Goal: Task Accomplishment & Management: Manage account settings

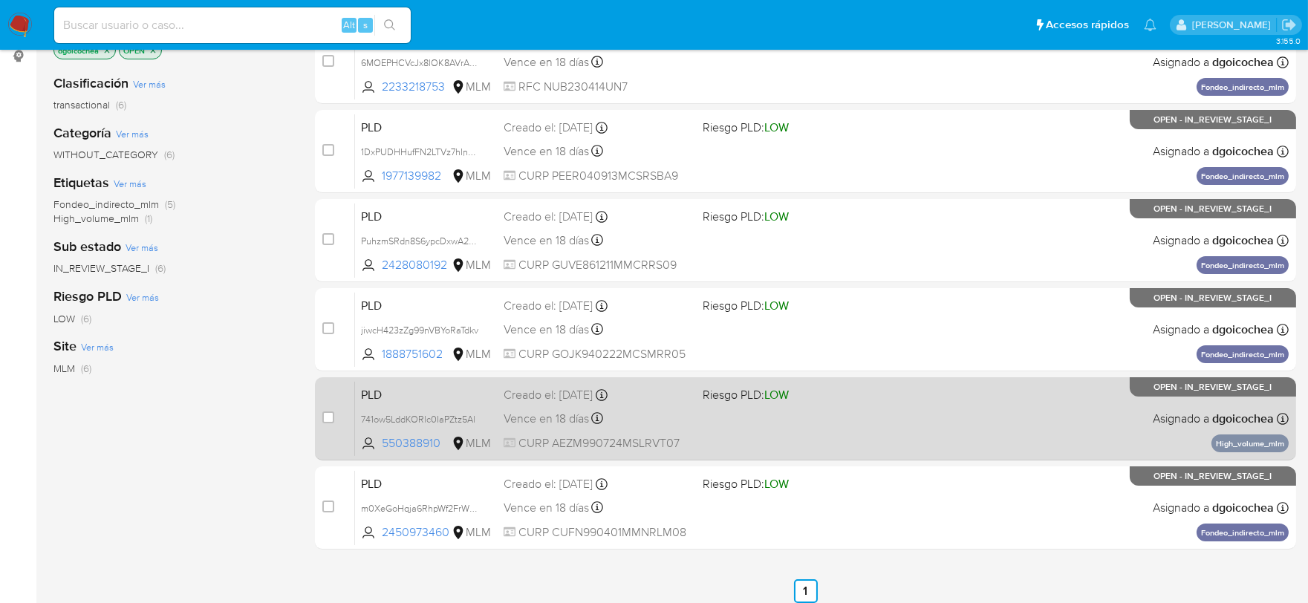
scroll to position [247, 0]
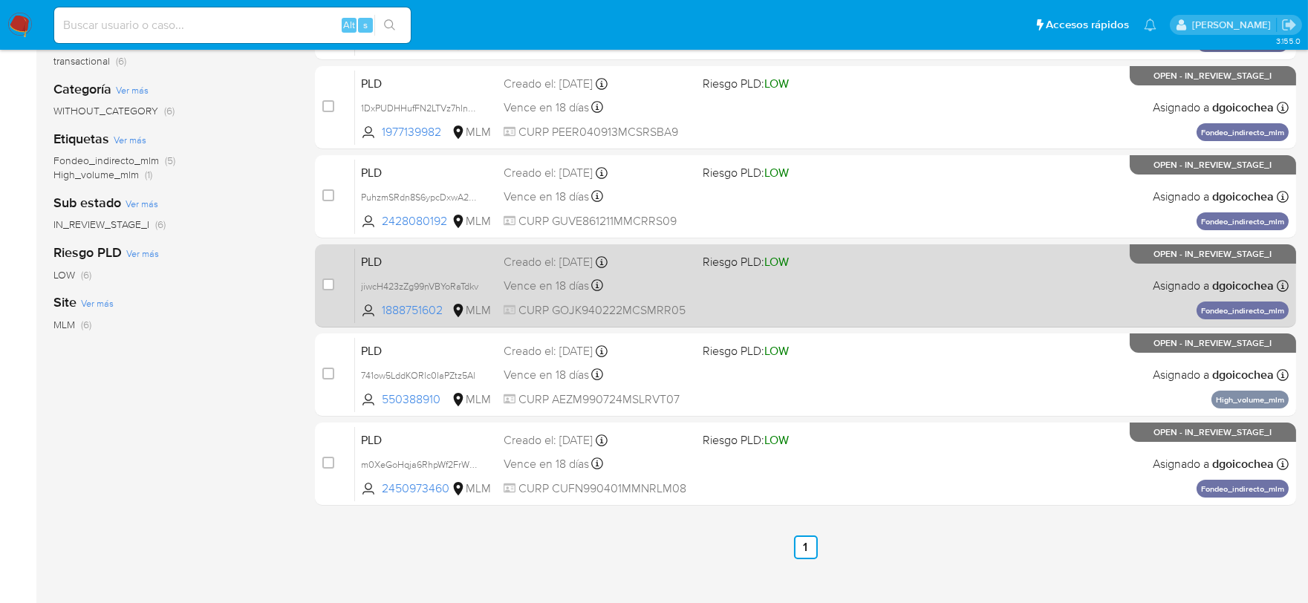
click at [377, 264] on span "PLD" at bounding box center [426, 260] width 131 height 19
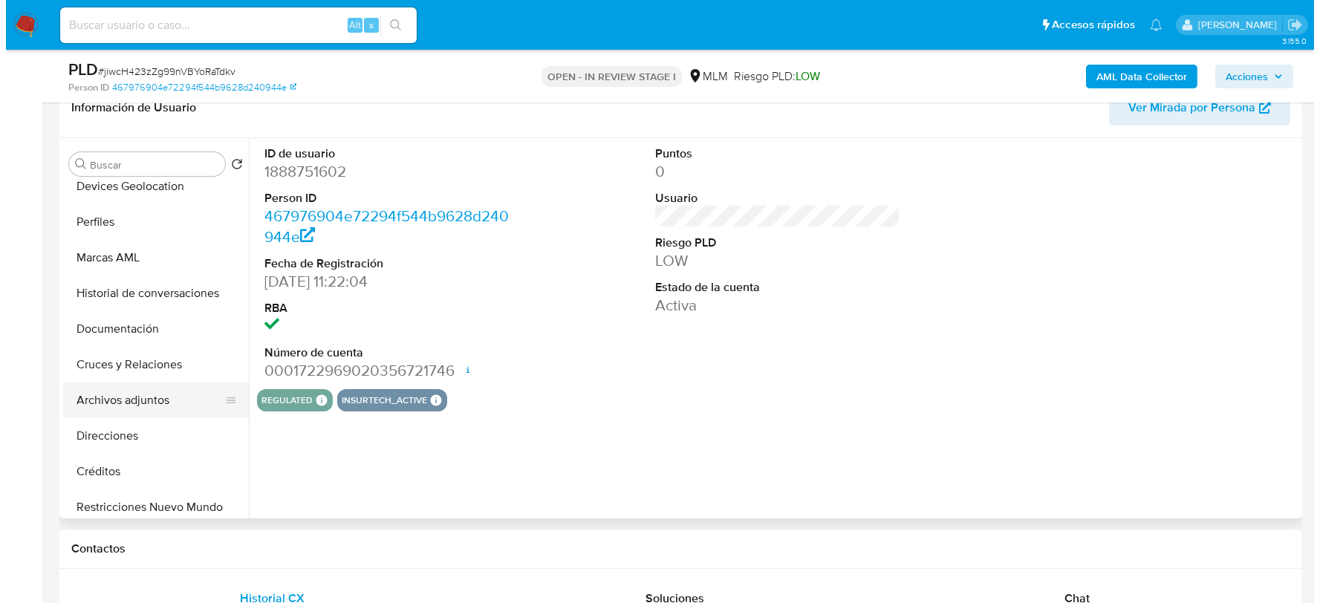
scroll to position [165, 0]
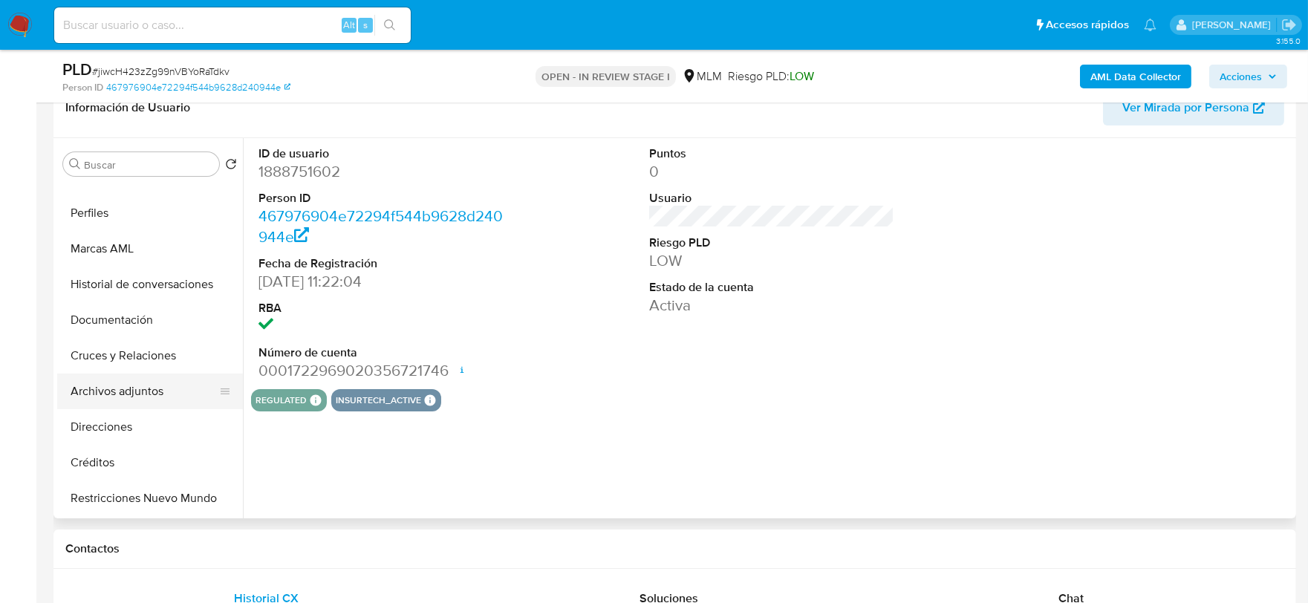
select select "10"
click at [139, 389] on button "Archivos adjuntos" at bounding box center [144, 392] width 174 height 36
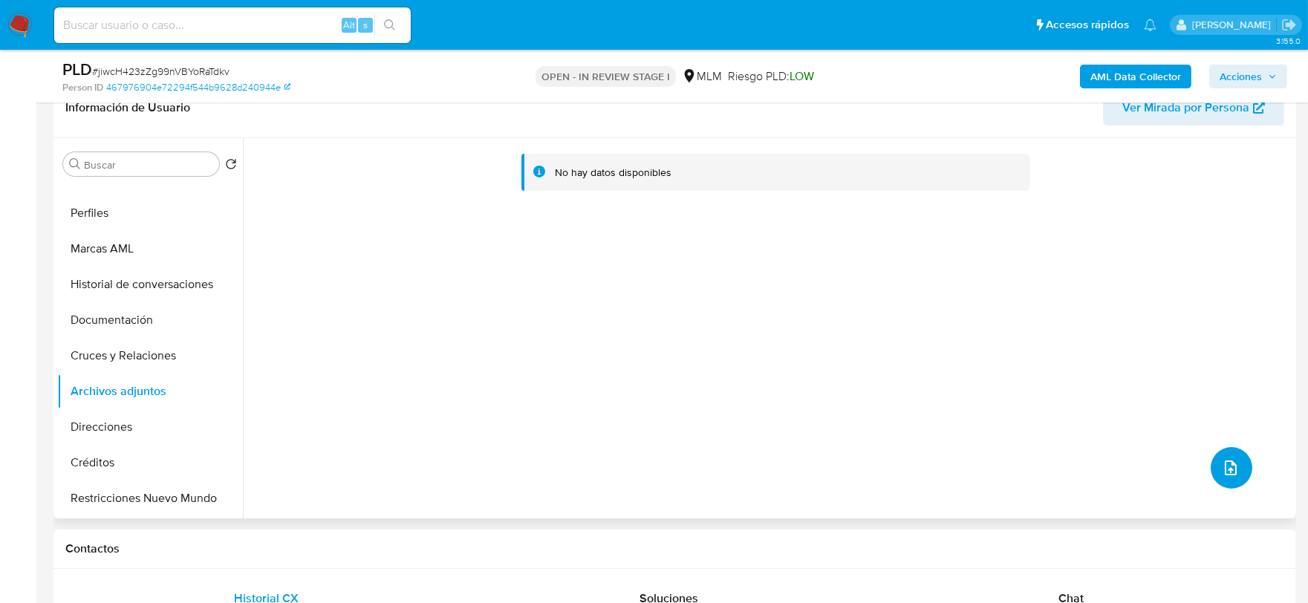
click at [1224, 467] on icon "upload-file" at bounding box center [1231, 468] width 18 height 18
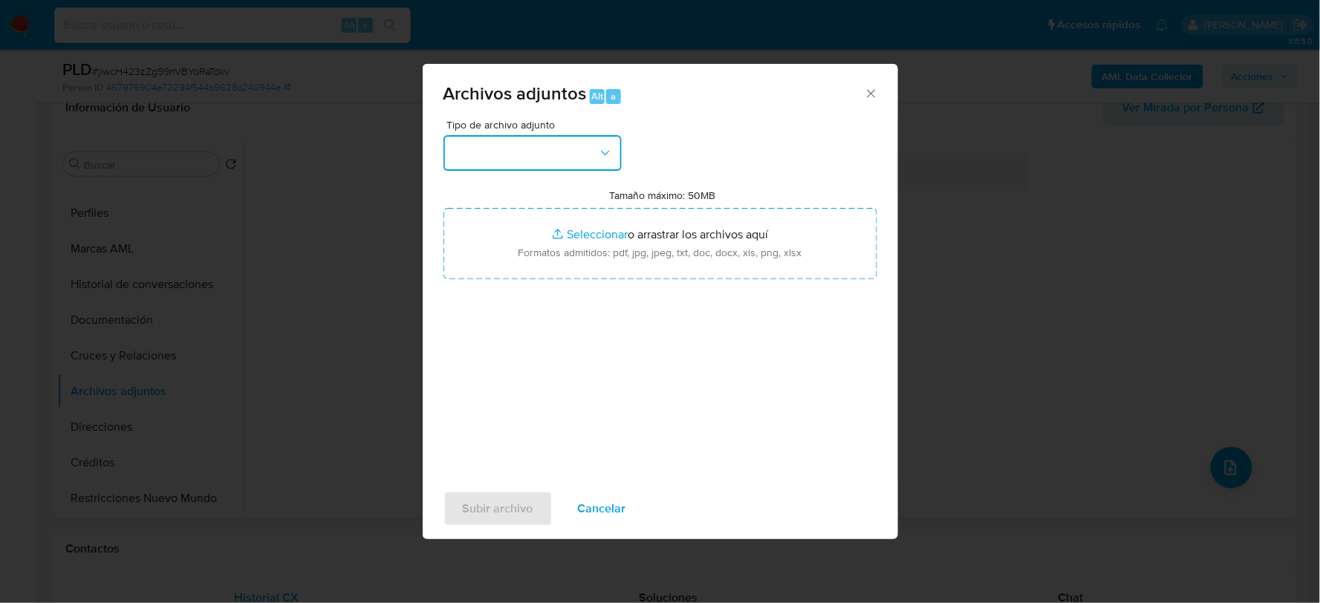
click at [506, 146] on button "button" at bounding box center [533, 153] width 178 height 36
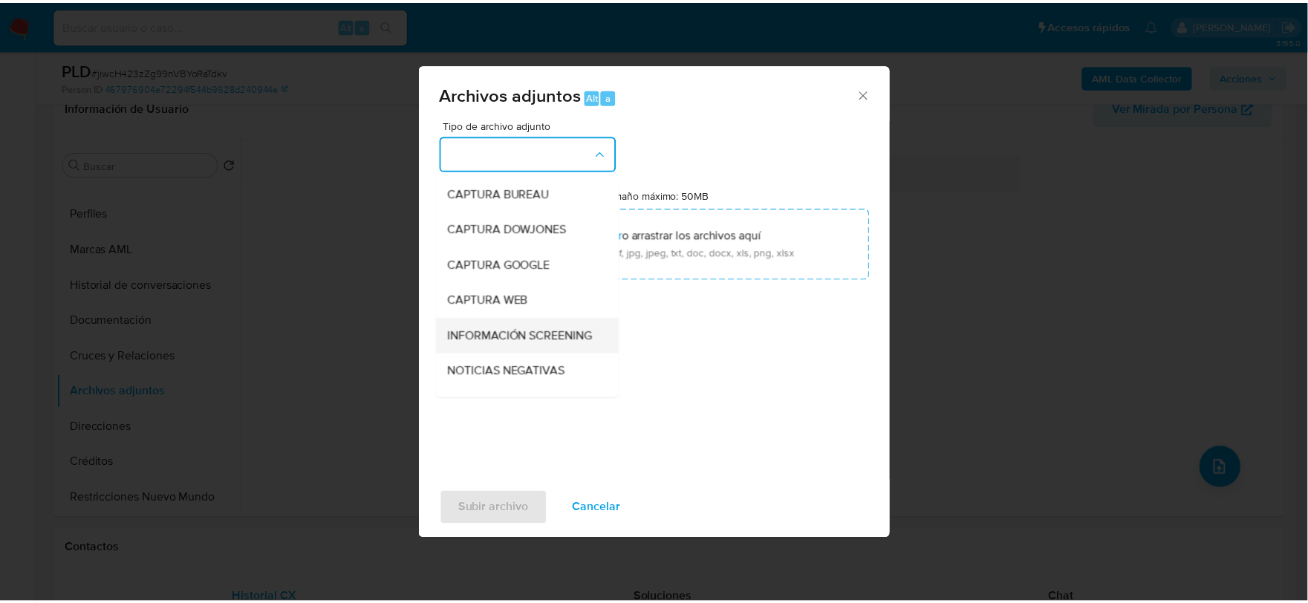
scroll to position [113, 0]
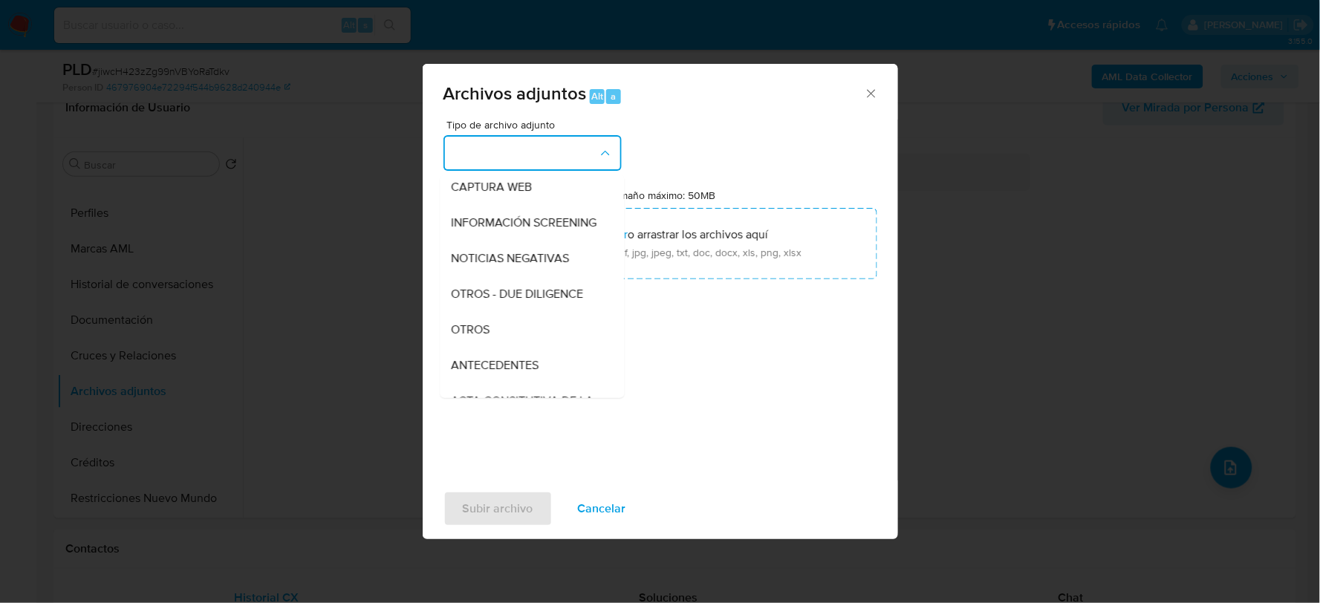
drag, startPoint x: 485, startPoint y: 339, endPoint x: 474, endPoint y: 340, distance: 11.2
click at [484, 337] on span "OTROS" at bounding box center [471, 329] width 39 height 15
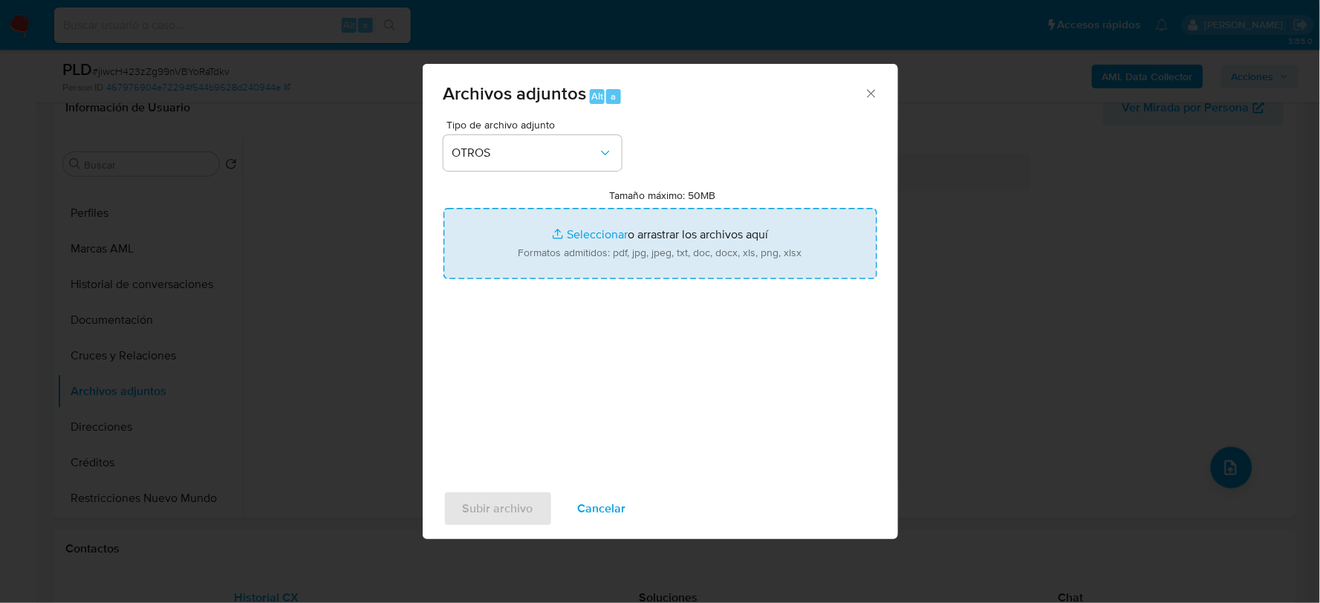
type input "C:\fakepath\1888751602_KAREN GOMEZ_JUL2025.pdf"
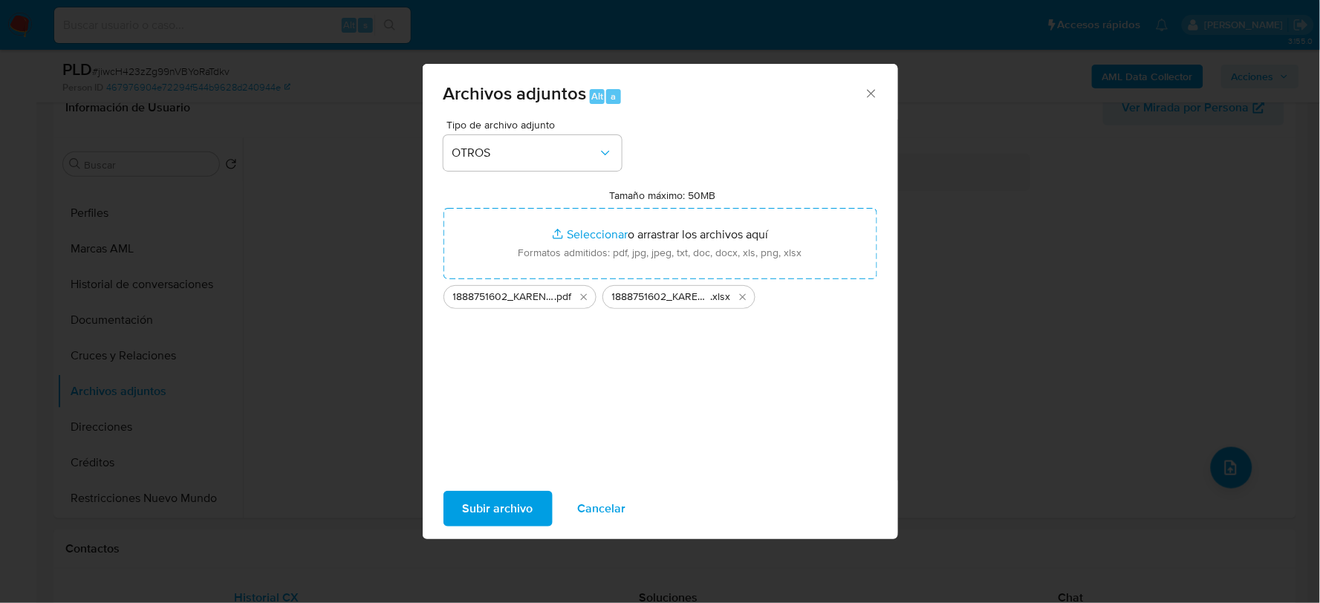
click at [490, 507] on span "Subir archivo" at bounding box center [498, 509] width 71 height 33
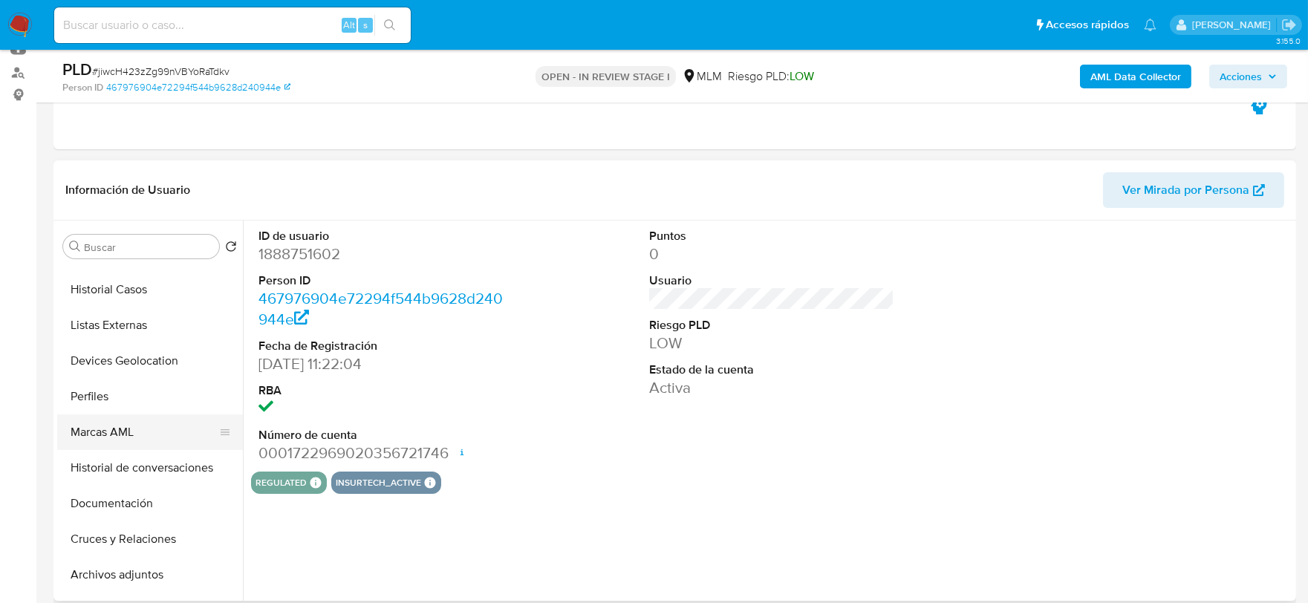
scroll to position [165, 0]
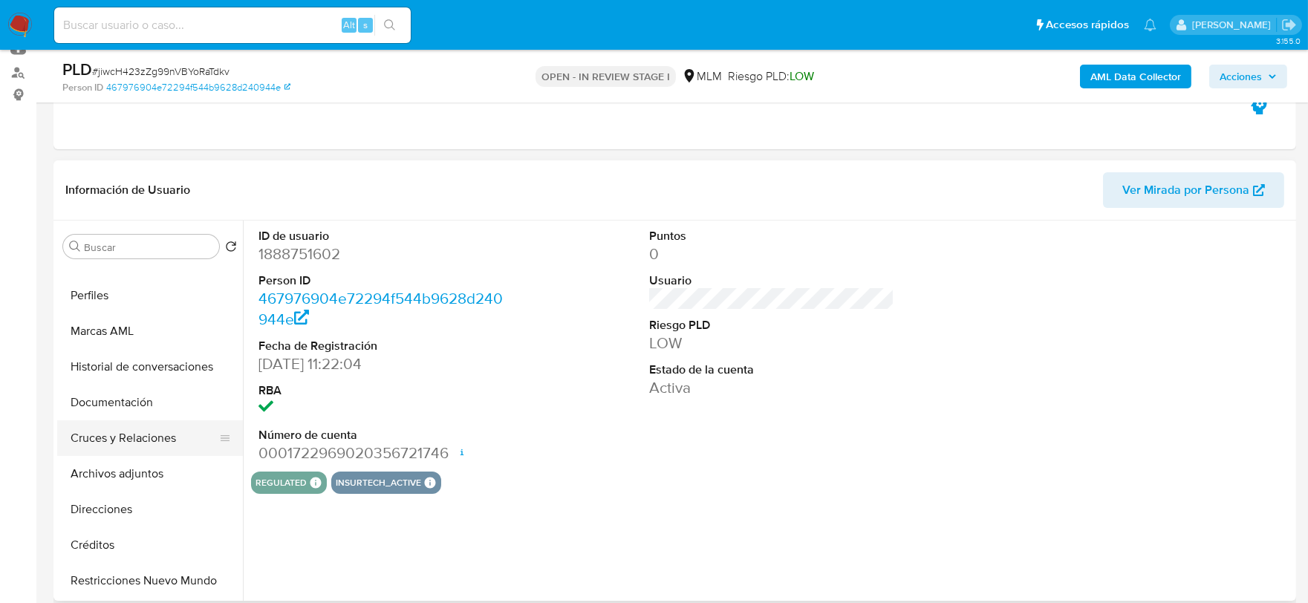
click at [158, 454] on button "Cruces y Relaciones" at bounding box center [144, 439] width 174 height 36
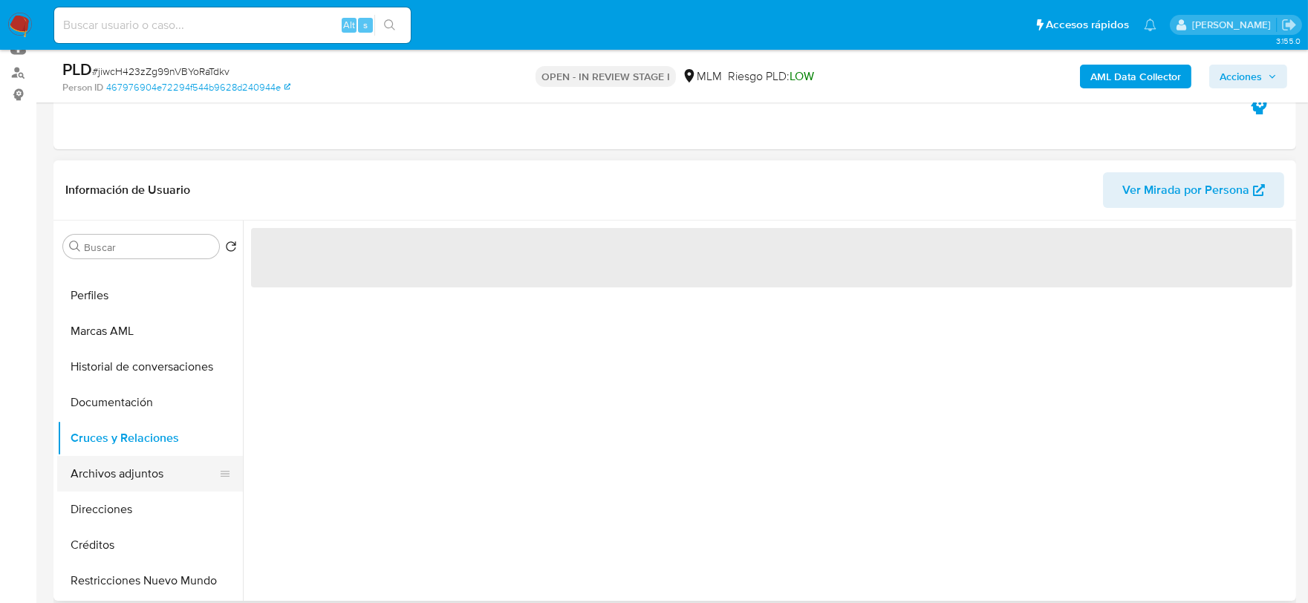
click at [156, 473] on button "Archivos adjuntos" at bounding box center [144, 474] width 174 height 36
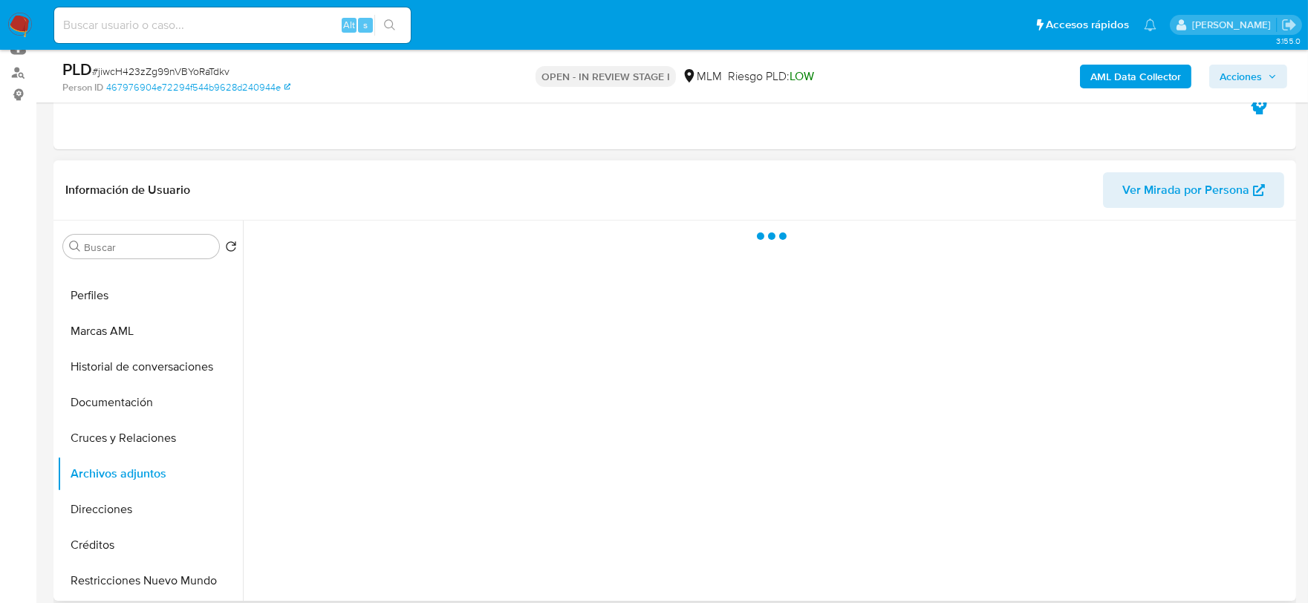
select select "10"
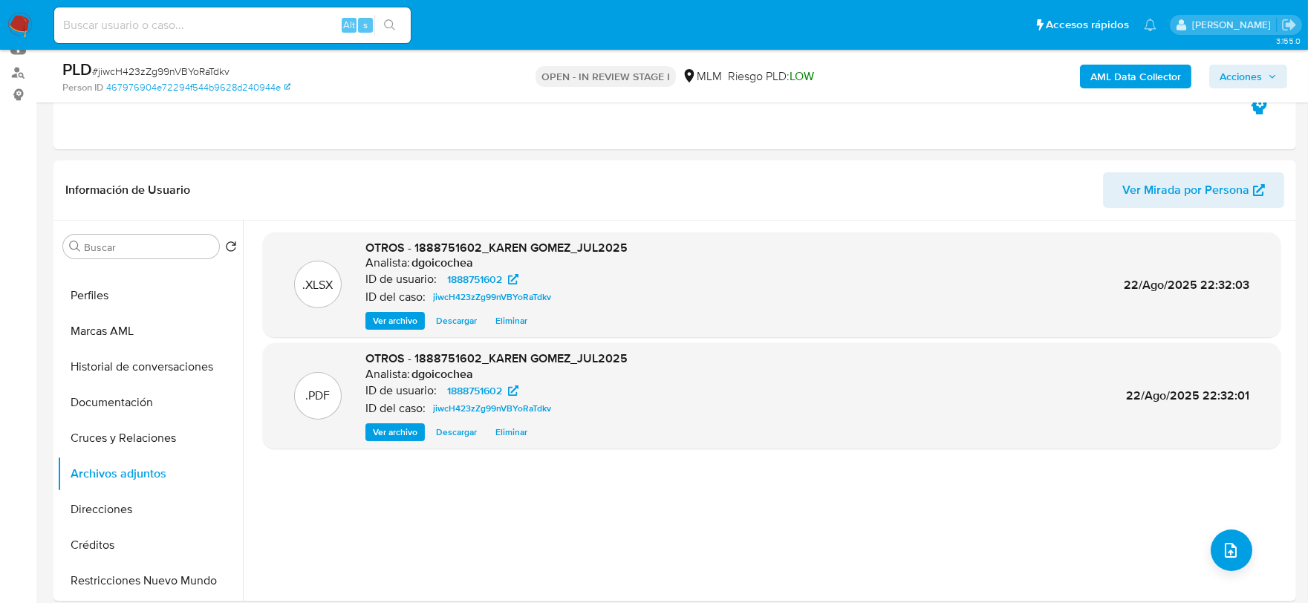
click at [1239, 76] on span "Acciones" at bounding box center [1241, 77] width 42 height 24
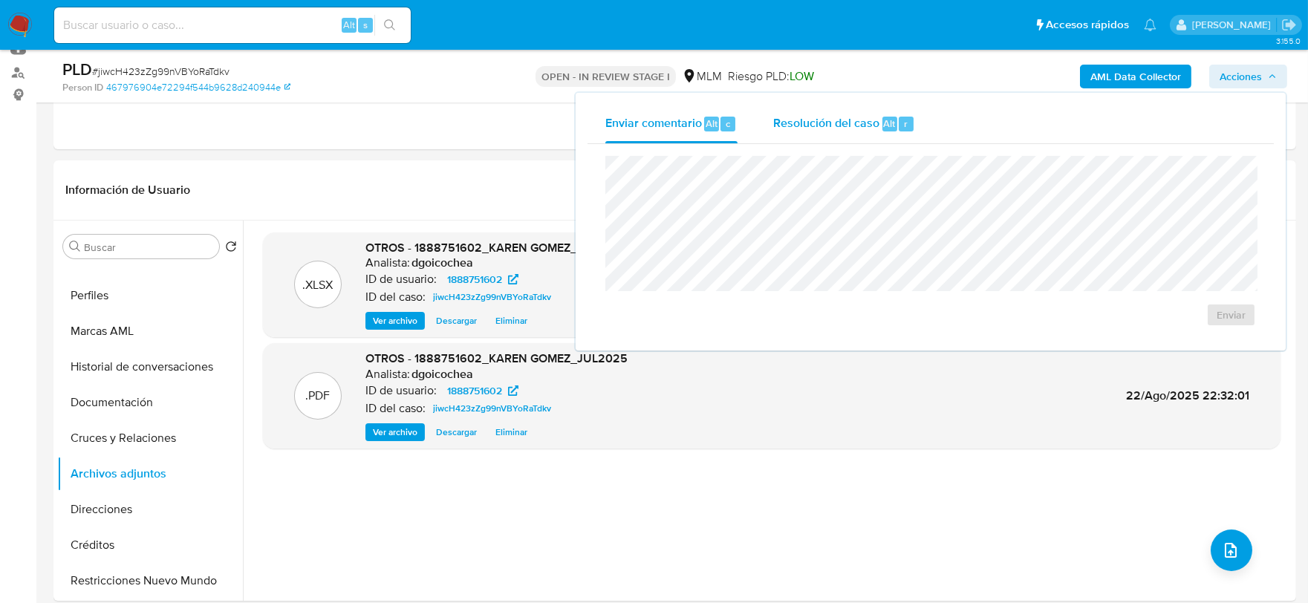
click at [863, 112] on div "Resolución del caso Alt r" at bounding box center [844, 124] width 142 height 39
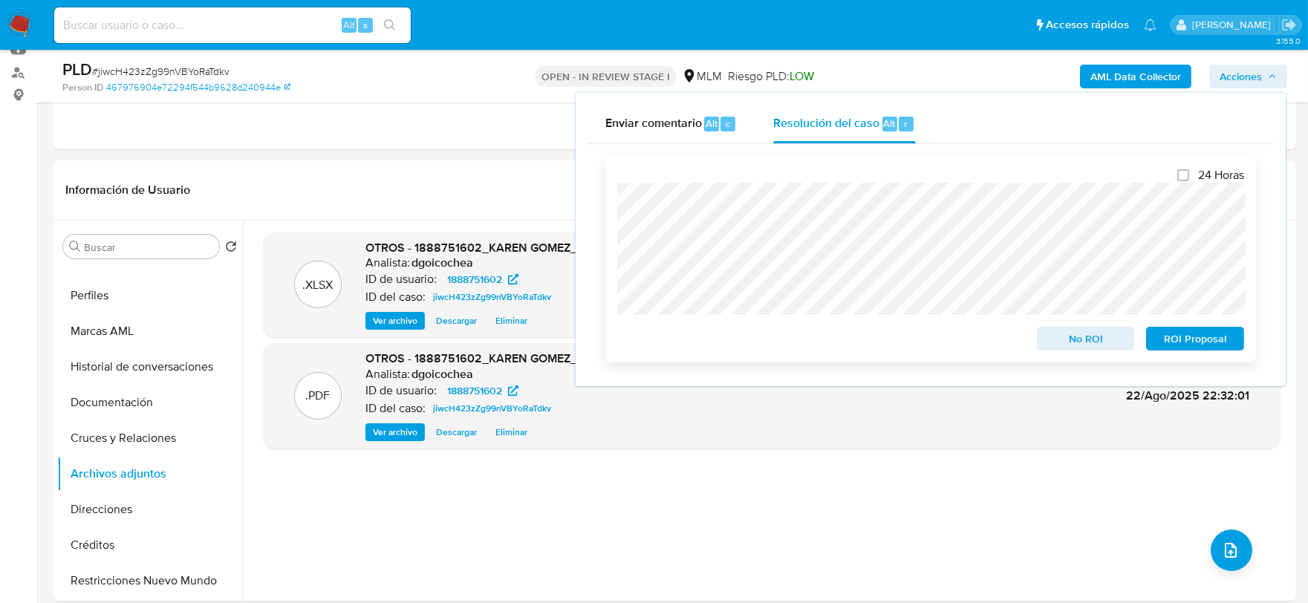
click at [1111, 328] on button "No ROI" at bounding box center [1086, 339] width 98 height 24
click at [788, 474] on div ".XLSX OTROS - 1888751602_KAREN GOMEZ_JUL2025 Analista: dgoicochea ID de usuario…" at bounding box center [772, 411] width 1018 height 357
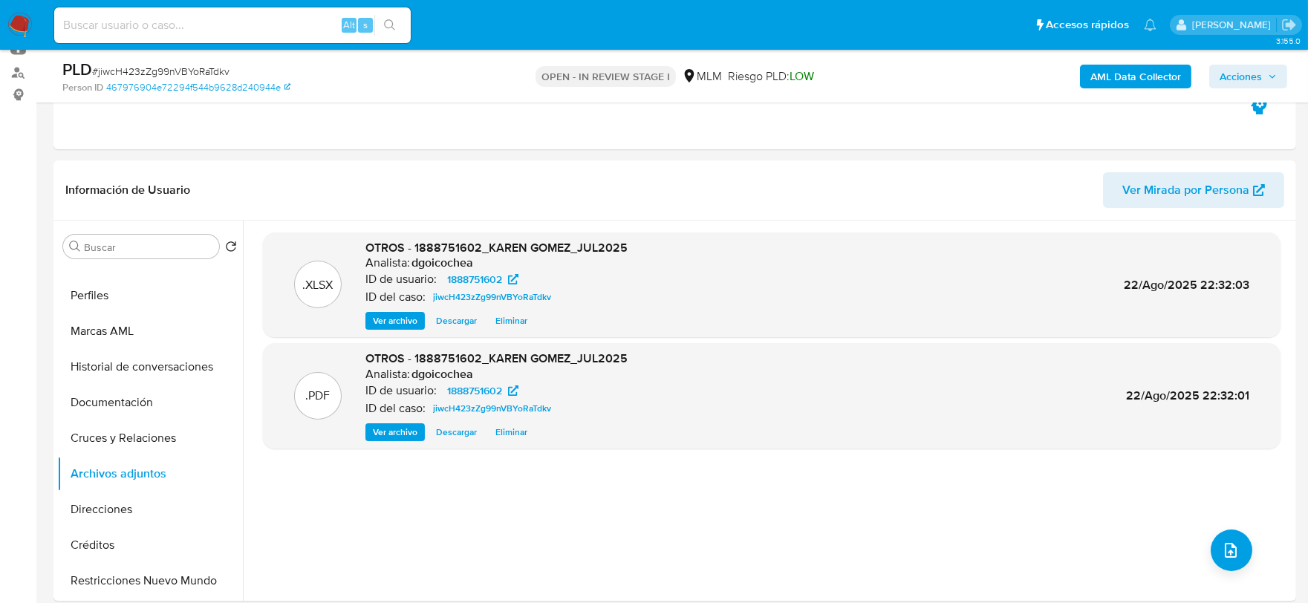
click at [22, 23] on img at bounding box center [19, 25] width 25 height 25
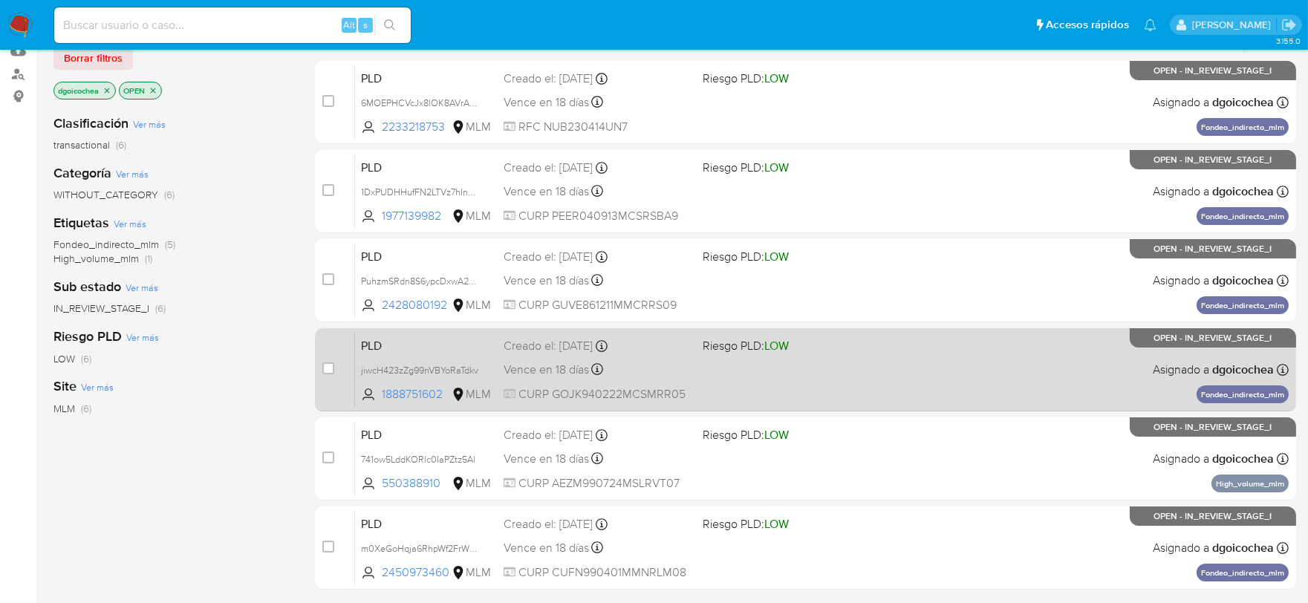
scroll to position [165, 0]
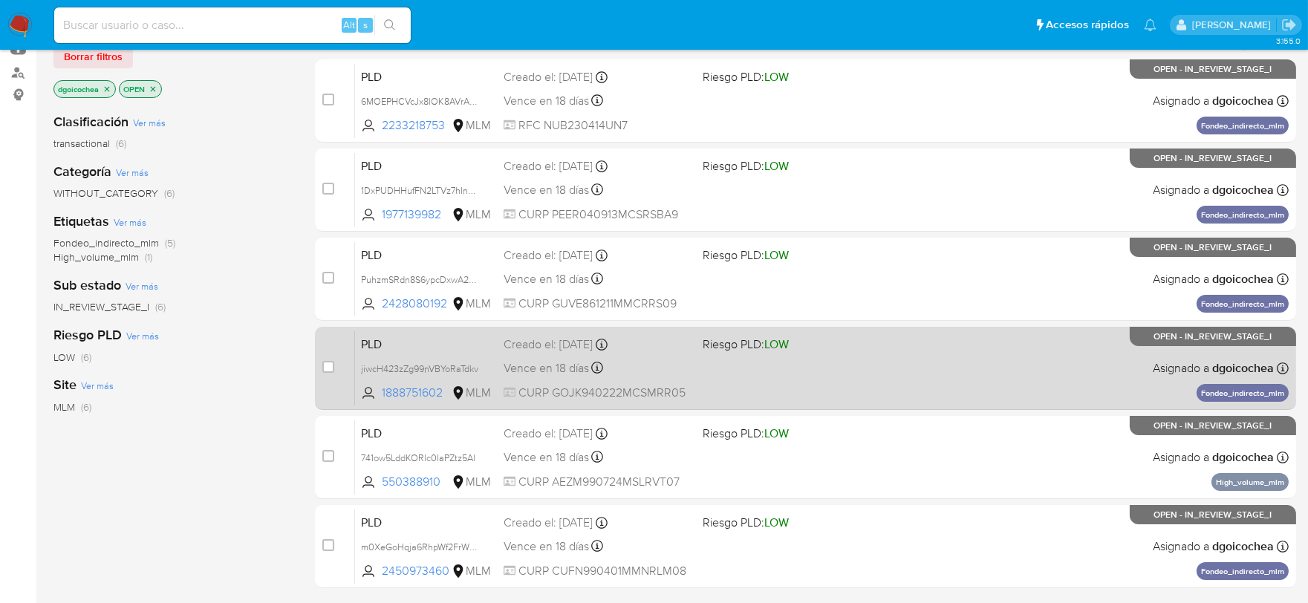
click at [379, 351] on span "PLD" at bounding box center [426, 343] width 131 height 19
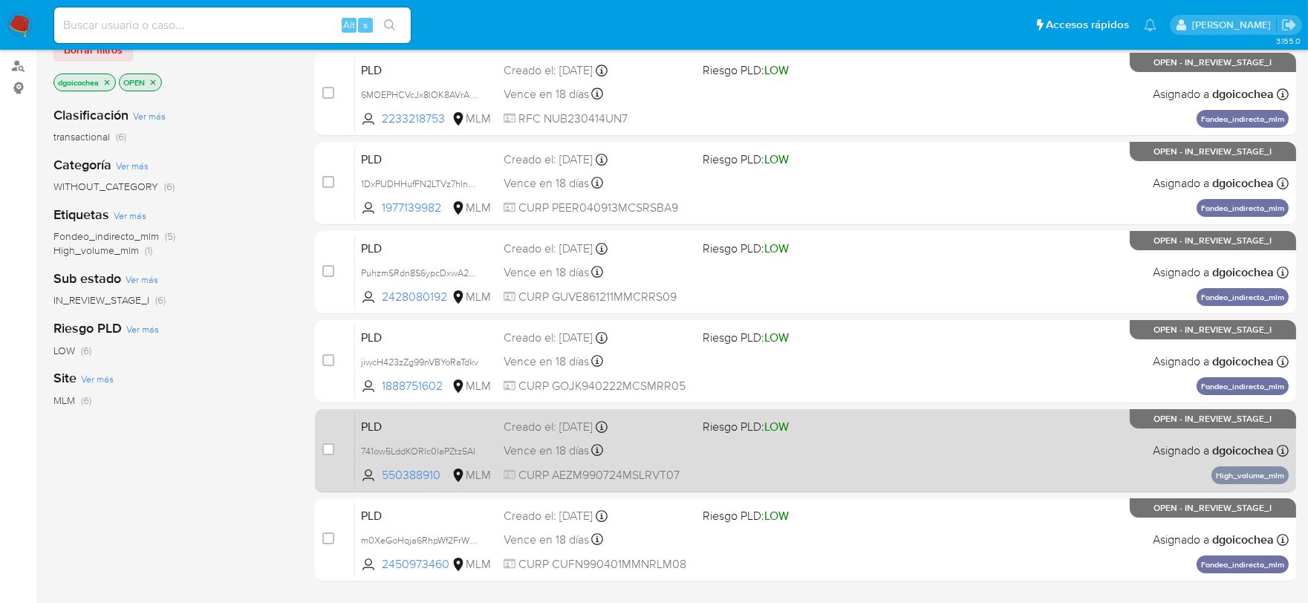
scroll to position [82, 0]
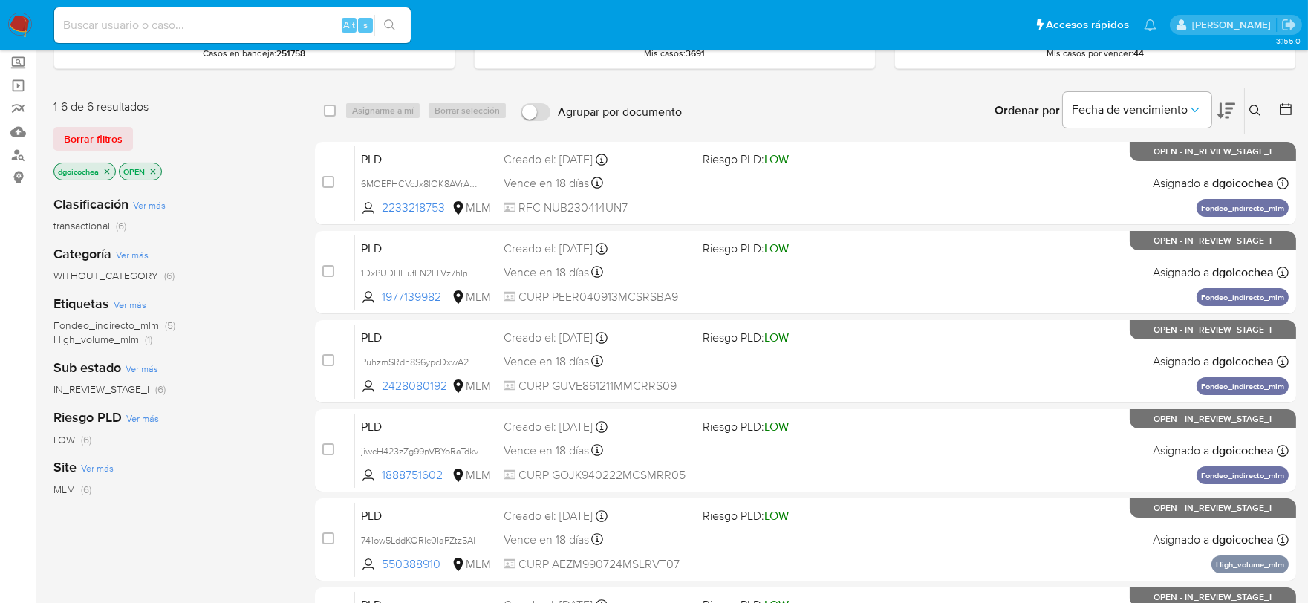
click at [1256, 112] on icon at bounding box center [1255, 110] width 11 height 11
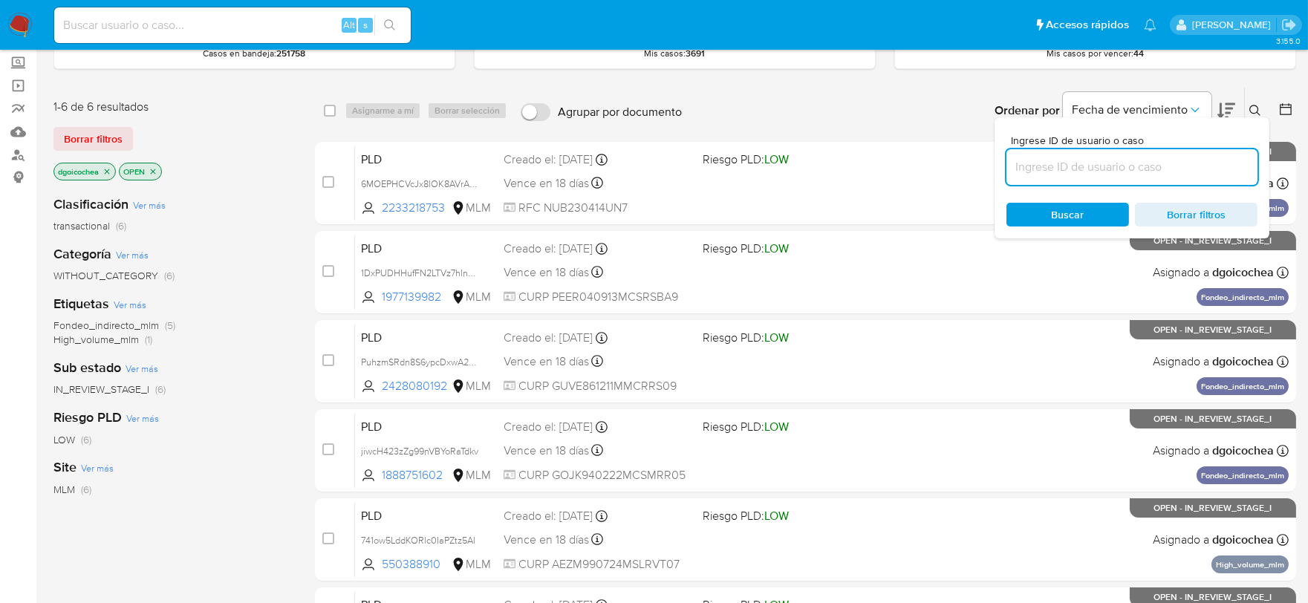
click at [1178, 166] on input at bounding box center [1132, 167] width 251 height 19
type input "1233198885"
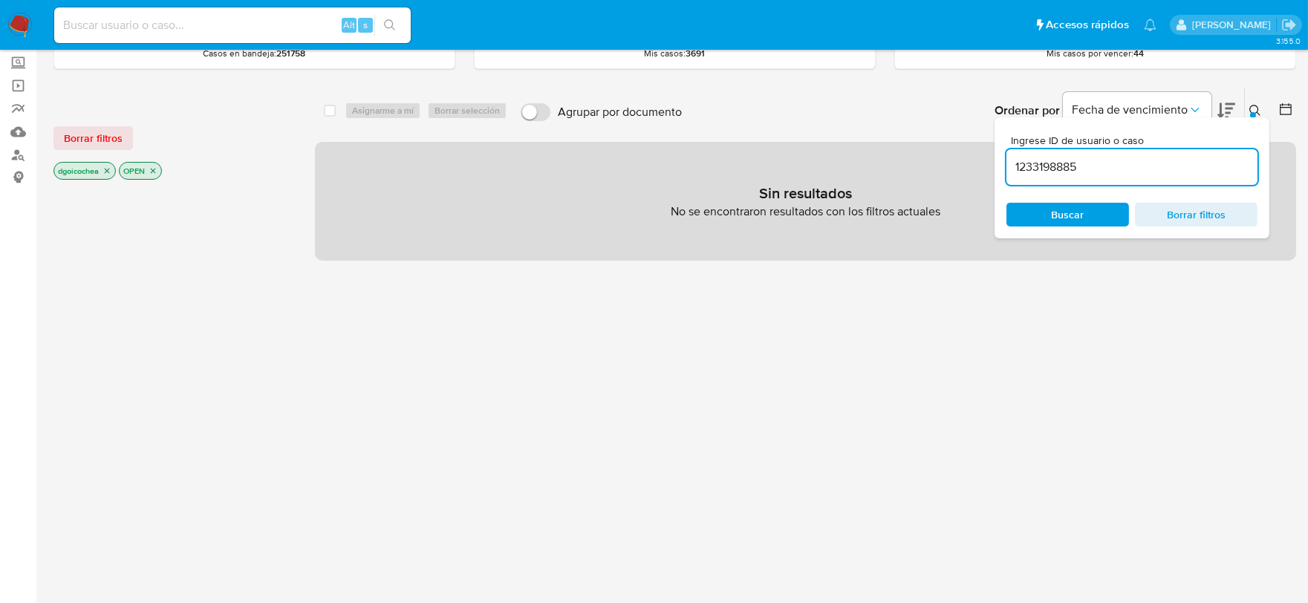
click at [120, 132] on span "Borrar filtros" at bounding box center [93, 138] width 59 height 21
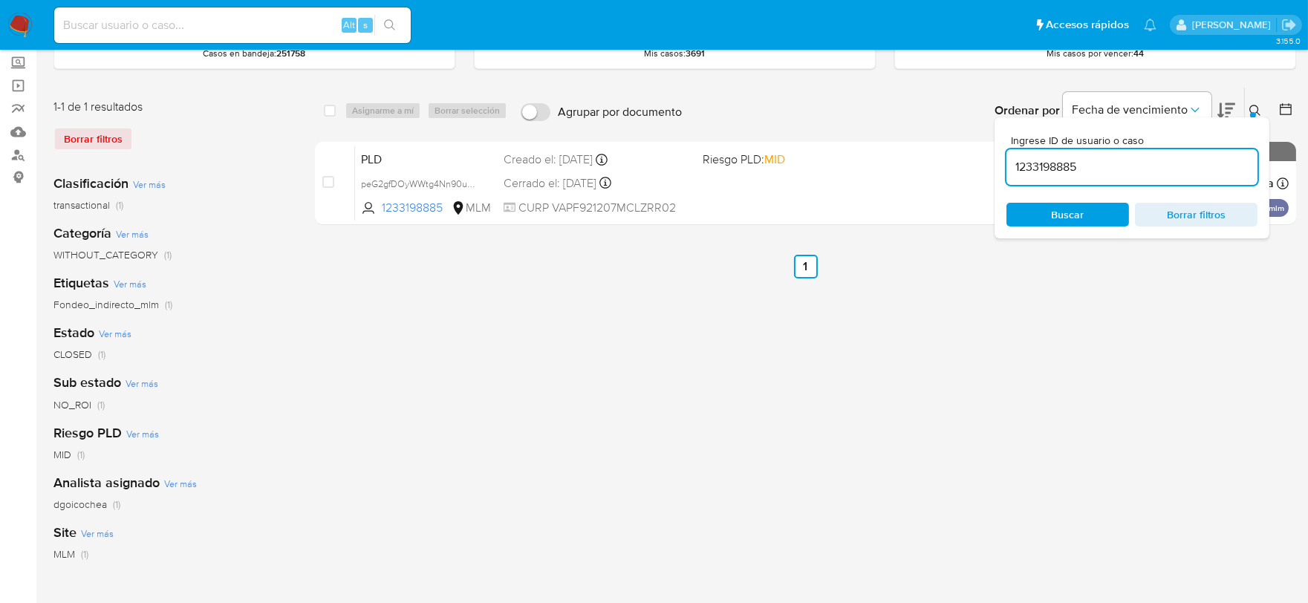
click at [1251, 100] on div "Ingrese ID de usuario o caso 1233198885 Buscar Borrar filtros" at bounding box center [1256, 111] width 25 height 46
click at [1254, 108] on icon at bounding box center [1256, 111] width 12 height 12
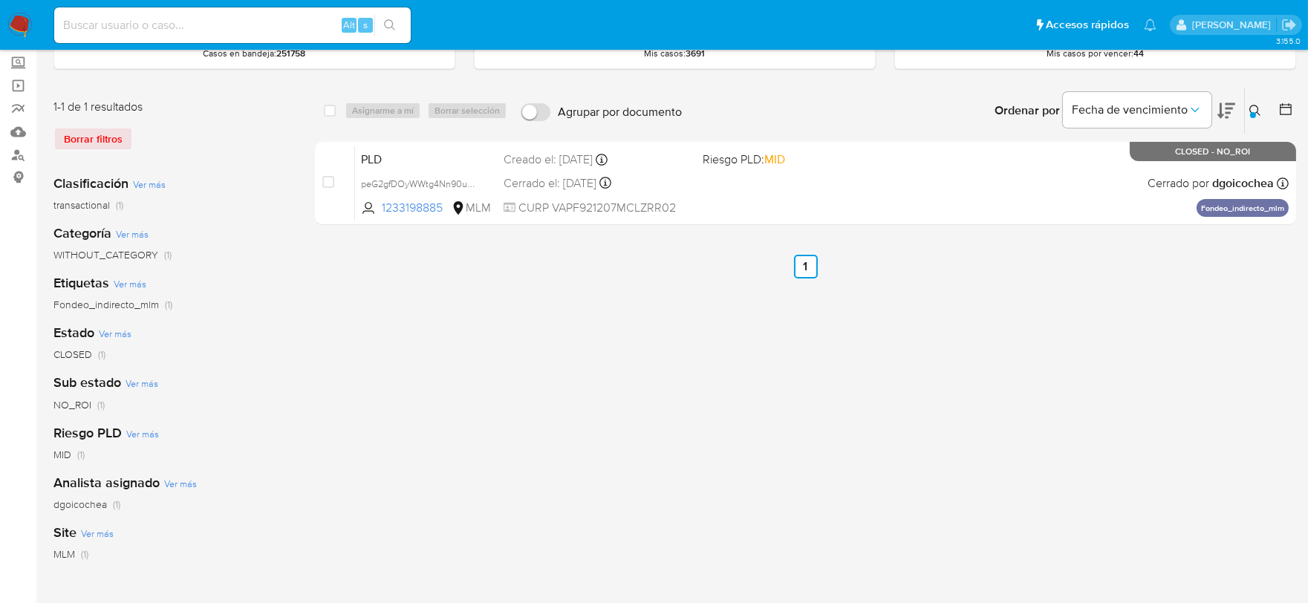
click at [1253, 108] on icon at bounding box center [1256, 111] width 12 height 12
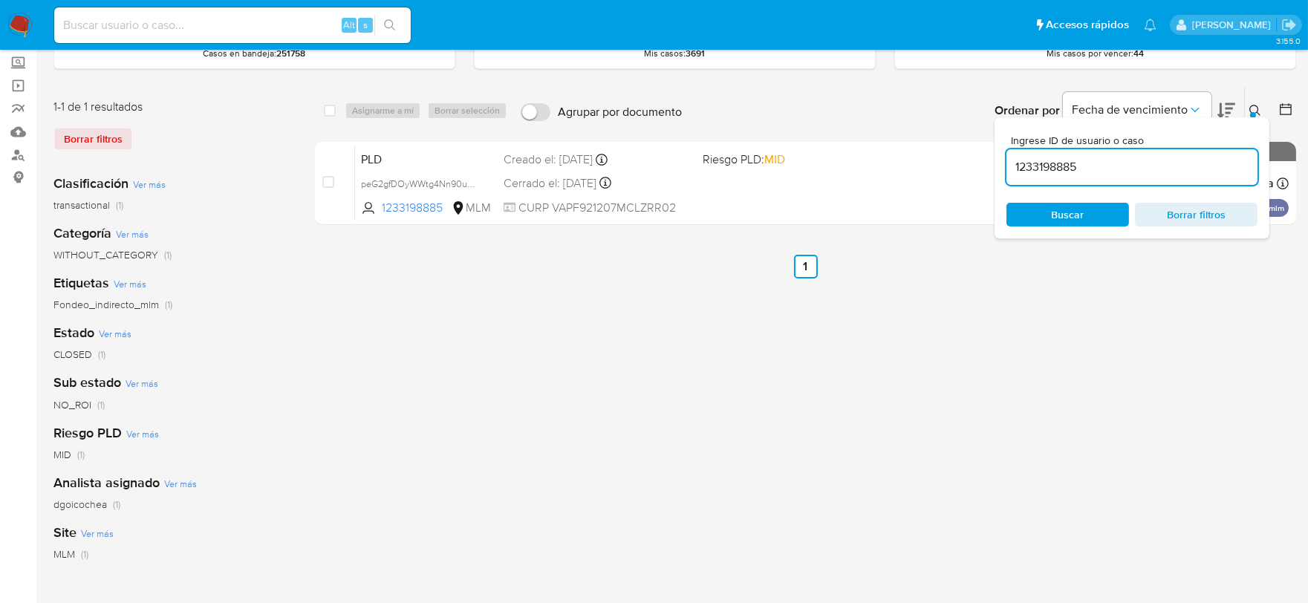
click at [1141, 169] on input "1233198885" at bounding box center [1132, 167] width 251 height 19
type input "1320447839"
click at [1247, 108] on button at bounding box center [1257, 111] width 25 height 18
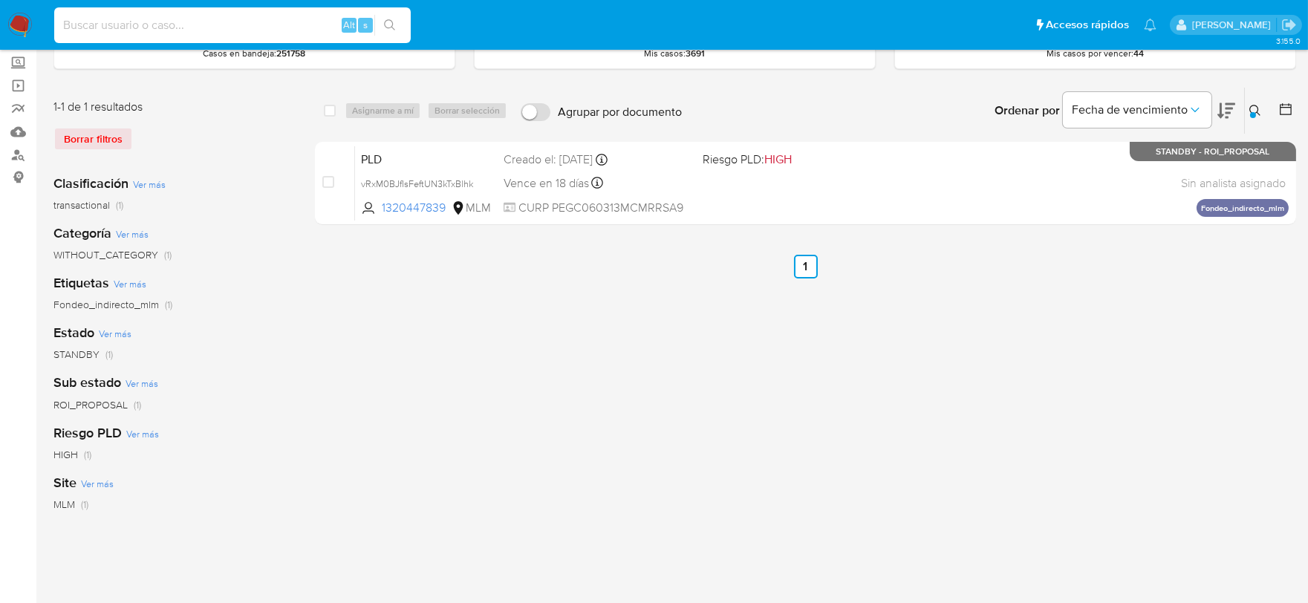
click at [235, 26] on input at bounding box center [232, 25] width 357 height 19
paste input "379175136"
type input "379175136"
click at [377, 25] on button "search-icon" at bounding box center [389, 25] width 30 height 21
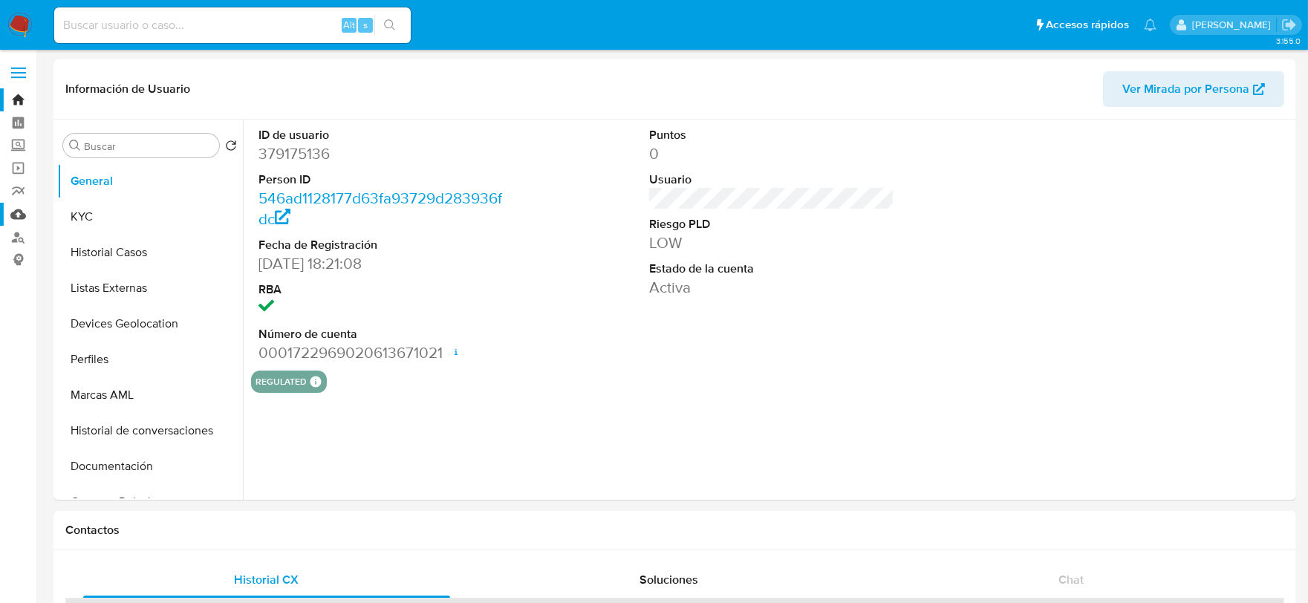
select select "10"
click at [115, 208] on button "KYC" at bounding box center [144, 217] width 174 height 36
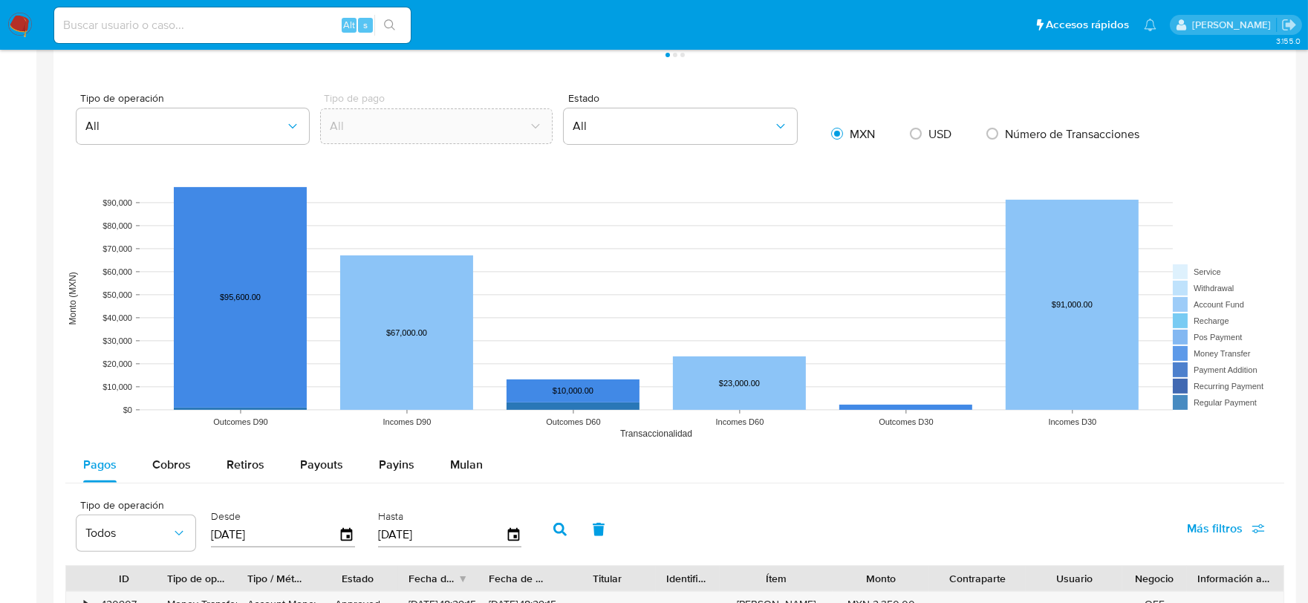
scroll to position [1320, 0]
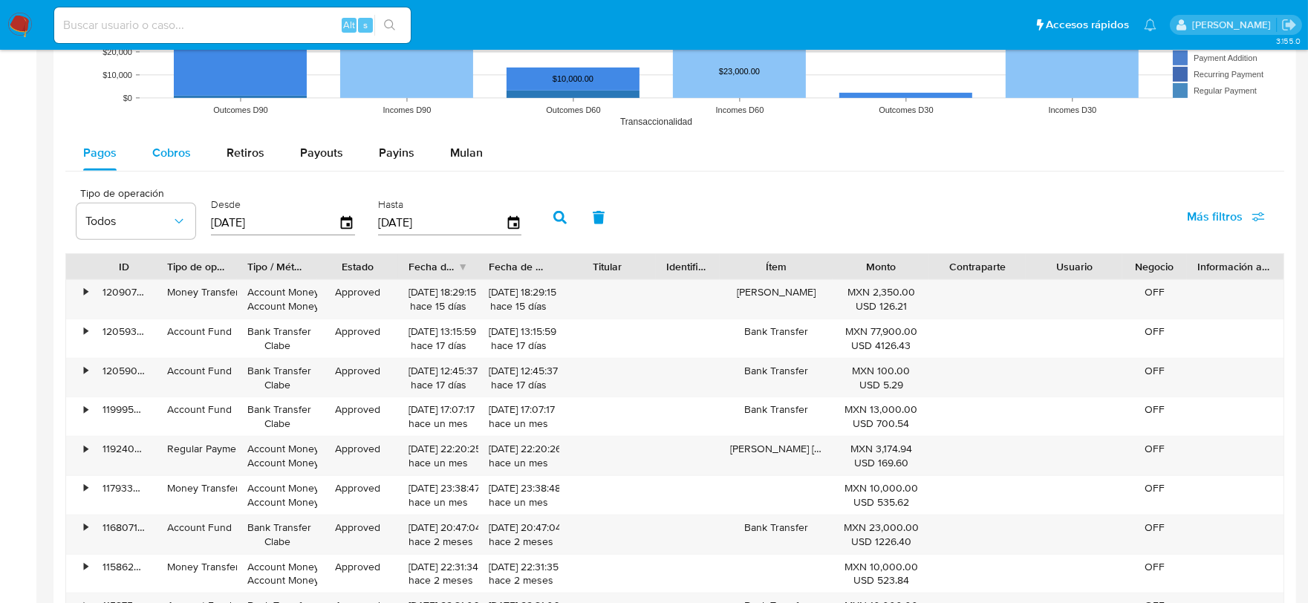
click at [181, 157] on span "Cobros" at bounding box center [171, 152] width 39 height 17
select select "10"
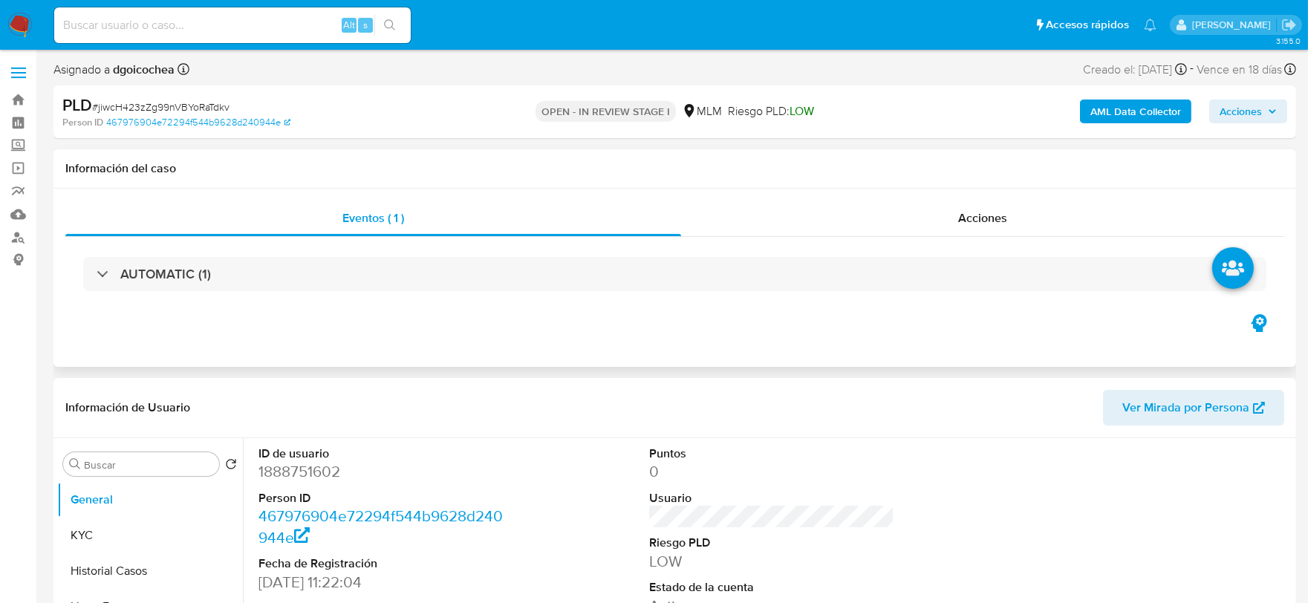
select select "10"
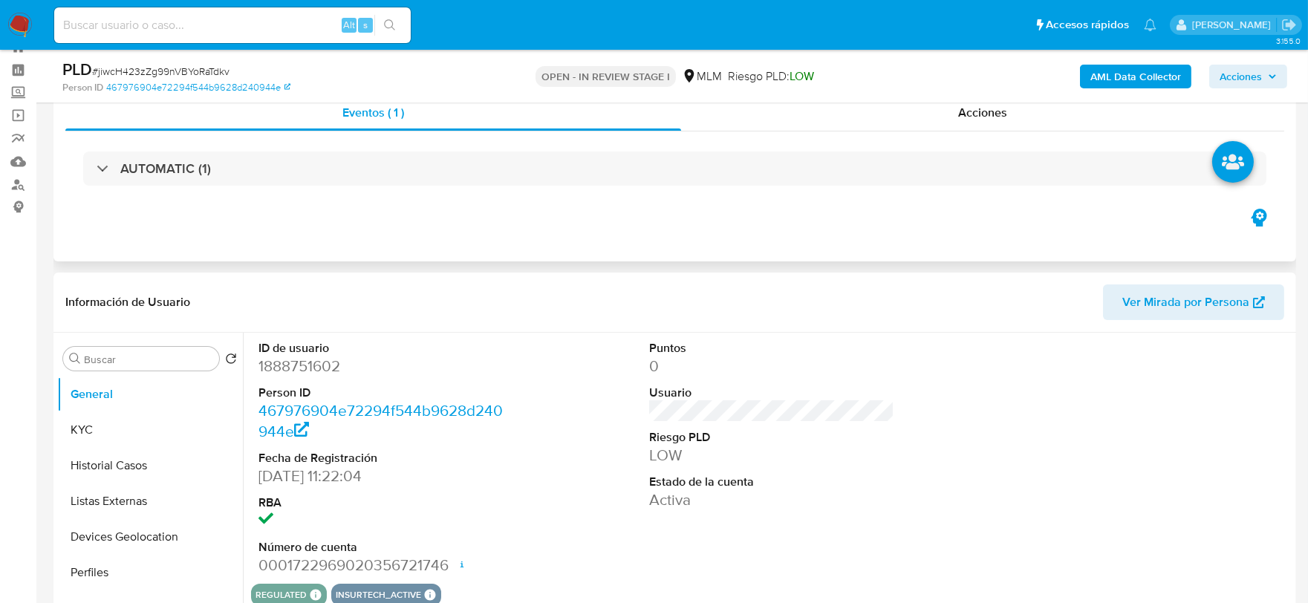
scroll to position [82, 0]
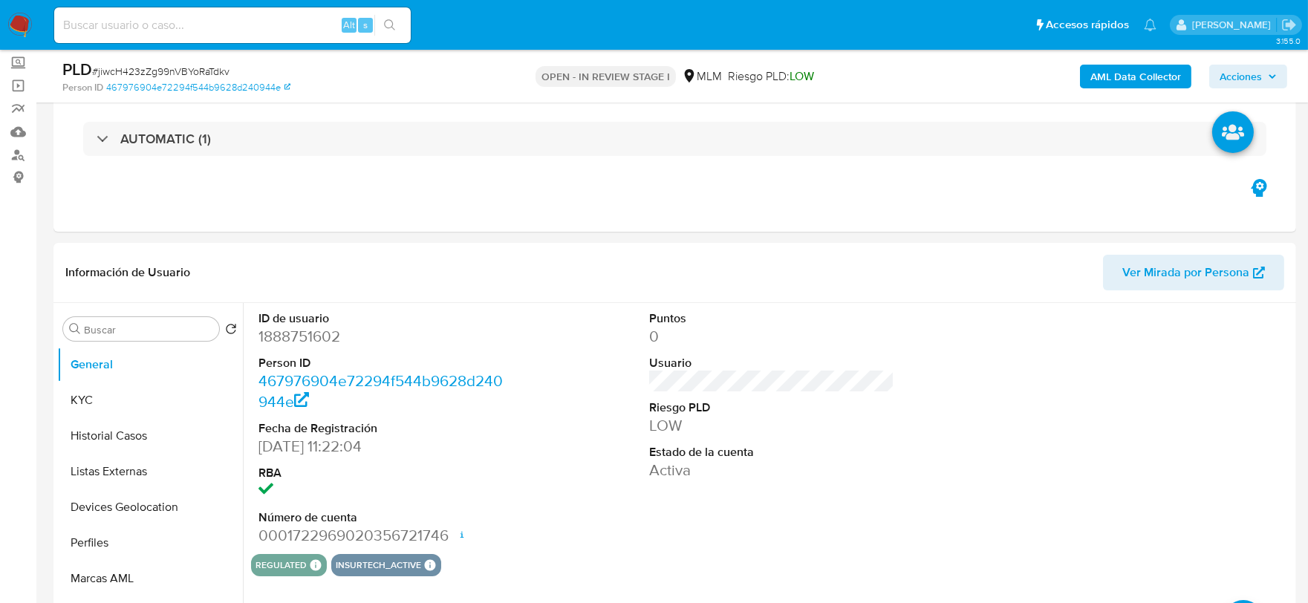
click at [1238, 71] on span "Acciones" at bounding box center [1241, 77] width 42 height 24
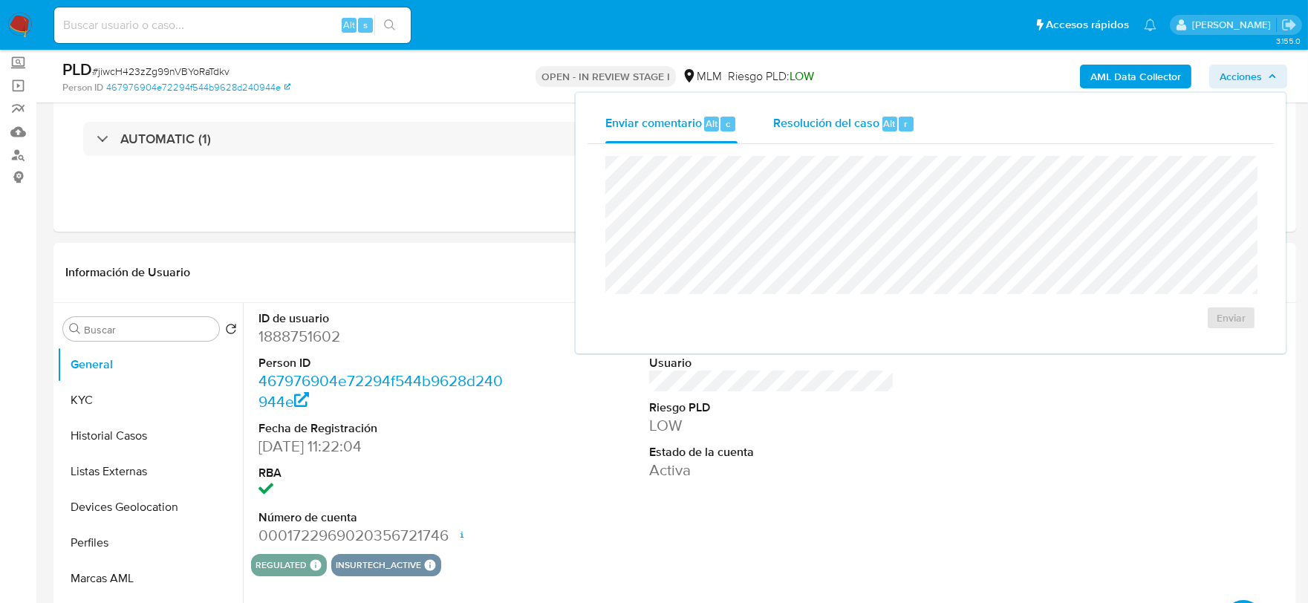
drag, startPoint x: 816, startPoint y: 119, endPoint x: 814, endPoint y: 137, distance: 18.7
click at [815, 119] on span "Resolución del caso" at bounding box center [826, 122] width 106 height 17
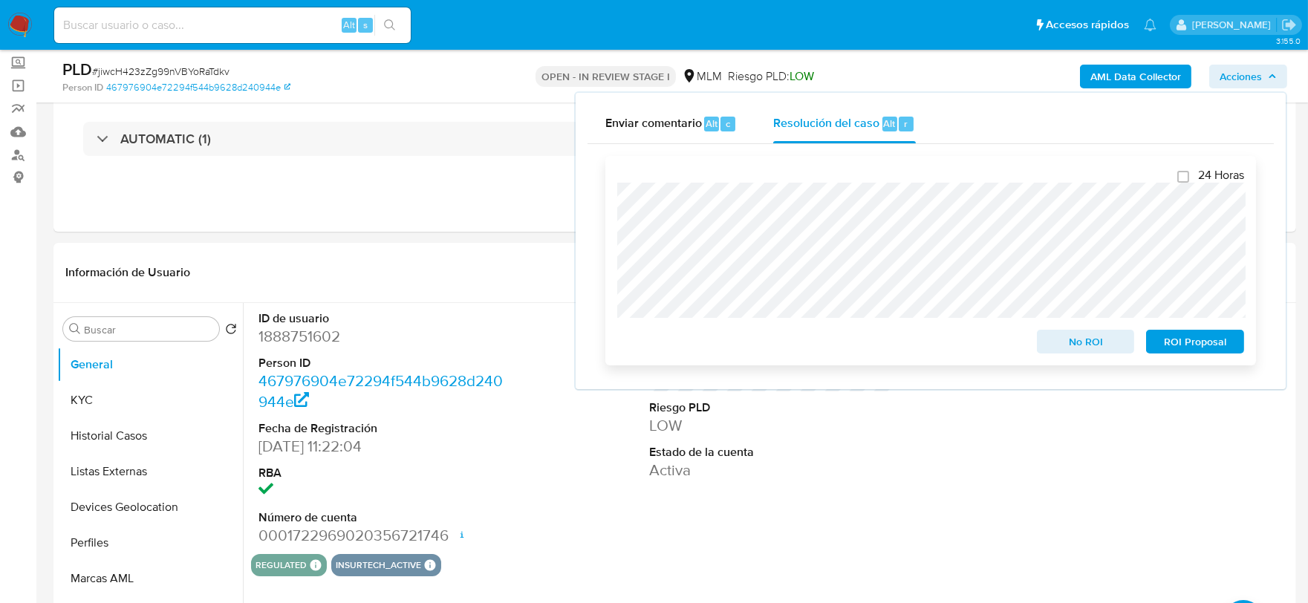
click at [1073, 331] on span "No ROI" at bounding box center [1086, 341] width 77 height 21
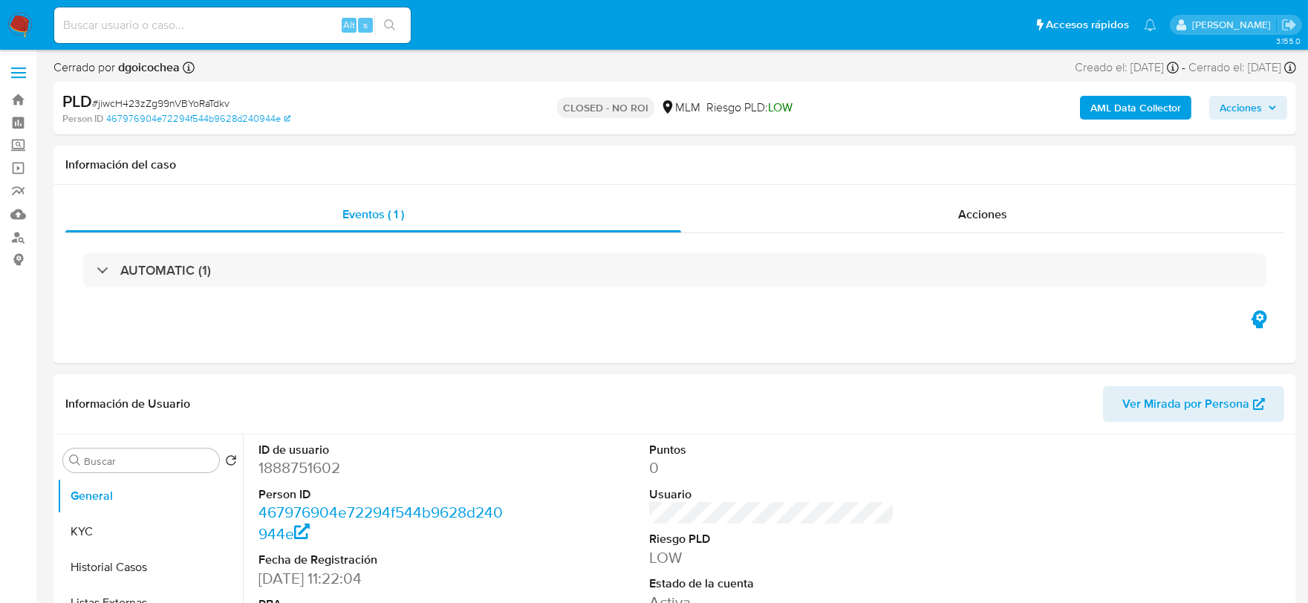
select select "10"
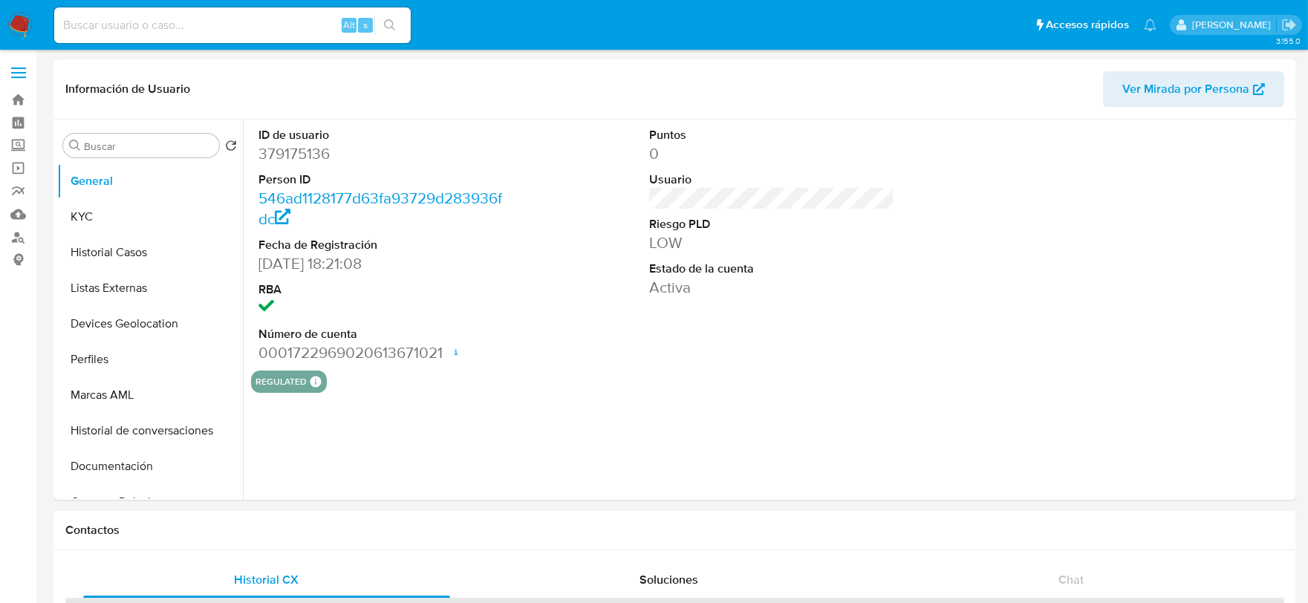
select select "10"
click at [128, 212] on button "KYC" at bounding box center [144, 217] width 174 height 36
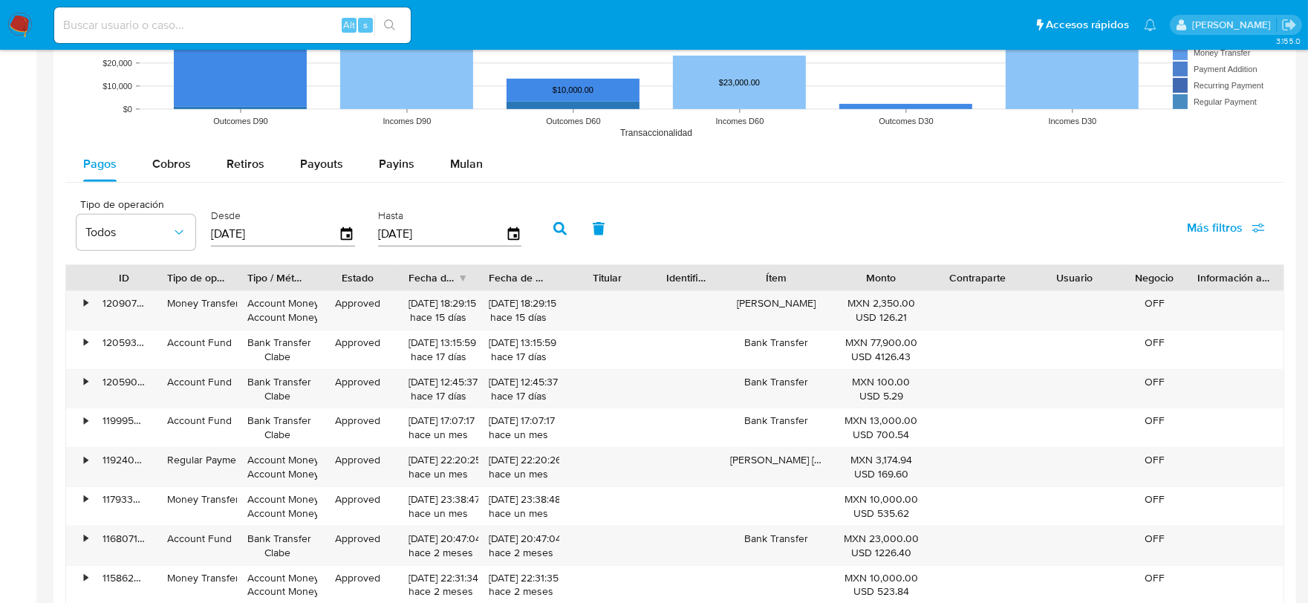
scroll to position [1320, 0]
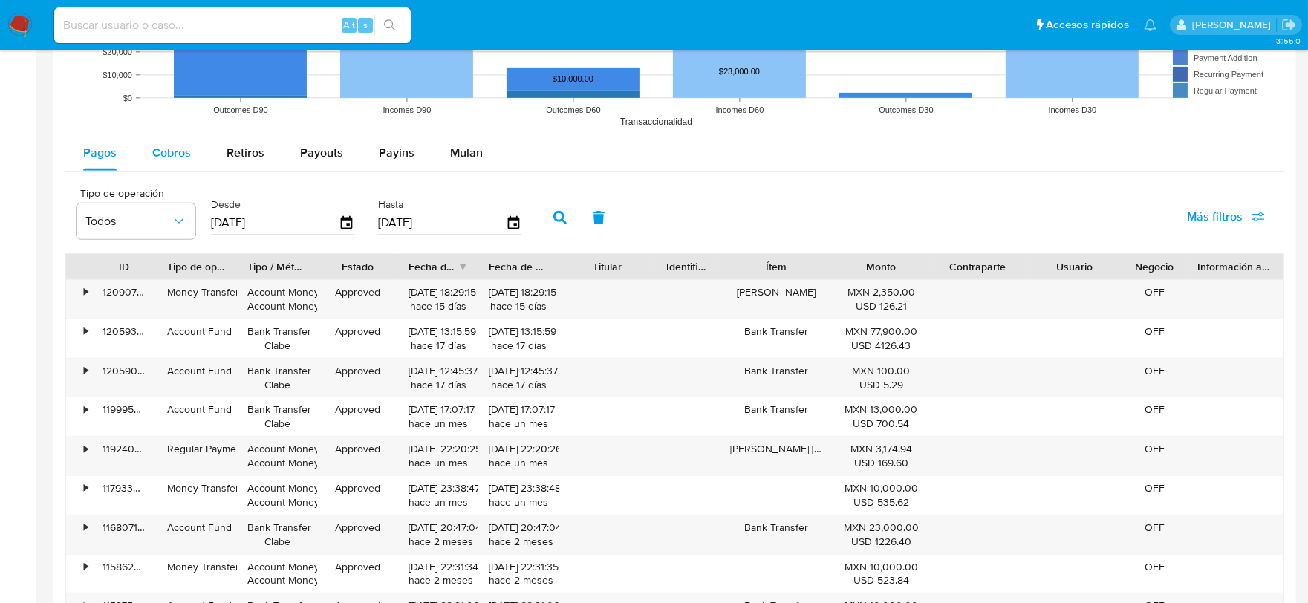
click at [166, 161] on span "Cobros" at bounding box center [171, 152] width 39 height 17
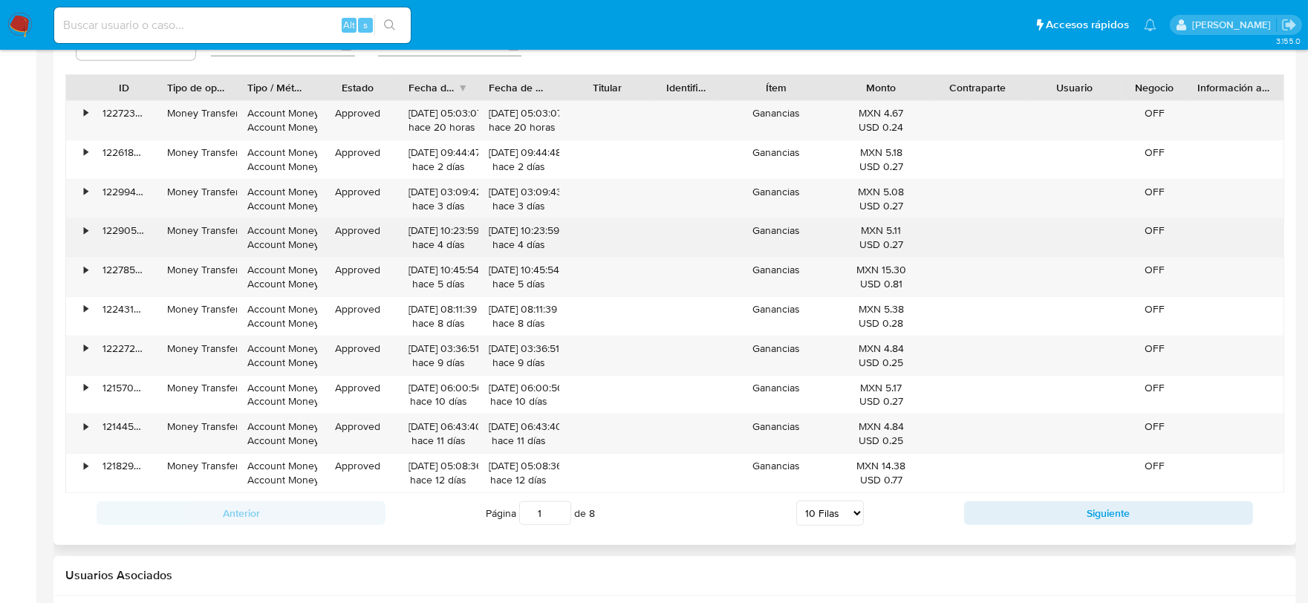
scroll to position [1568, 0]
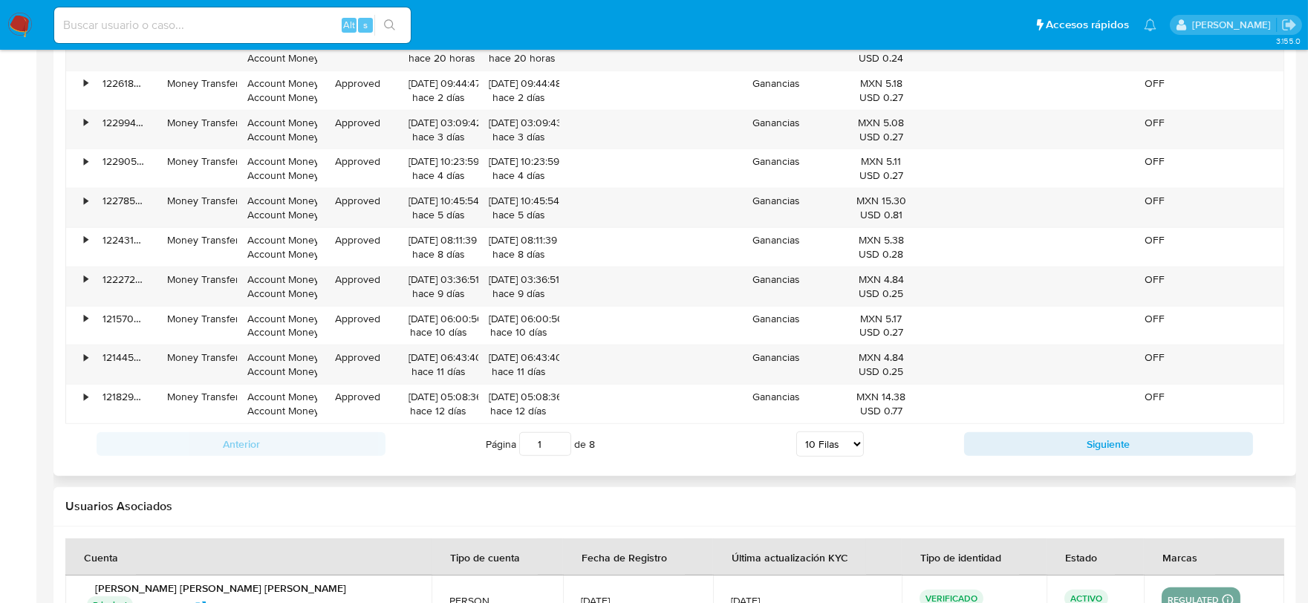
click at [818, 447] on select "5 Filas 10 Filas 20 Filas 25 Filas 50 Filas 100 Filas" at bounding box center [830, 444] width 68 height 25
select select "100"
click at [796, 435] on select "5 Filas 10 Filas 20 Filas 25 Filas 50 Filas 100 Filas" at bounding box center [830, 444] width 68 height 25
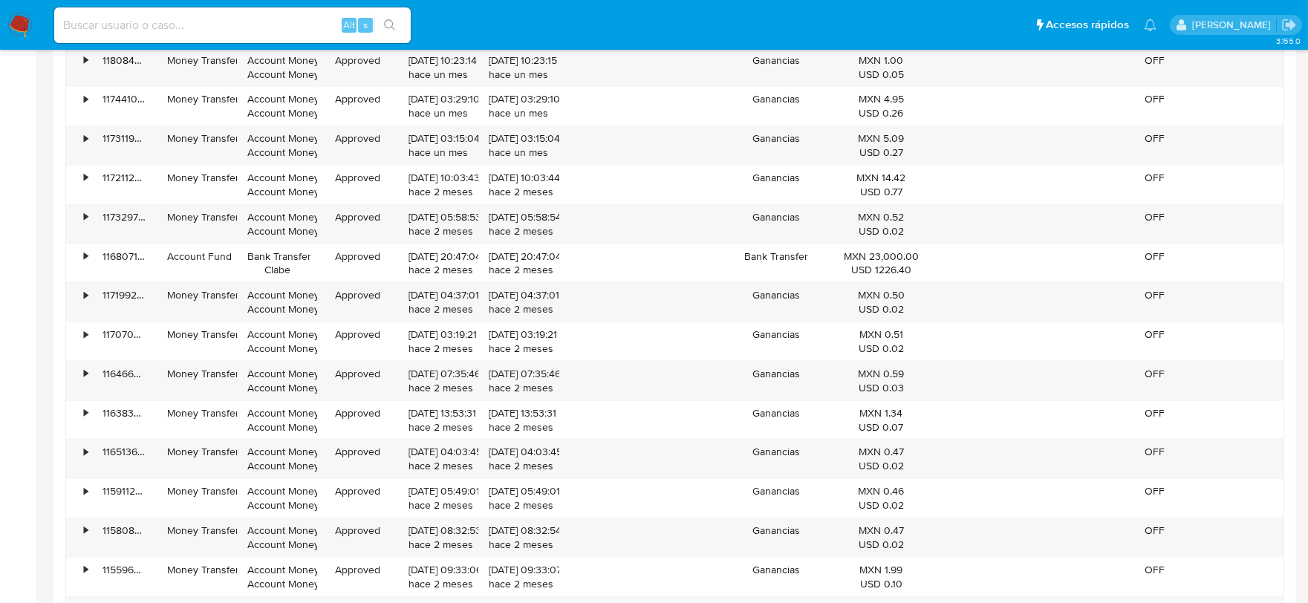
scroll to position [2972, 0]
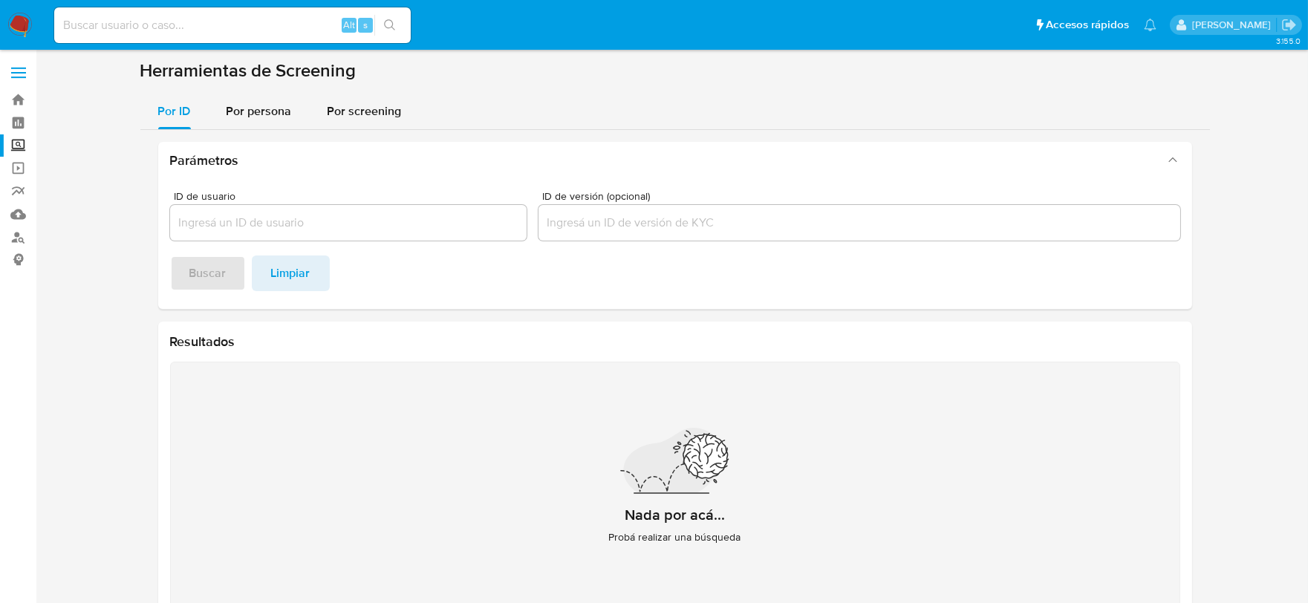
click at [12, 147] on label "Screening" at bounding box center [88, 145] width 177 height 23
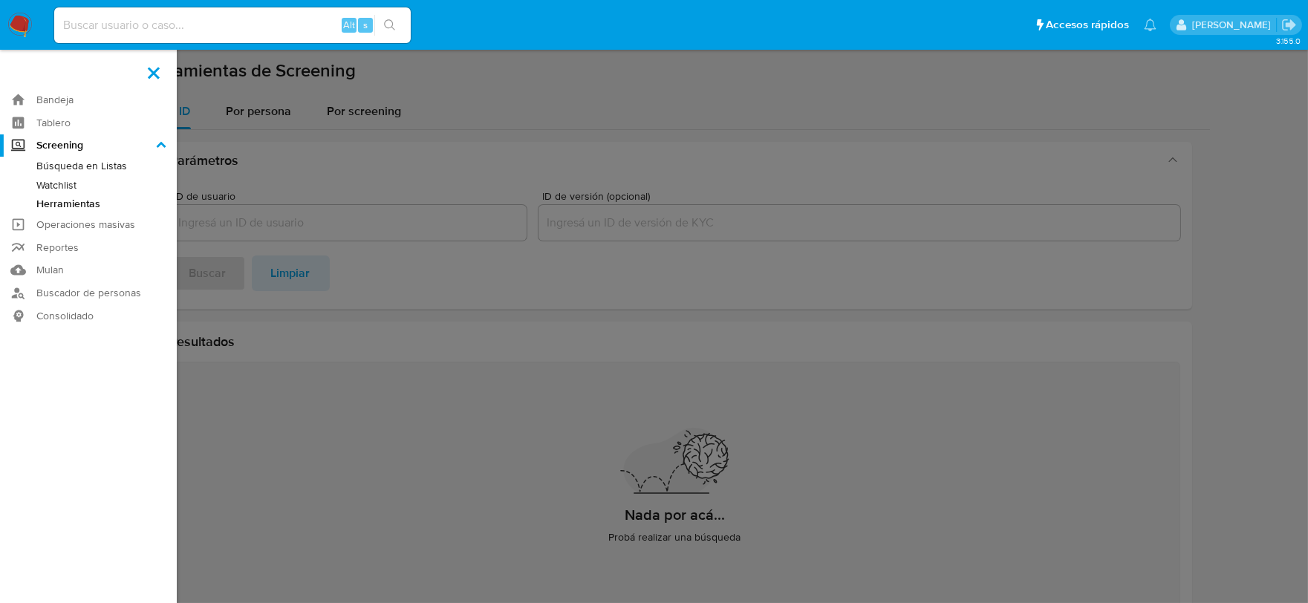
click at [0, 0] on input "Screening" at bounding box center [0, 0] width 0 height 0
click at [247, 110] on label at bounding box center [654, 301] width 1308 height 603
click at [0, 0] on input "checkbox" at bounding box center [0, 0] width 0 height 0
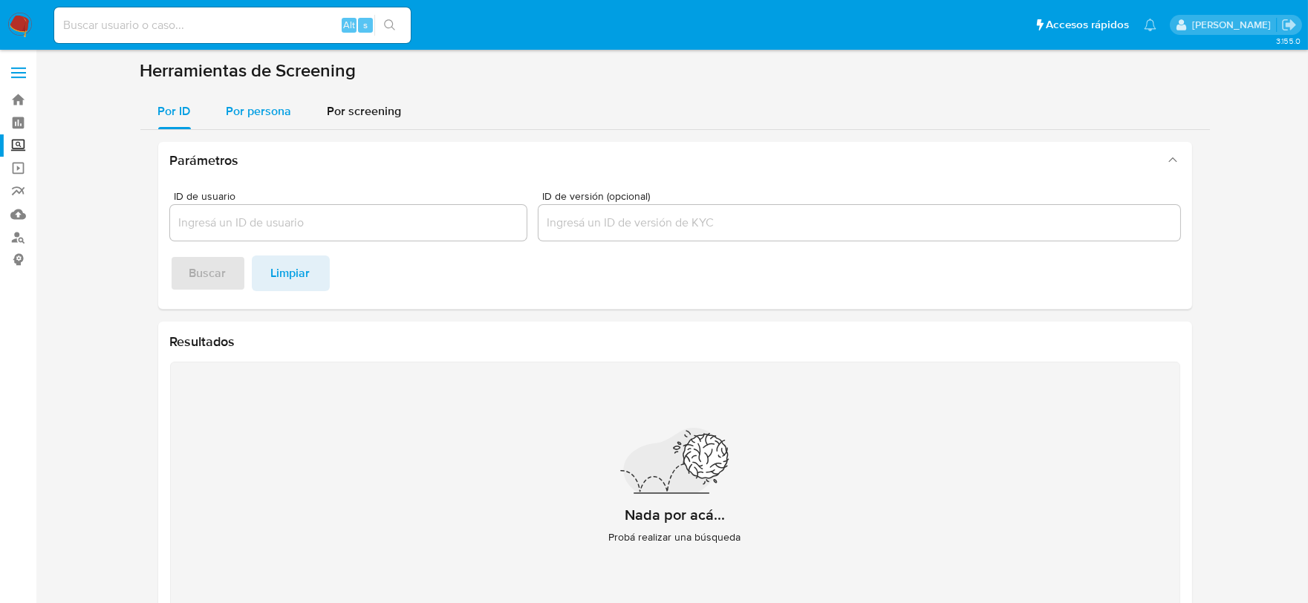
click at [251, 115] on span "Por persona" at bounding box center [259, 111] width 65 height 17
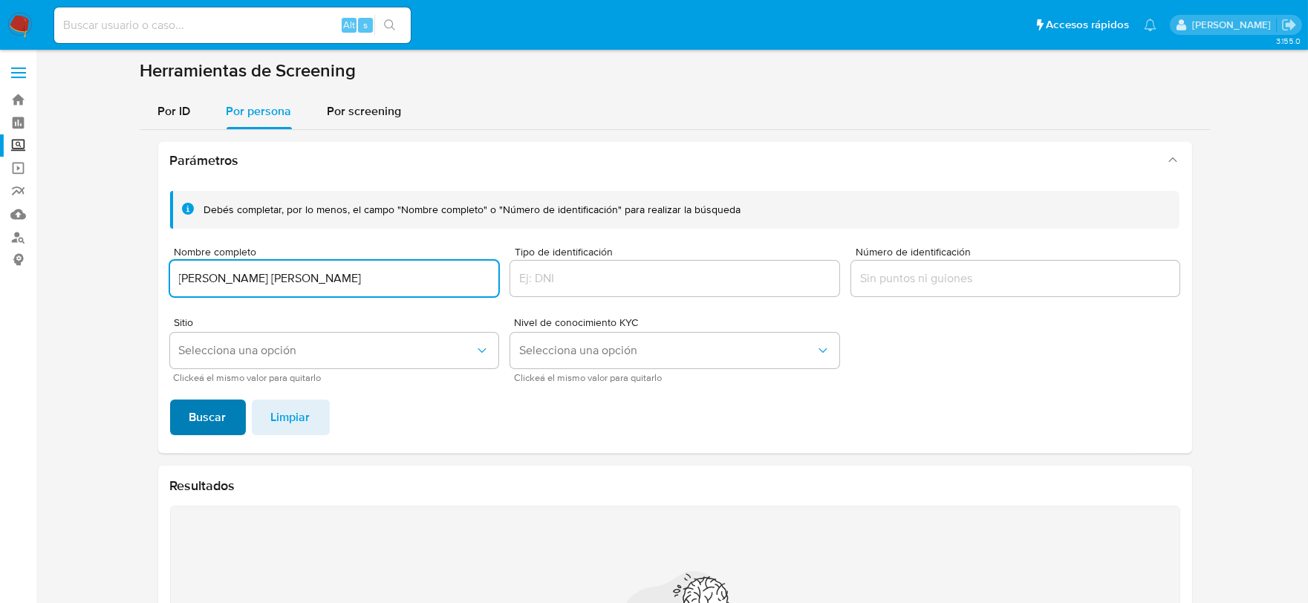
click at [214, 411] on span "Buscar" at bounding box center [207, 417] width 37 height 33
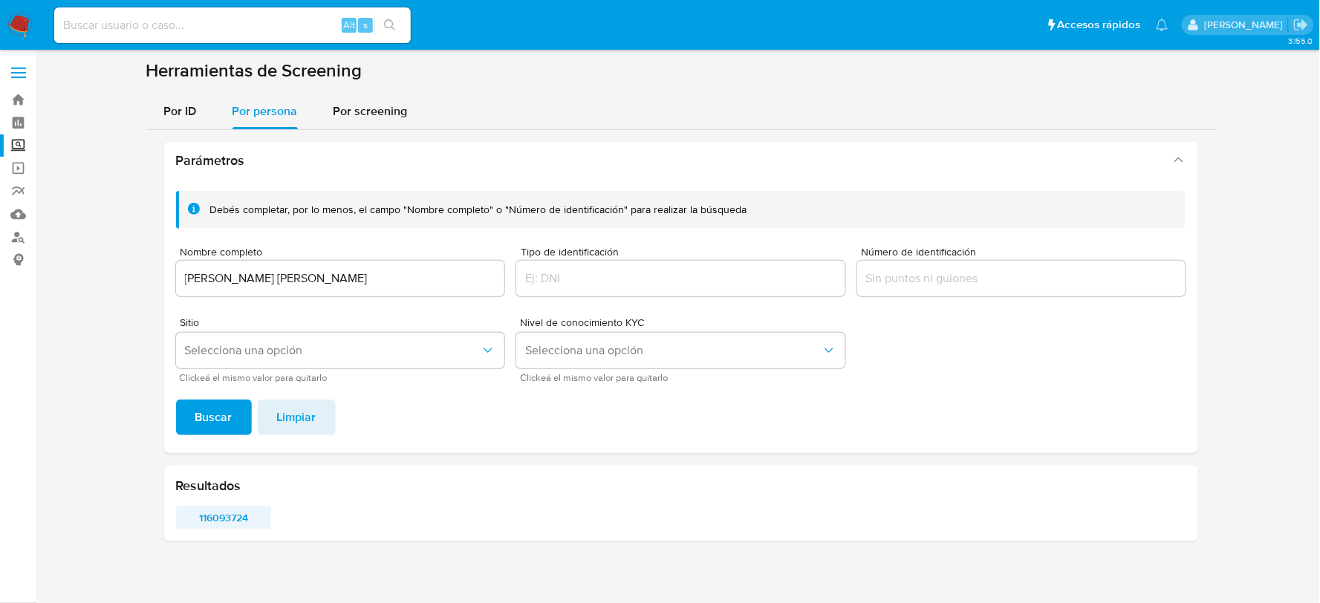
click at [212, 510] on span "116093724" at bounding box center [223, 517] width 75 height 21
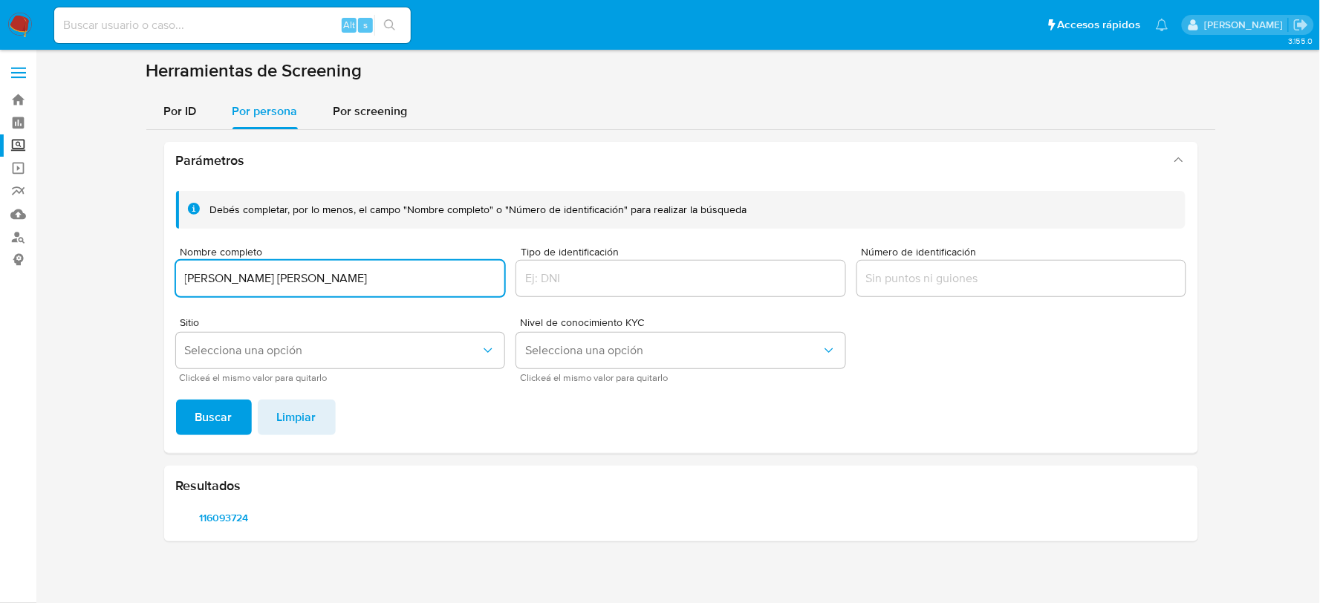
click at [412, 285] on input "[PERSON_NAME] [PERSON_NAME]" at bounding box center [340, 278] width 329 height 19
type input "NURI BORRAZ ROMAN"
click at [221, 413] on span "Buscar" at bounding box center [213, 417] width 37 height 33
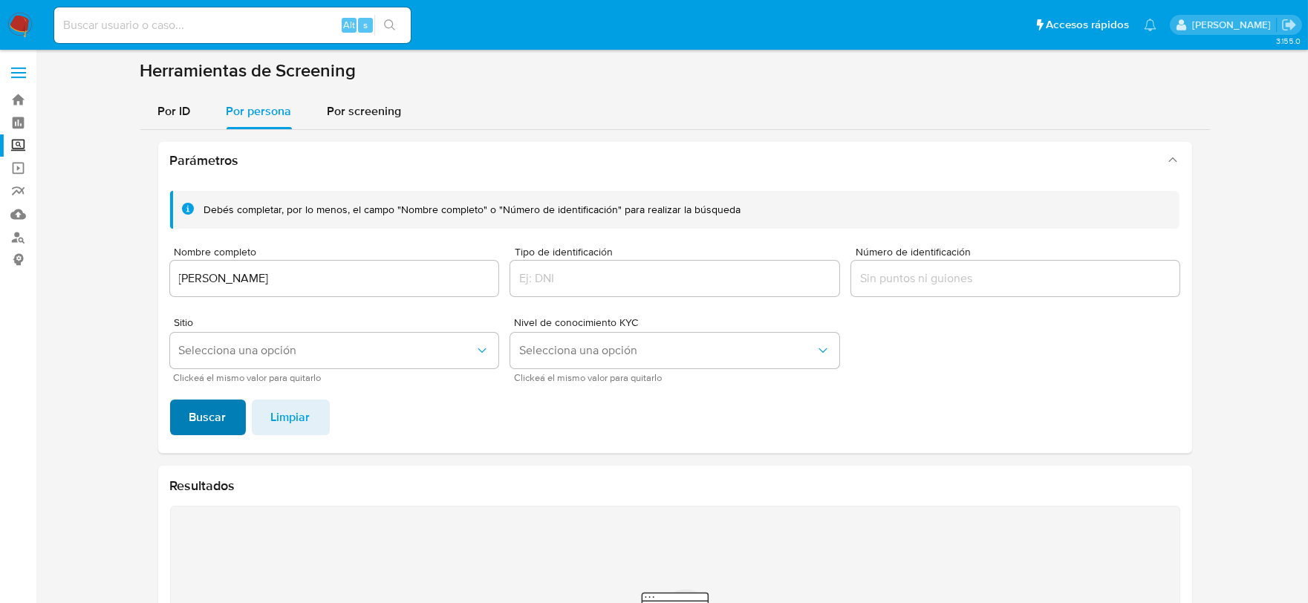
click at [221, 413] on span "Buscar" at bounding box center [207, 417] width 37 height 33
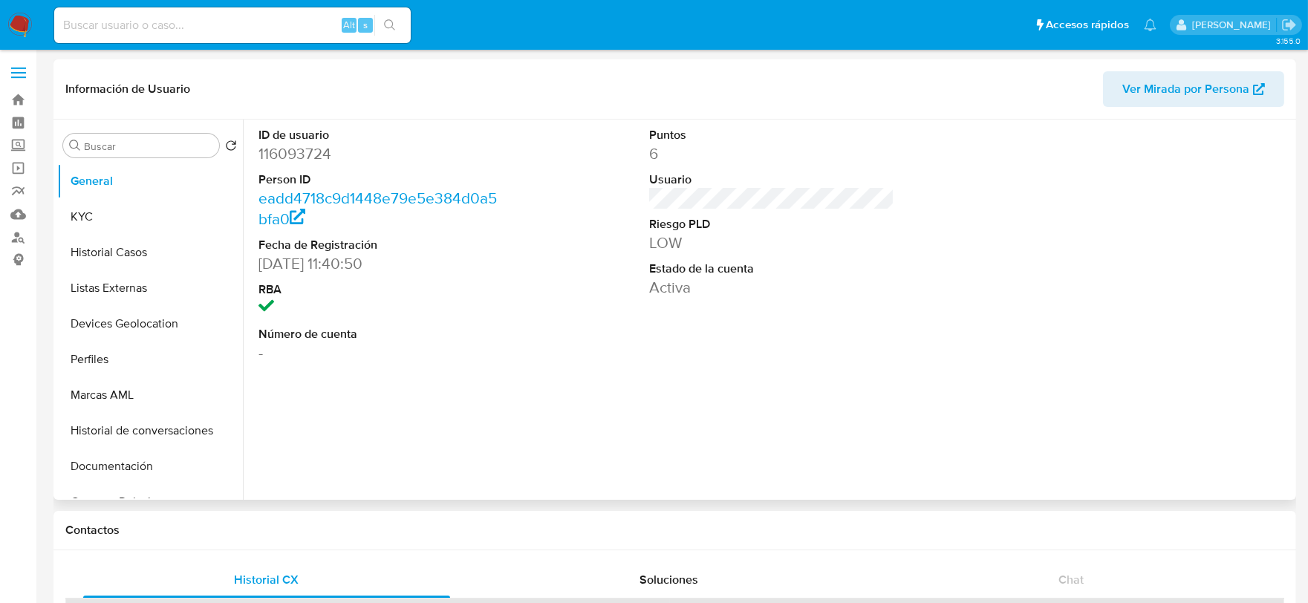
select select "10"
click at [143, 221] on button "KYC" at bounding box center [144, 217] width 174 height 36
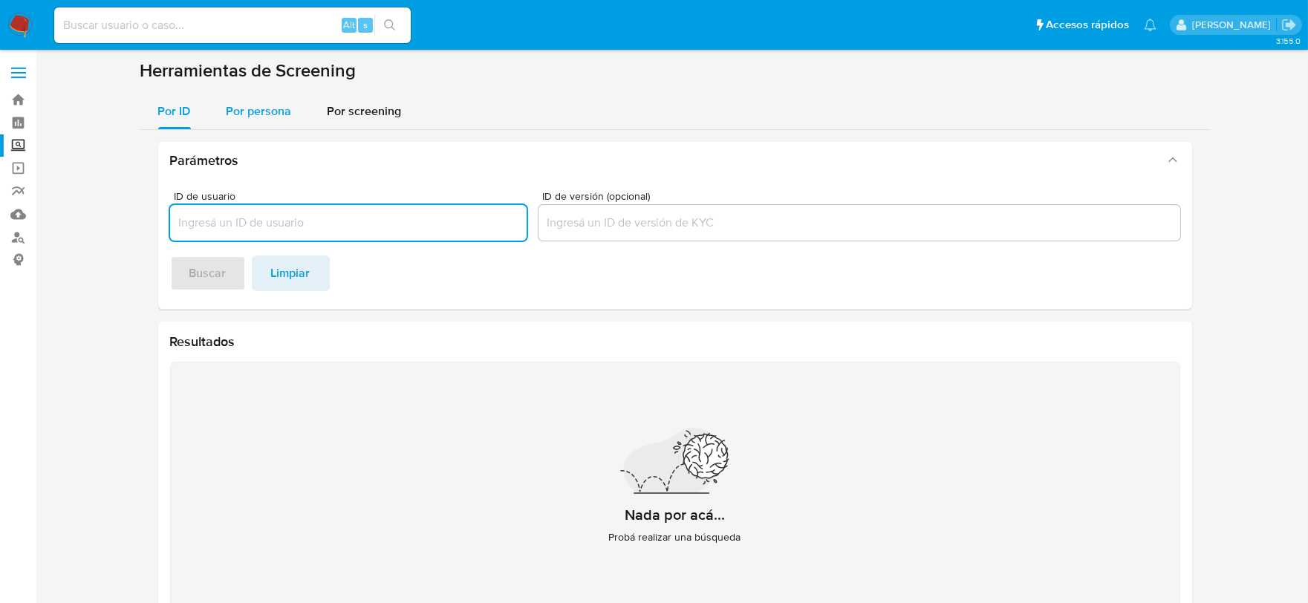
click at [258, 117] on span "Por persona" at bounding box center [259, 111] width 65 height 17
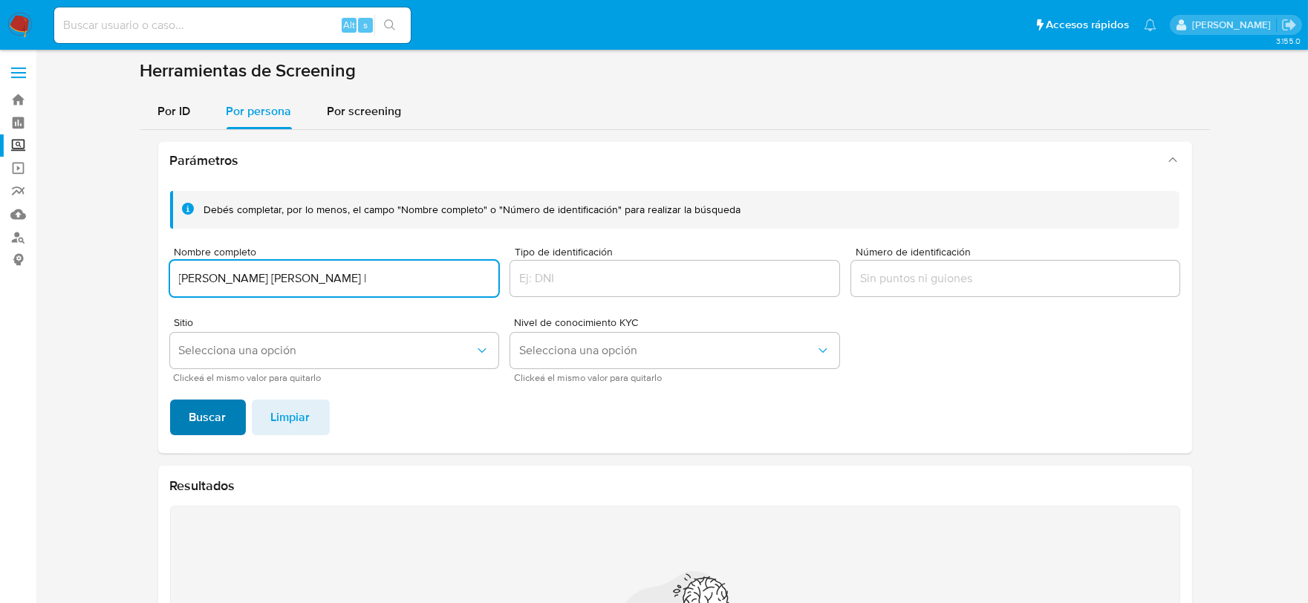
click at [212, 420] on span "Buscar" at bounding box center [207, 417] width 37 height 33
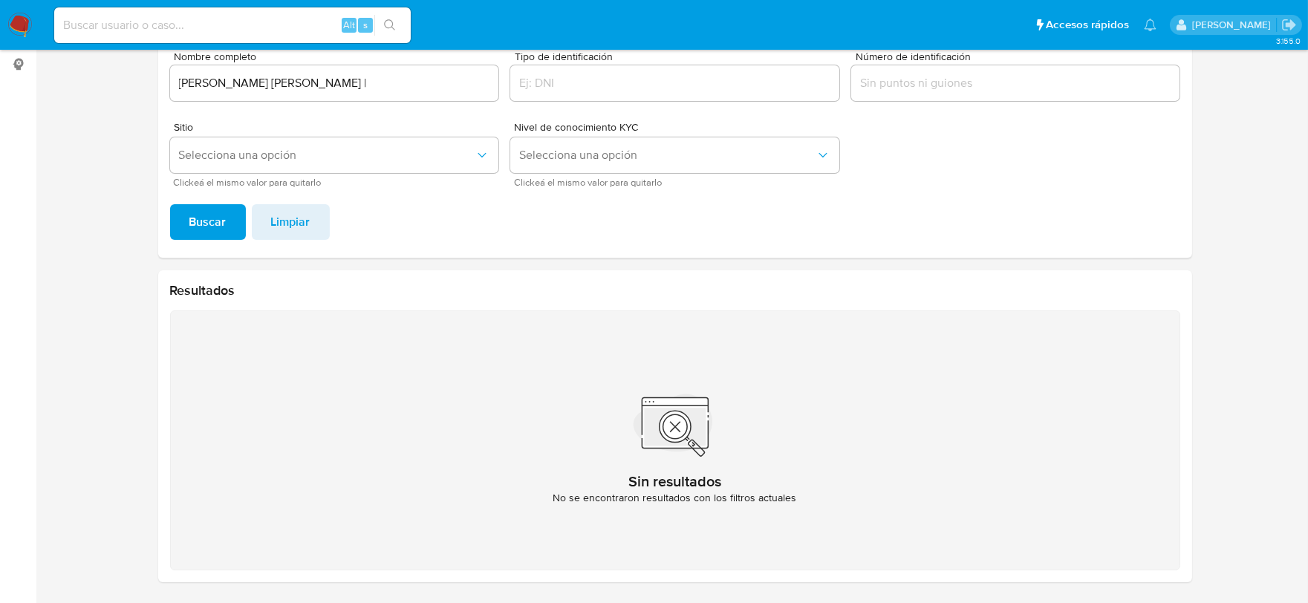
drag, startPoint x: 414, startPoint y: 97, endPoint x: 406, endPoint y: 88, distance: 12.2
click at [414, 97] on div "JESSICA ESMERALDA MADRIZ GARCIA |" at bounding box center [334, 83] width 329 height 36
click at [406, 88] on input "JESSICA ESMERALDA MADRIZ GARCIA |" at bounding box center [334, 83] width 329 height 19
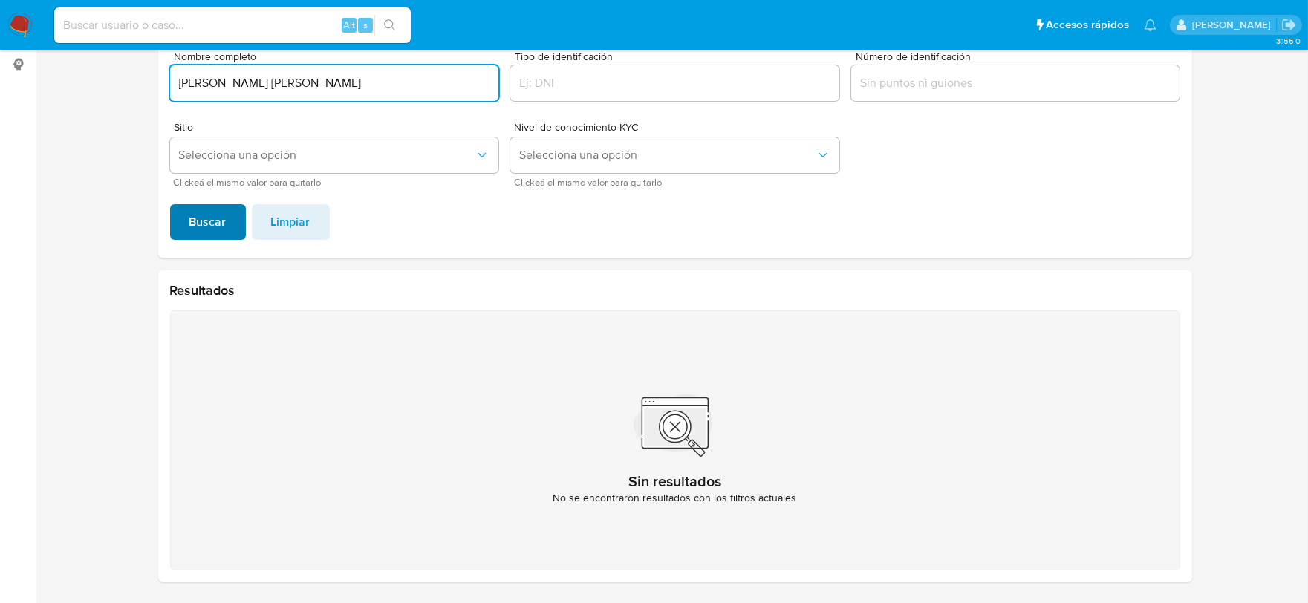
type input "JESSICA ESMERALDA MADRIZ GARCIA"
click at [205, 221] on span "Buscar" at bounding box center [207, 222] width 37 height 33
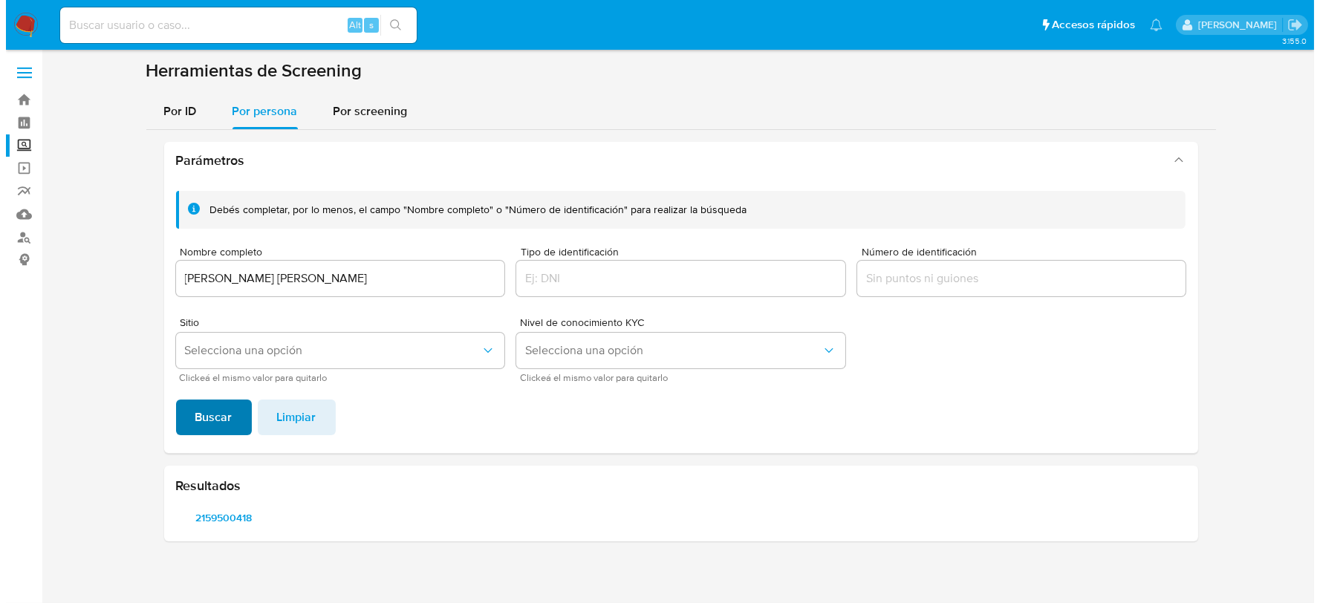
scroll to position [0, 0]
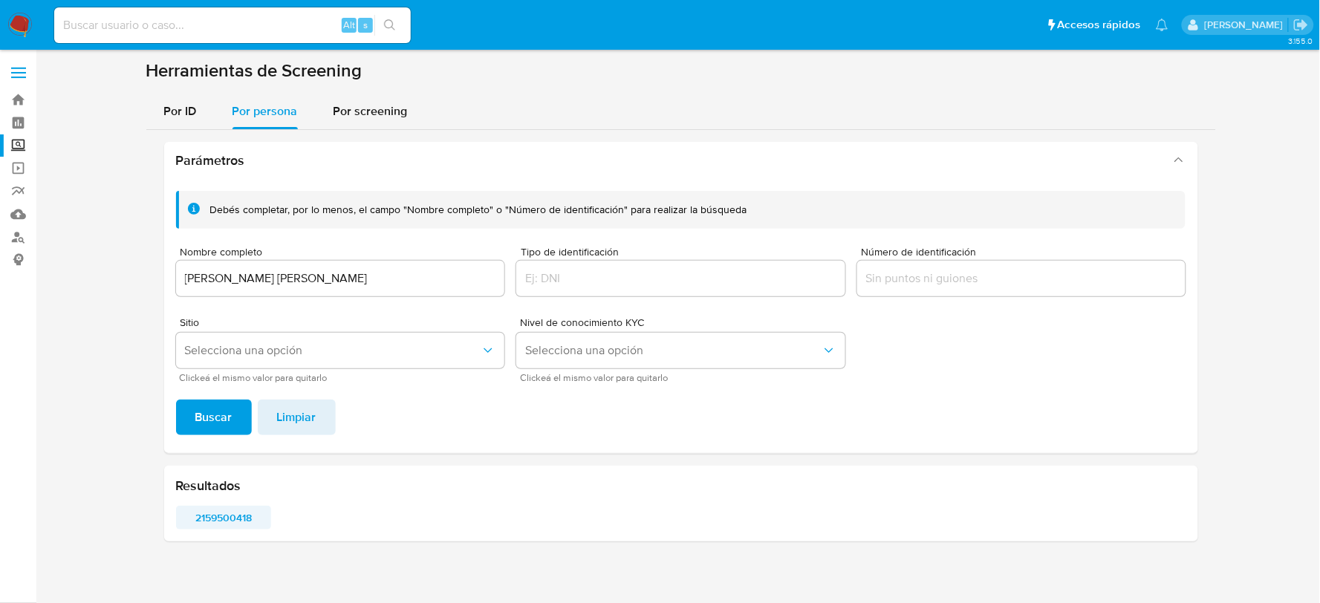
click at [224, 520] on span "2159500418" at bounding box center [223, 517] width 75 height 21
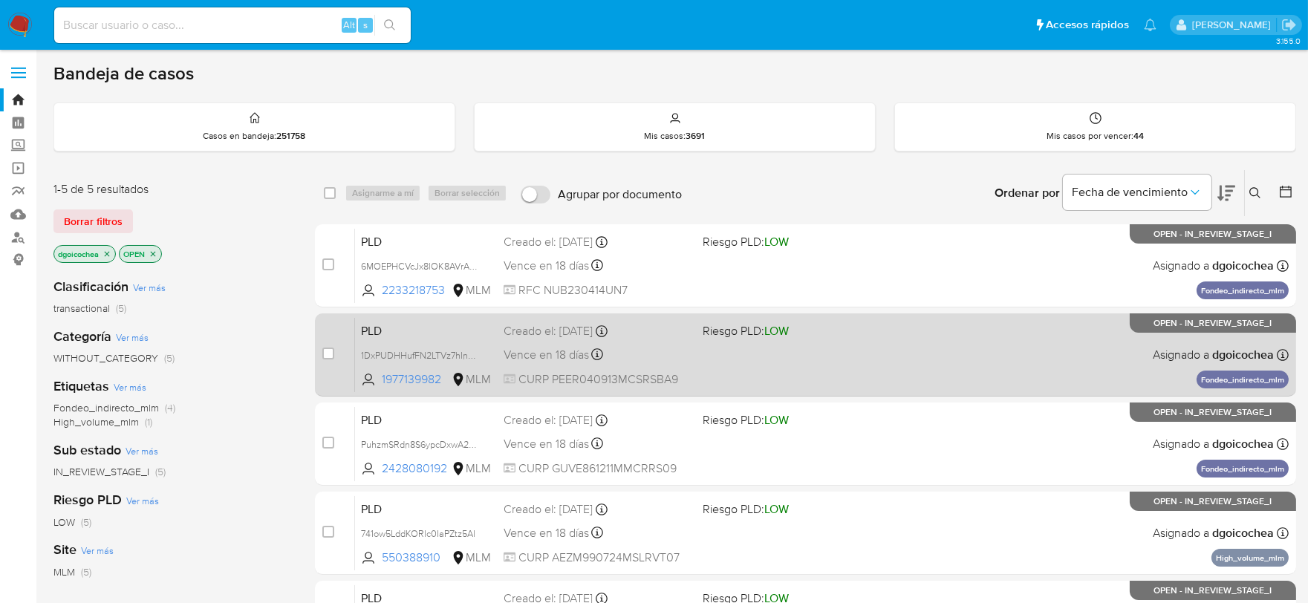
click at [366, 334] on span "PLD" at bounding box center [426, 329] width 131 height 19
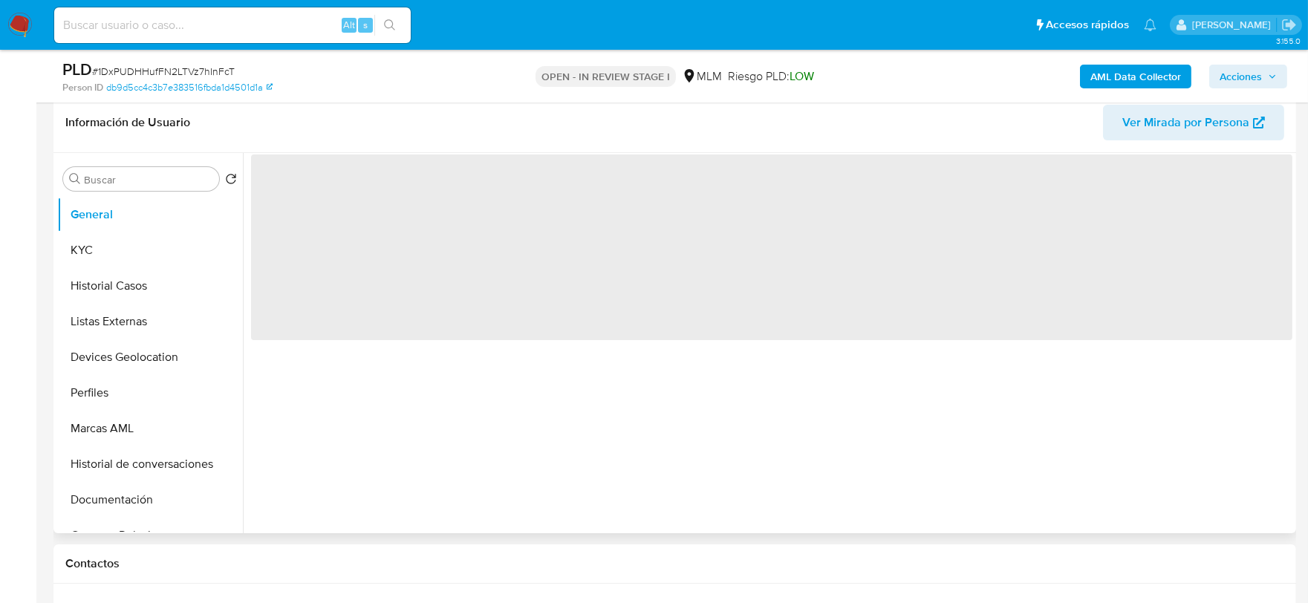
scroll to position [247, 0]
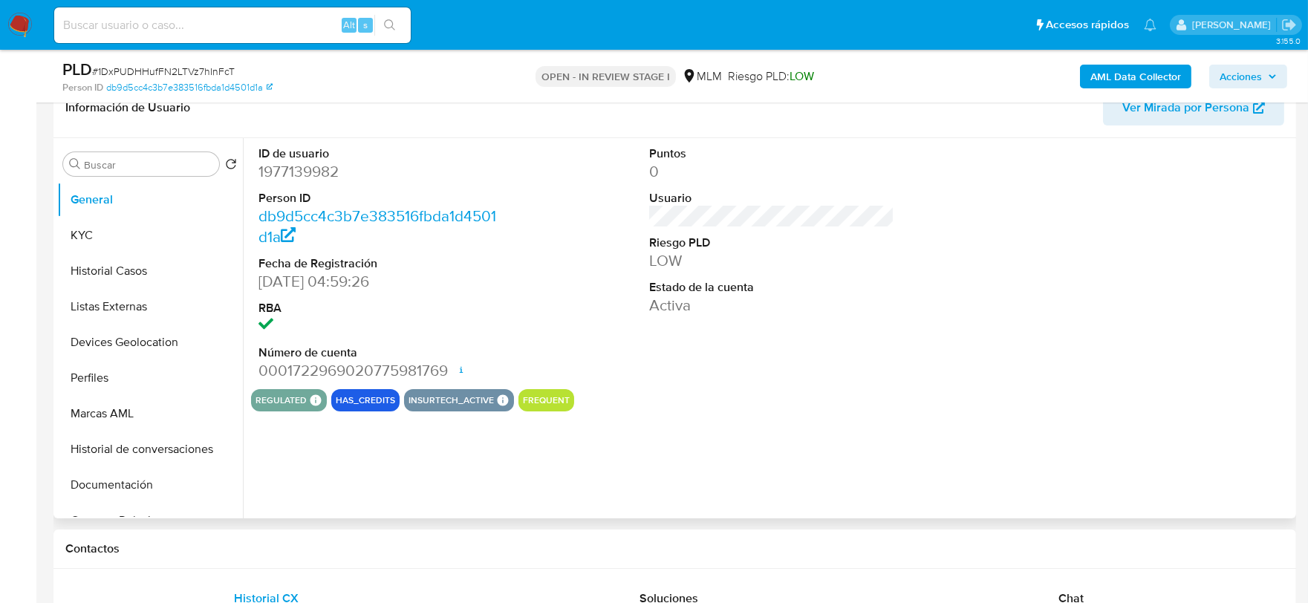
click at [853, 418] on div "ID de usuario 1977139982 Person ID db9d5cc4c3b7e383516fbda1d4501d1a Fecha de Re…" at bounding box center [768, 328] width 1050 height 380
select select "10"
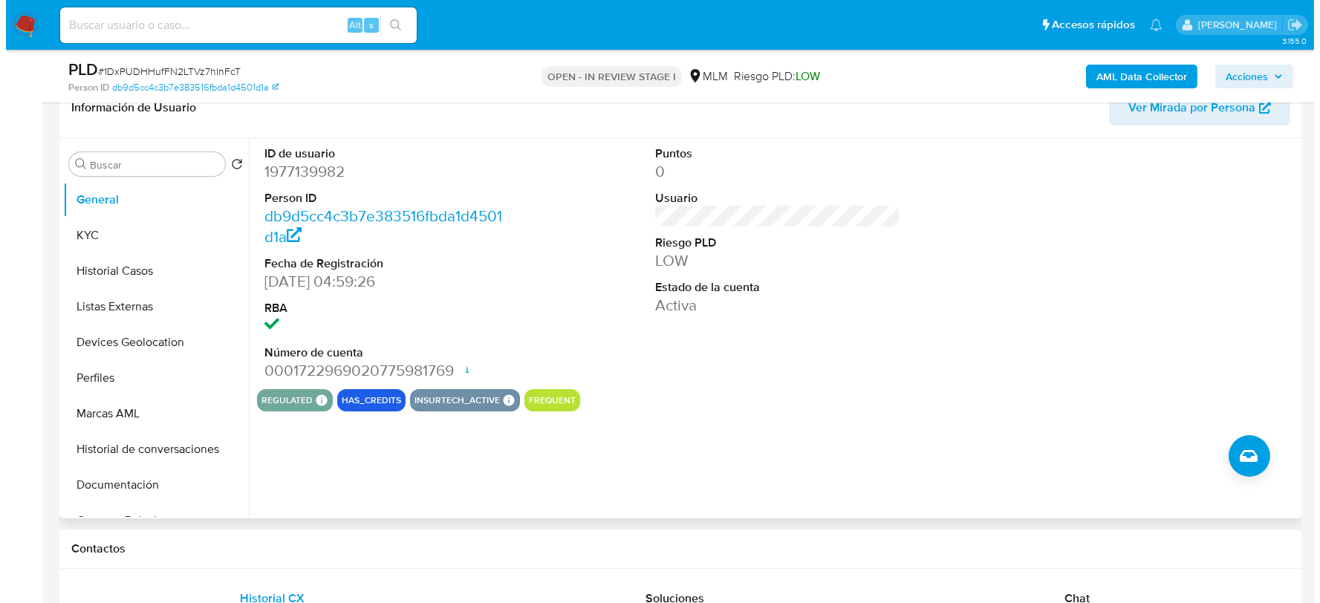
scroll to position [243, 0]
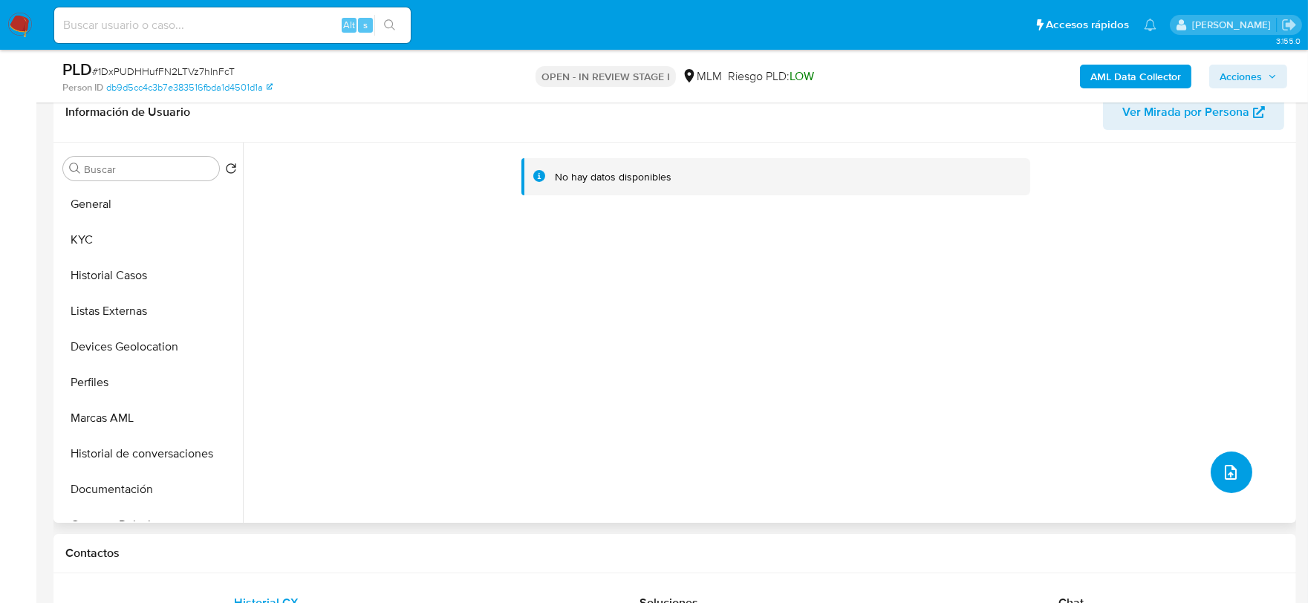
click at [1222, 471] on icon "upload-file" at bounding box center [1231, 473] width 18 height 18
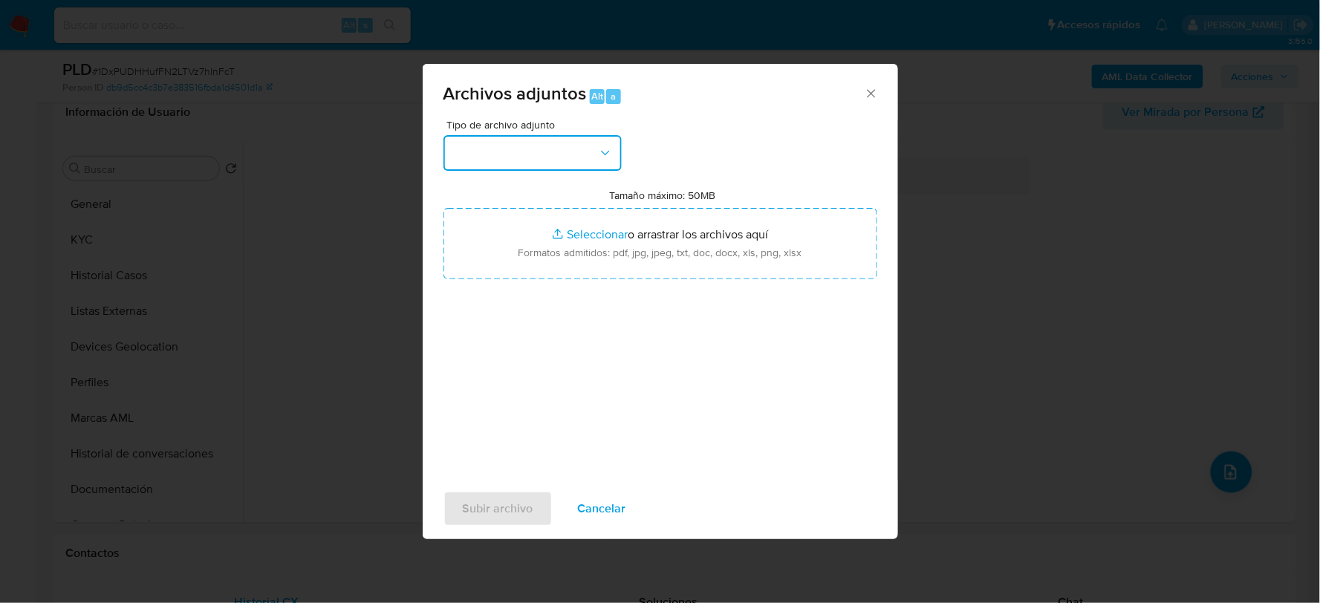
click at [521, 143] on button "button" at bounding box center [533, 153] width 178 height 36
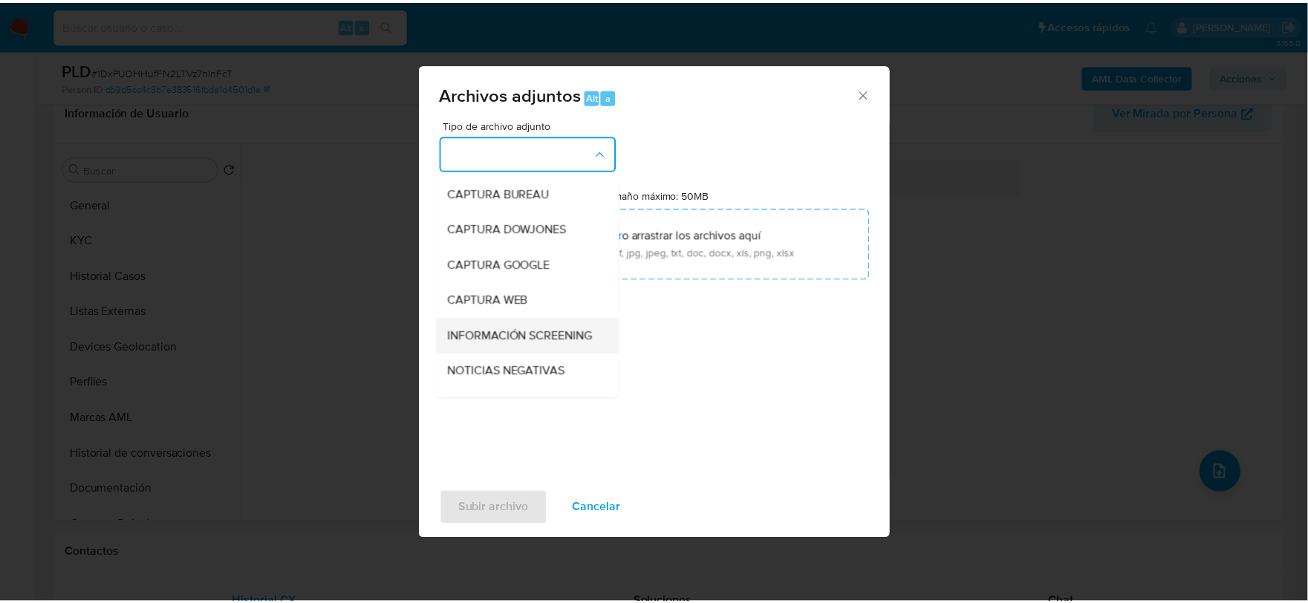
scroll to position [113, 0]
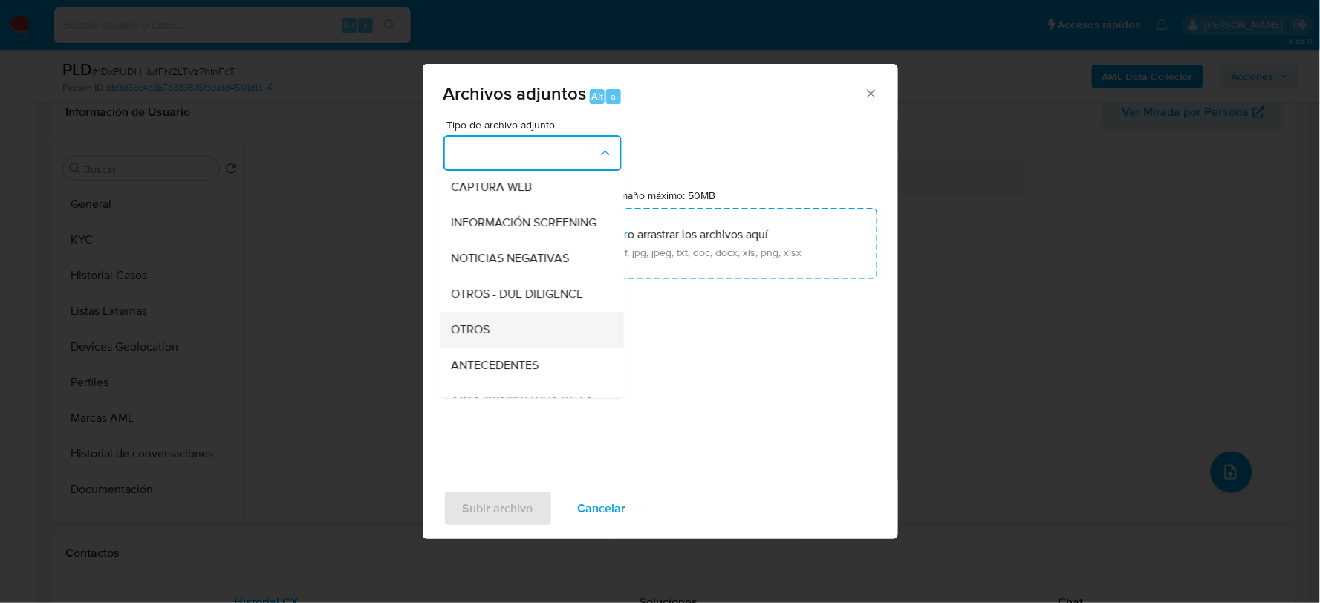
click at [488, 328] on div "OTROS" at bounding box center [528, 329] width 152 height 36
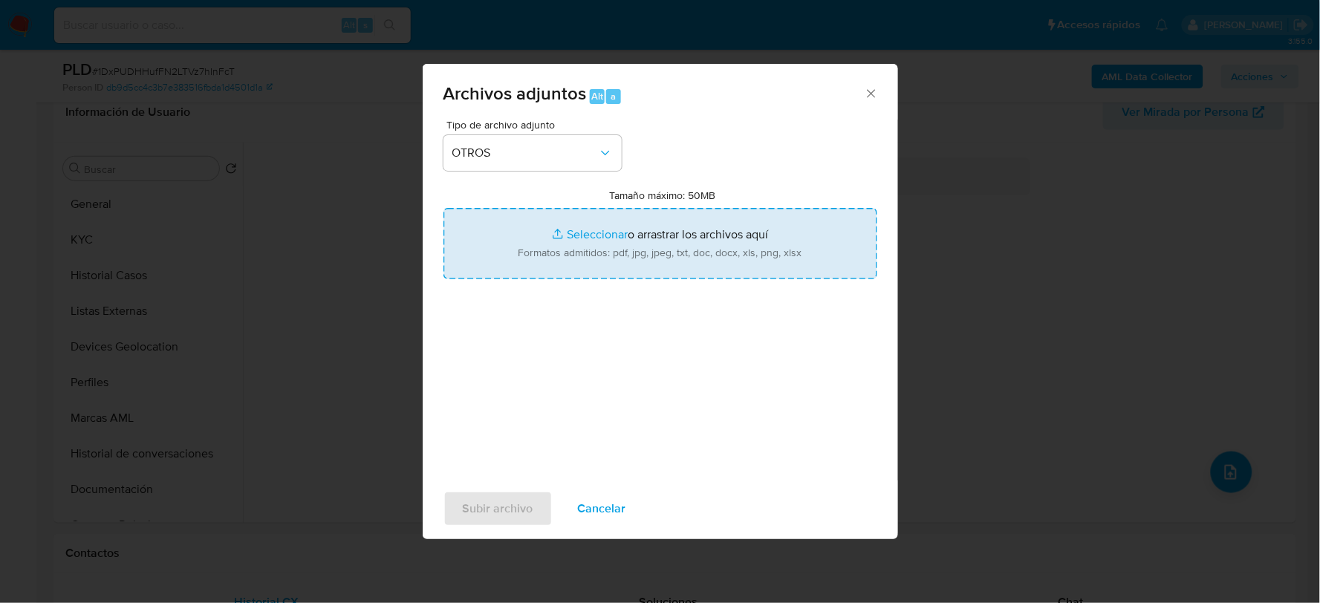
type input "C:\fakepath\1977139982_REBECA PEREZ_JUL2025.xlsx"
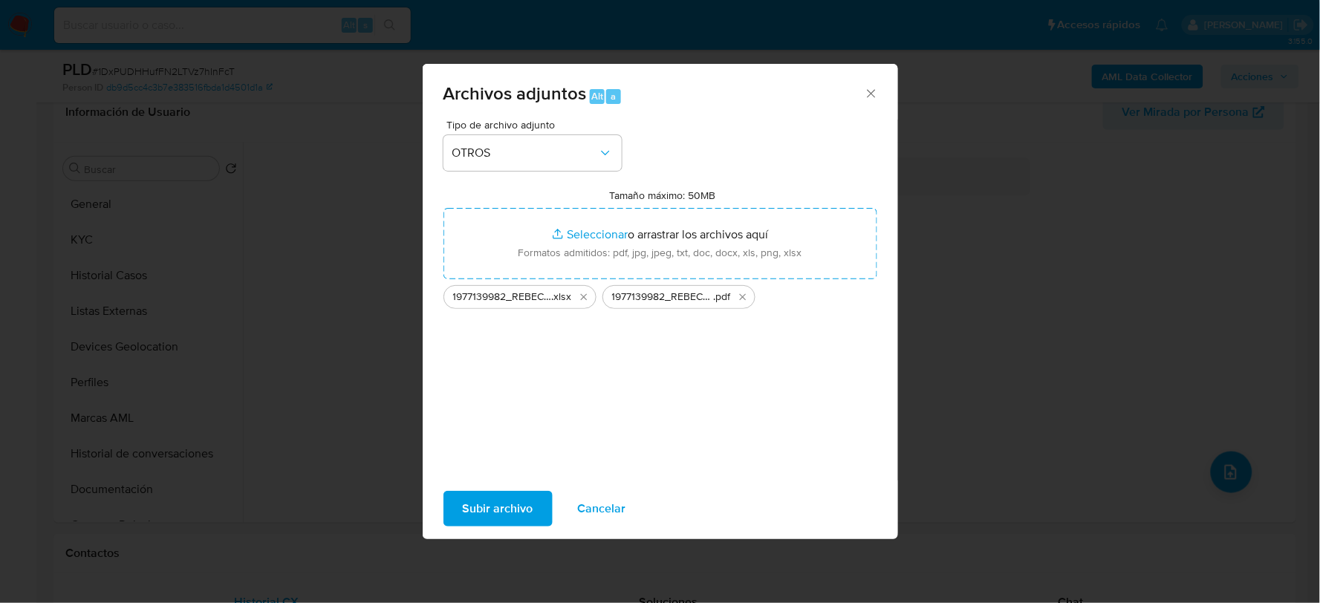
click at [493, 504] on span "Subir archivo" at bounding box center [498, 509] width 71 height 33
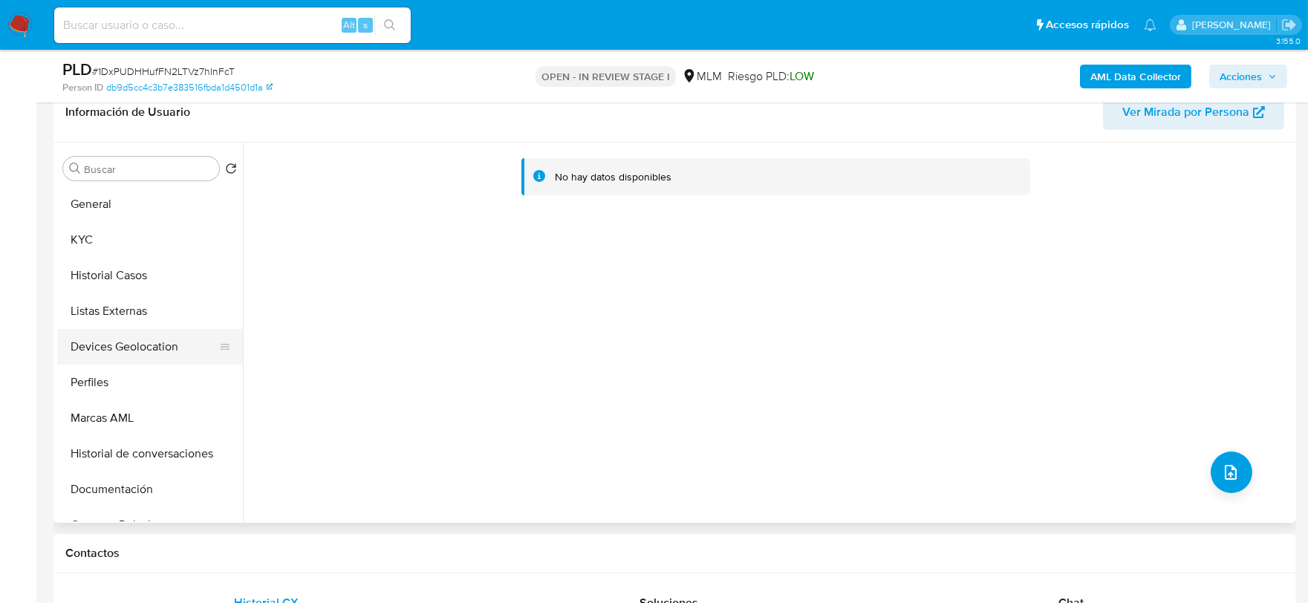
click at [136, 345] on button "Devices Geolocation" at bounding box center [144, 347] width 174 height 36
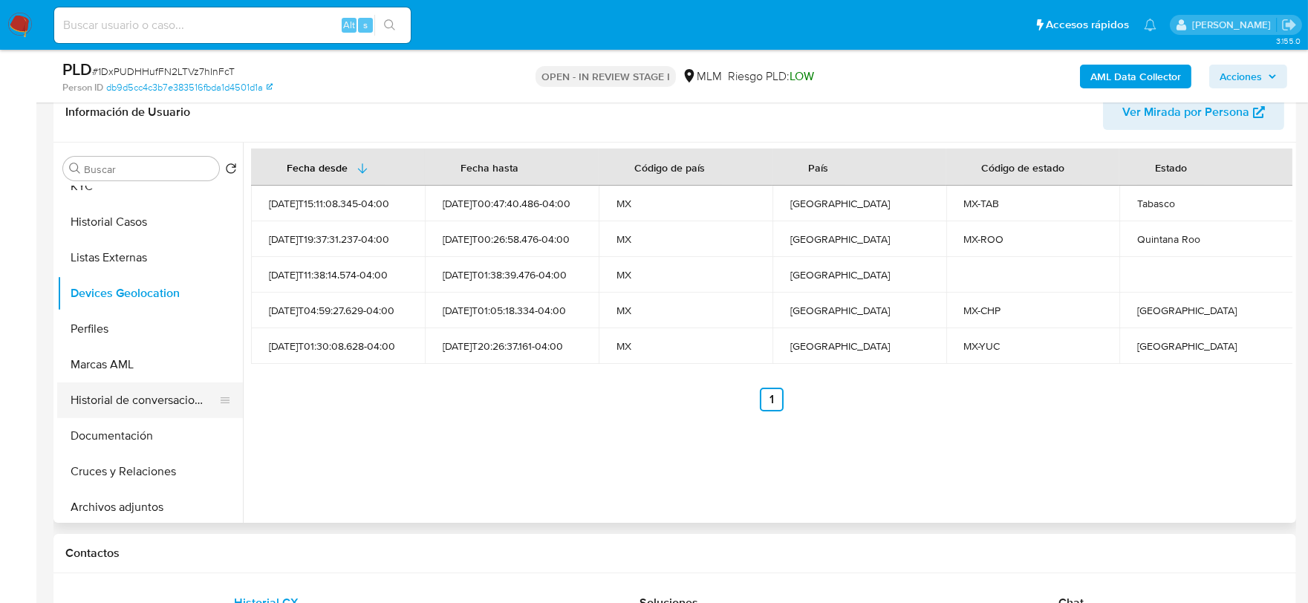
scroll to position [82, 0]
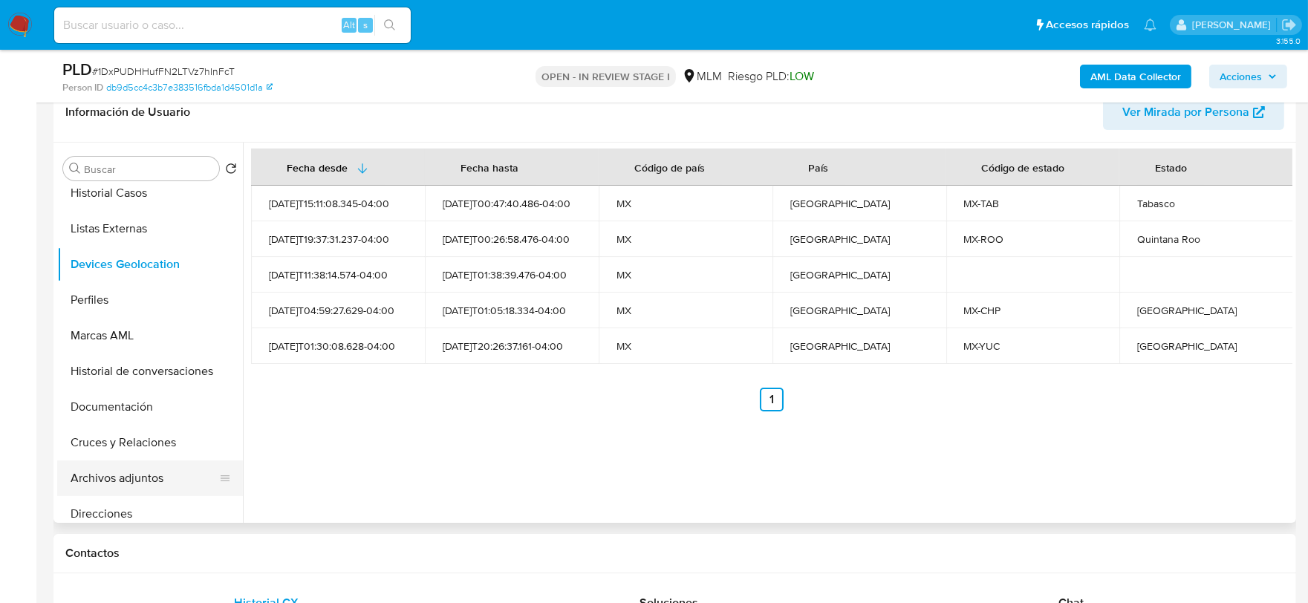
click at [157, 473] on button "Archivos adjuntos" at bounding box center [144, 479] width 174 height 36
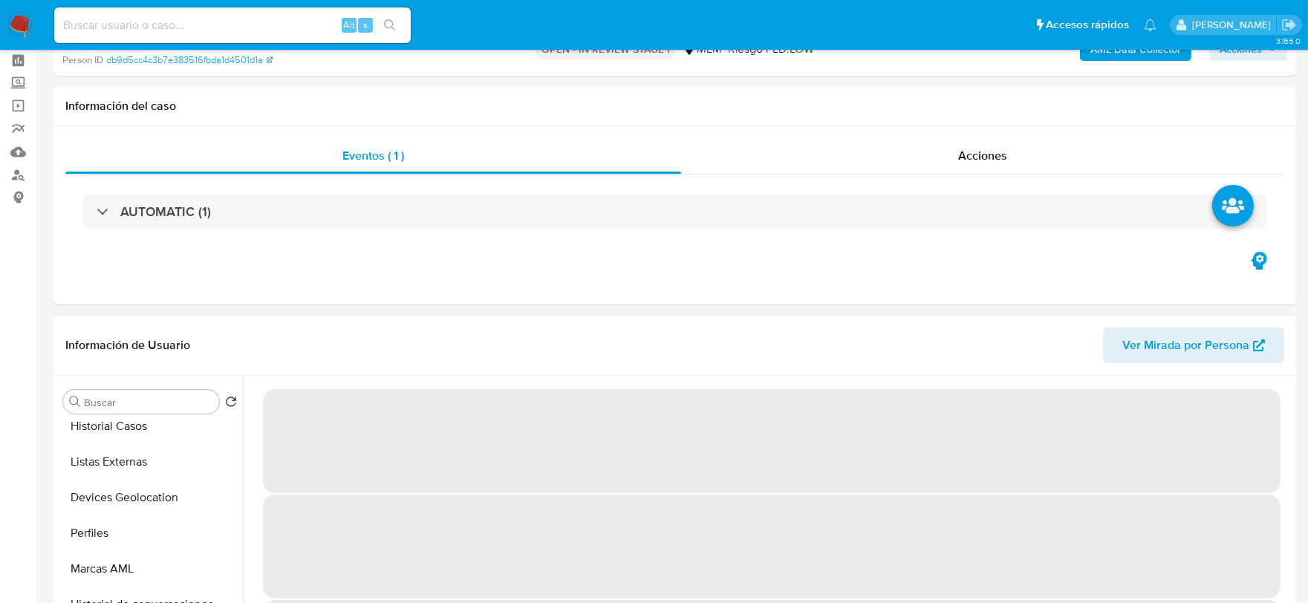
scroll to position [165, 0]
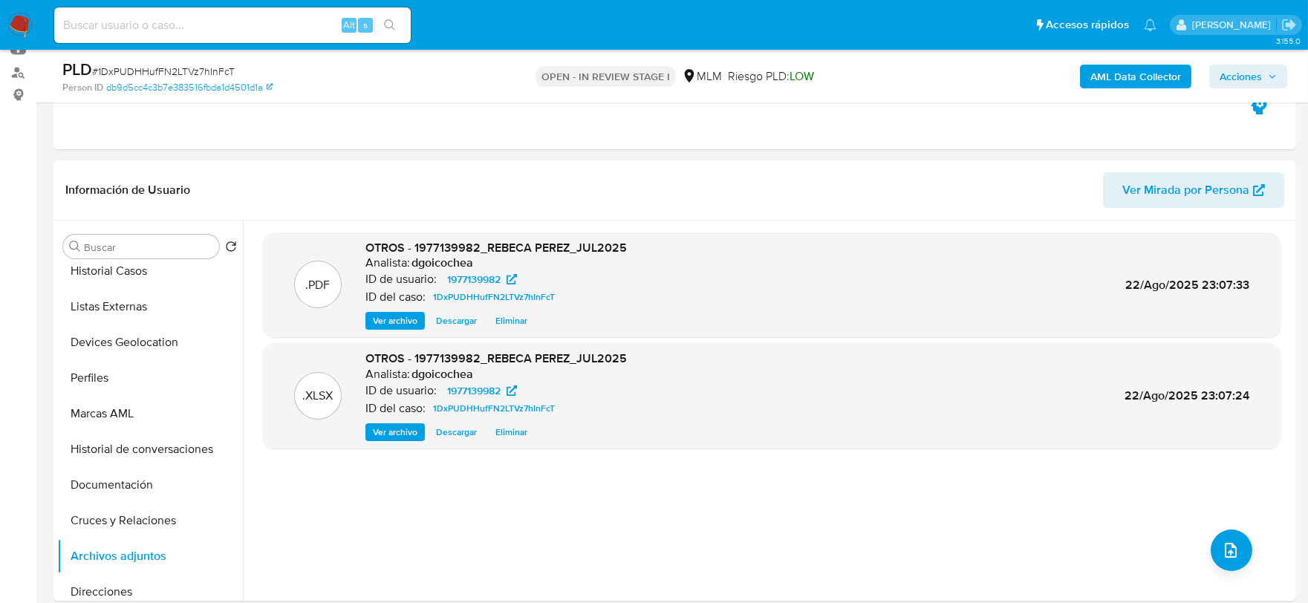
click at [1246, 82] on span "Acciones" at bounding box center [1241, 77] width 42 height 24
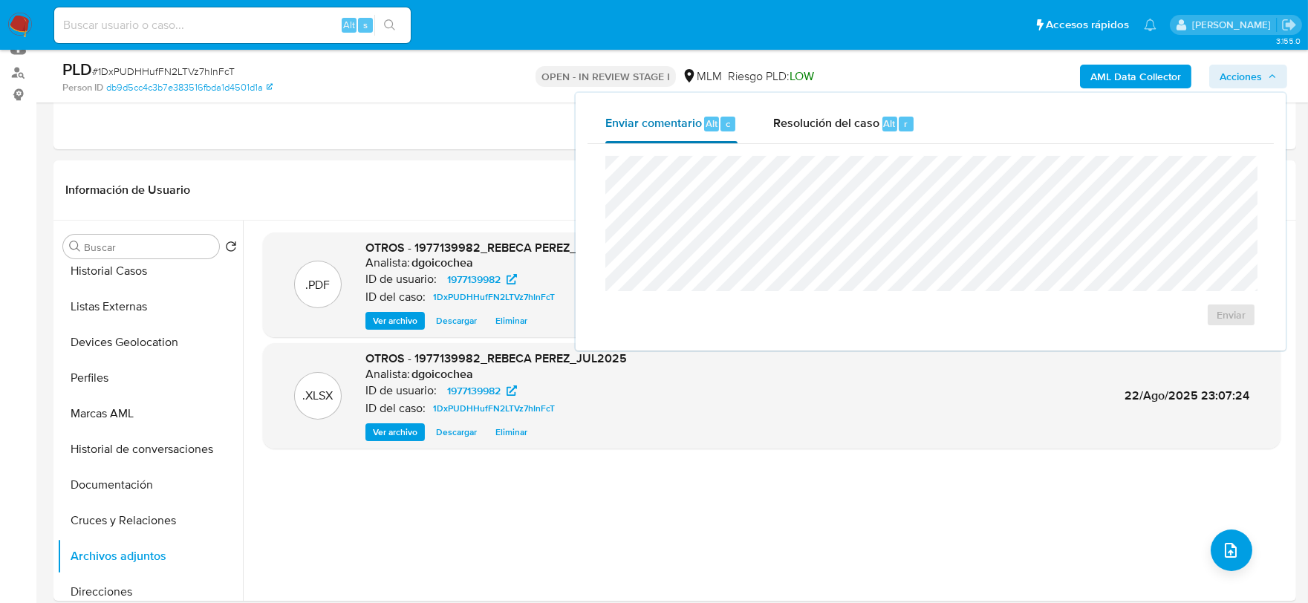
drag, startPoint x: 816, startPoint y: 123, endPoint x: 651, endPoint y: 134, distance: 165.3
click at [816, 123] on span "Resolución del caso" at bounding box center [826, 122] width 106 height 17
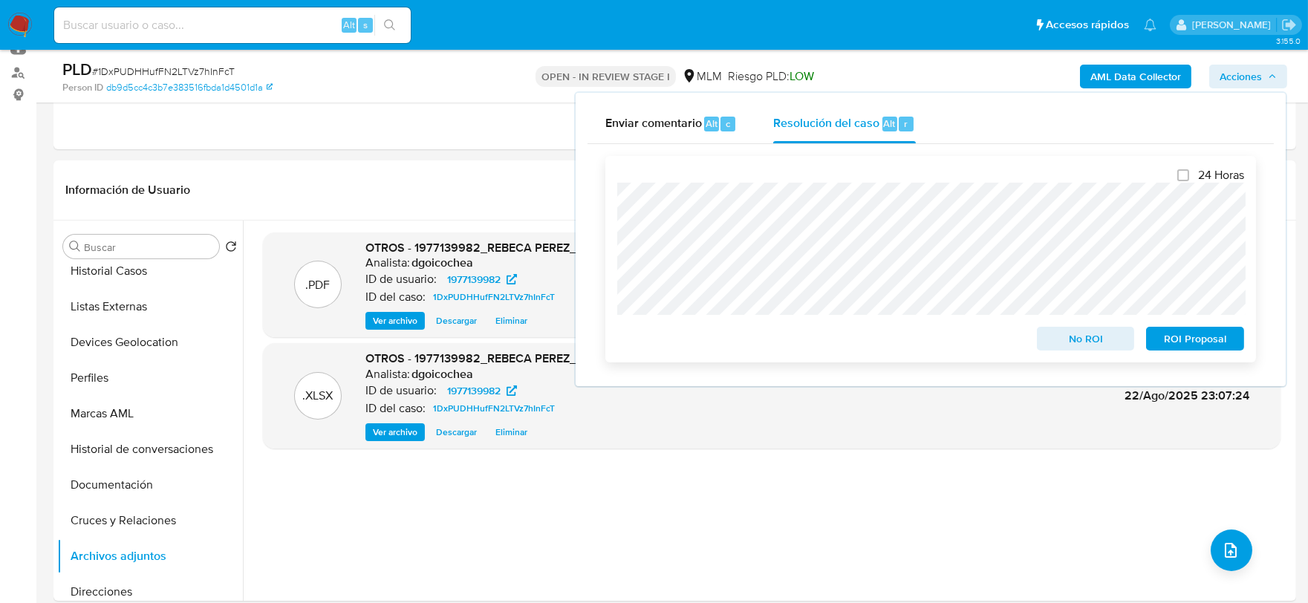
click at [1051, 331] on span "No ROI" at bounding box center [1086, 338] width 77 height 21
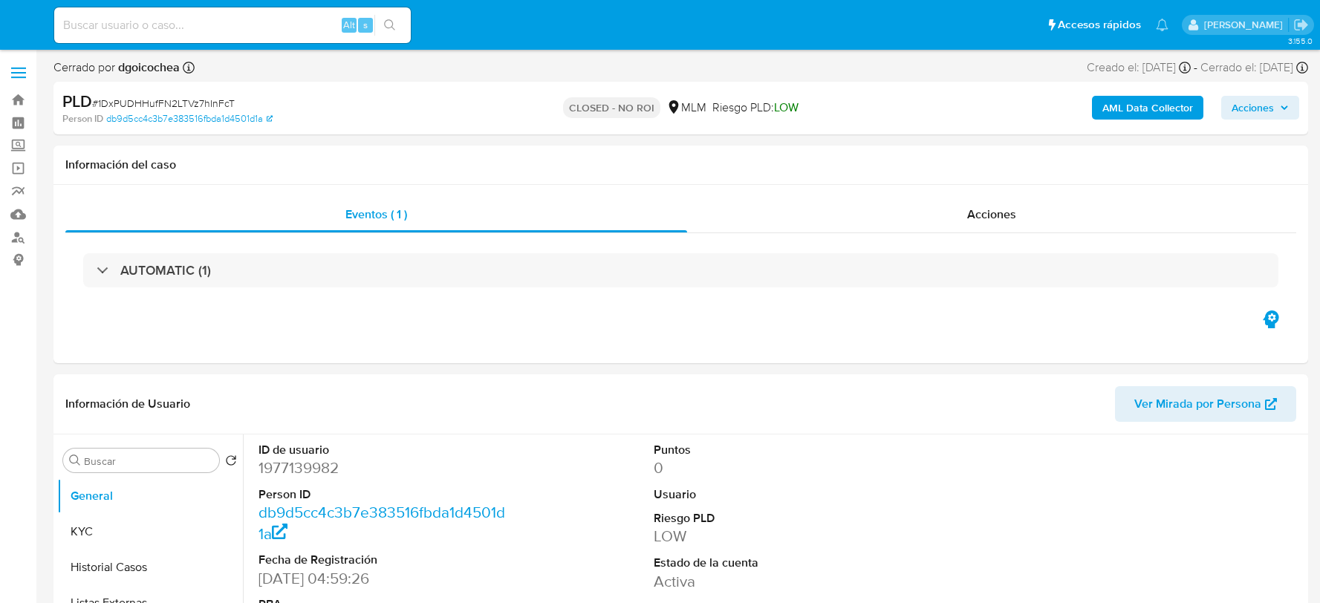
select select "10"
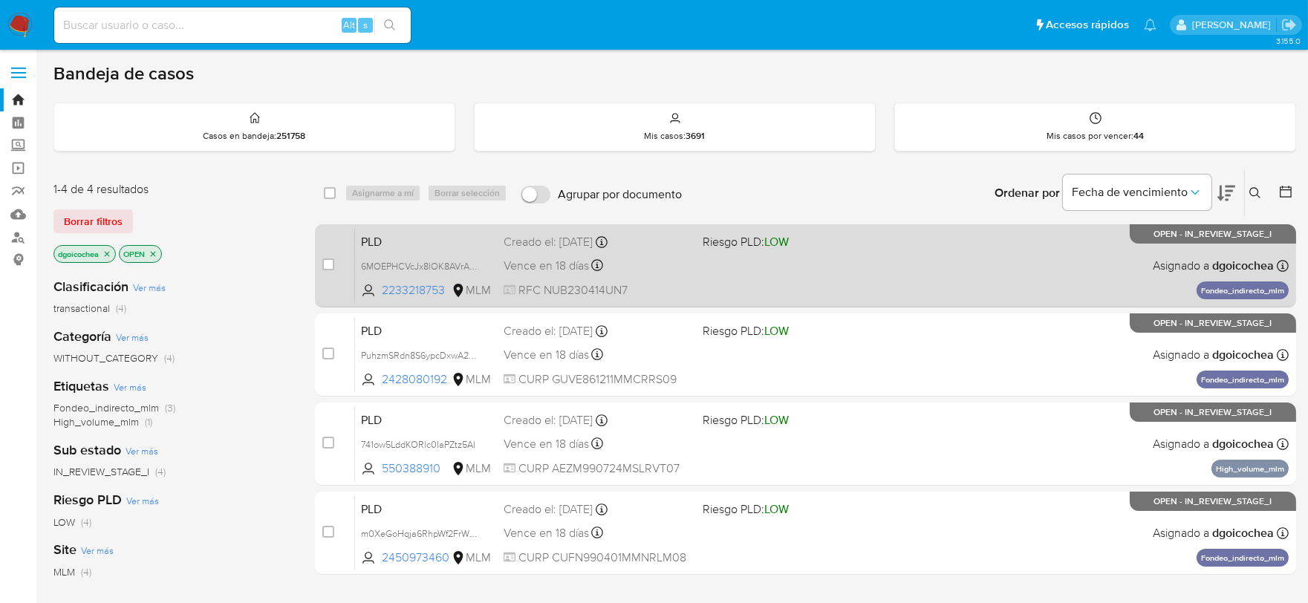
click at [372, 241] on span "PLD" at bounding box center [426, 240] width 131 height 19
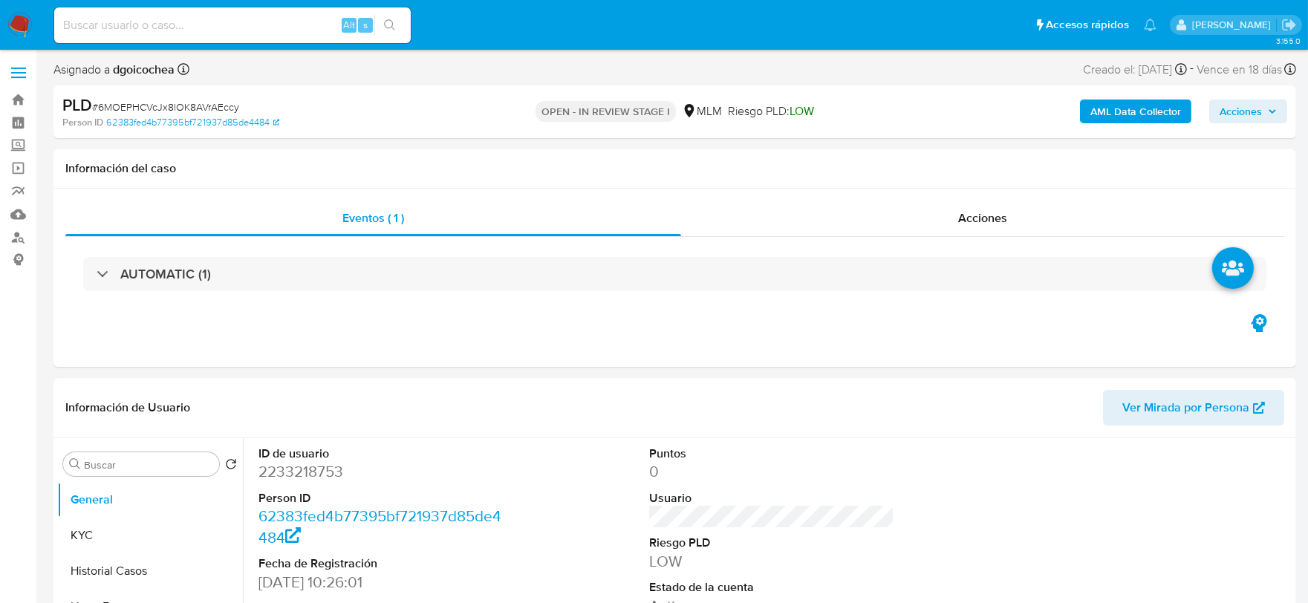
select select "10"
click at [120, 580] on button "Historial Casos" at bounding box center [144, 572] width 174 height 36
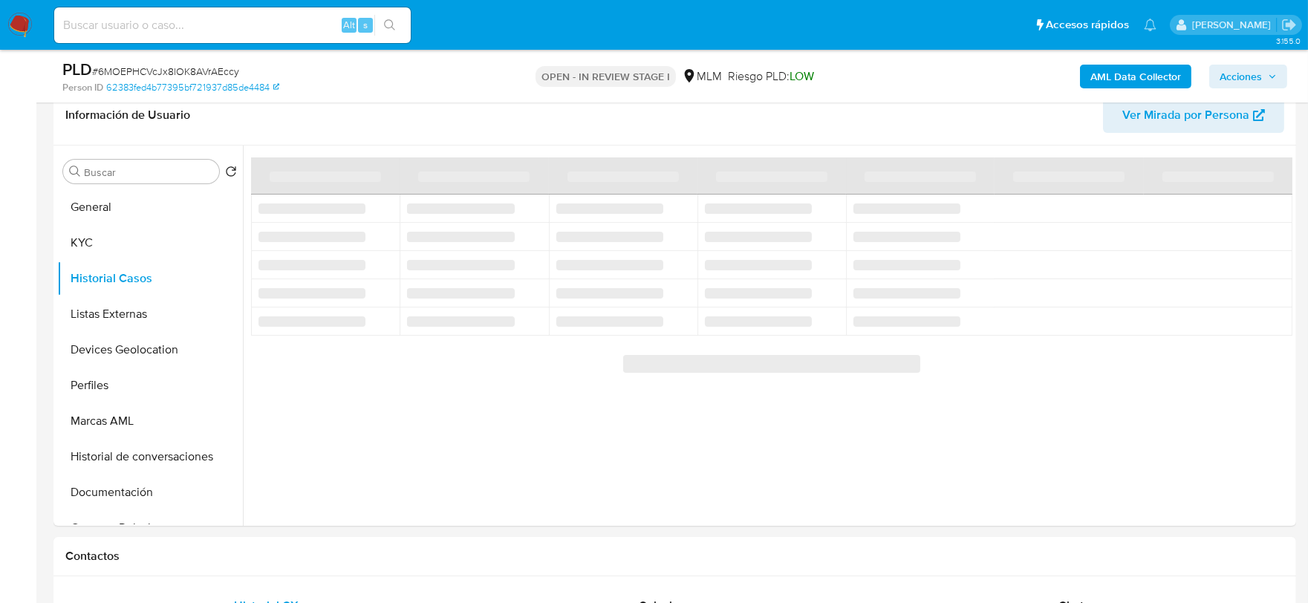
scroll to position [245, 0]
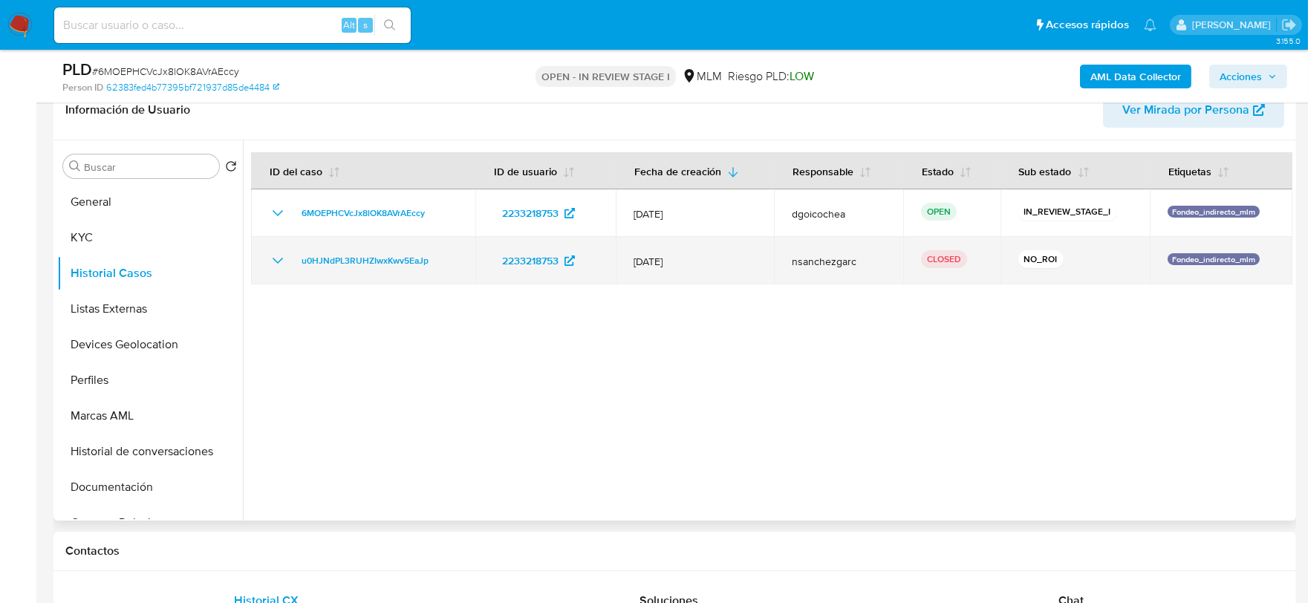
click at [282, 260] on icon "Mostrar/Ocultar" at bounding box center [278, 261] width 18 height 18
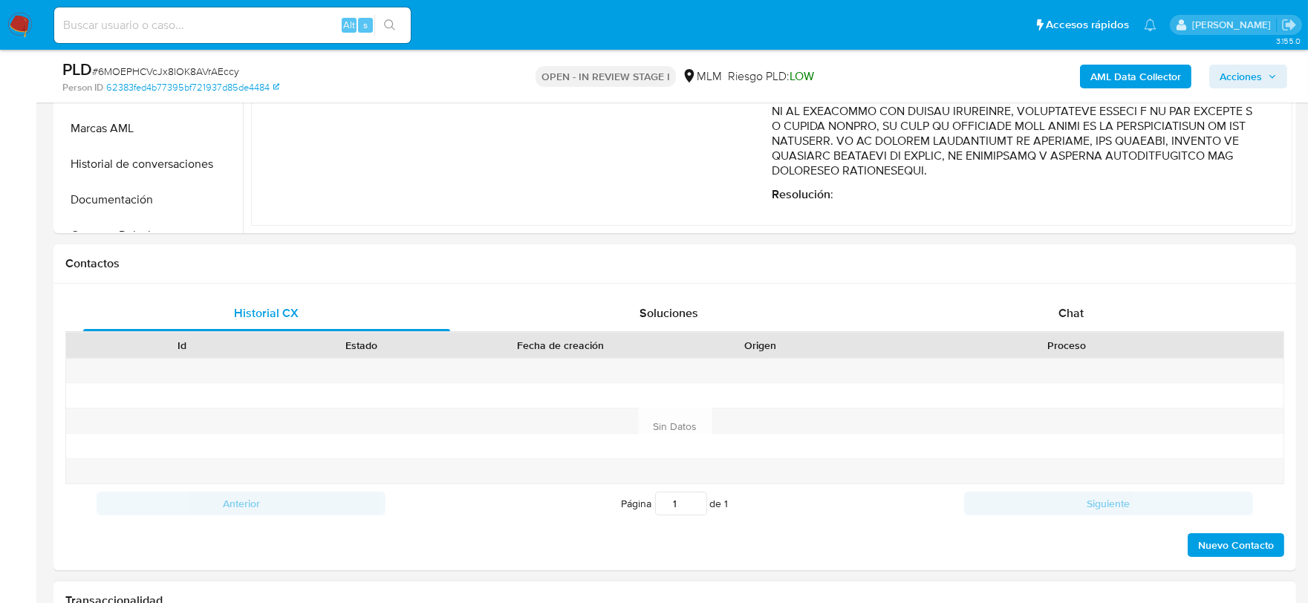
scroll to position [822, 0]
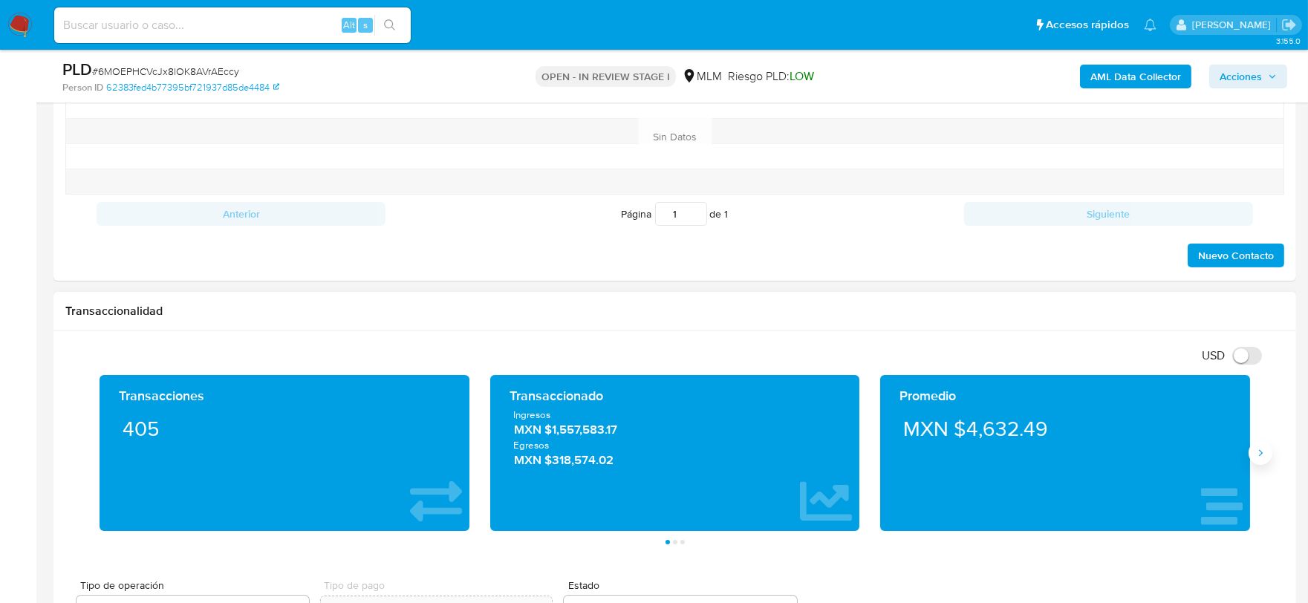
click at [1260, 448] on icon "Siguiente" at bounding box center [1261, 453] width 12 height 12
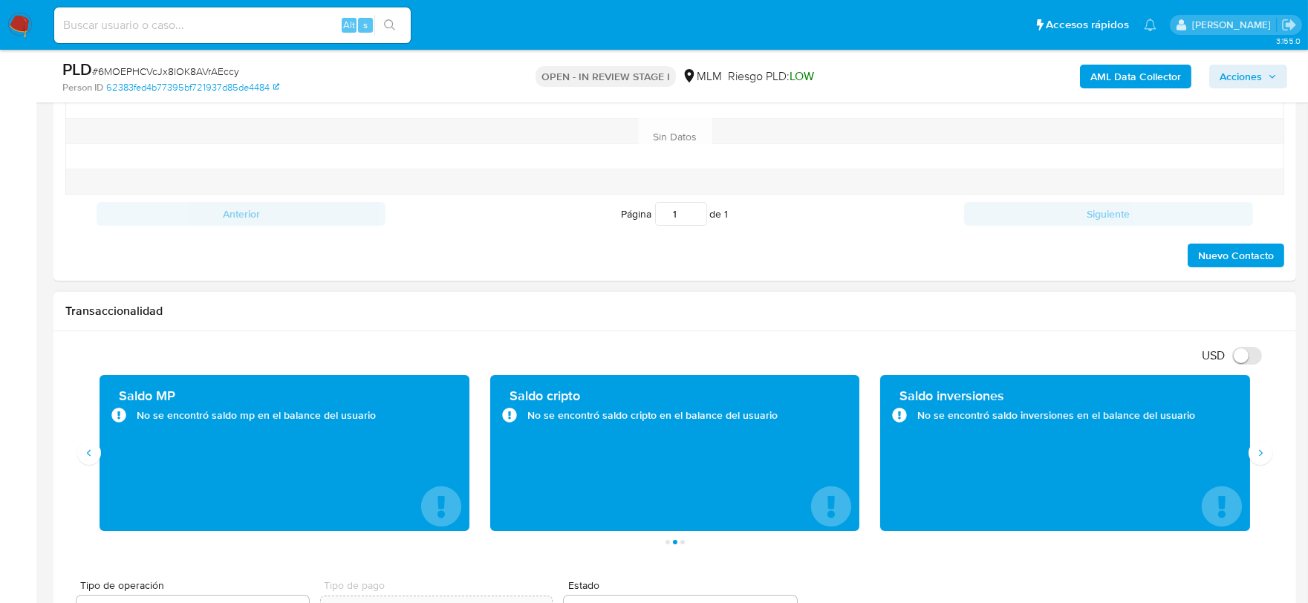
click at [649, 312] on h1 "Transaccionalidad" at bounding box center [674, 311] width 1219 height 15
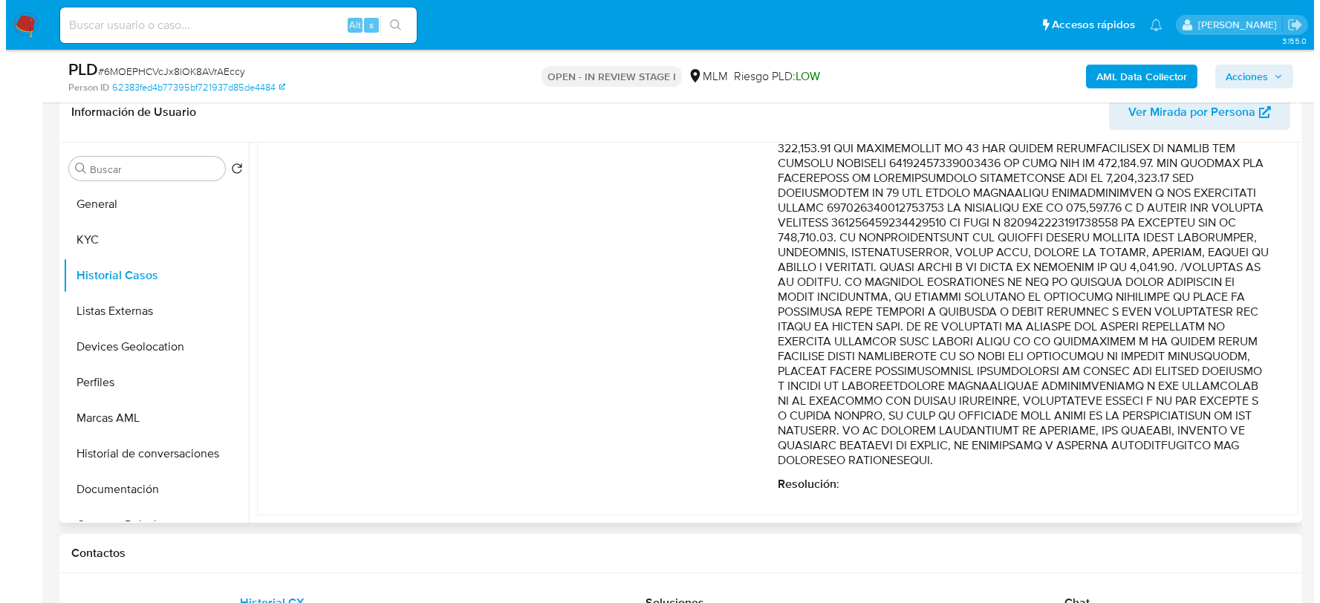
scroll to position [0, 0]
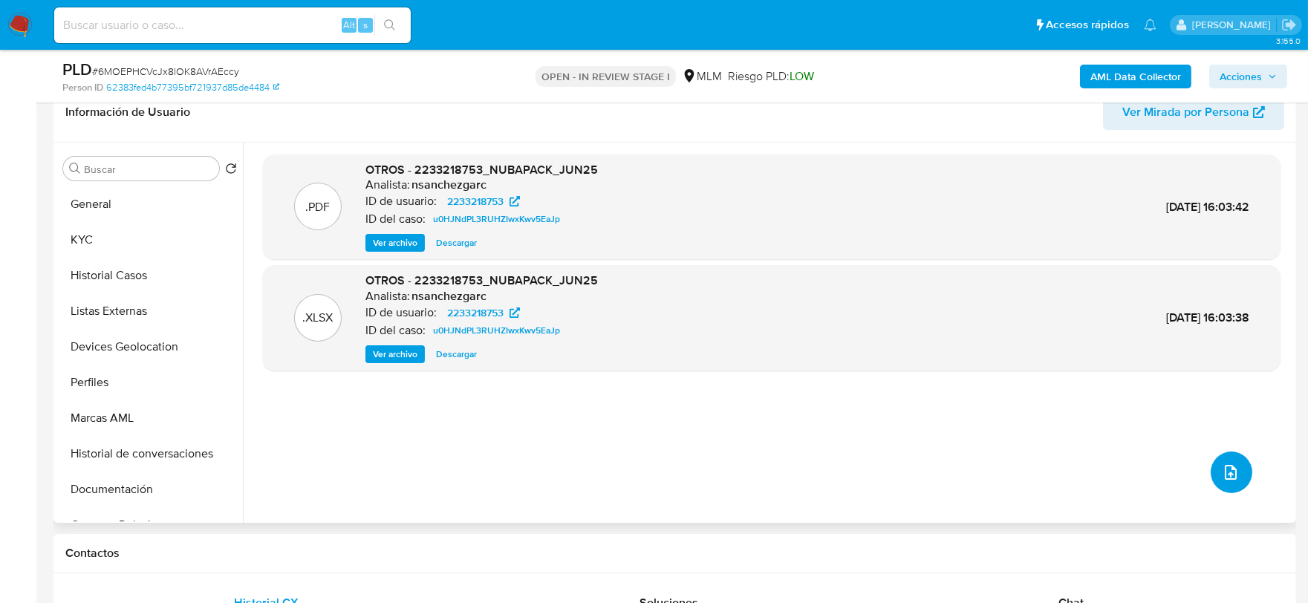
click at [1225, 472] on icon "upload-file" at bounding box center [1231, 472] width 12 height 15
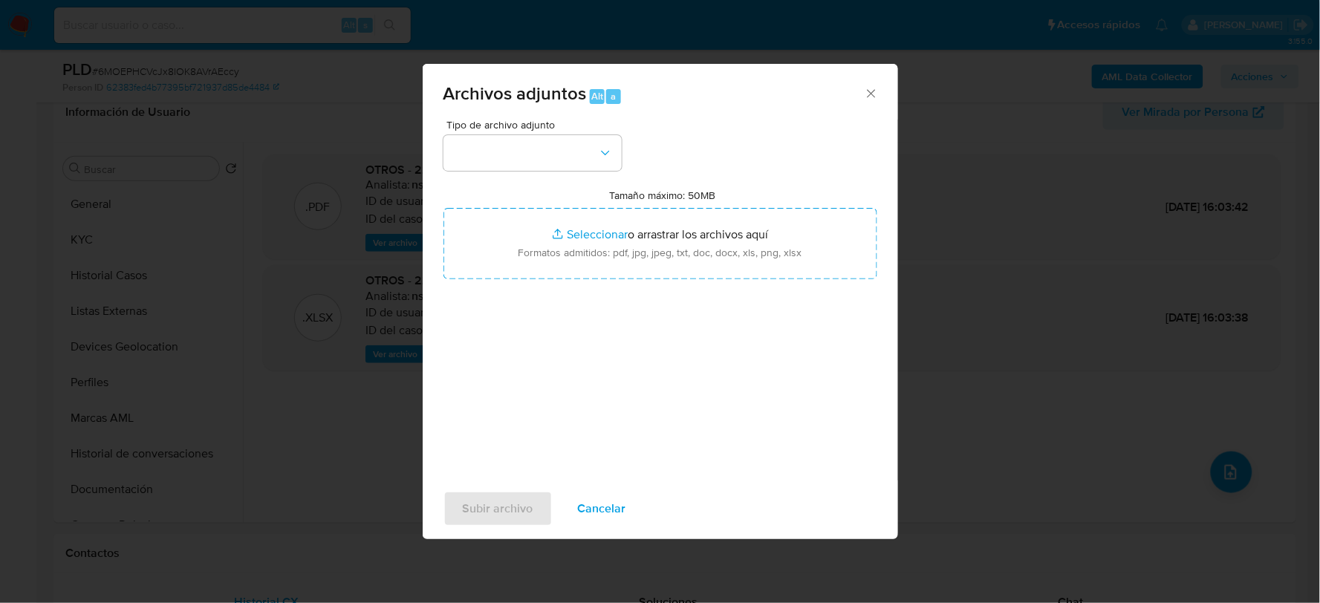
click at [516, 172] on div "Tipo de archivo adjunto Tamaño máximo: 50MB Seleccionar archivos Seleccionar o …" at bounding box center [661, 295] width 434 height 351
click at [513, 163] on button "button" at bounding box center [533, 153] width 178 height 36
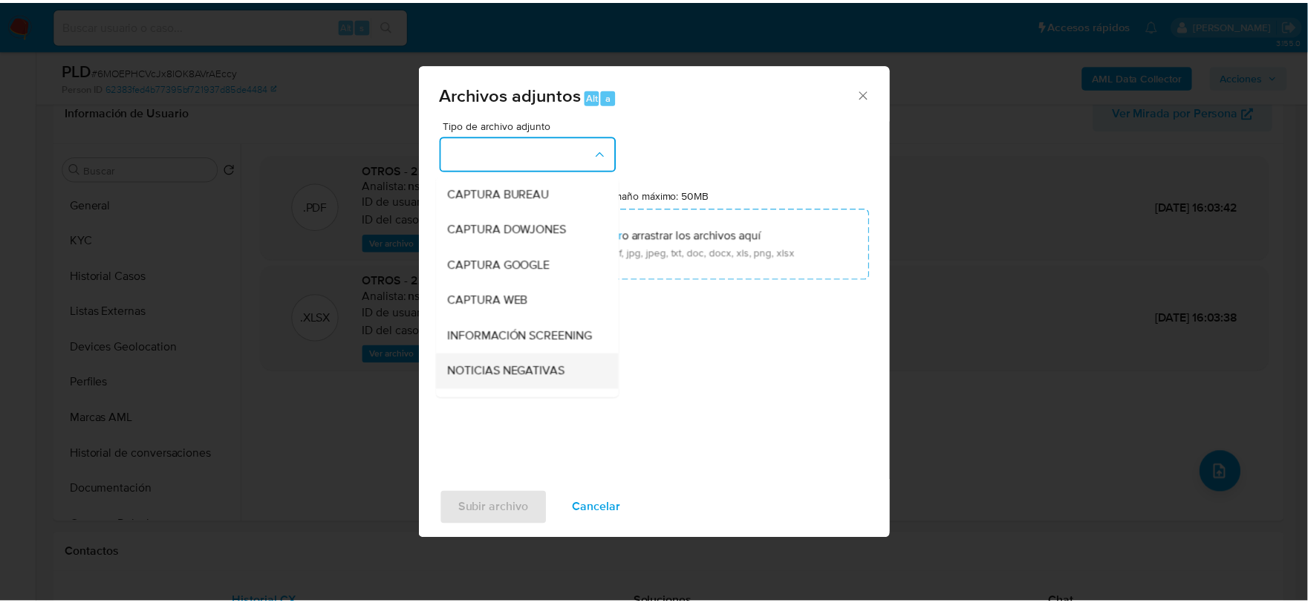
scroll to position [113, 0]
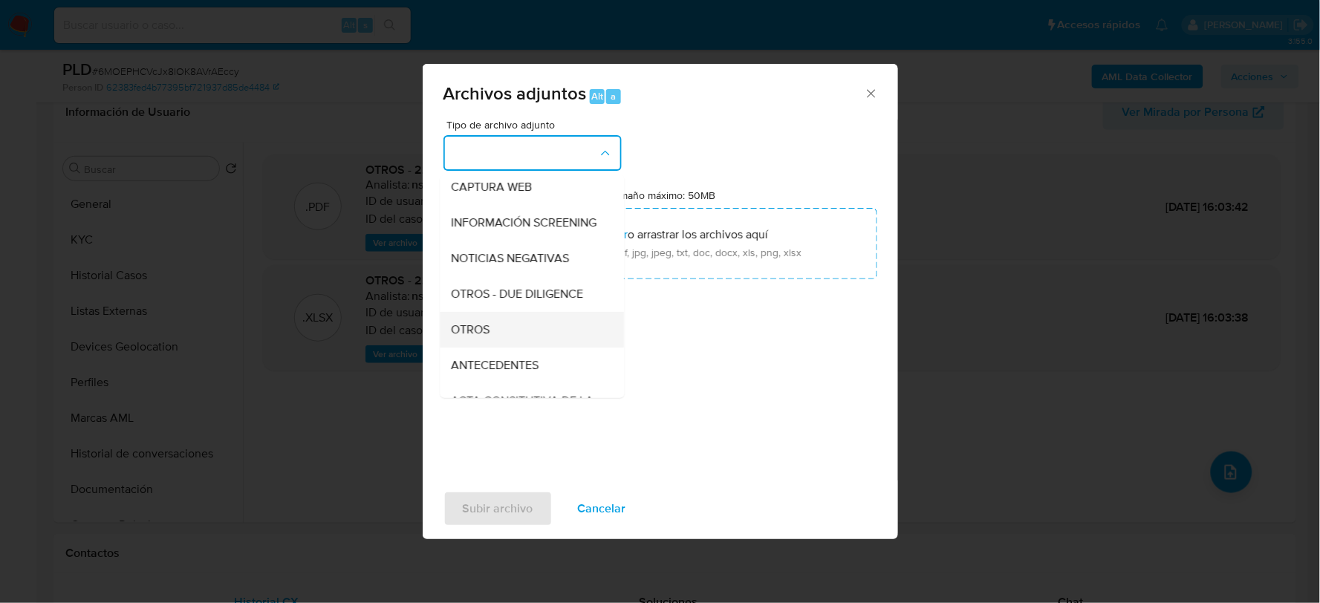
click at [487, 337] on span "OTROS" at bounding box center [471, 329] width 39 height 15
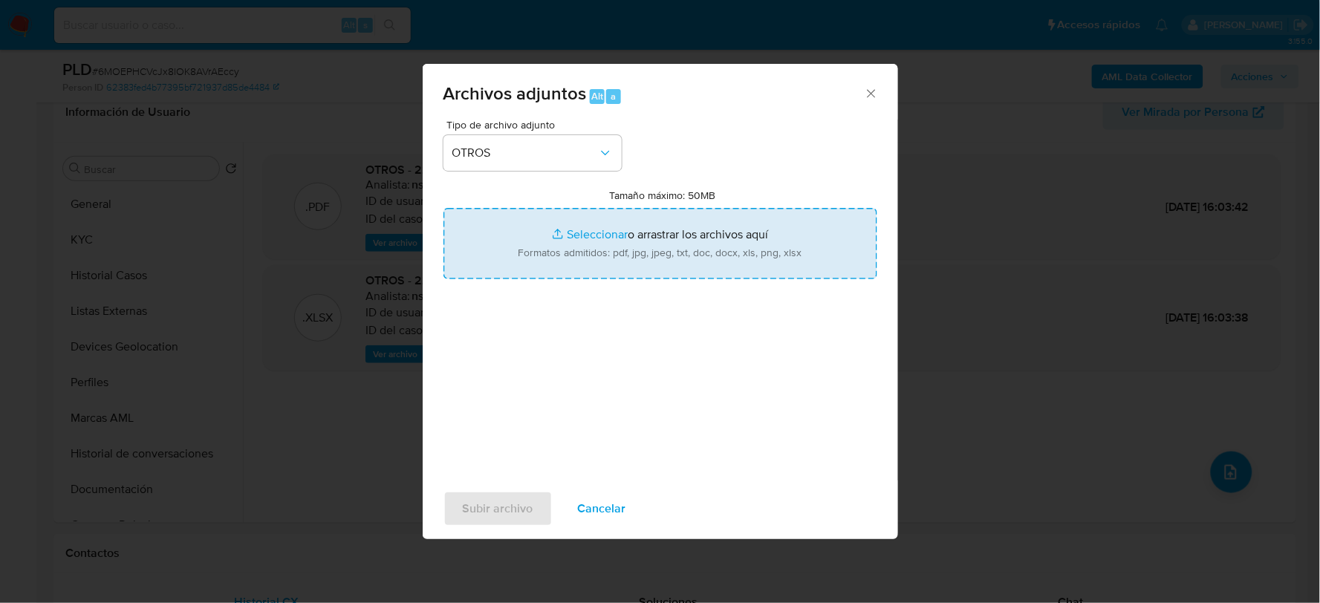
type input "C:\fakepath\2233218753_NUBAPACK_JUL2025.xlsx"
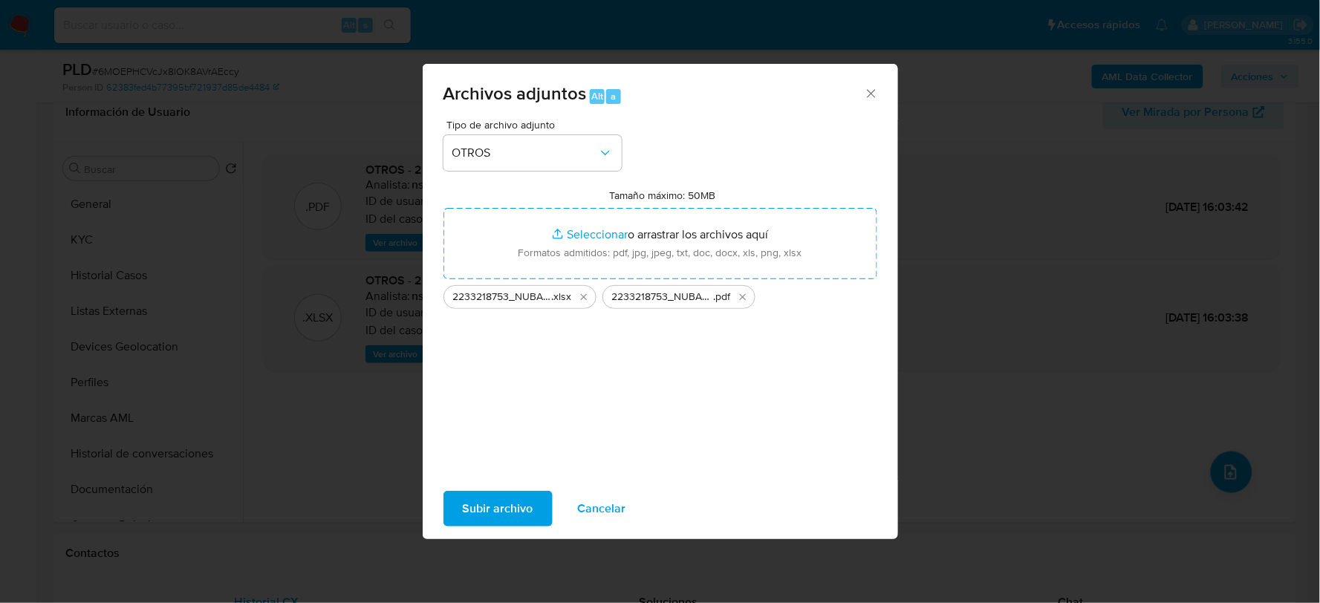
click at [483, 519] on span "Subir archivo" at bounding box center [498, 509] width 71 height 33
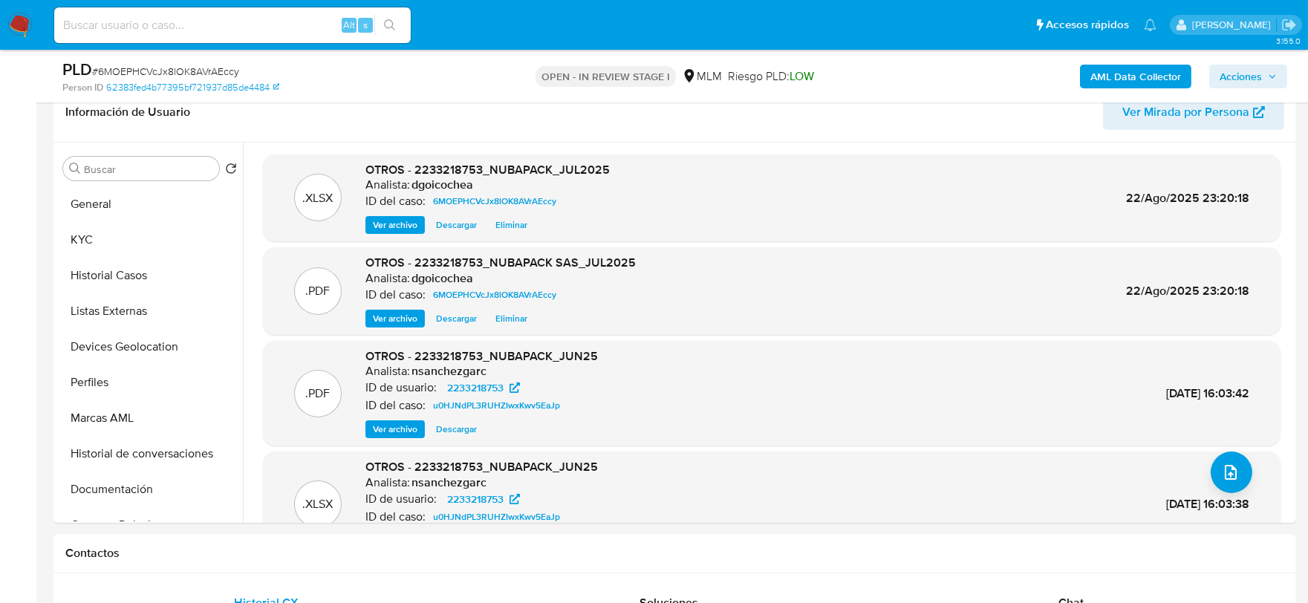
click at [1258, 67] on span "Acciones" at bounding box center [1241, 77] width 42 height 24
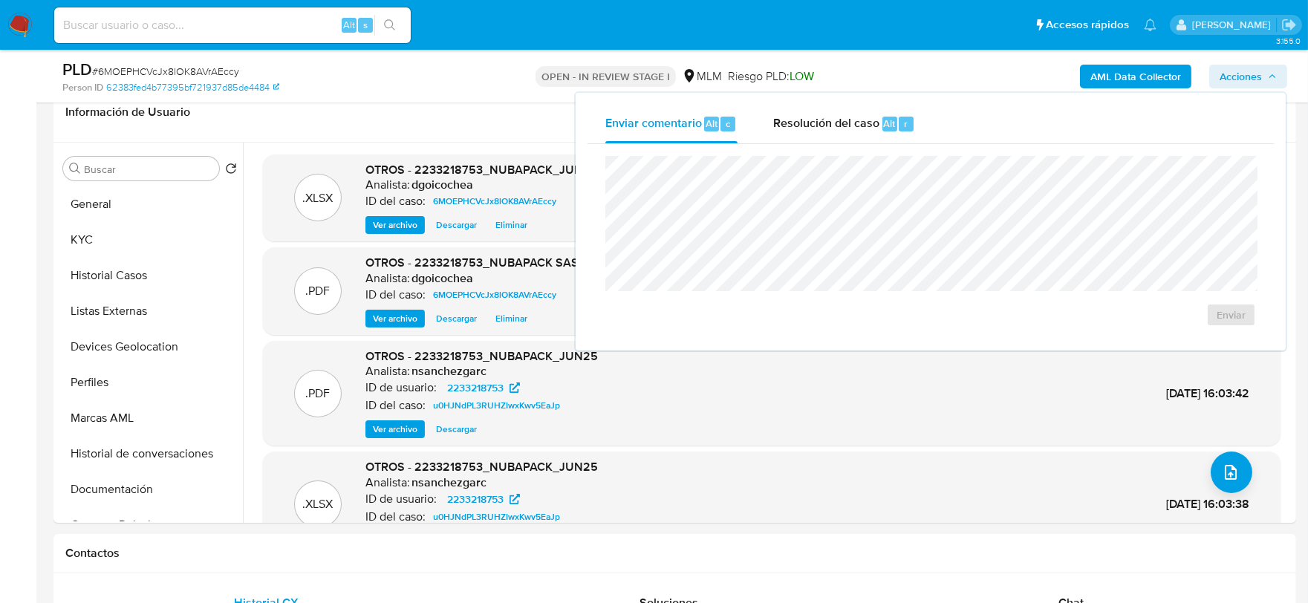
drag, startPoint x: 793, startPoint y: 130, endPoint x: 788, endPoint y: 143, distance: 14.6
click at [793, 130] on span "Resolución del caso" at bounding box center [826, 122] width 106 height 17
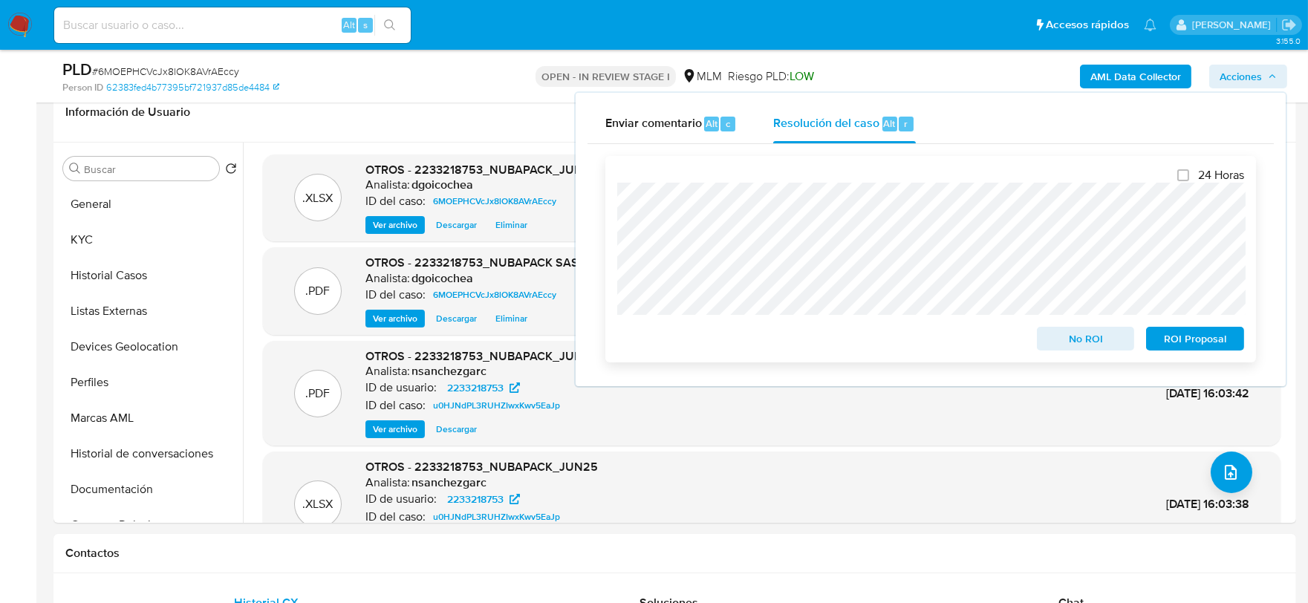
click at [1109, 334] on span "No ROI" at bounding box center [1086, 338] width 77 height 21
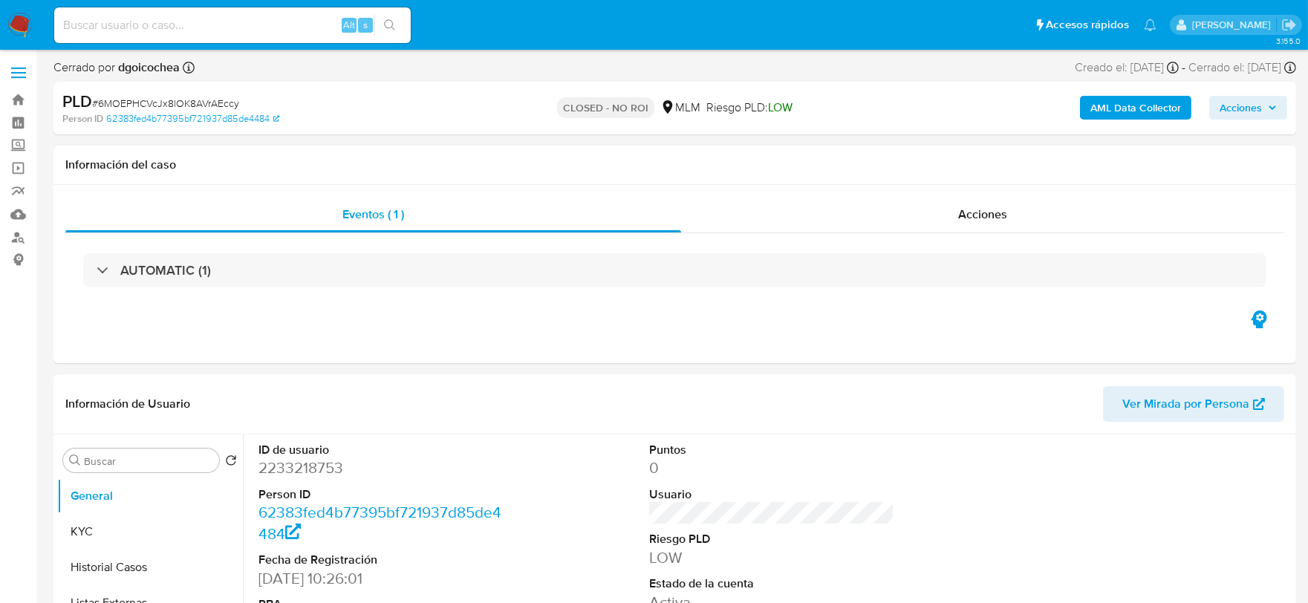
select select "10"
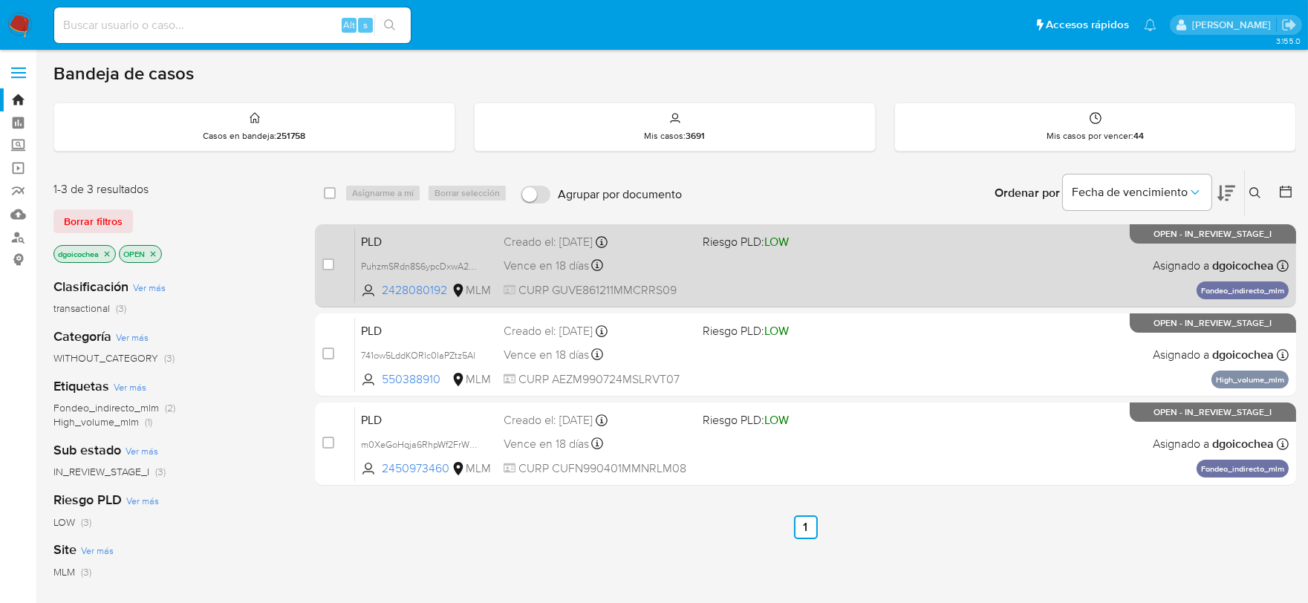
click at [380, 234] on span "PLD" at bounding box center [426, 240] width 131 height 19
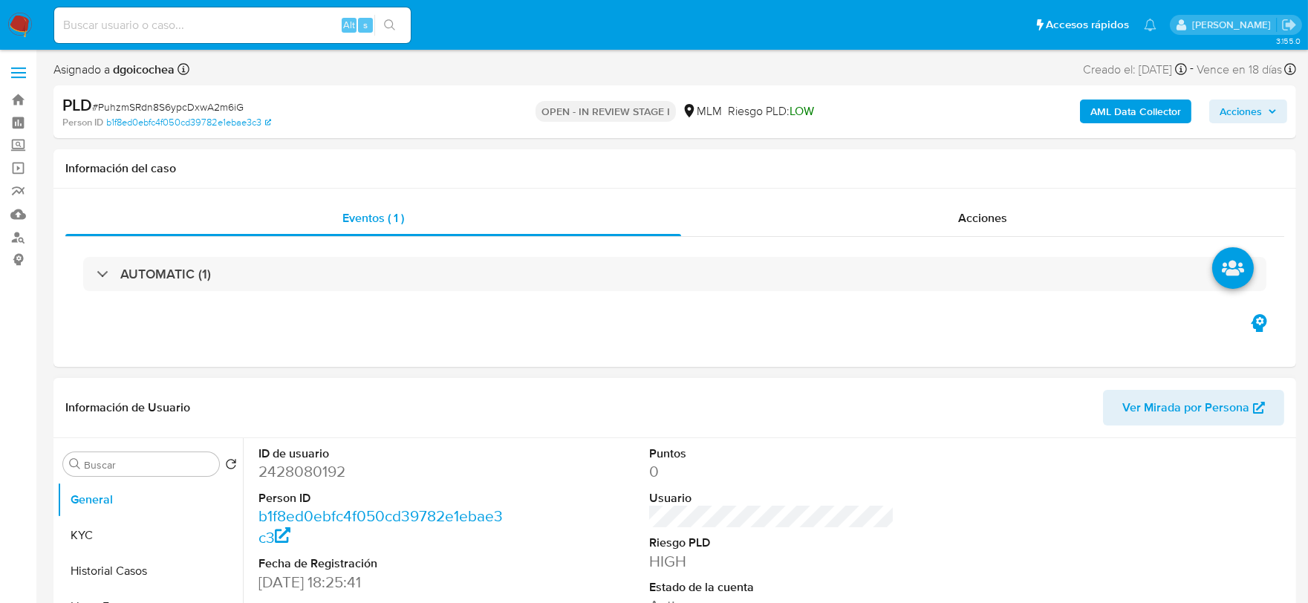
select select "10"
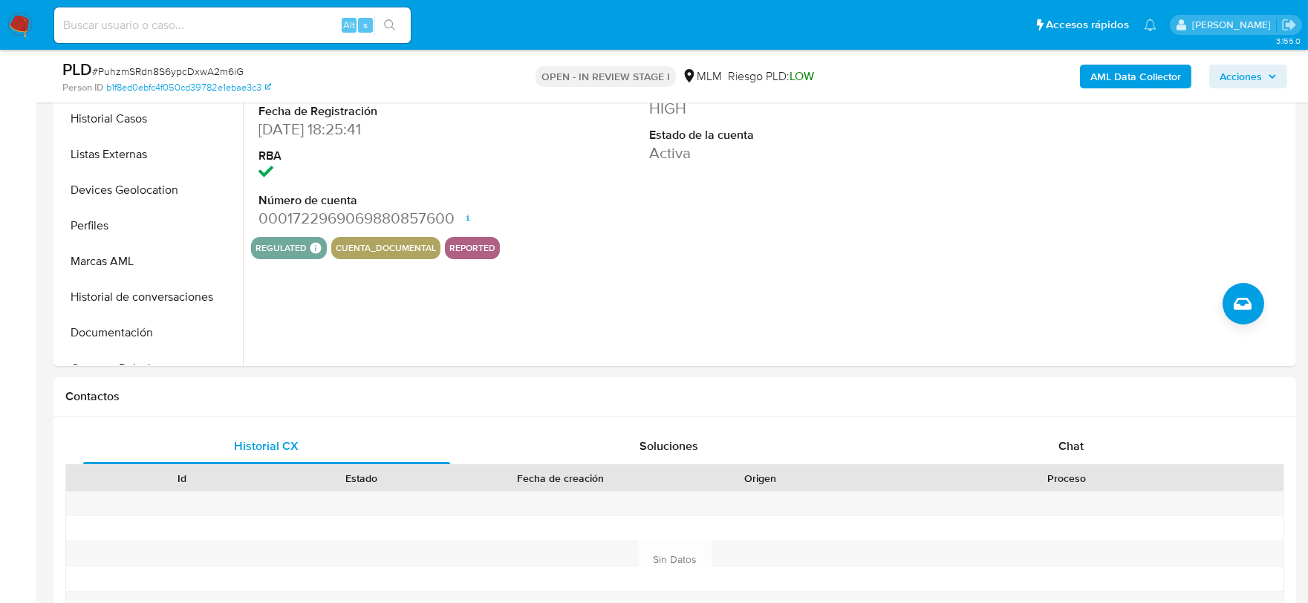
scroll to position [412, 0]
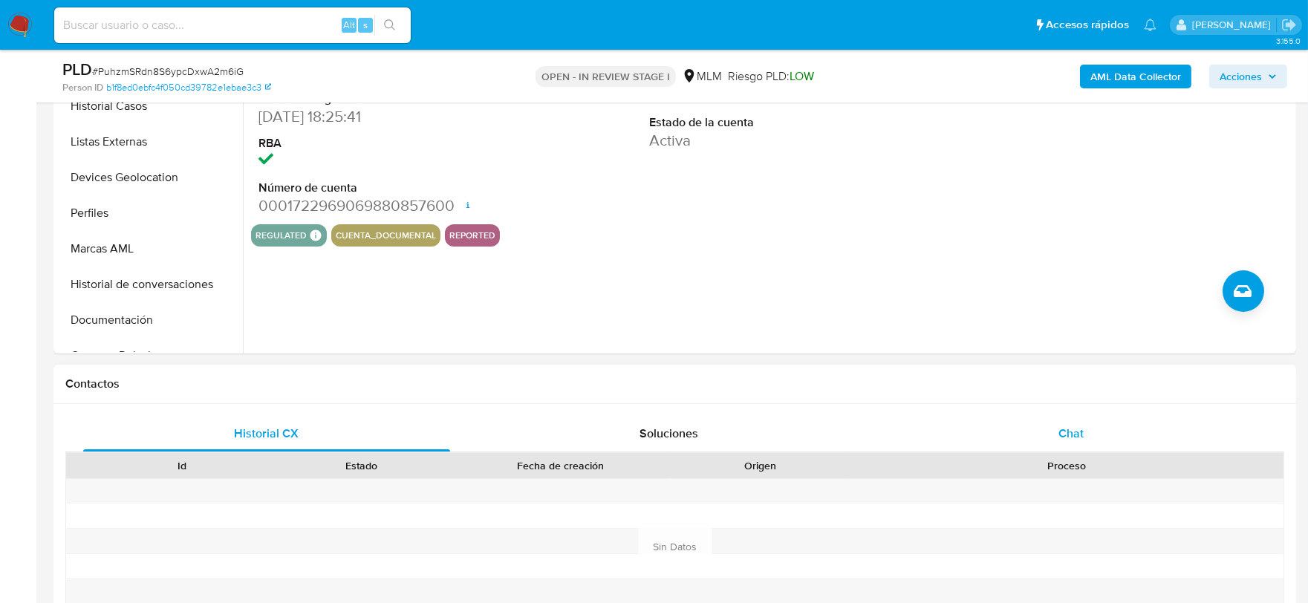
click at [1065, 435] on span "Chat" at bounding box center [1071, 433] width 25 height 17
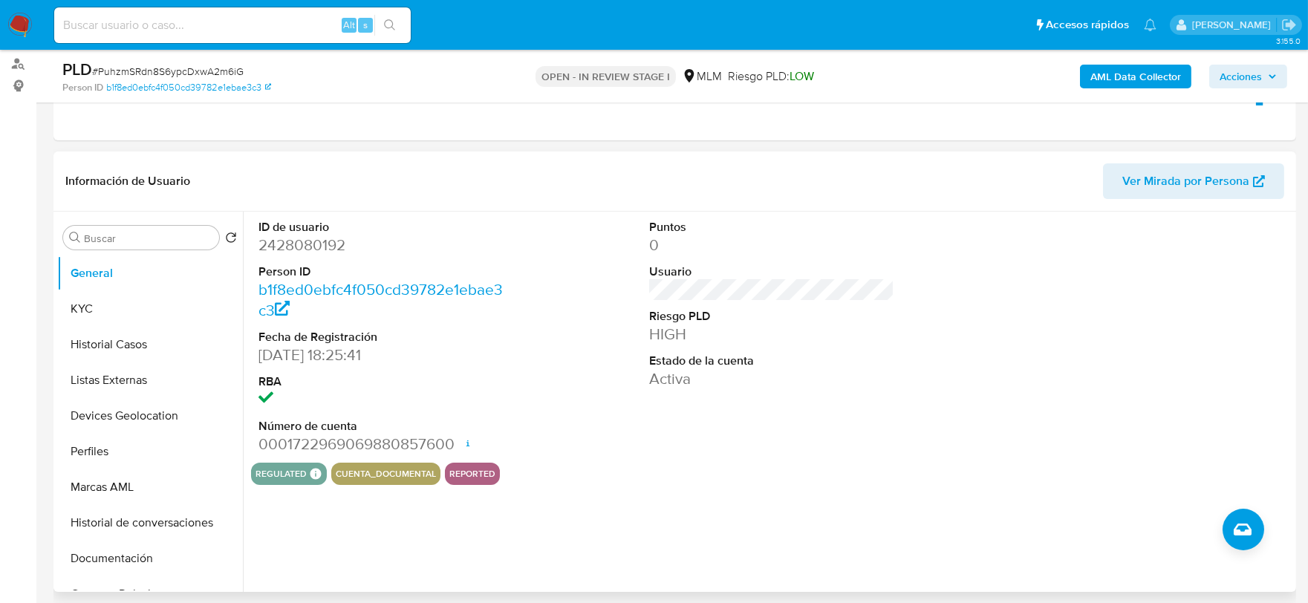
scroll to position [165, 0]
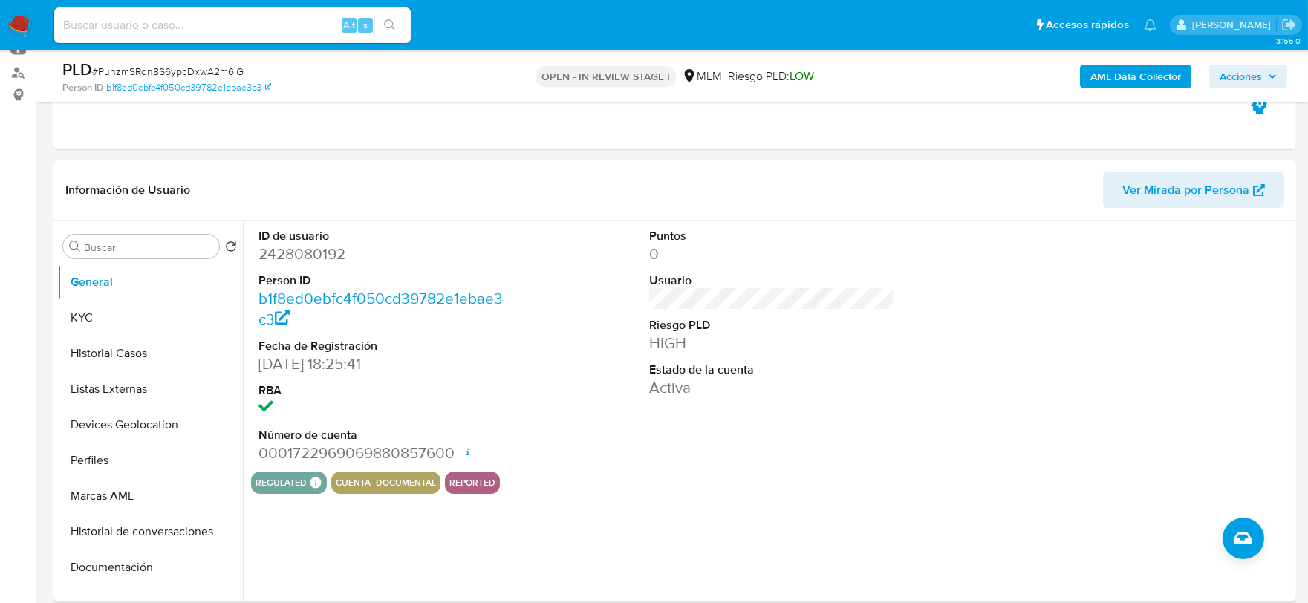
click at [1034, 391] on div at bounding box center [1163, 346] width 261 height 251
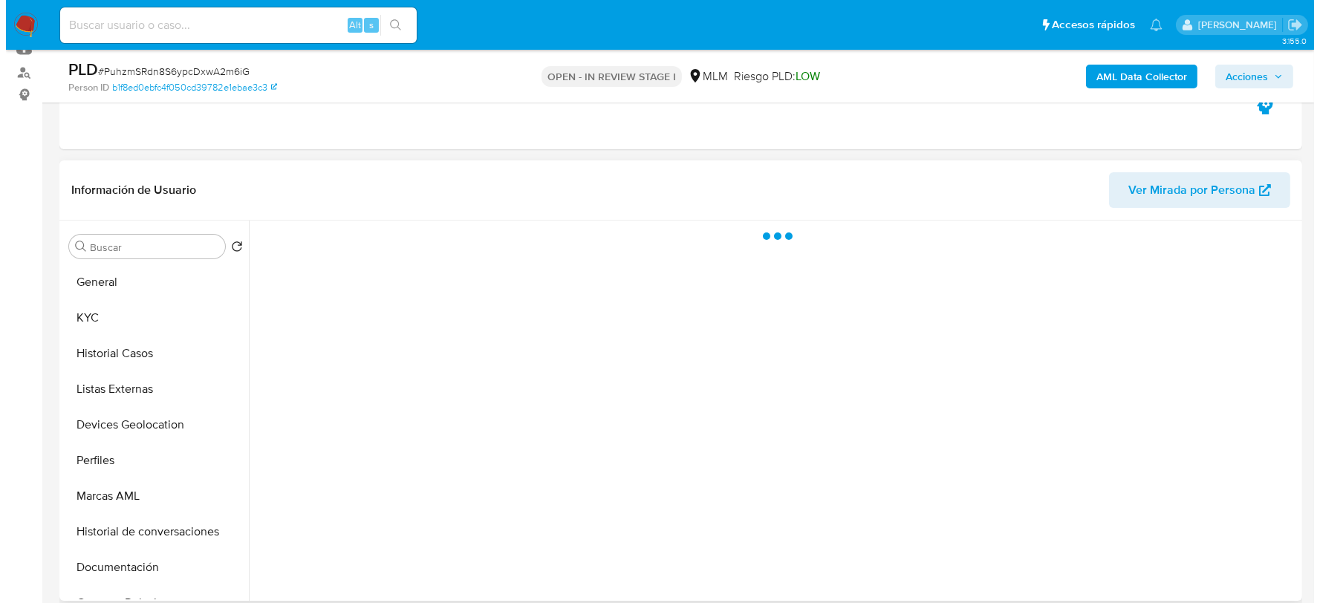
scroll to position [243, 0]
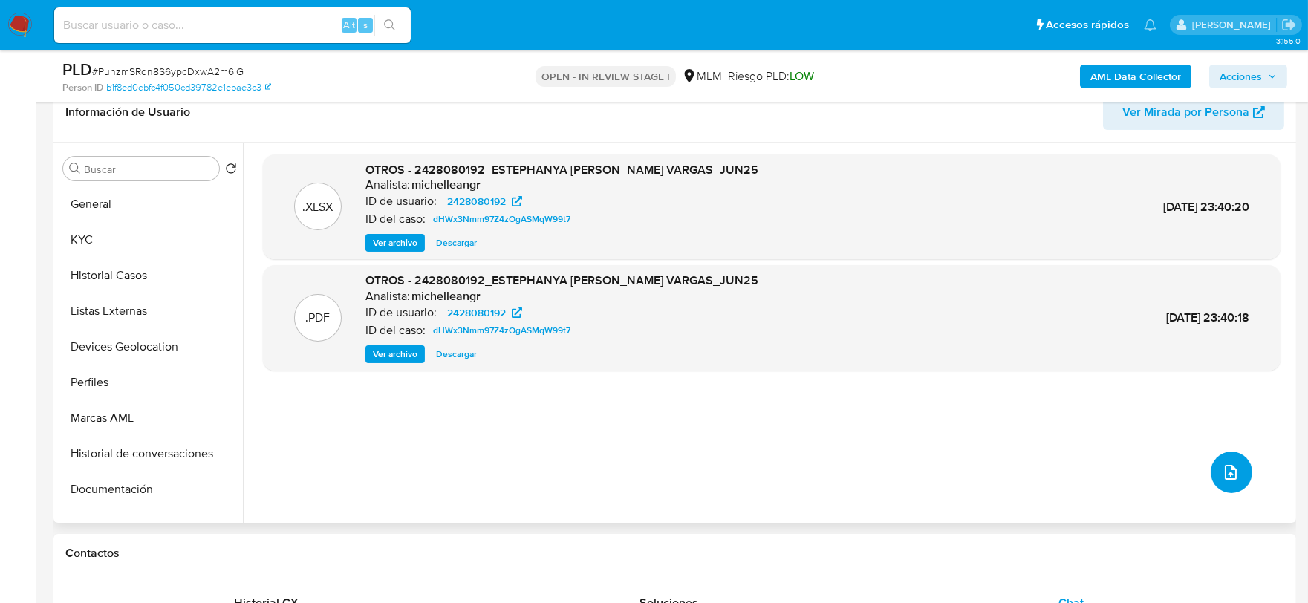
click at [1239, 483] on button "upload-file" at bounding box center [1232, 473] width 42 height 42
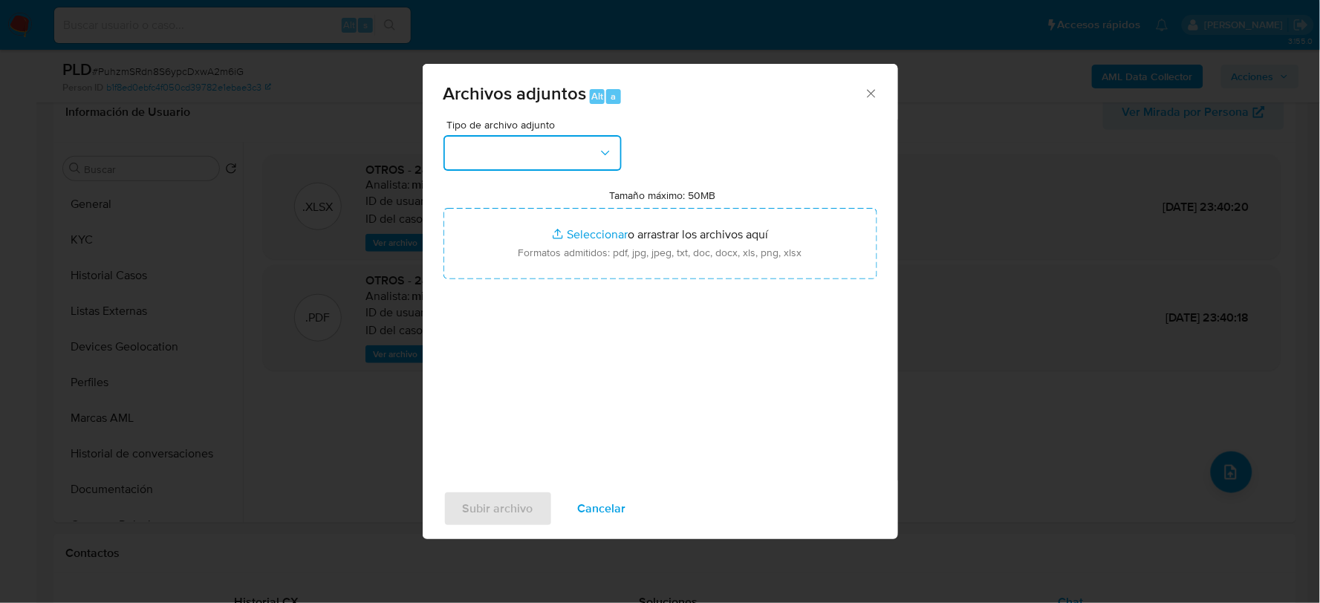
click at [541, 144] on button "button" at bounding box center [533, 153] width 178 height 36
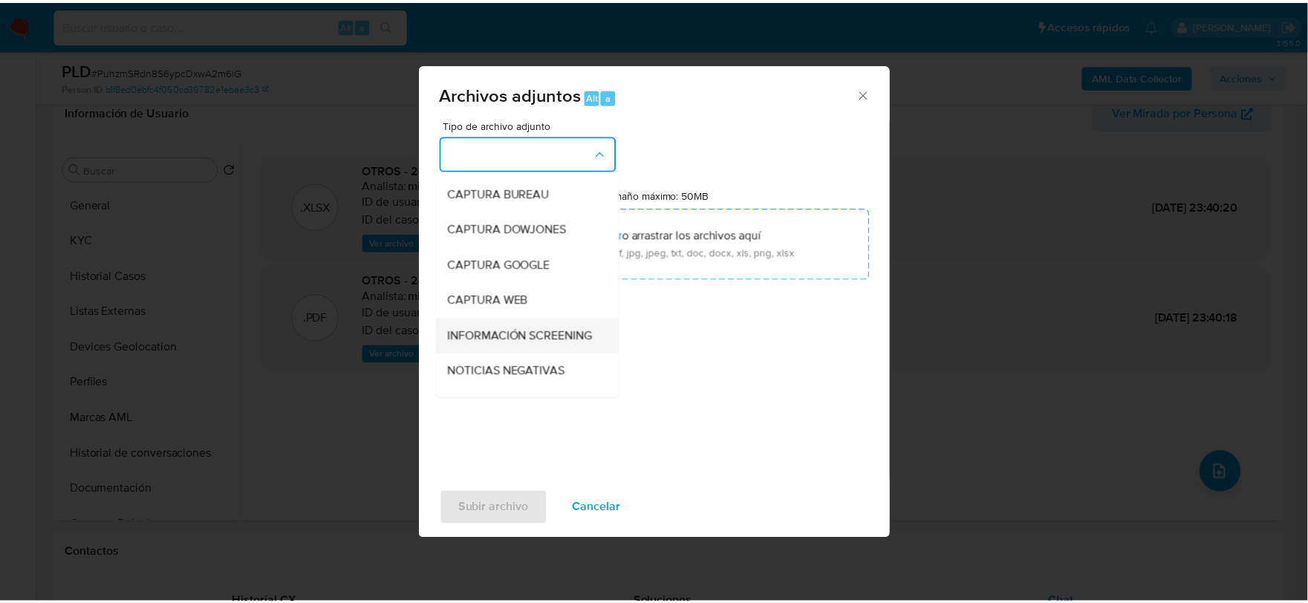
scroll to position [113, 0]
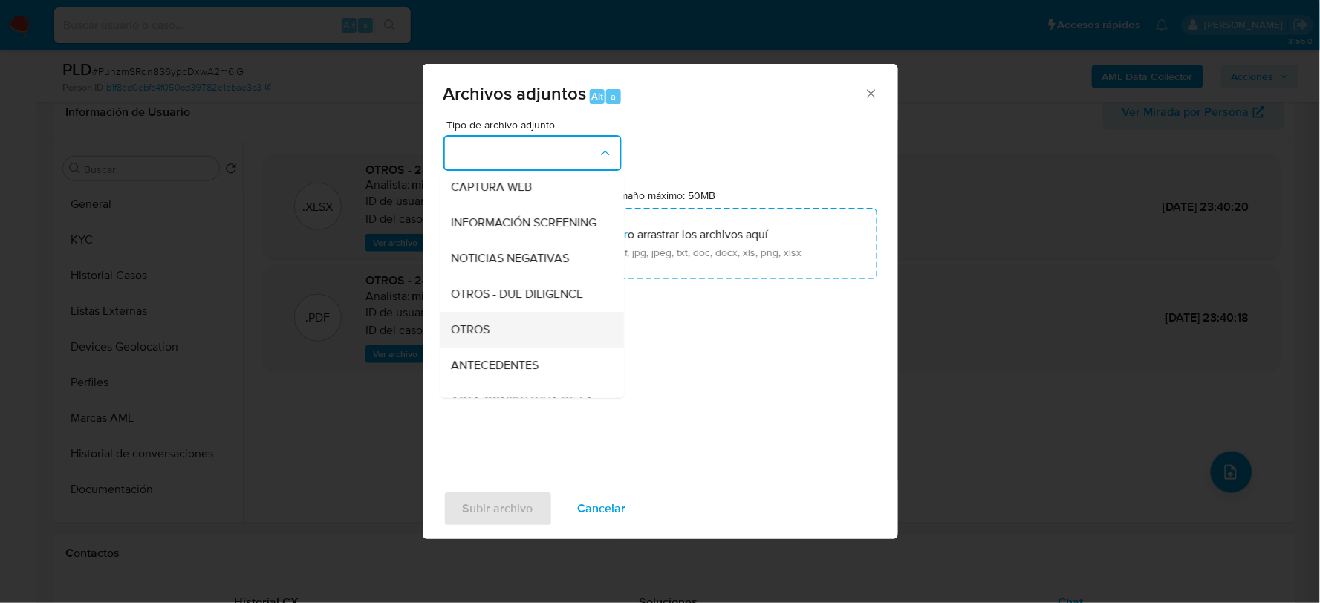
click at [493, 337] on div "OTROS" at bounding box center [528, 329] width 152 height 36
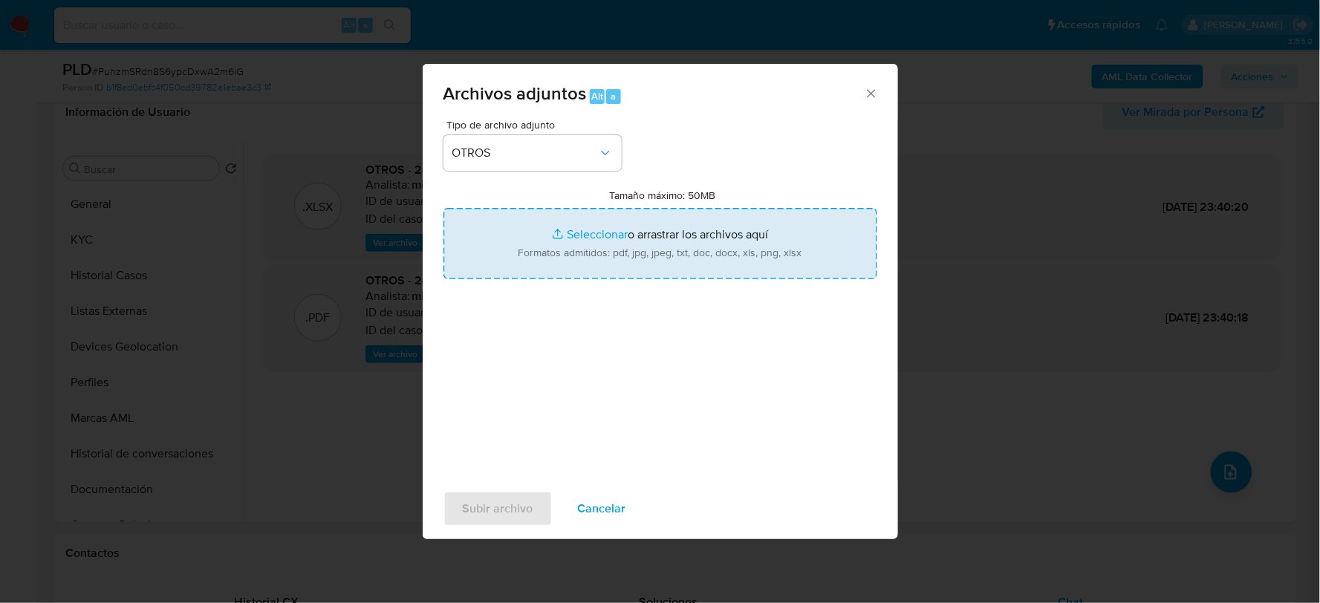
type input "C:\fakepath\2428080192_ESTEPHANYA GUERRERO_JUL2025.pdf"
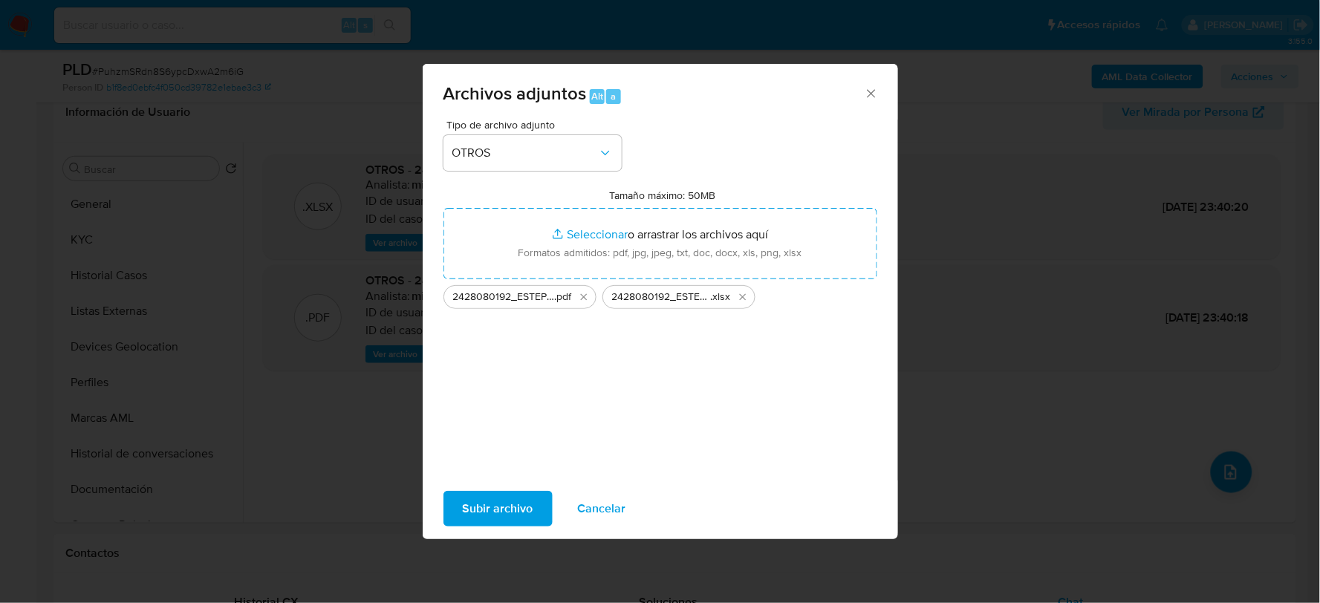
click at [525, 507] on span "Subir archivo" at bounding box center [498, 509] width 71 height 33
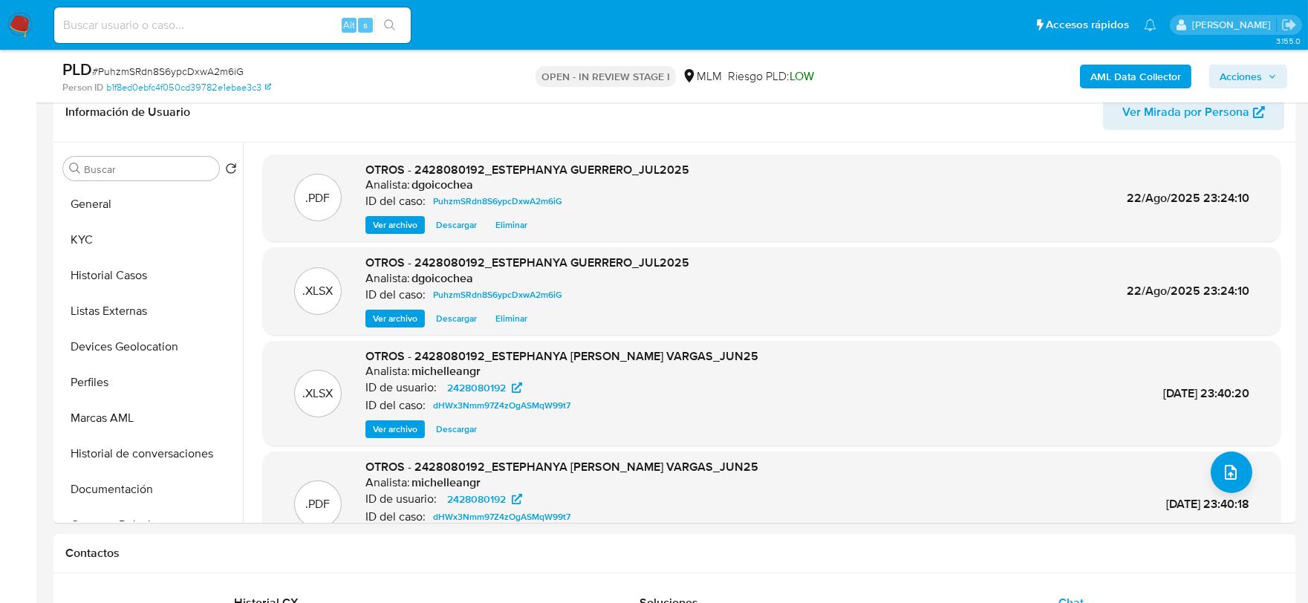
click at [1242, 78] on span "Acciones" at bounding box center [1241, 77] width 42 height 24
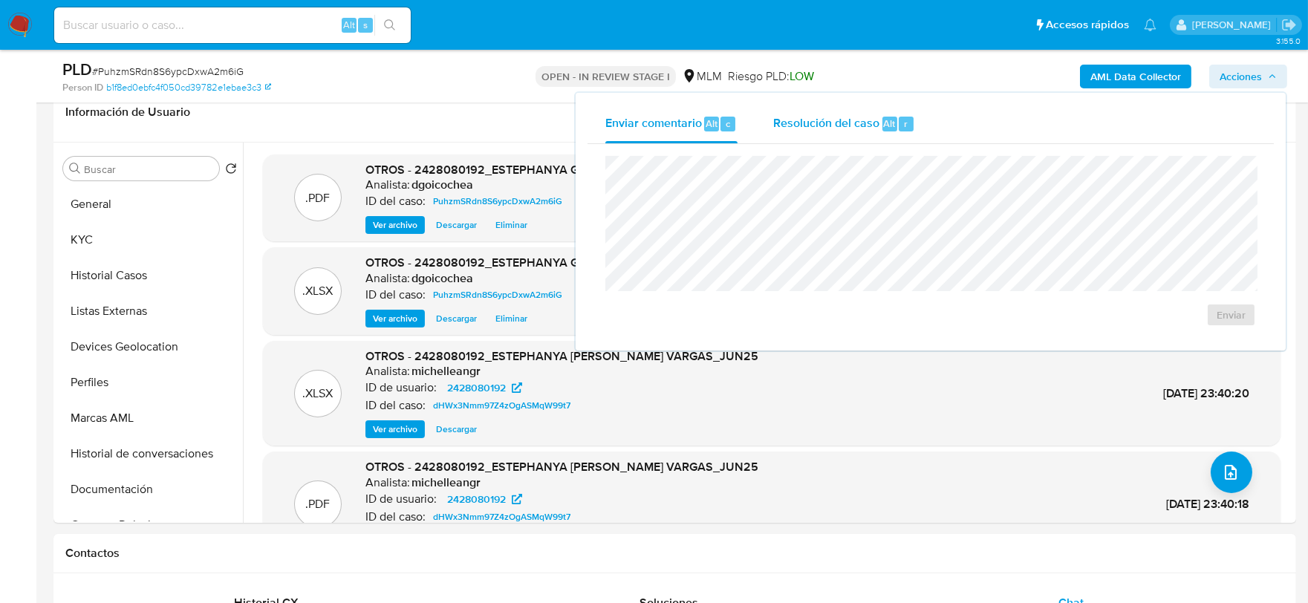
click at [802, 134] on div "Resolución del caso Alt r" at bounding box center [844, 124] width 142 height 39
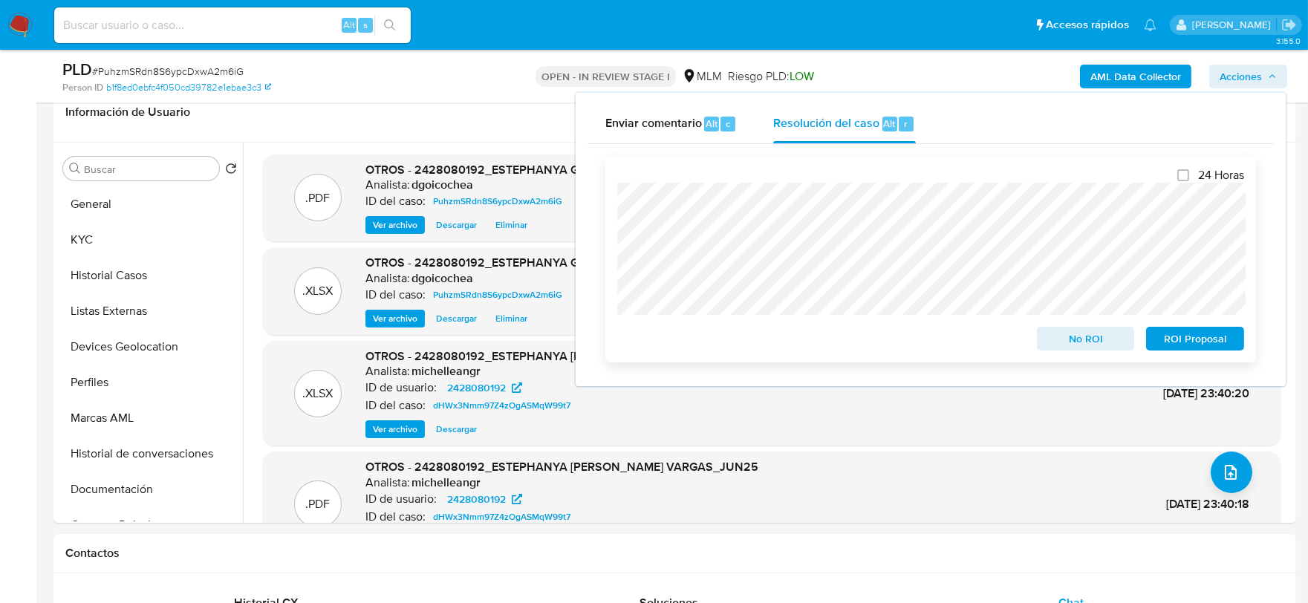
click at [1068, 335] on span "No ROI" at bounding box center [1086, 338] width 77 height 21
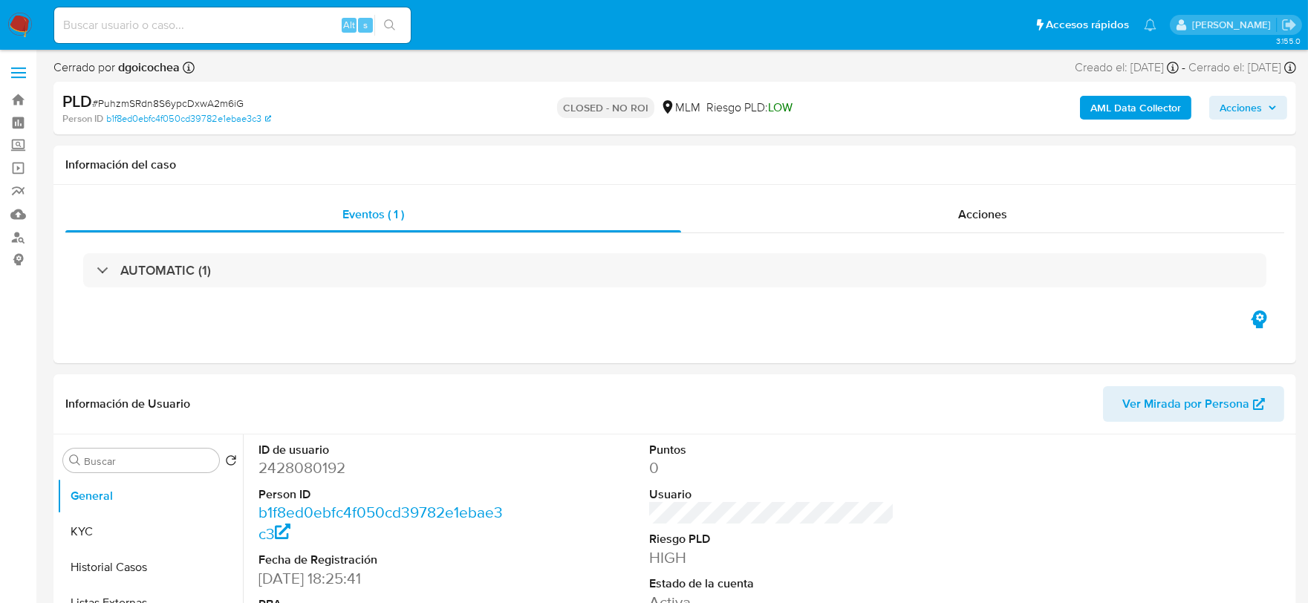
select select "10"
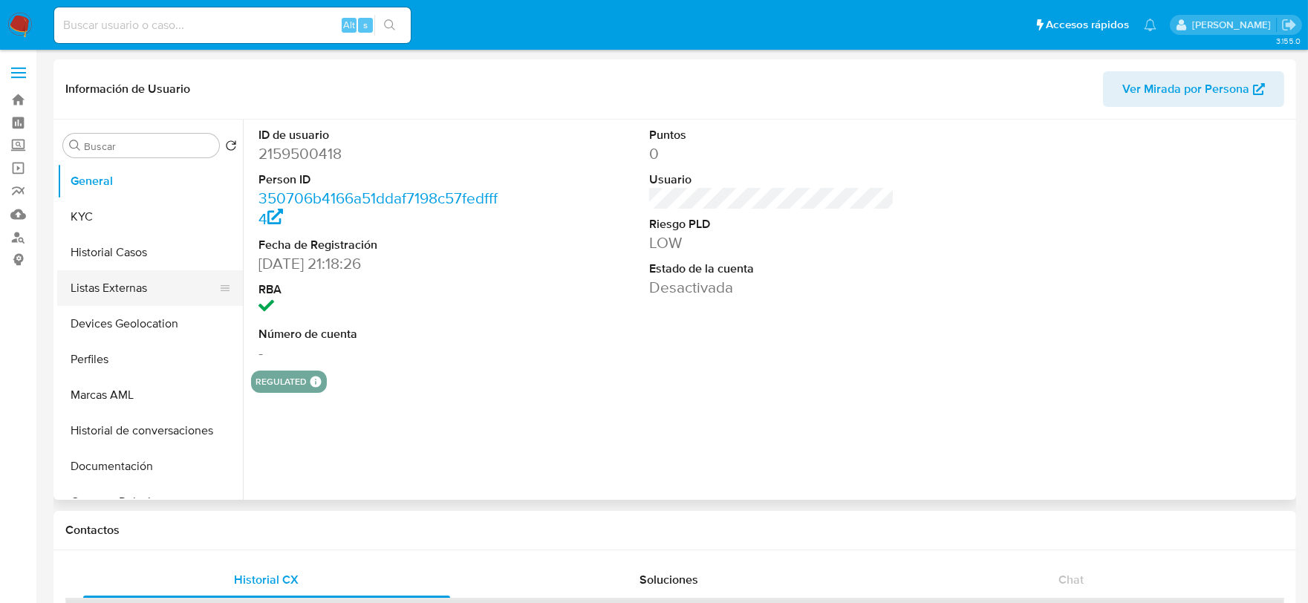
select select "10"
click at [125, 219] on button "KYC" at bounding box center [144, 217] width 174 height 36
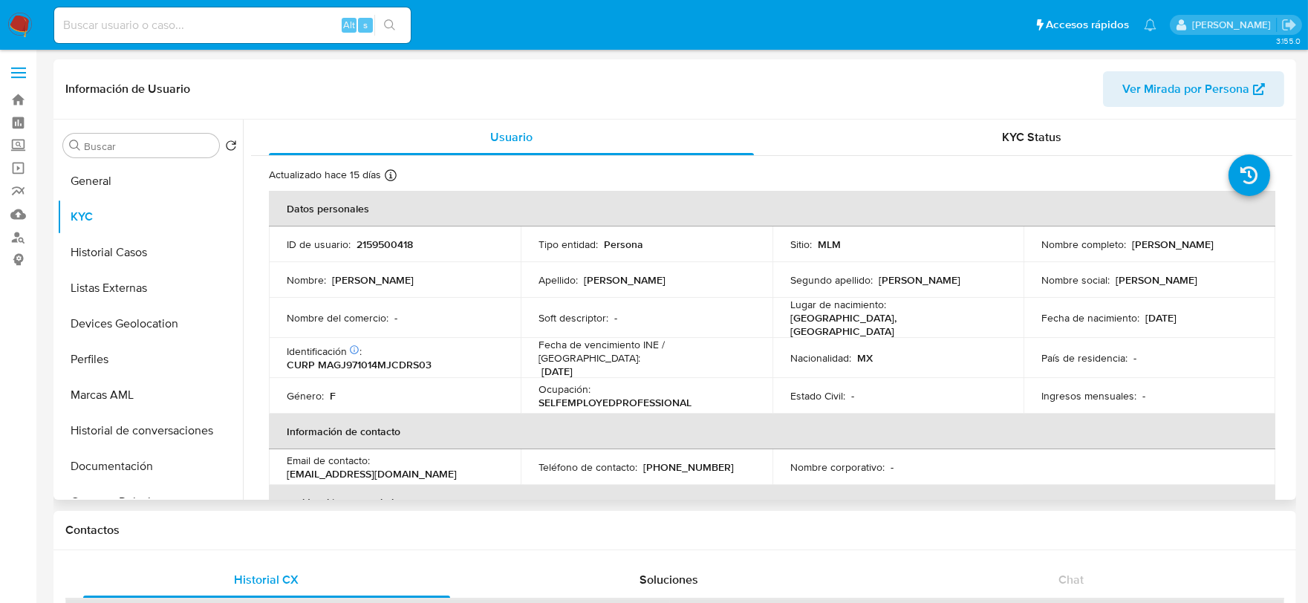
click at [361, 238] on p "2159500418" at bounding box center [385, 244] width 56 height 13
copy p "2159500418"
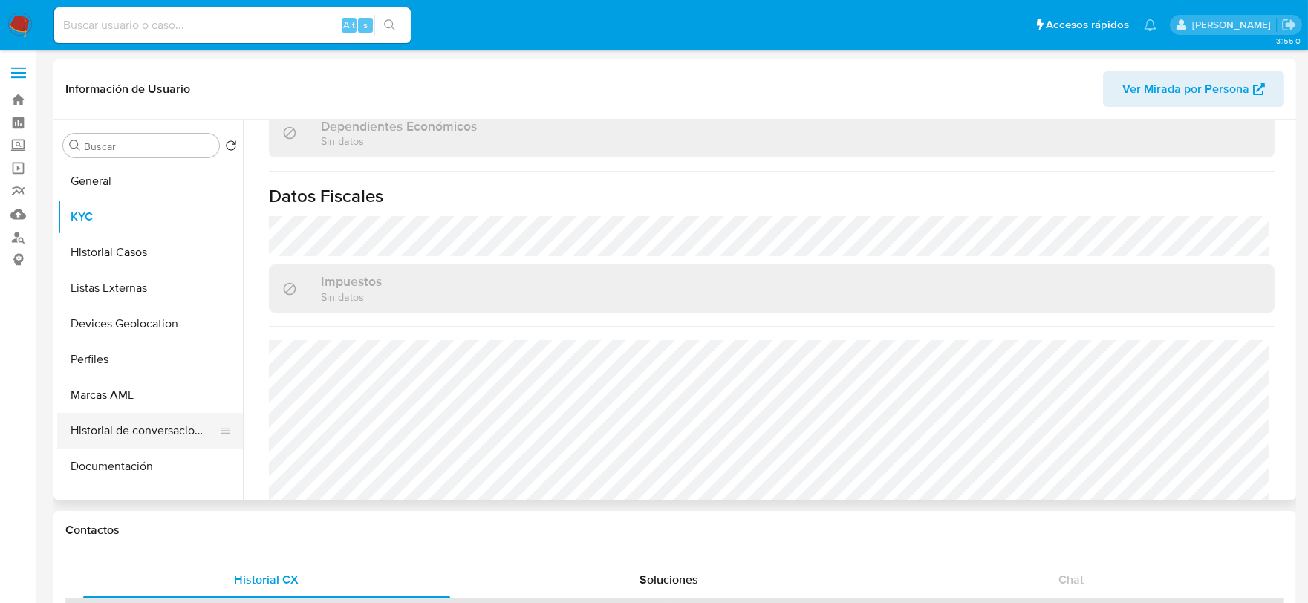
scroll to position [82, 0]
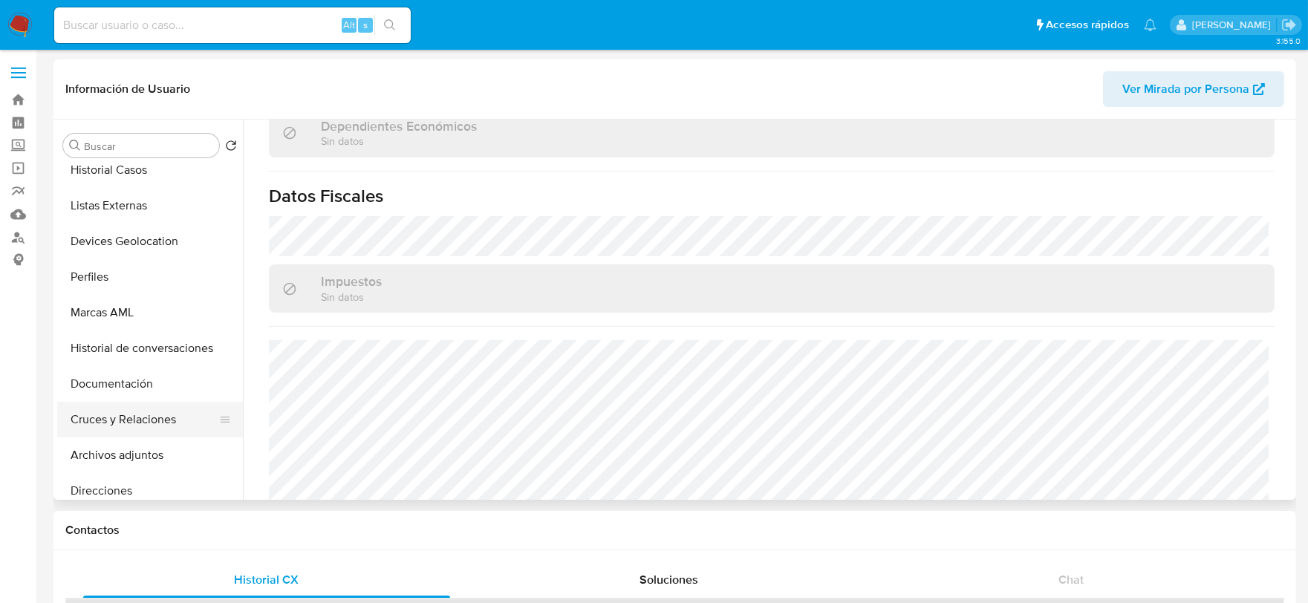
click at [137, 421] on button "Cruces y Relaciones" at bounding box center [144, 420] width 174 height 36
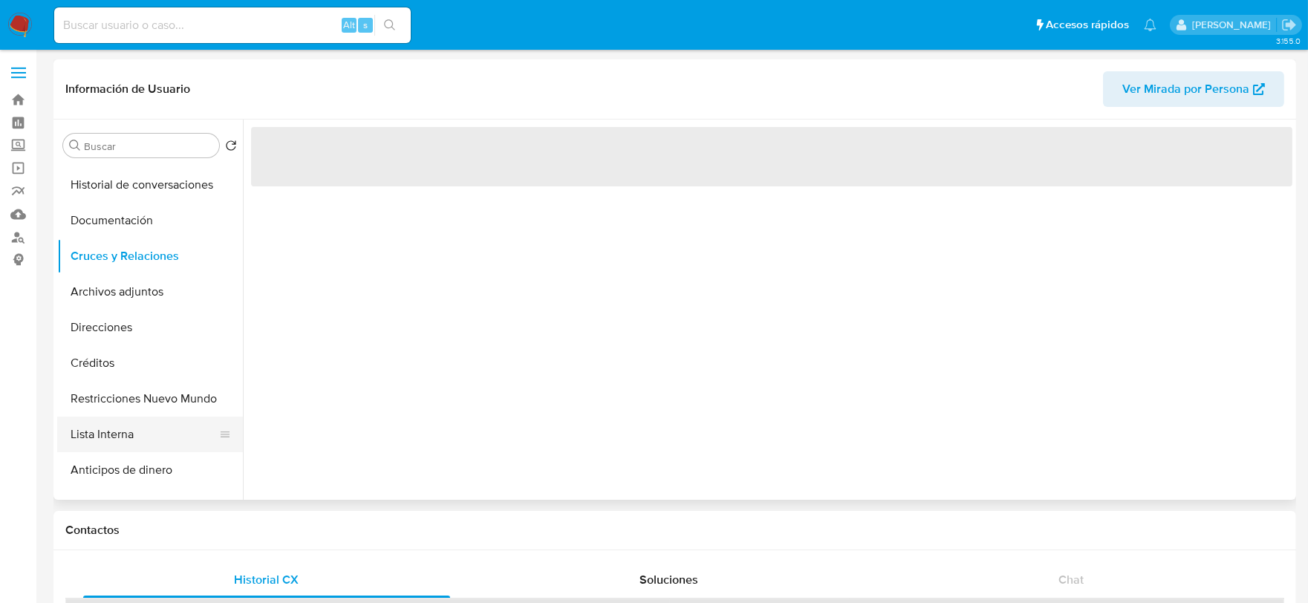
scroll to position [247, 0]
click at [145, 406] on button "Restricciones Nuevo Mundo" at bounding box center [144, 398] width 174 height 36
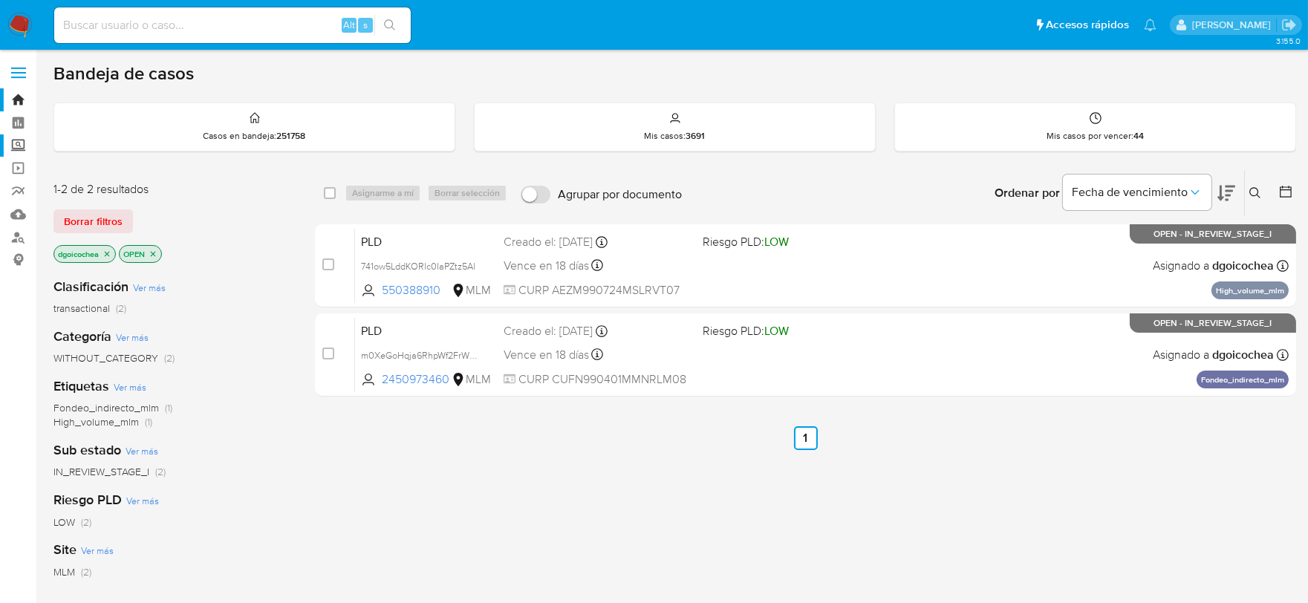
click at [17, 149] on label "Screening" at bounding box center [88, 145] width 177 height 23
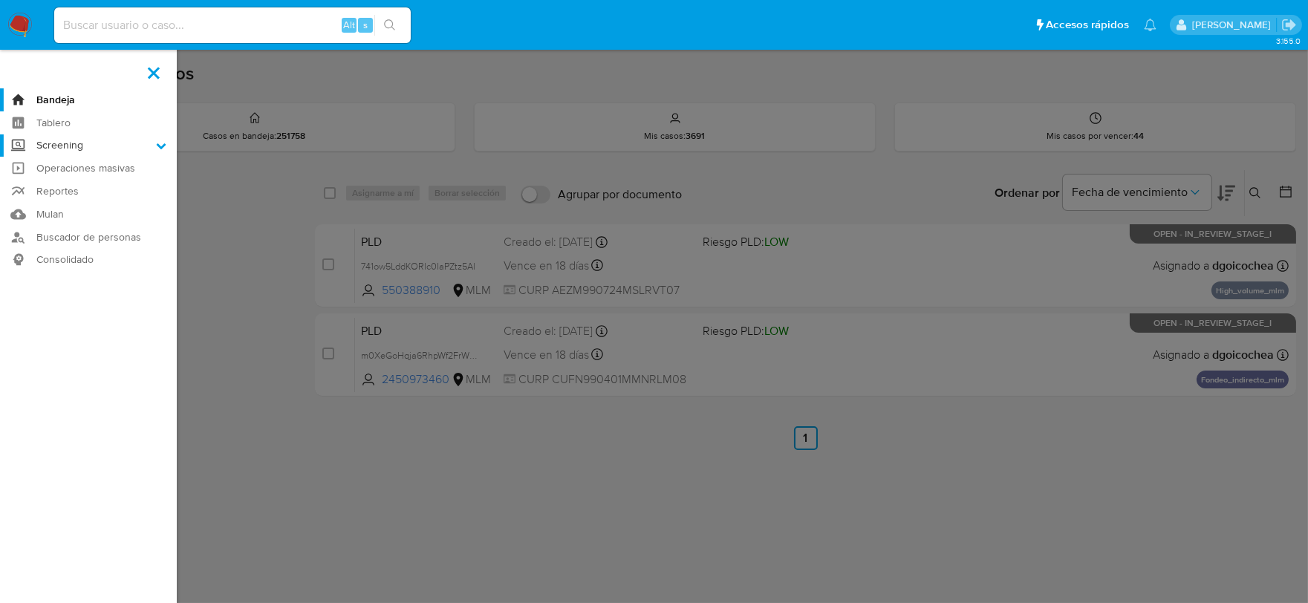
click at [0, 0] on input "Screening" at bounding box center [0, 0] width 0 height 0
click at [61, 201] on link "Herramientas" at bounding box center [88, 204] width 177 height 19
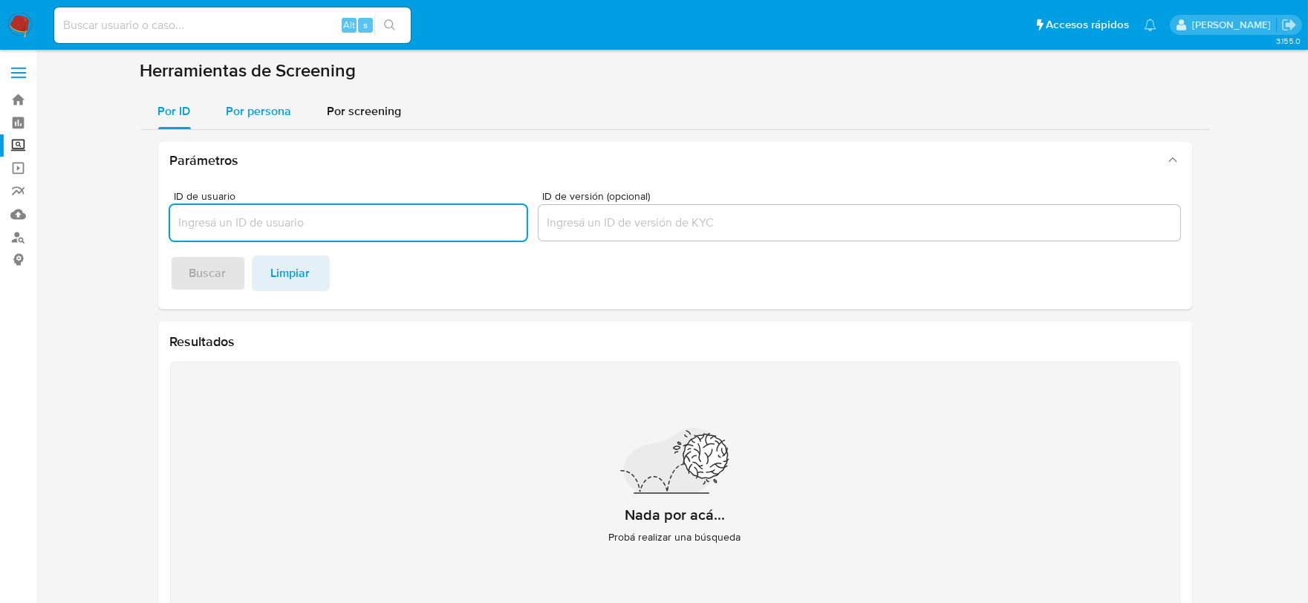
click at [293, 115] on button "Por persona" at bounding box center [259, 112] width 101 height 36
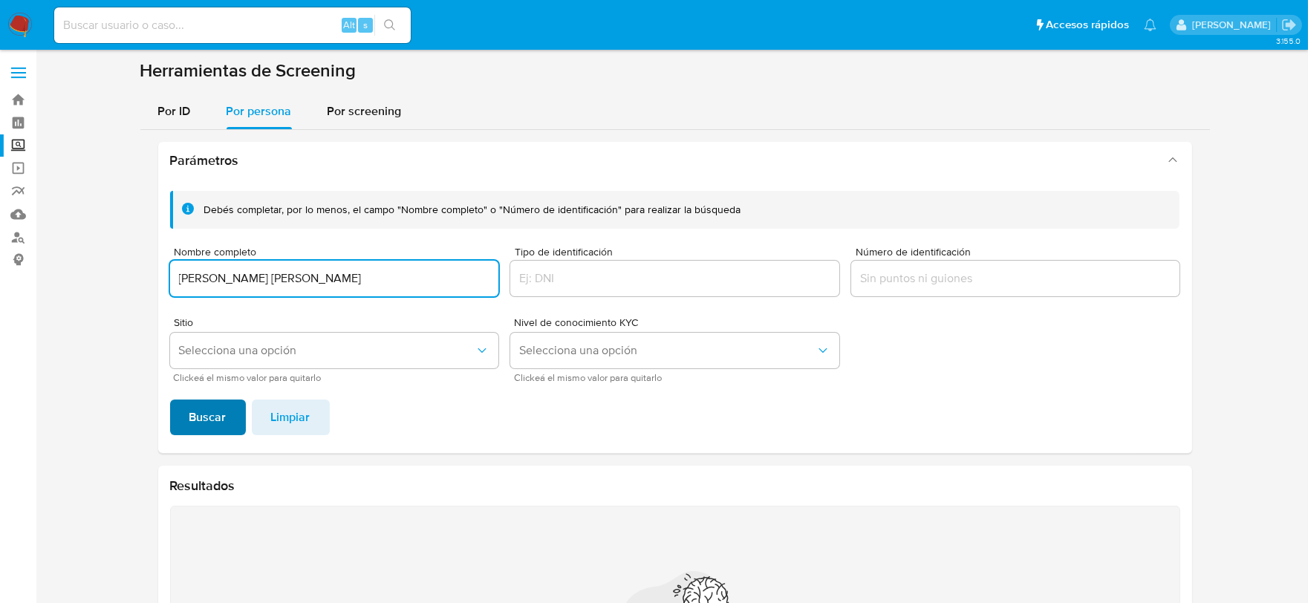
type input "ISAAC NOE CARRILLO ALCALA"
click at [202, 418] on span "Buscar" at bounding box center [207, 417] width 37 height 33
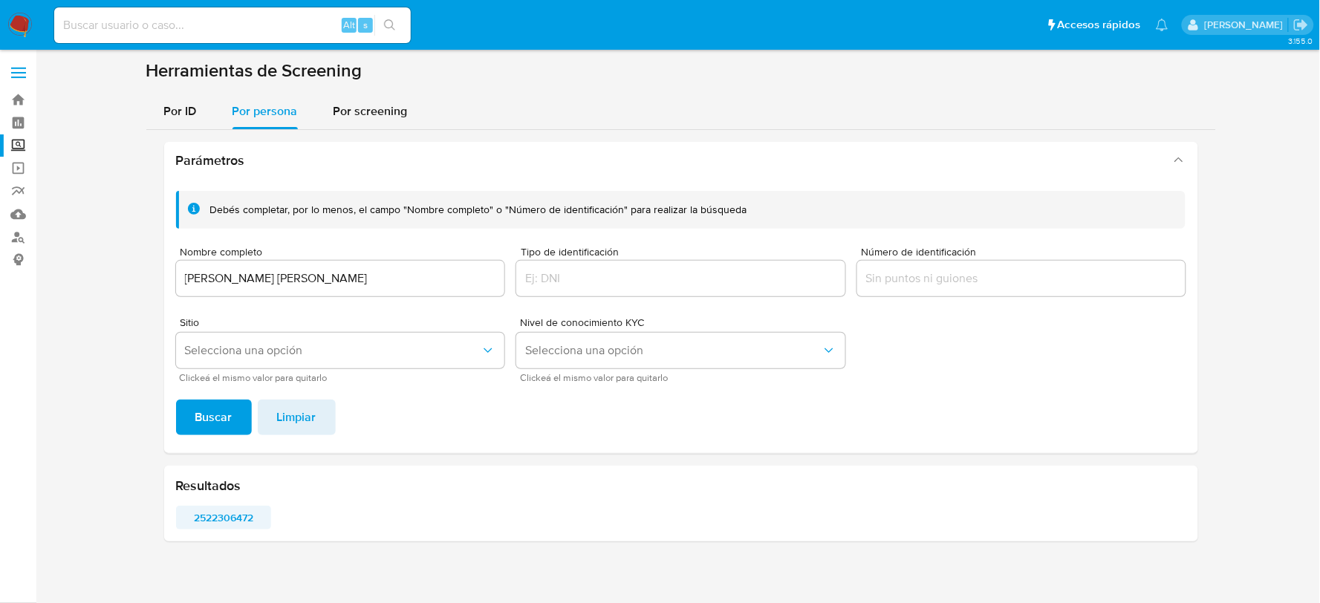
click at [197, 520] on span "2522306472" at bounding box center [223, 517] width 75 height 21
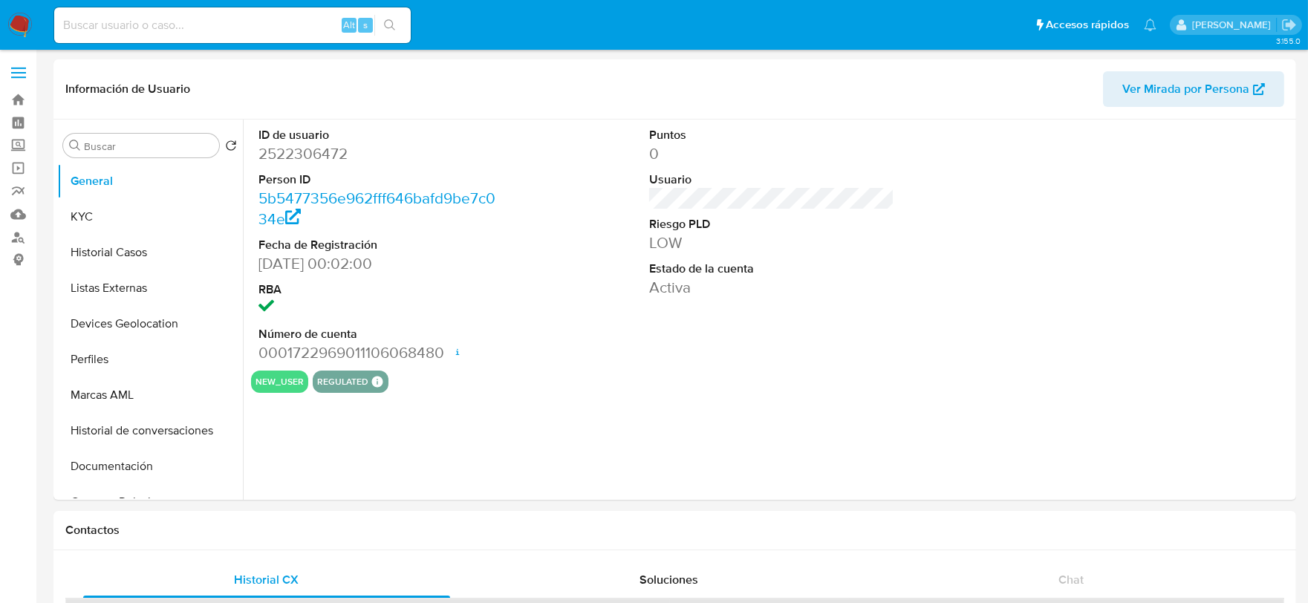
select select "10"
click at [284, 153] on dd "2522306472" at bounding box center [382, 153] width 246 height 21
copy dd "2522306472"
click at [123, 207] on button "KYC" at bounding box center [144, 217] width 174 height 36
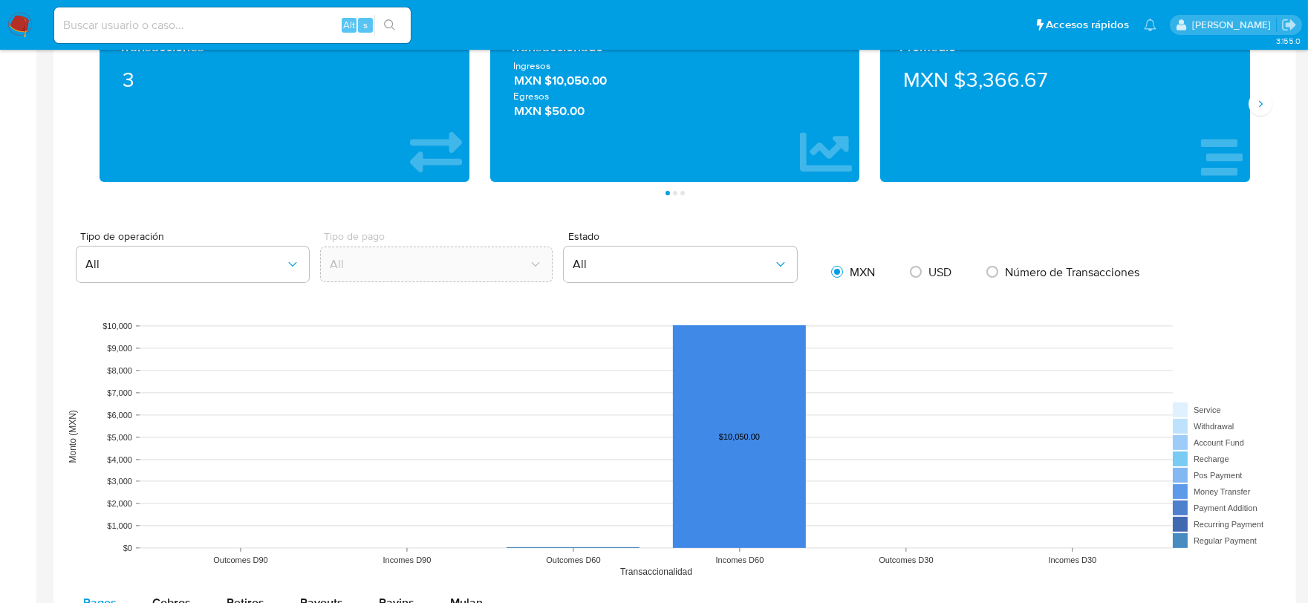
scroll to position [1155, 0]
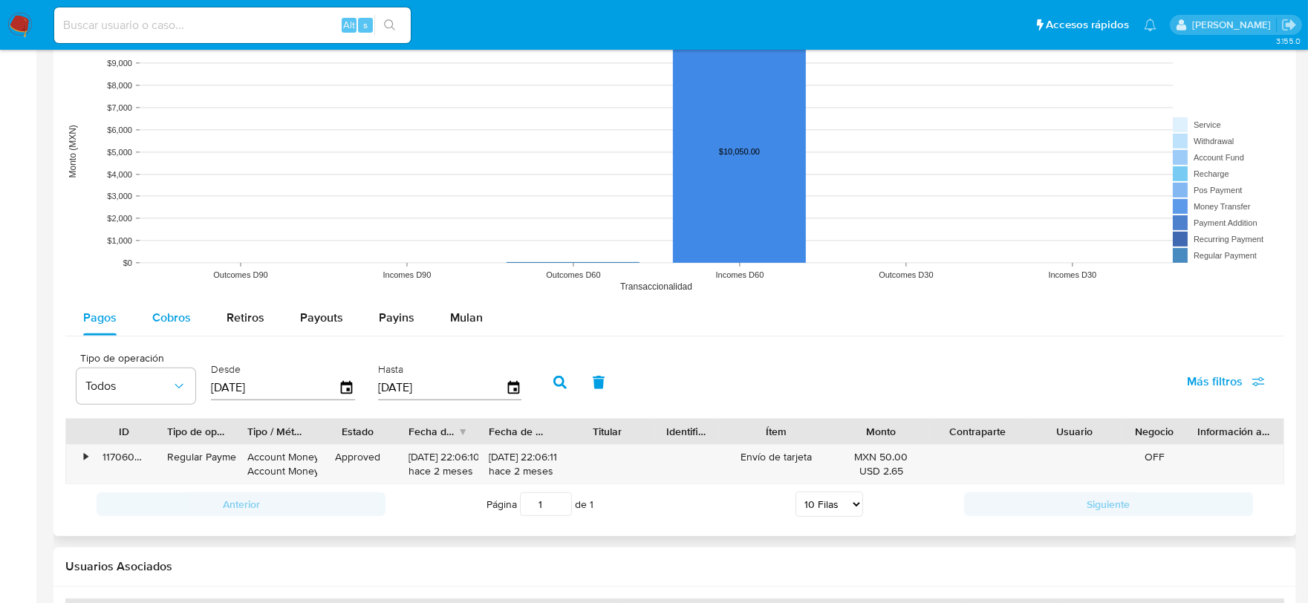
click at [164, 325] on span "Cobros" at bounding box center [171, 317] width 39 height 17
select select "10"
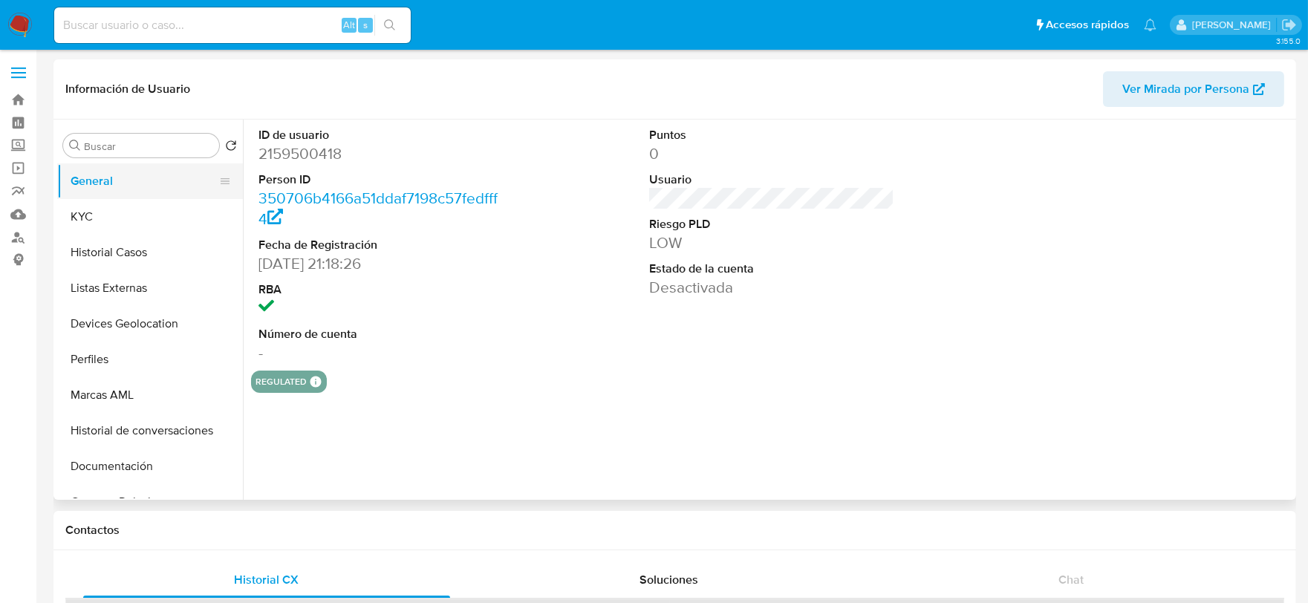
select select "10"
click at [16, 19] on img at bounding box center [19, 25] width 25 height 25
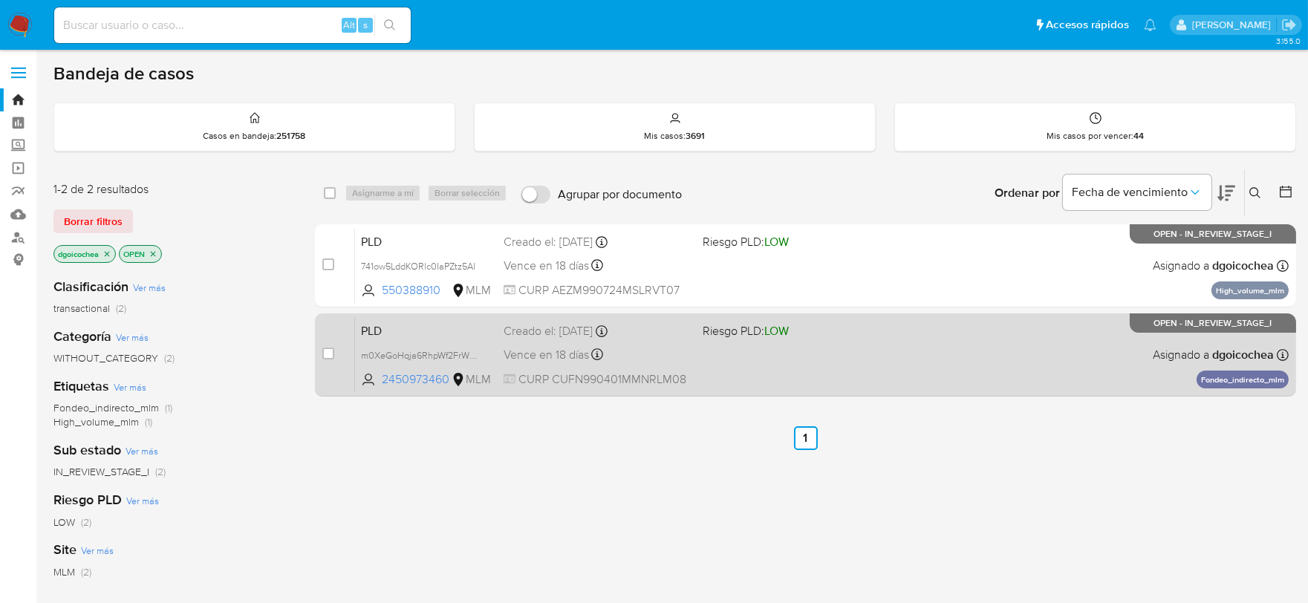
click at [372, 331] on span "PLD" at bounding box center [426, 329] width 131 height 19
click at [365, 331] on span "PLD" at bounding box center [426, 329] width 131 height 19
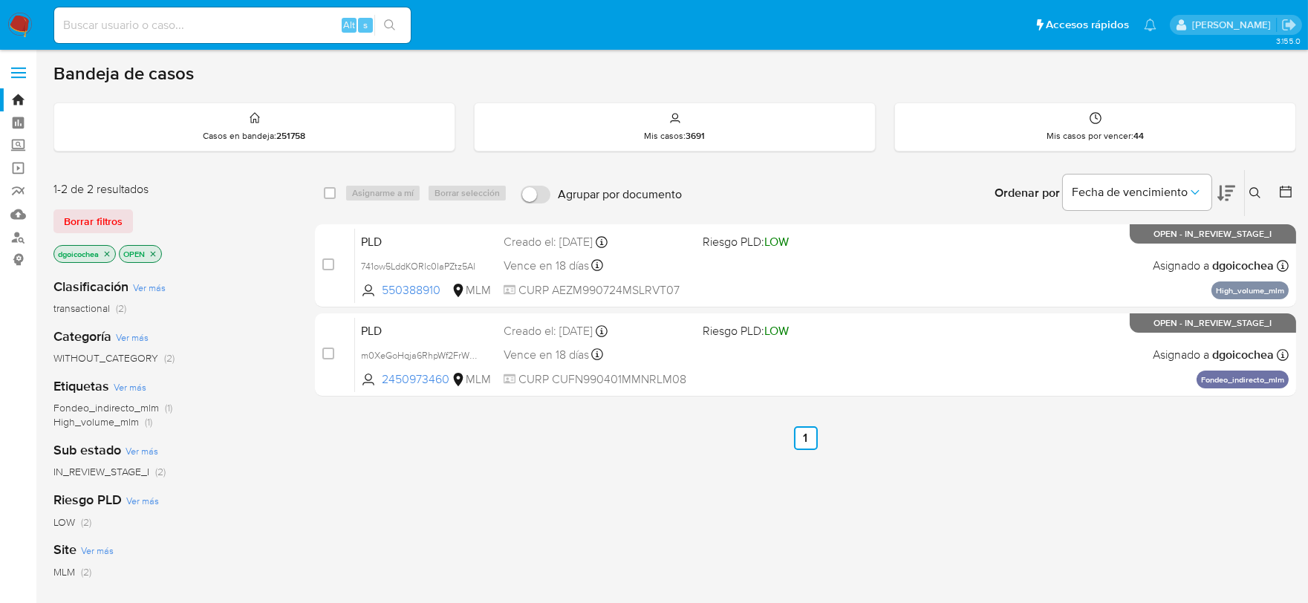
click at [1252, 194] on icon at bounding box center [1256, 193] width 12 height 12
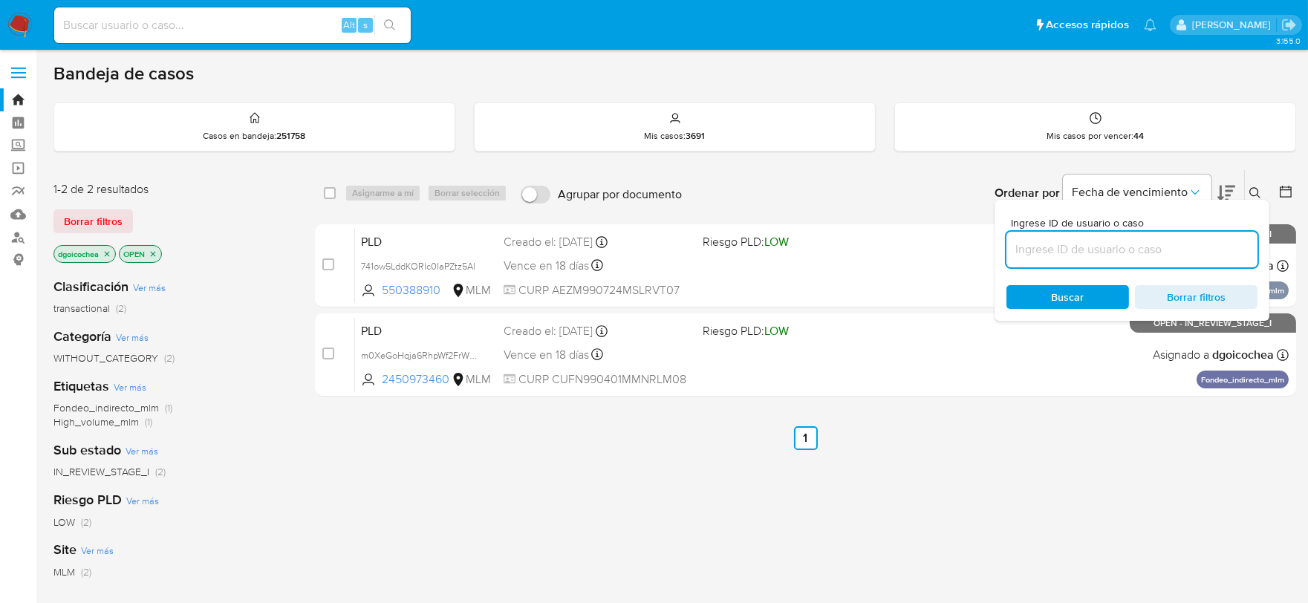
click at [1127, 251] on input at bounding box center [1132, 249] width 251 height 19
type input "2428080192"
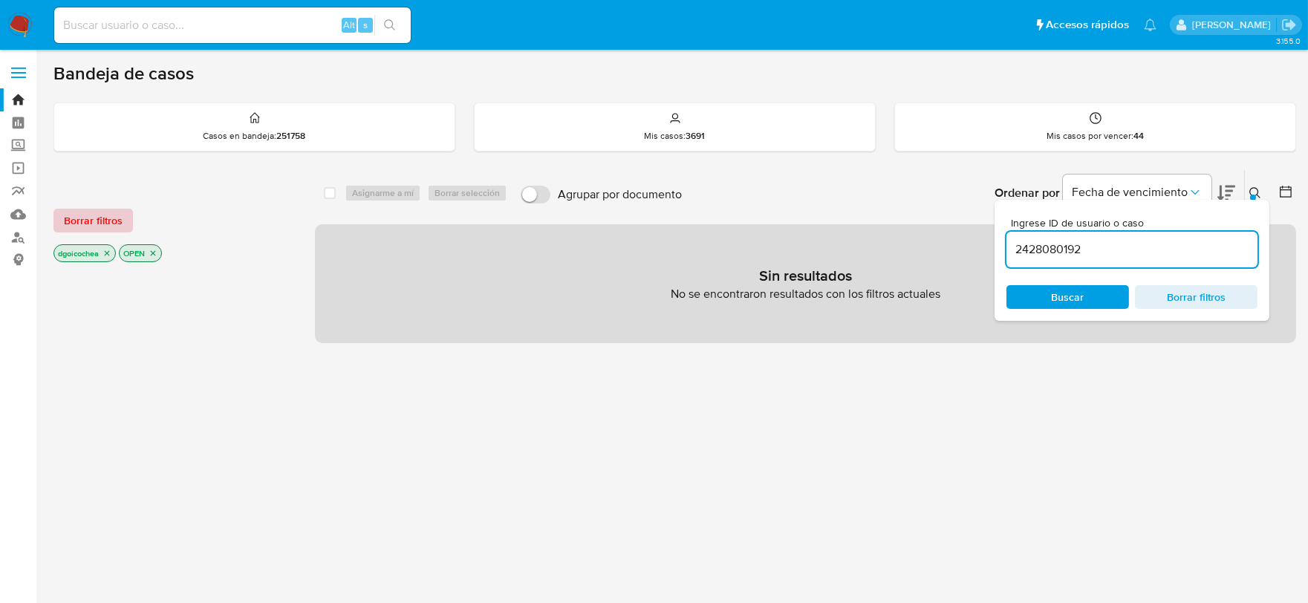
click at [103, 221] on span "Borrar filtros" at bounding box center [93, 220] width 59 height 21
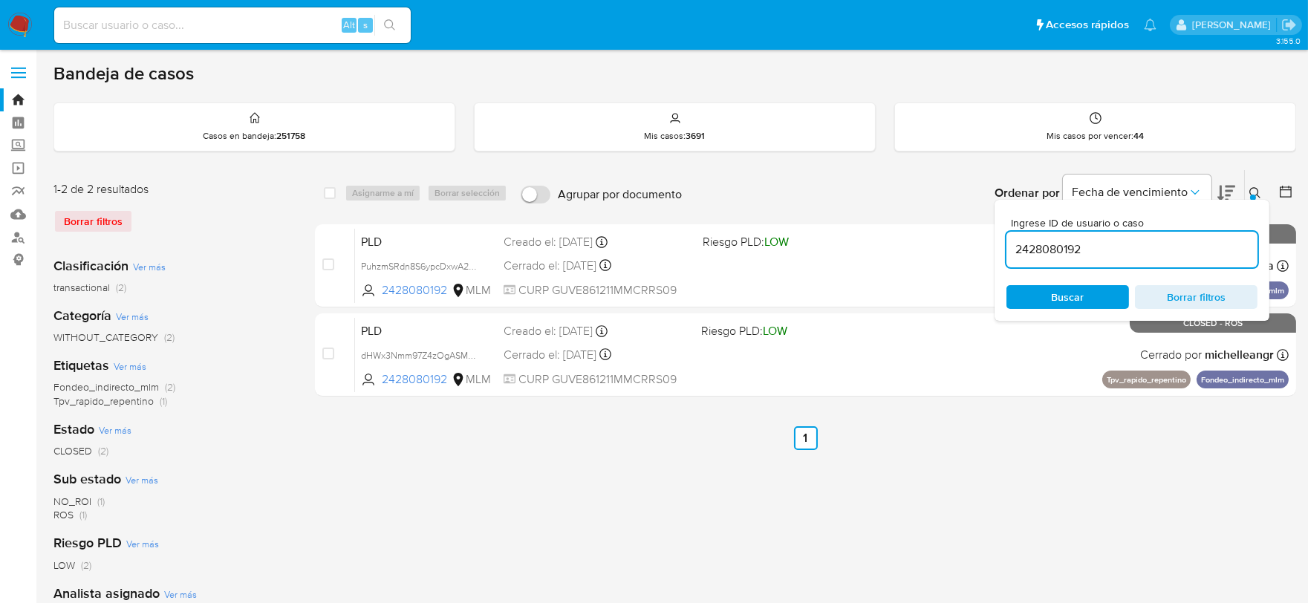
click at [1259, 192] on icon at bounding box center [1256, 193] width 12 height 12
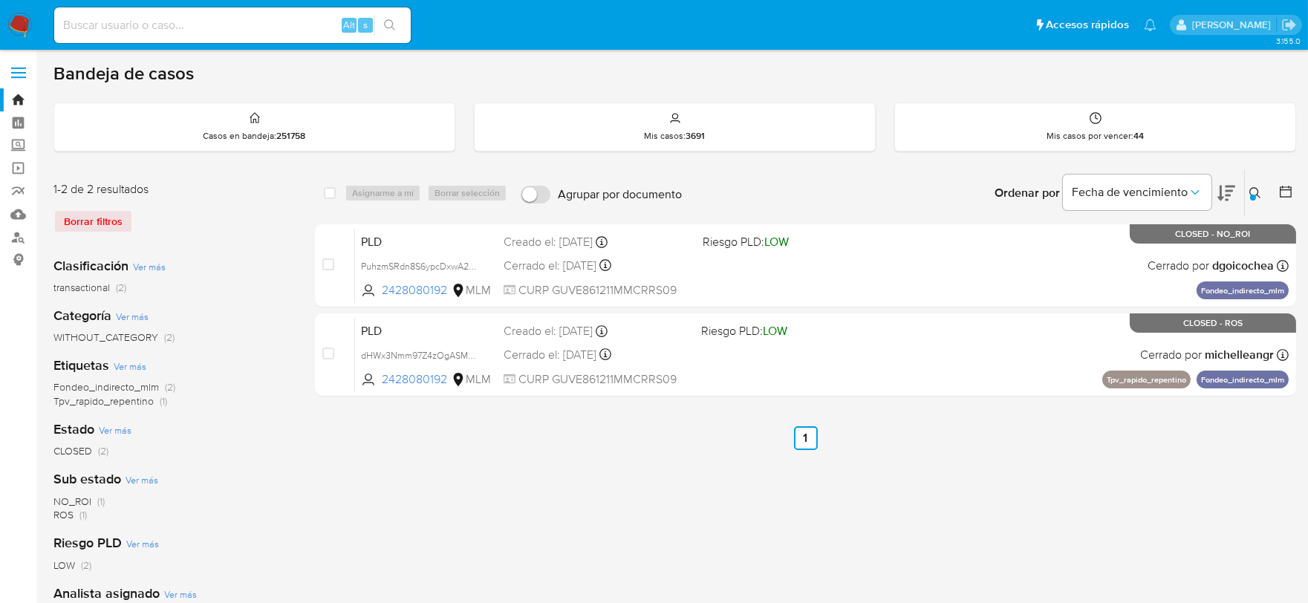
click at [1254, 196] on div at bounding box center [1253, 198] width 6 height 6
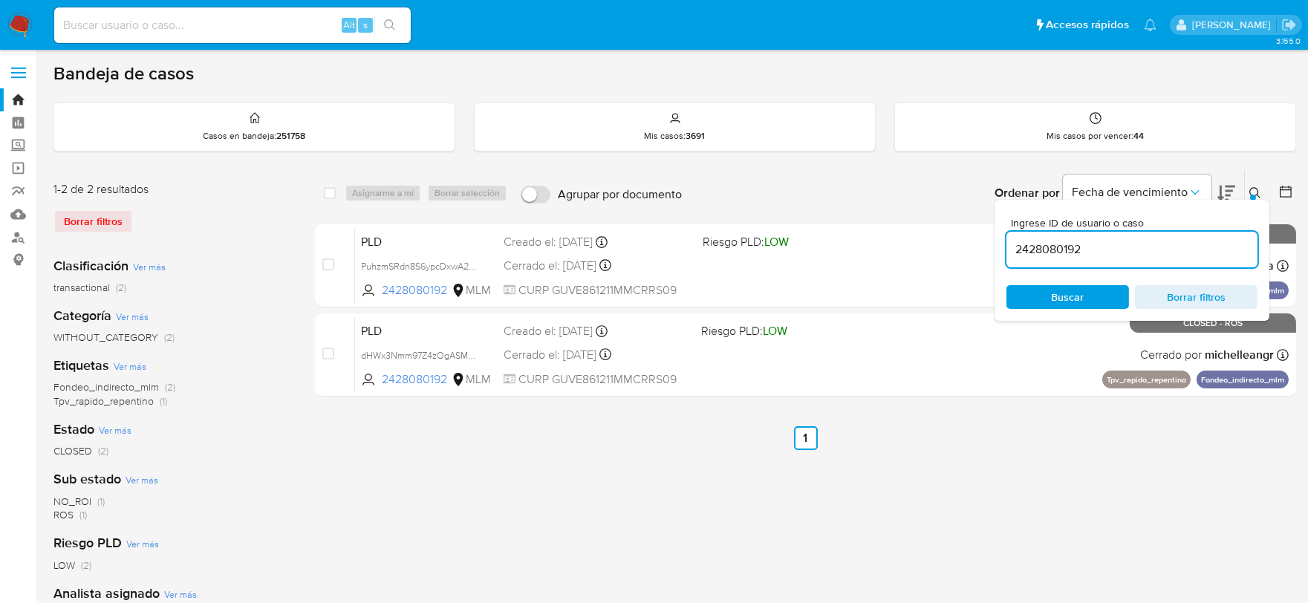
click at [1144, 253] on input "2428080192" at bounding box center [1132, 249] width 251 height 19
type input "7329177"
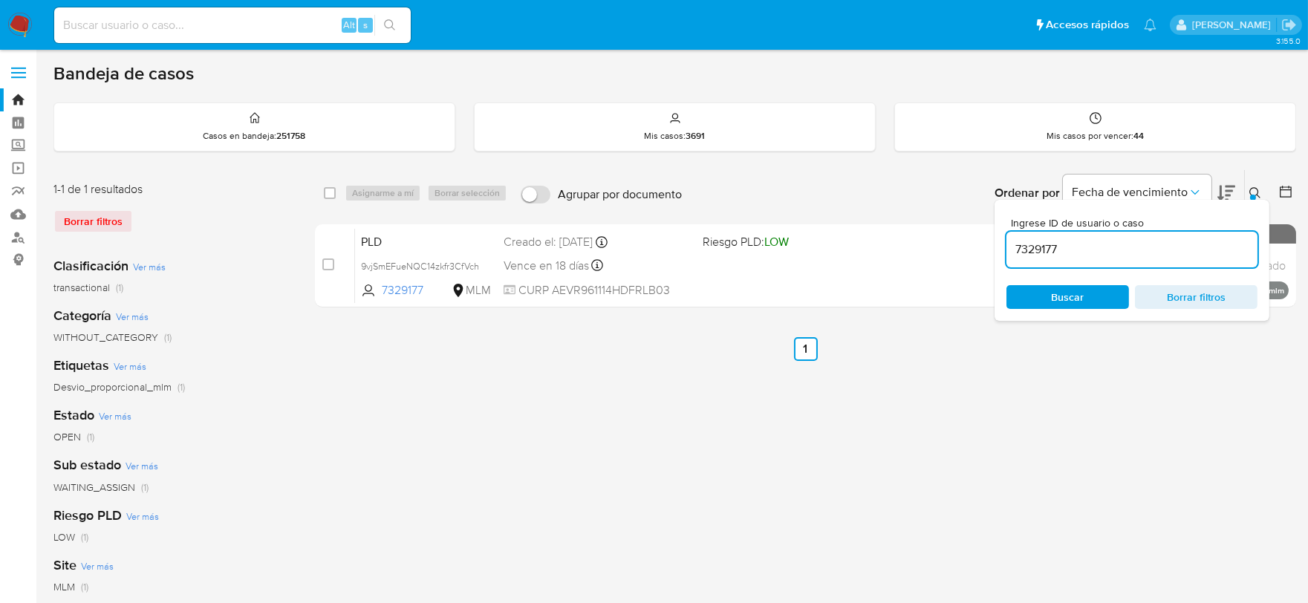
click at [1284, 189] on icon at bounding box center [1286, 192] width 12 height 12
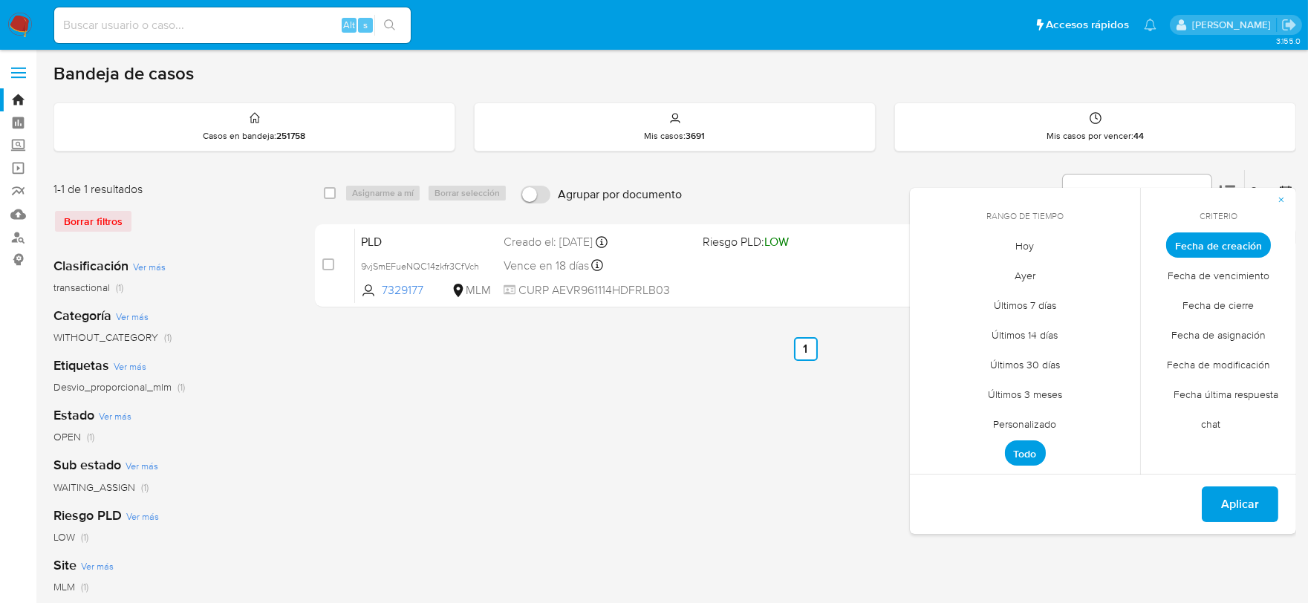
click at [1041, 423] on span "Personalizado" at bounding box center [1025, 424] width 94 height 30
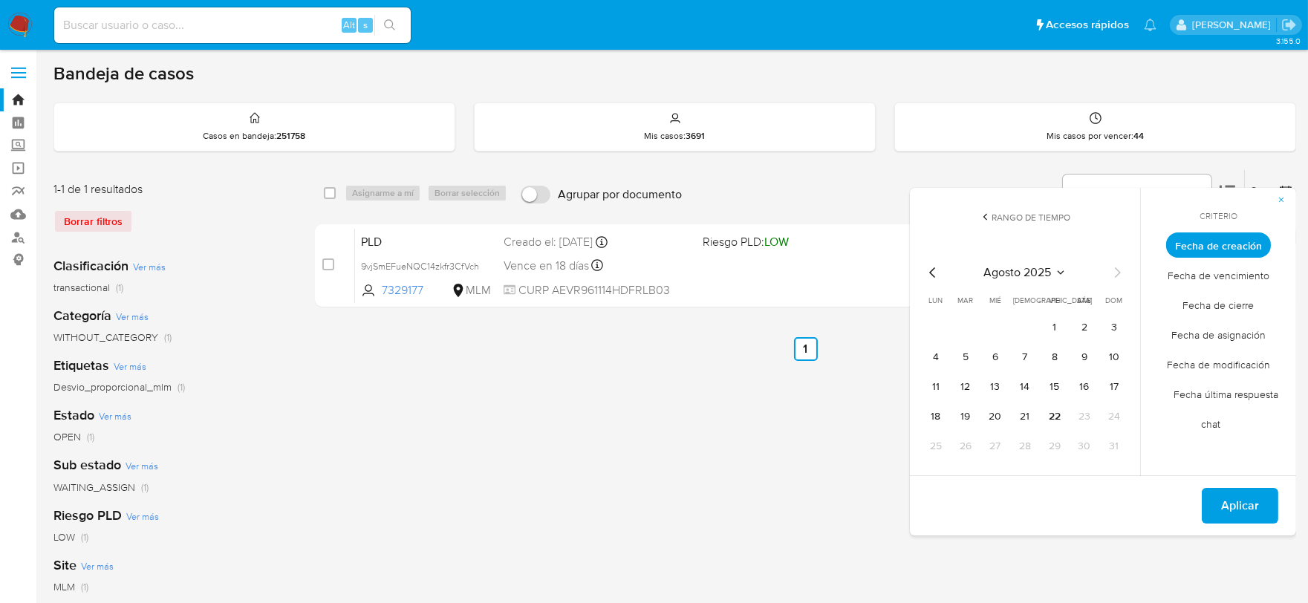
click at [935, 271] on icon "Mes anterior" at bounding box center [933, 273] width 18 height 18
click at [1085, 354] on button "12" at bounding box center [1085, 357] width 24 height 24
click at [1239, 493] on span "Aplicar" at bounding box center [1240, 506] width 38 height 33
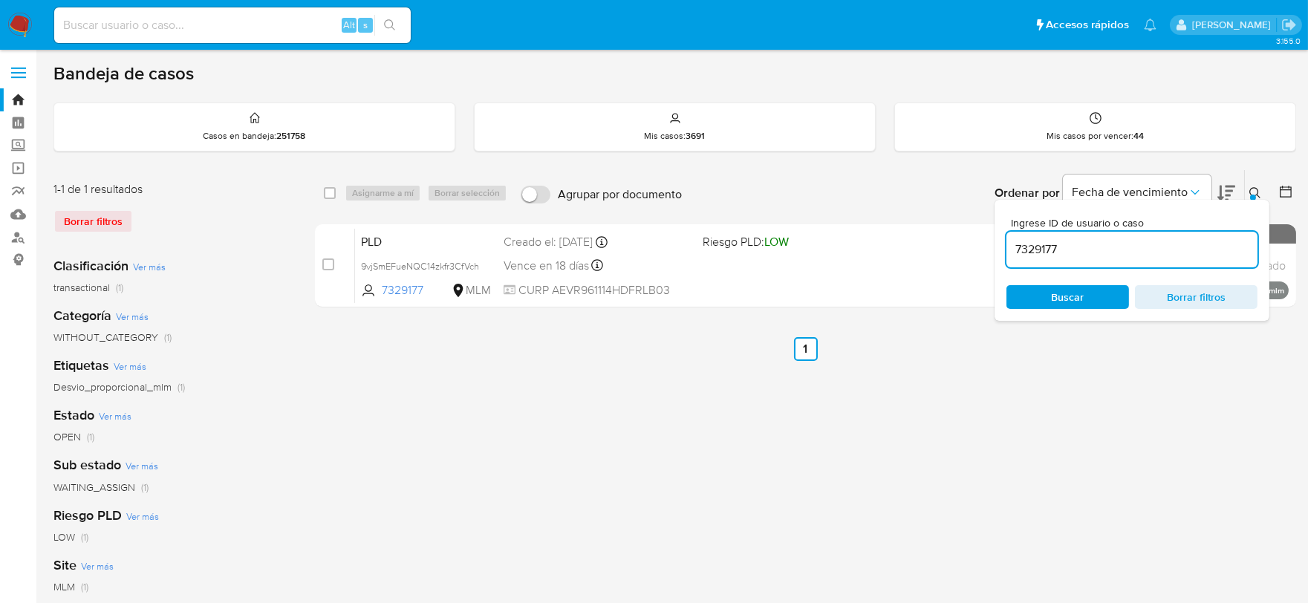
click at [107, 221] on div "Borrar filtros" at bounding box center [172, 222] width 238 height 24
click at [1172, 294] on span "Borrar filtros" at bounding box center [1197, 297] width 102 height 21
click at [1111, 441] on div "select-all-cases-checkbox Asignarme a mí Borrar selección Agrupar por documento…" at bounding box center [805, 495] width 981 height 652
click at [1280, 189] on icon at bounding box center [1286, 192] width 12 height 12
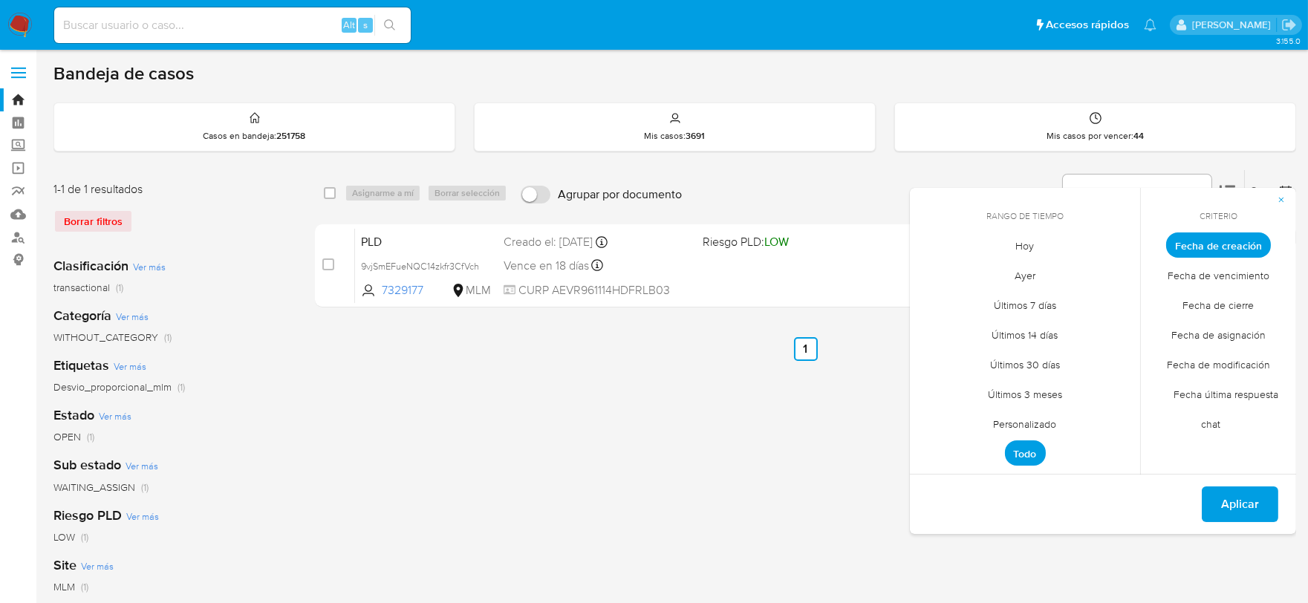
click at [1033, 420] on span "Personalizado" at bounding box center [1025, 424] width 94 height 30
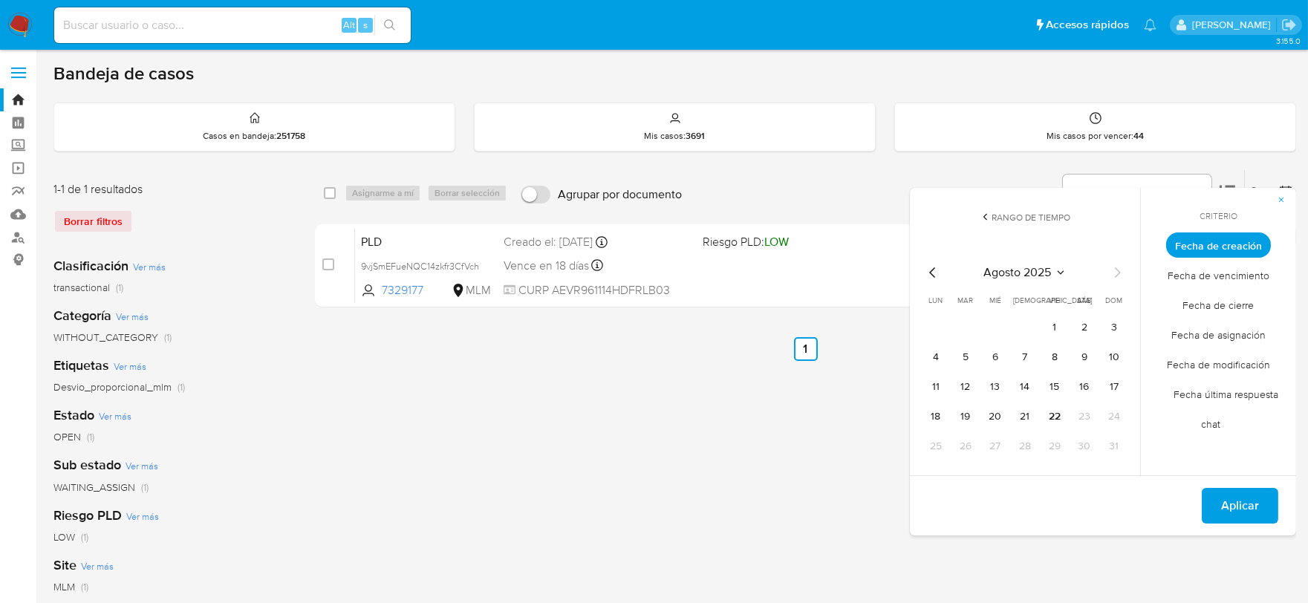
click at [938, 268] on icon "Mes anterior" at bounding box center [933, 273] width 18 height 18
click at [1081, 351] on button "12" at bounding box center [1085, 357] width 24 height 24
click at [1083, 353] on button "12" at bounding box center [1085, 357] width 24 height 24
click at [1233, 510] on span "Aplicar" at bounding box center [1240, 506] width 38 height 33
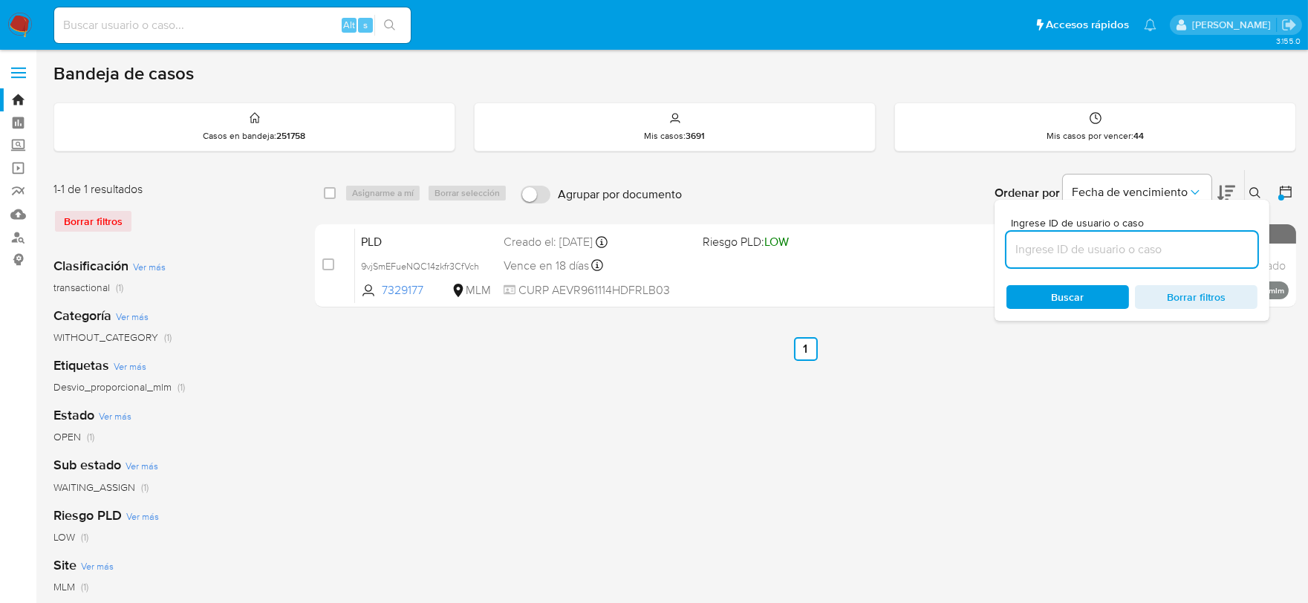
click at [71, 221] on div "Borrar filtros" at bounding box center [172, 222] width 238 height 24
click at [1179, 293] on span "Borrar filtros" at bounding box center [1197, 297] width 102 height 21
click at [1231, 339] on ul "Anterior 1 Siguiente" at bounding box center [805, 349] width 981 height 24
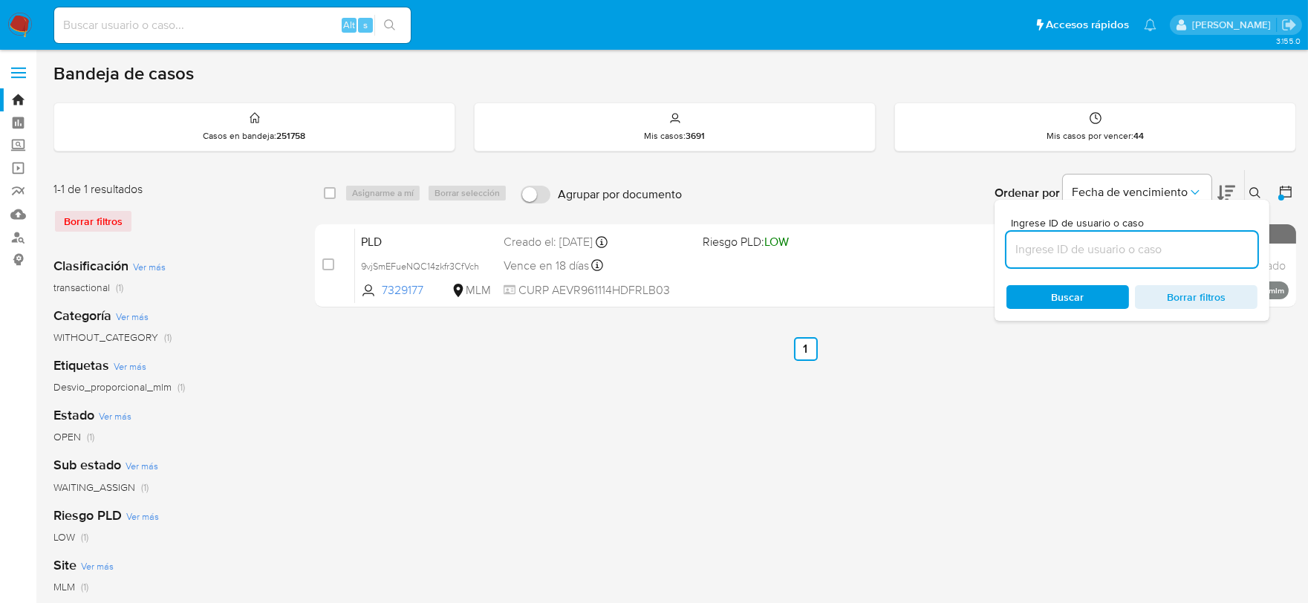
click at [1213, 396] on div "select-all-cases-checkbox Asignarme a mí Borrar selección Agrupar por documento…" at bounding box center [805, 495] width 981 height 652
click at [1279, 191] on icon at bounding box center [1286, 191] width 15 height 15
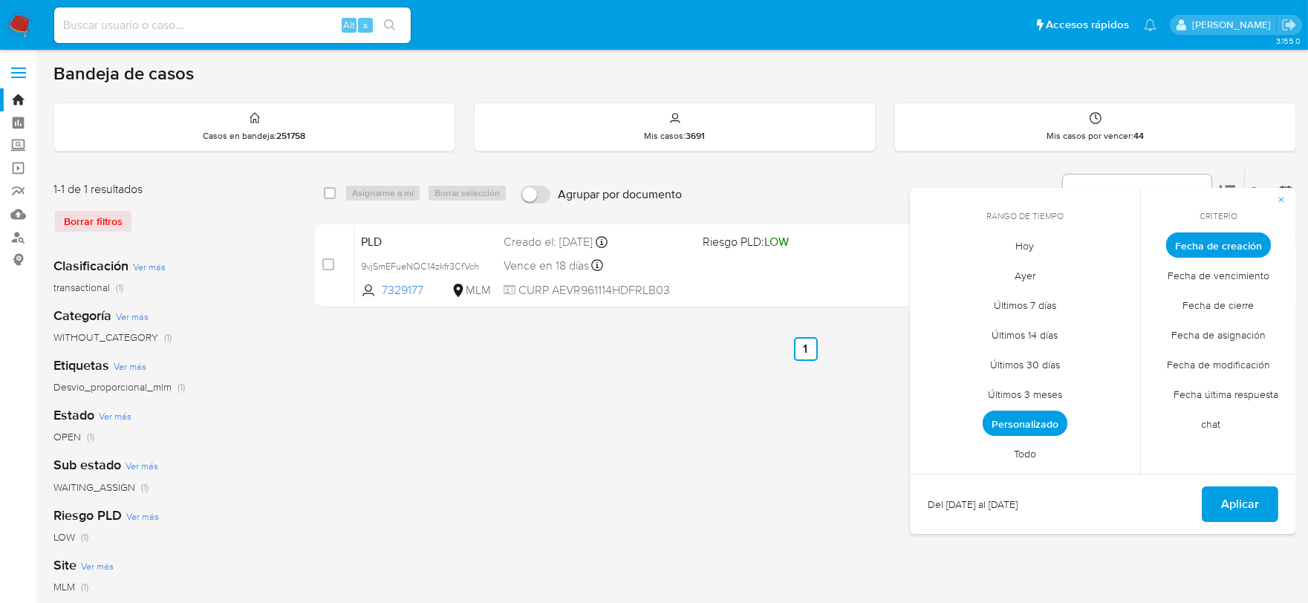
click at [867, 396] on div "select-all-cases-checkbox Asignarme a mí Borrar selección Agrupar por documento…" at bounding box center [805, 495] width 981 height 652
click at [26, 27] on img at bounding box center [19, 25] width 25 height 25
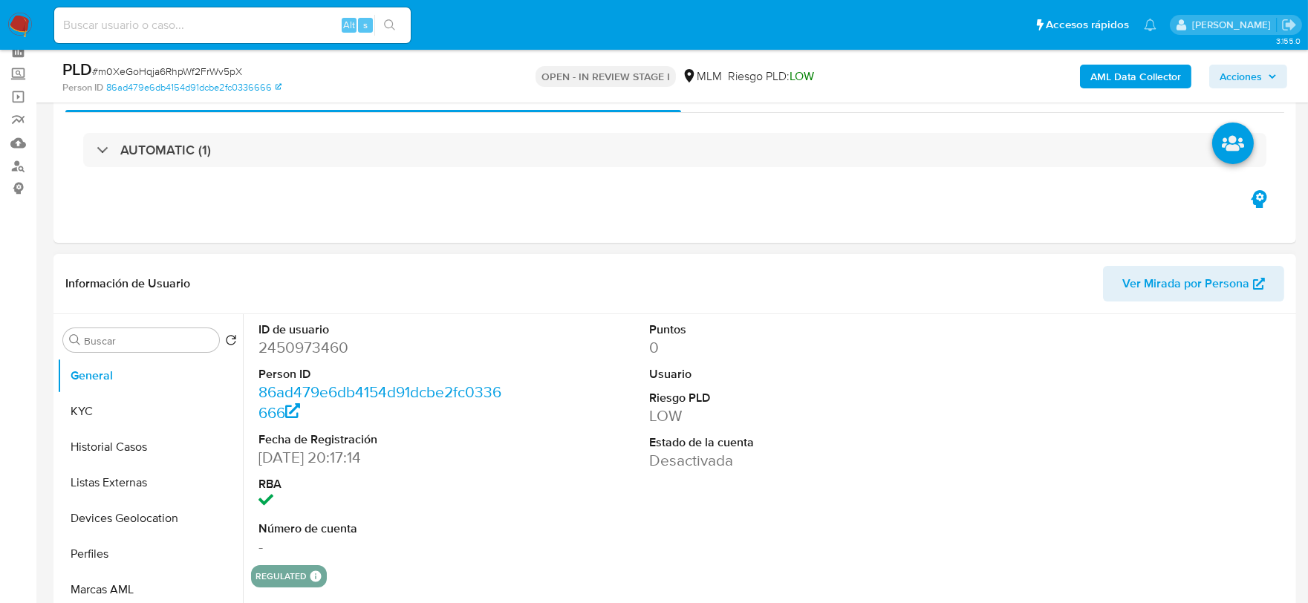
scroll to position [82, 0]
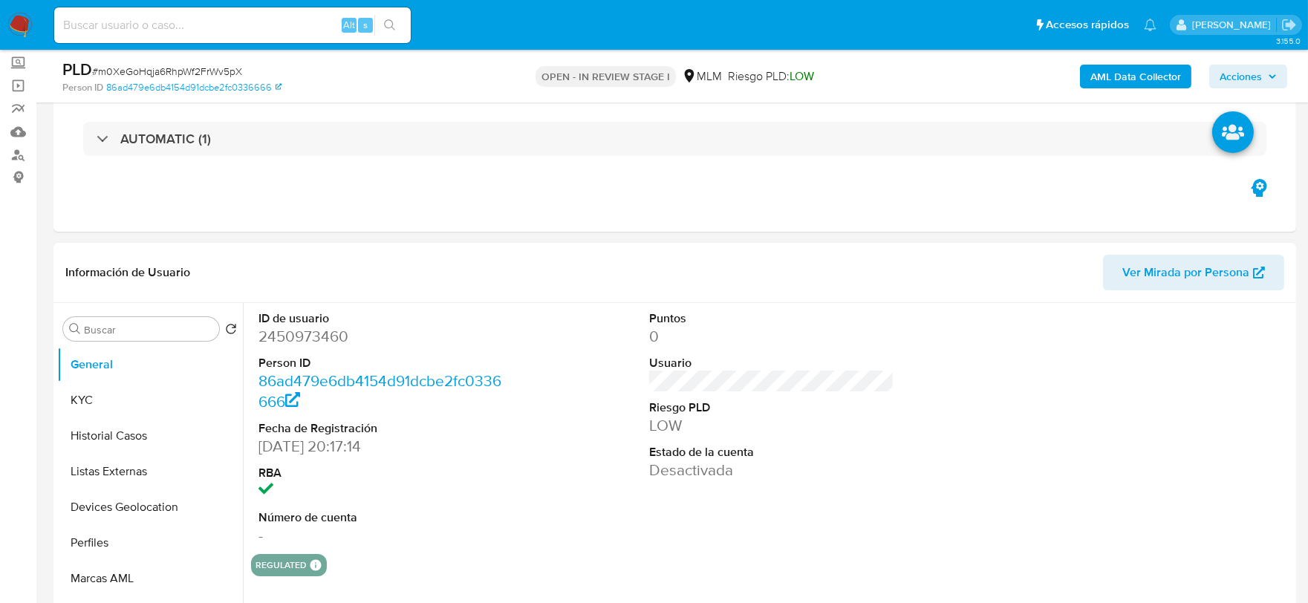
select select "10"
click at [322, 329] on dd "2450973460" at bounding box center [382, 336] width 246 height 21
copy dd "2450973460"
click at [912, 454] on div "ID de usuario 2450973460 Person ID 86ad479e6db4154d91dcbe2fc0336666 Fecha de Re…" at bounding box center [772, 428] width 1042 height 251
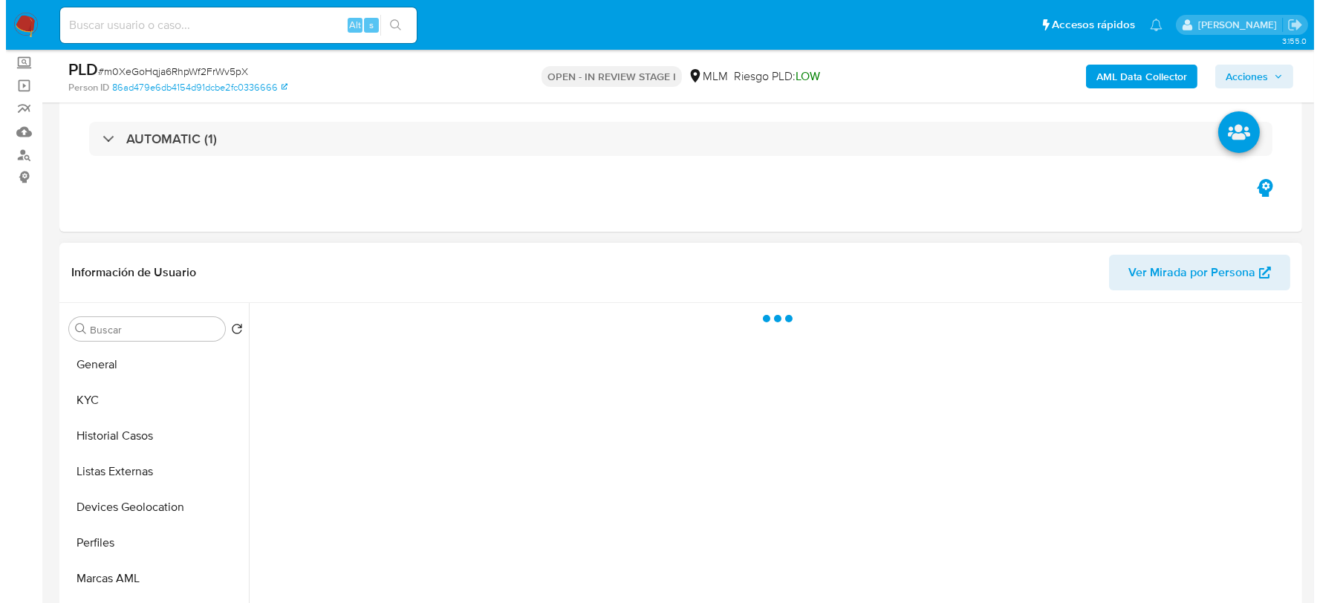
scroll to position [243, 0]
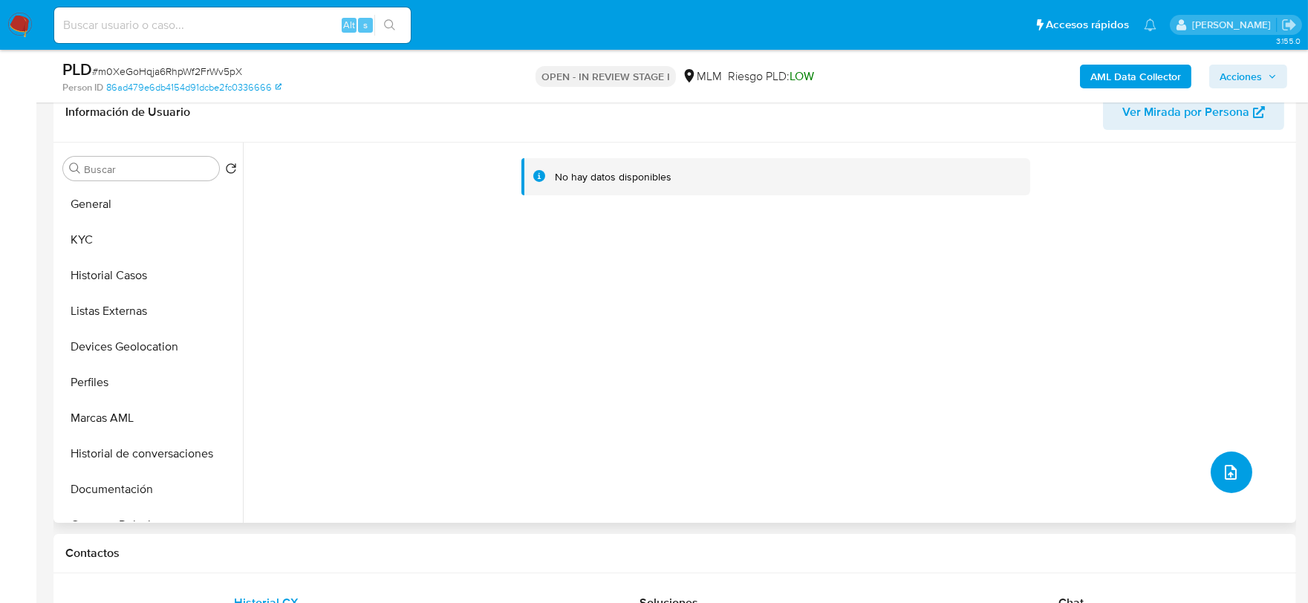
click at [1224, 464] on icon "upload-file" at bounding box center [1231, 473] width 18 height 18
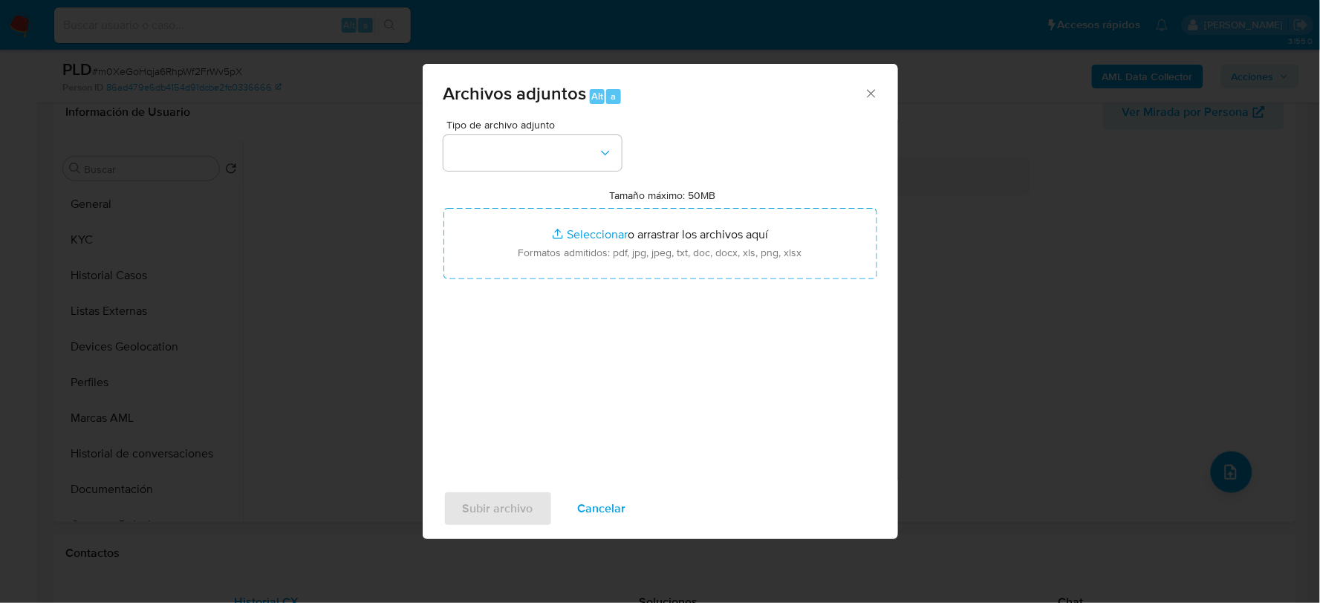
click at [519, 132] on div "Tipo de archivo adjunto" at bounding box center [533, 145] width 178 height 51
click at [520, 144] on button "button" at bounding box center [533, 153] width 178 height 36
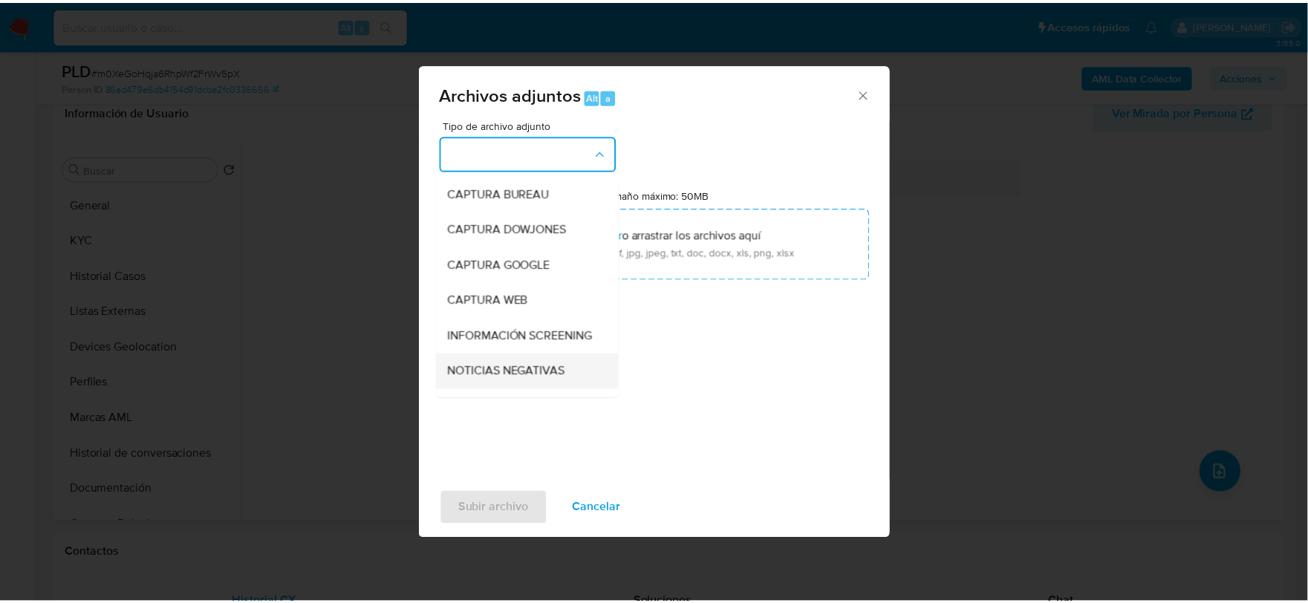
scroll to position [113, 0]
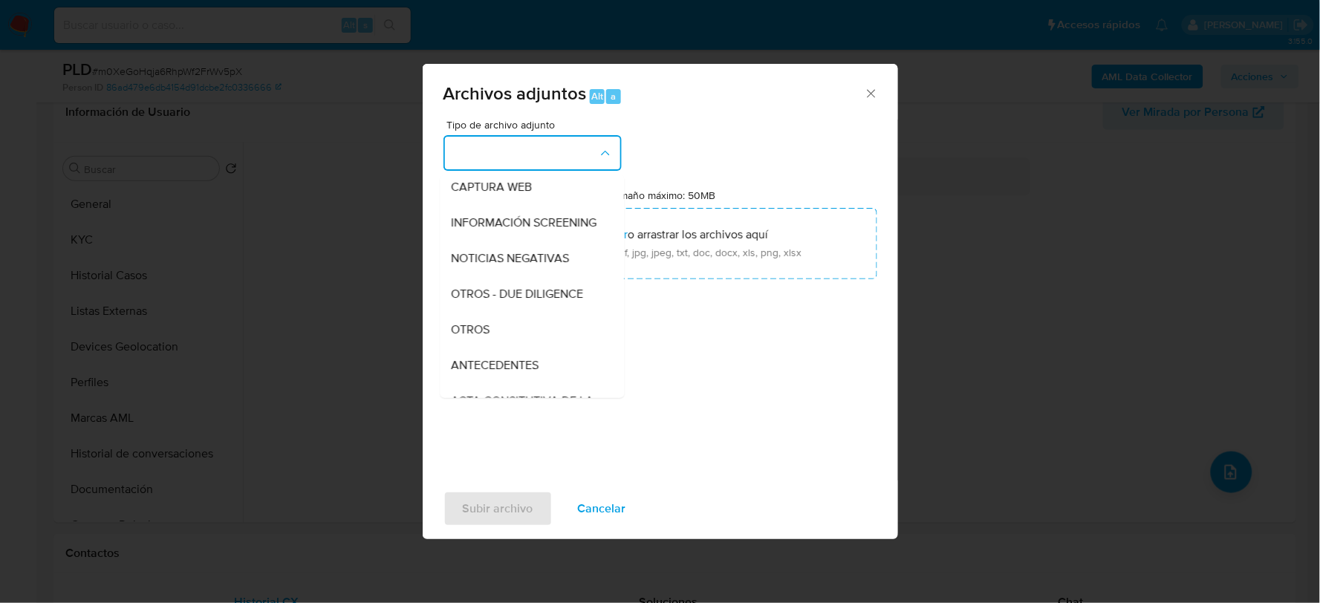
click at [476, 332] on div "OTROS" at bounding box center [528, 329] width 152 height 36
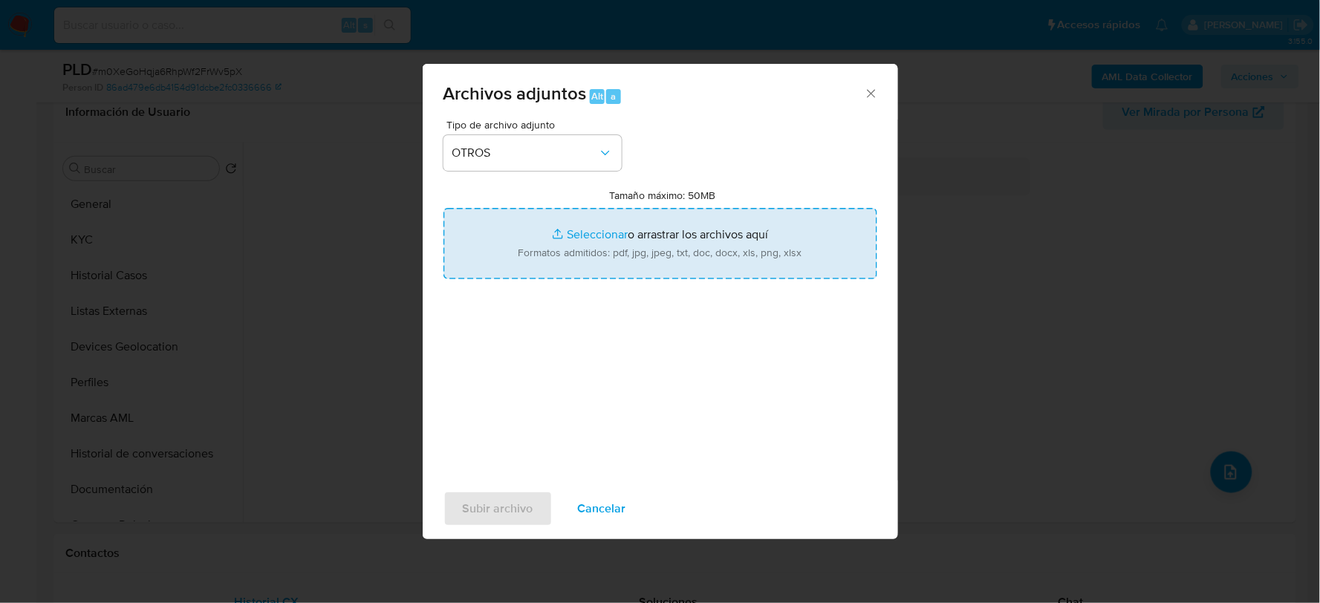
type input "C:\fakepath\2450973460_NOEMI CRUZ_JUL2025.xlsx"
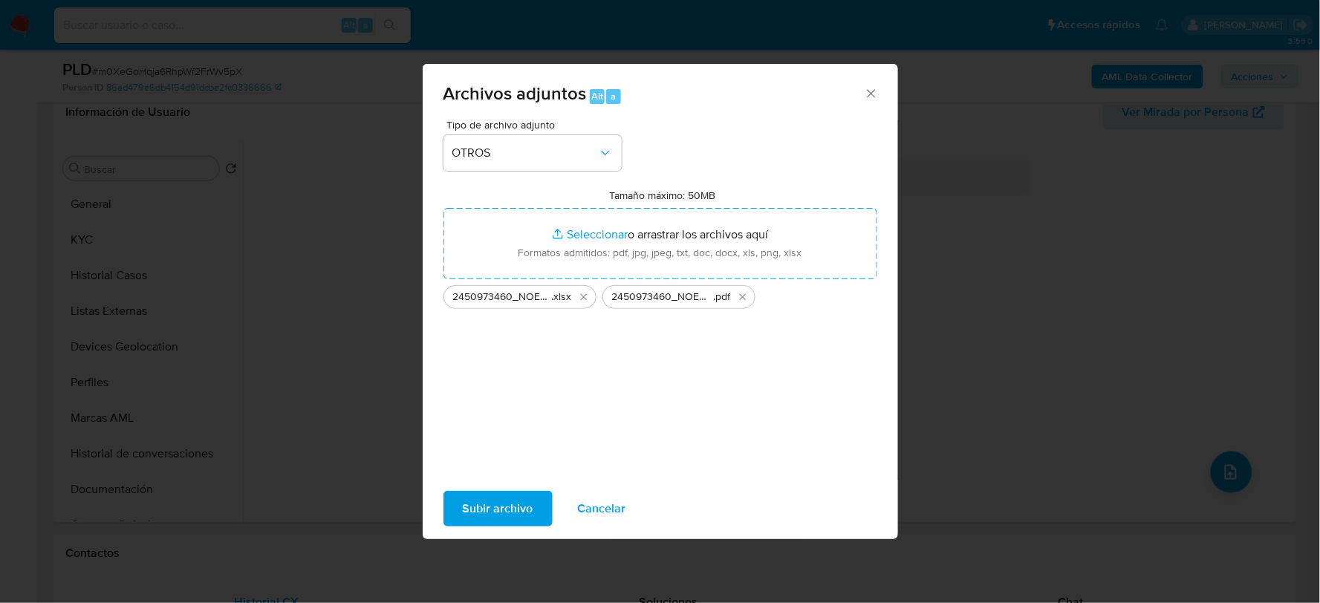
click at [492, 521] on span "Subir archivo" at bounding box center [498, 509] width 71 height 33
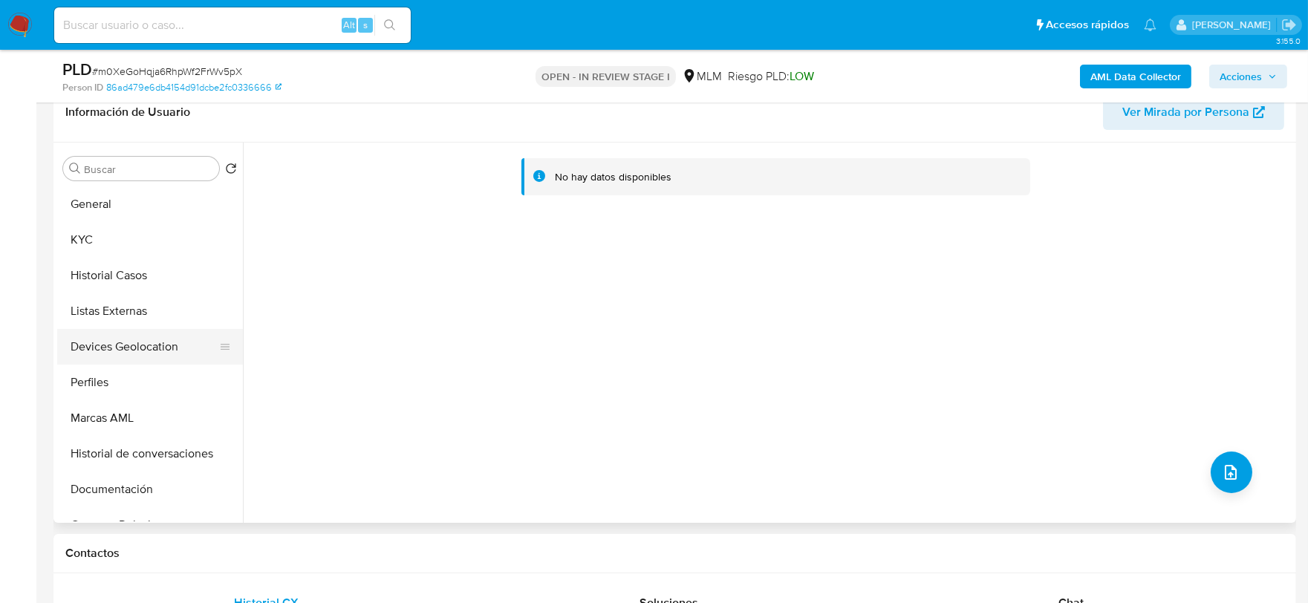
click at [99, 337] on button "Devices Geolocation" at bounding box center [144, 347] width 174 height 36
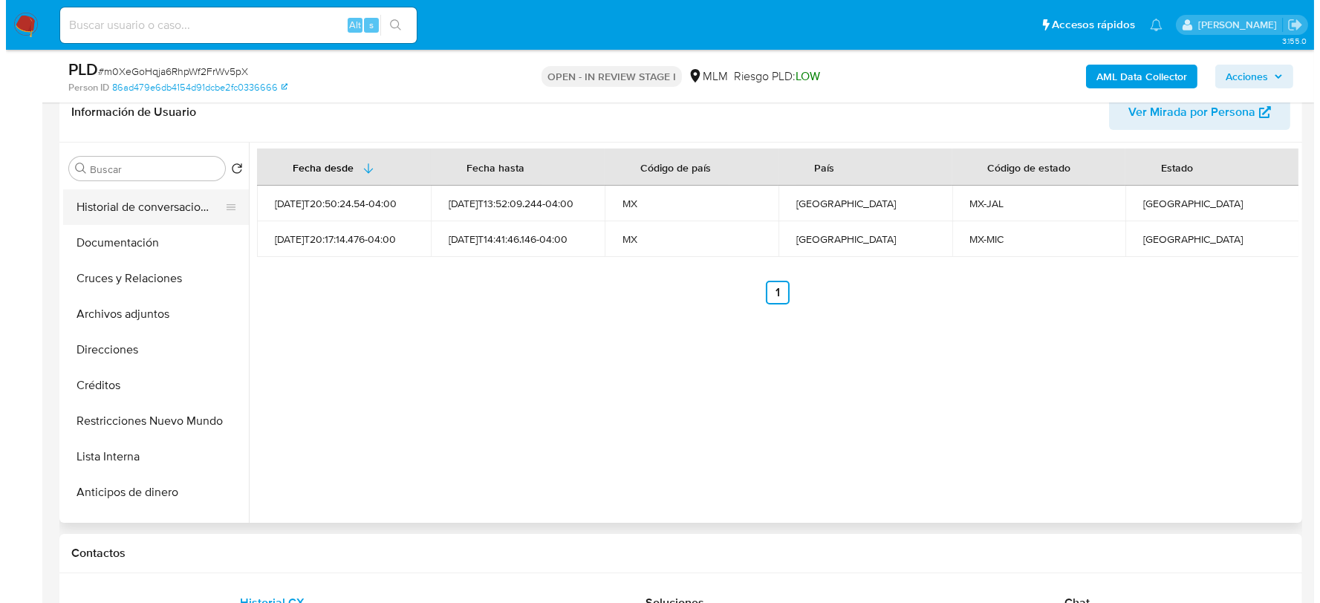
scroll to position [247, 0]
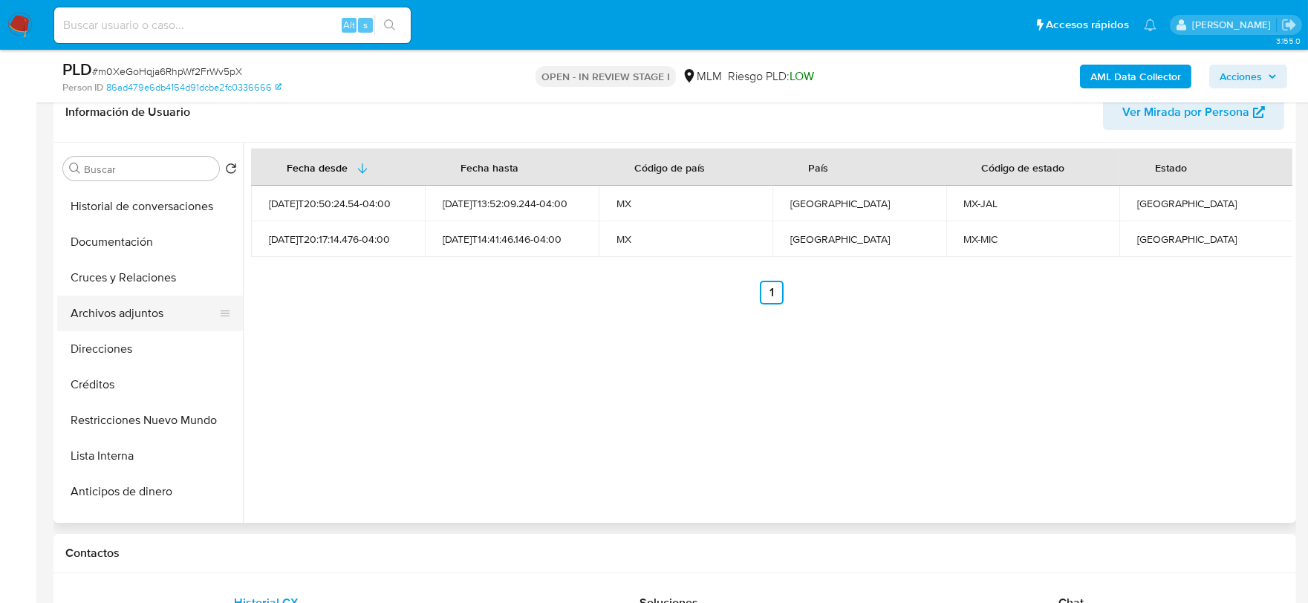
click at [149, 310] on button "Archivos adjuntos" at bounding box center [144, 314] width 174 height 36
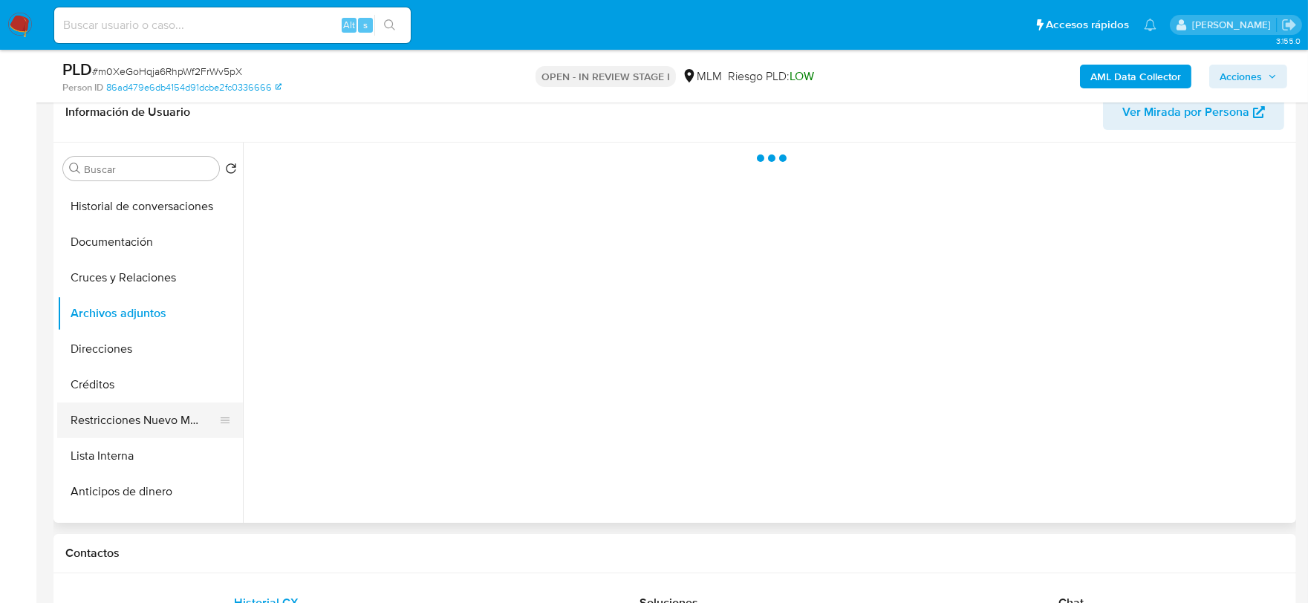
click at [178, 429] on button "Restricciones Nuevo Mundo" at bounding box center [144, 421] width 174 height 36
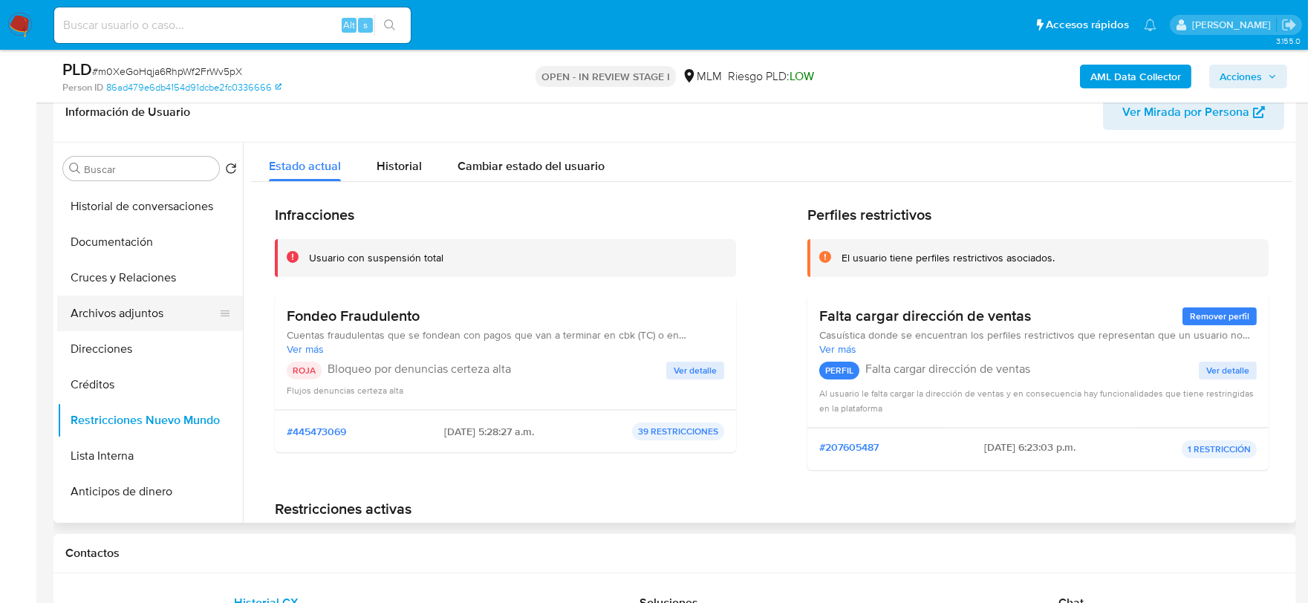
click at [143, 310] on button "Archivos adjuntos" at bounding box center [144, 314] width 174 height 36
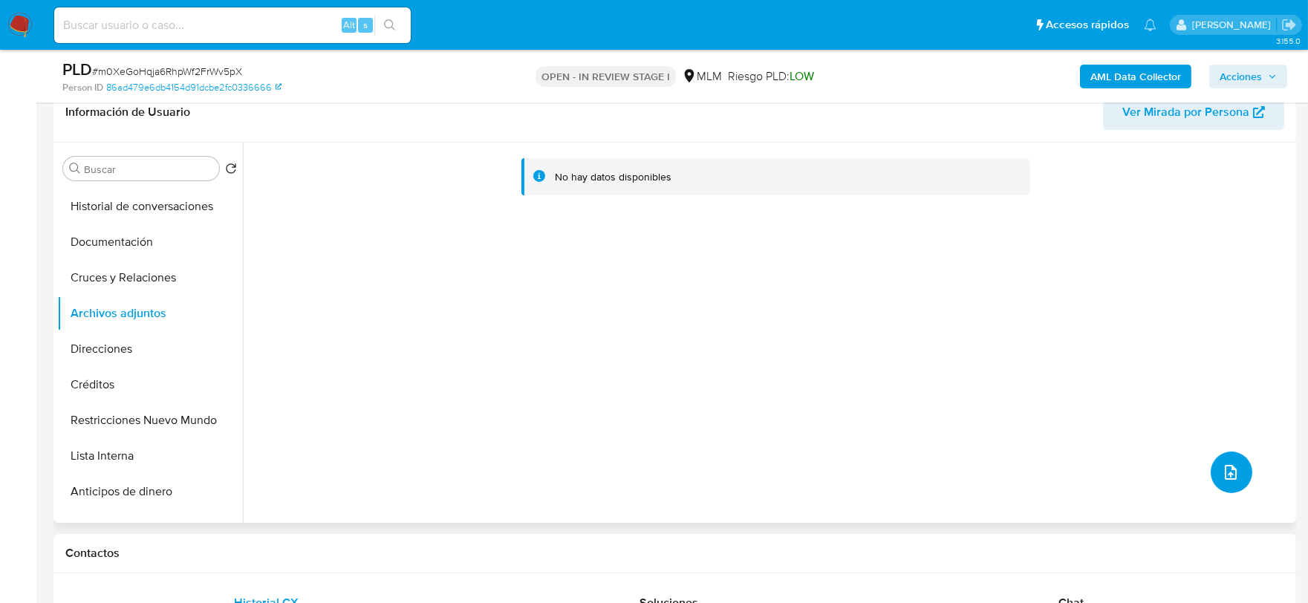
click at [1211, 473] on button "upload-file" at bounding box center [1232, 473] width 42 height 42
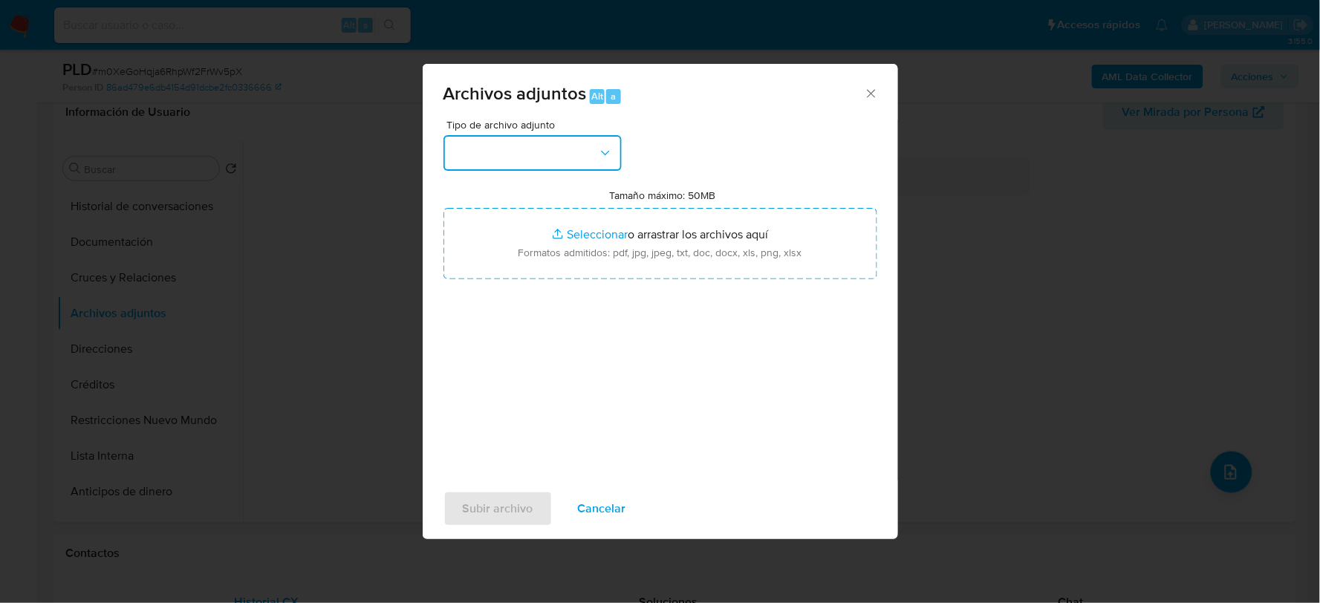
click at [569, 155] on button "button" at bounding box center [533, 153] width 178 height 36
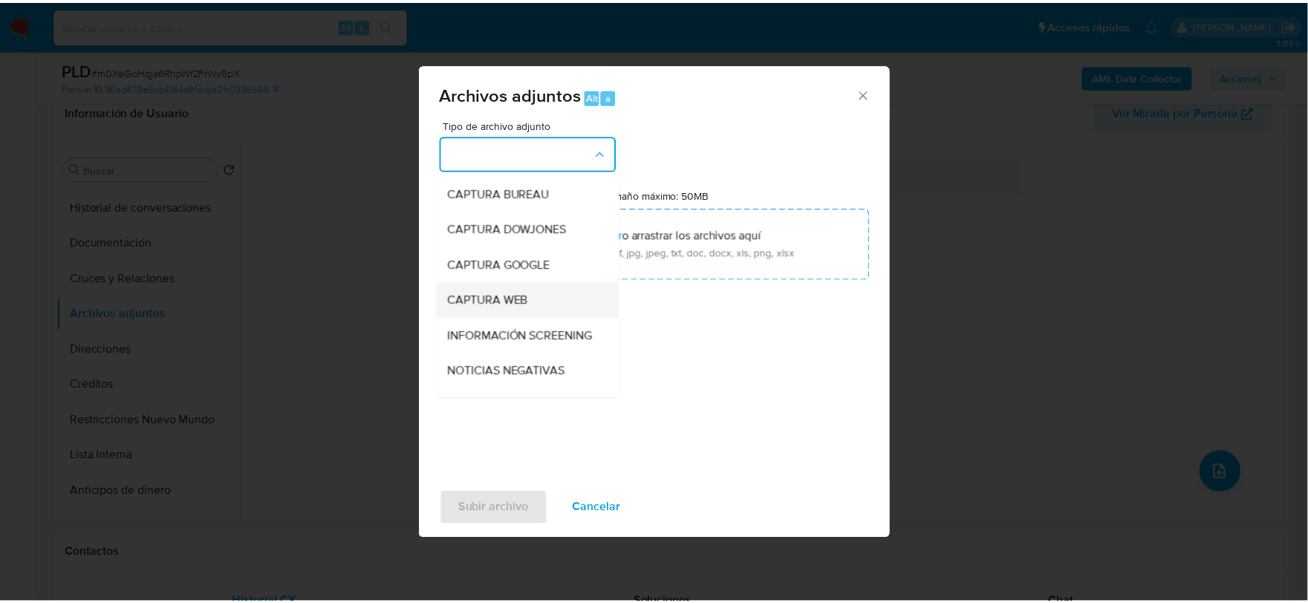
scroll to position [113, 0]
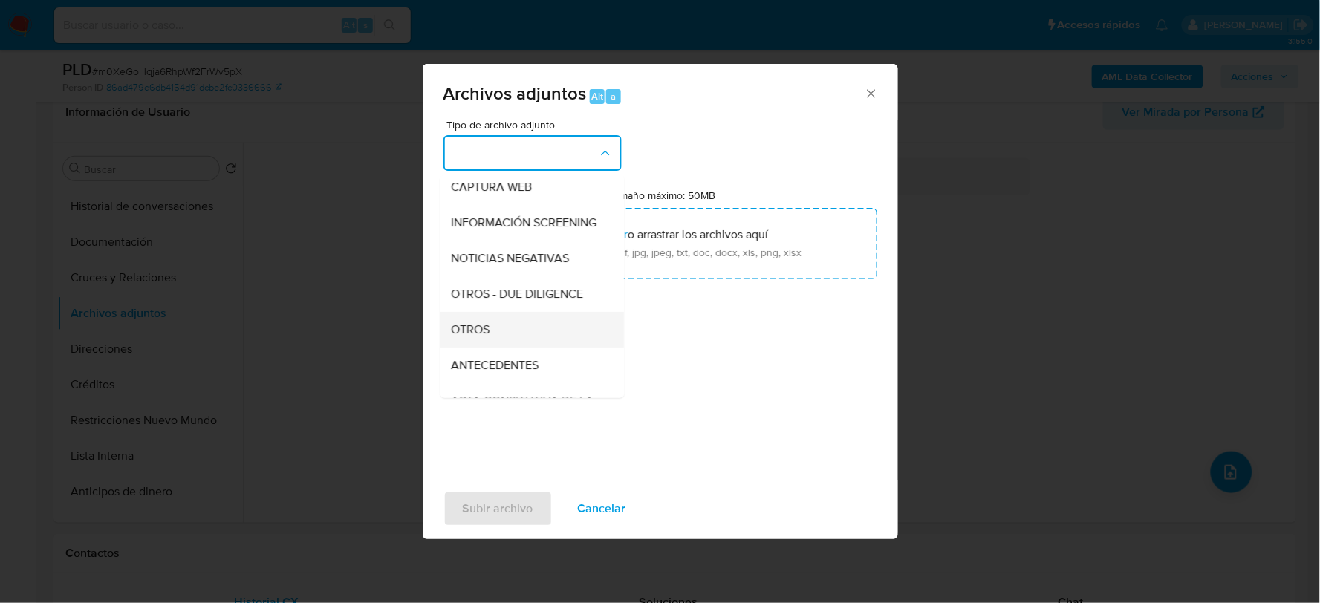
click at [485, 337] on span "OTROS" at bounding box center [471, 329] width 39 height 15
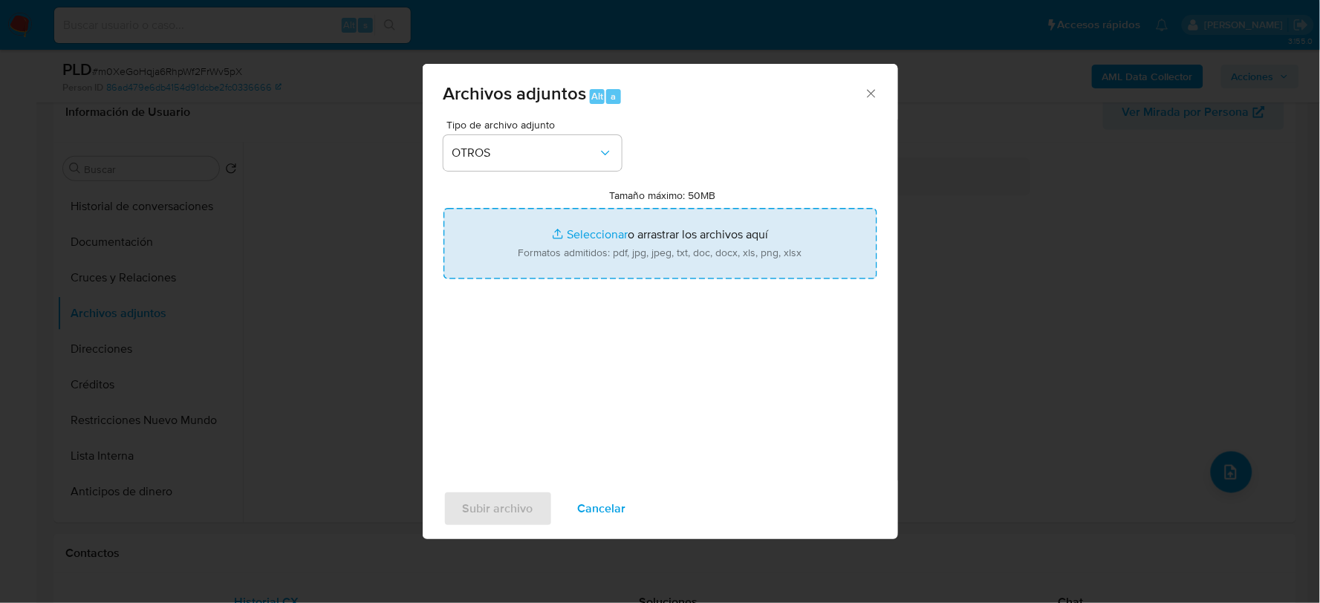
type input "C:\fakepath\2450973460_NOEMI CRUZ_JUL2025.xlsx"
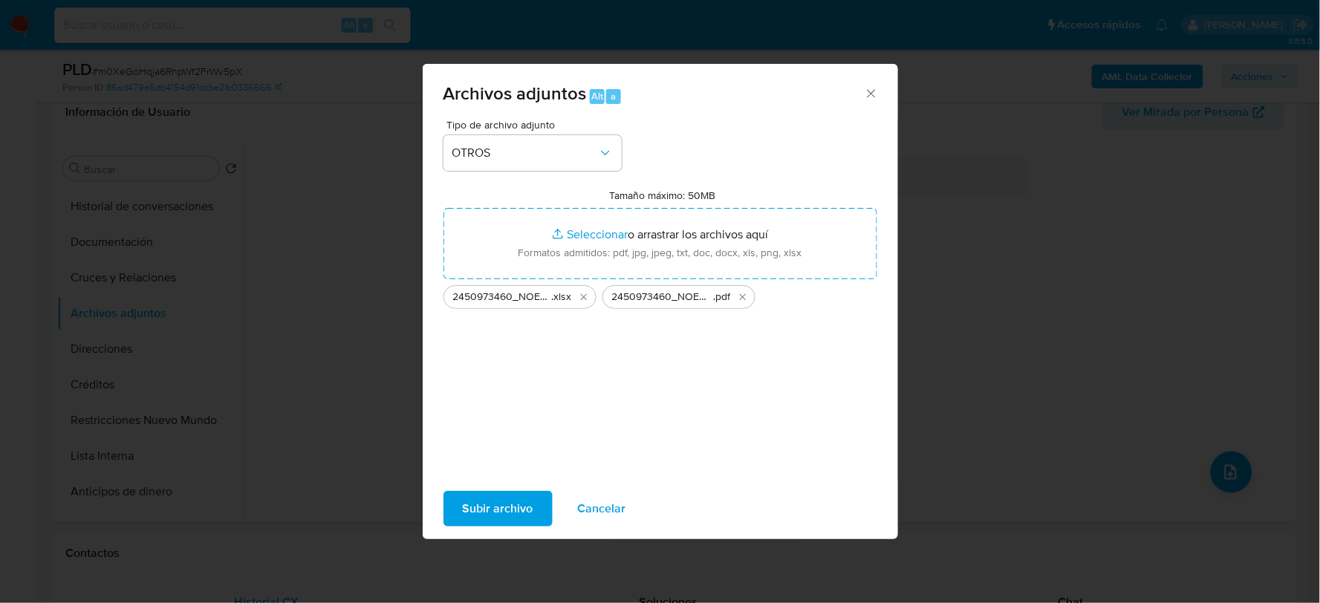
click at [488, 513] on span "Subir archivo" at bounding box center [498, 509] width 71 height 33
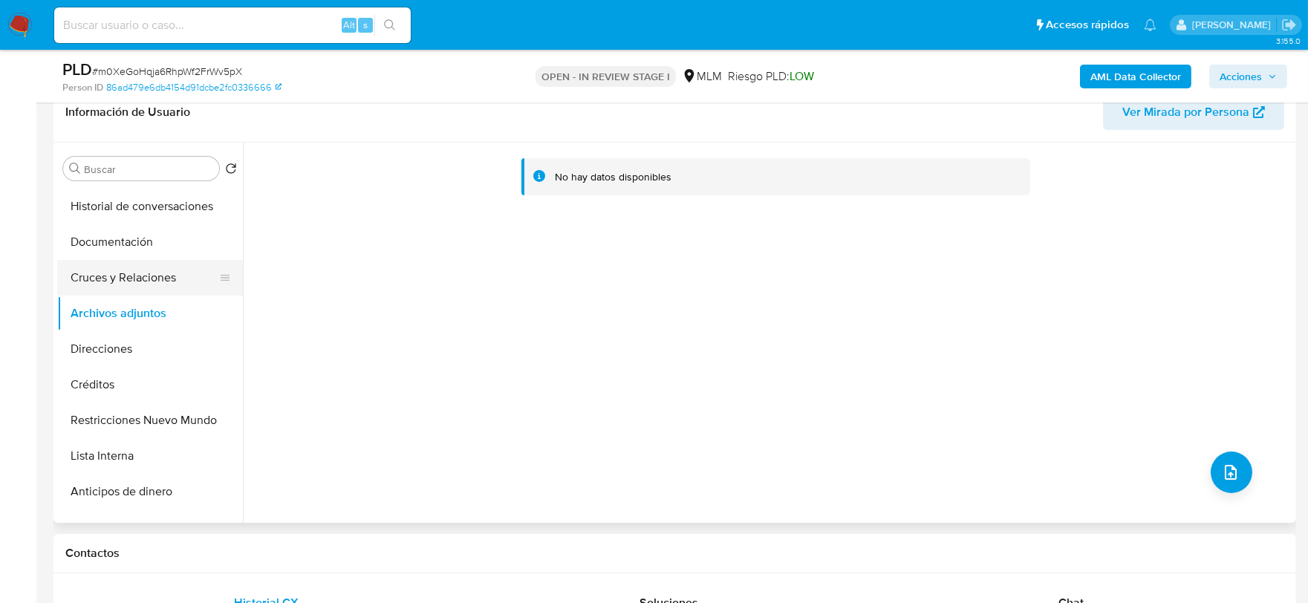
click at [149, 273] on button "Cruces y Relaciones" at bounding box center [144, 278] width 174 height 36
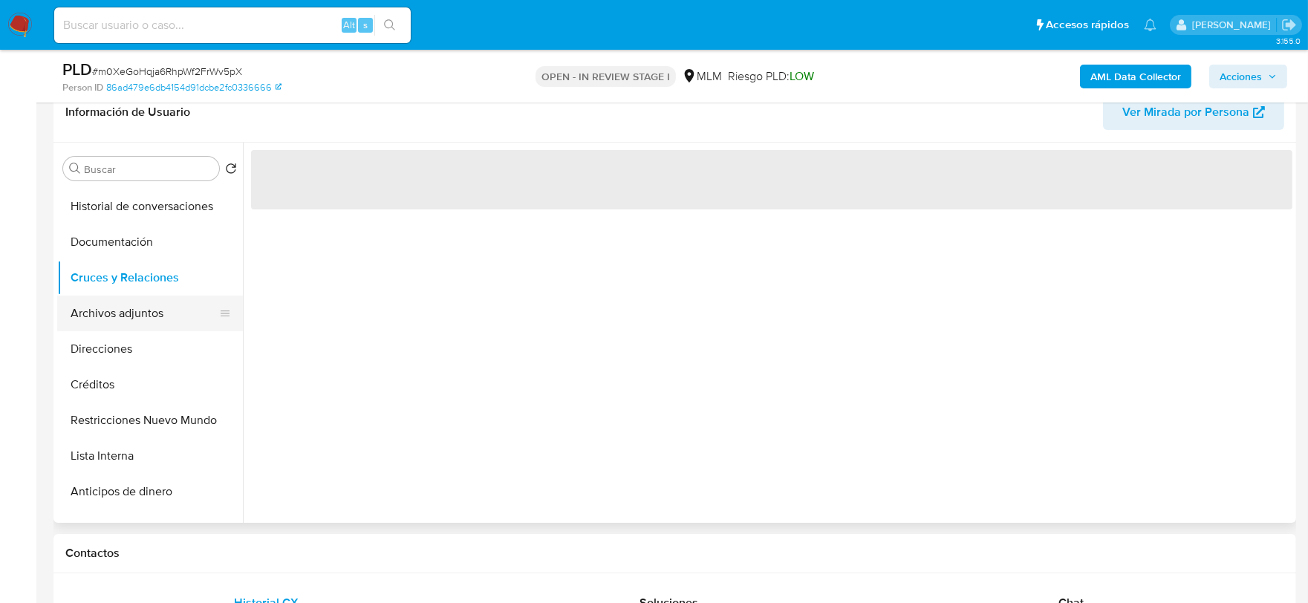
click at [150, 317] on button "Archivos adjuntos" at bounding box center [144, 314] width 174 height 36
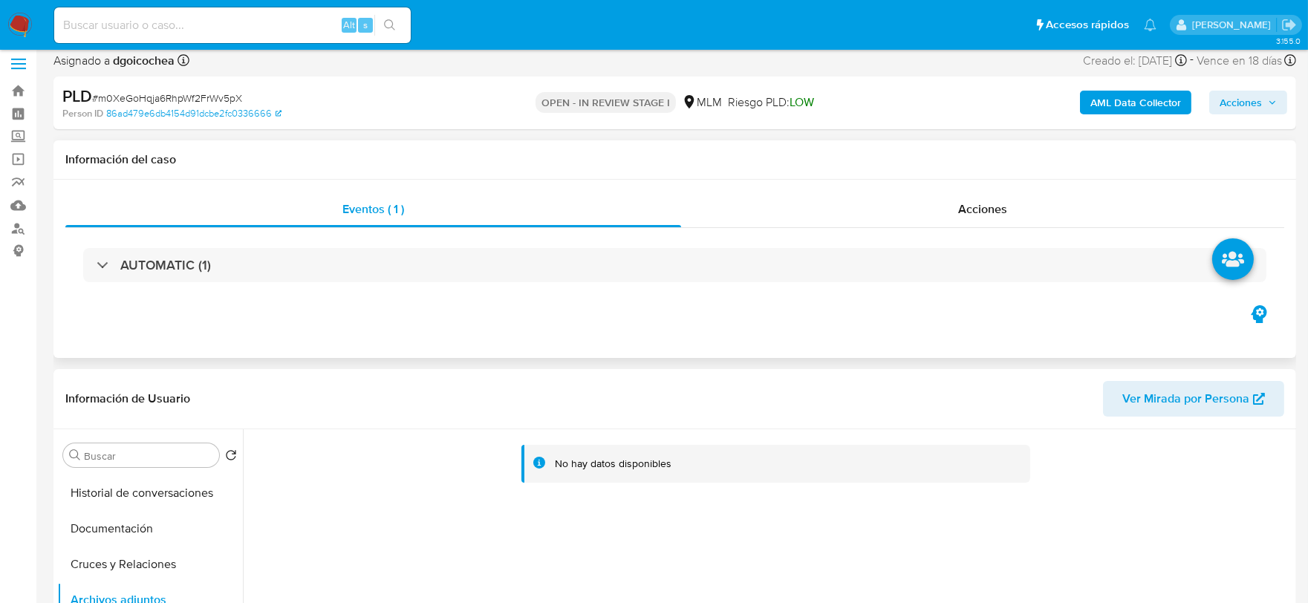
scroll to position [0, 0]
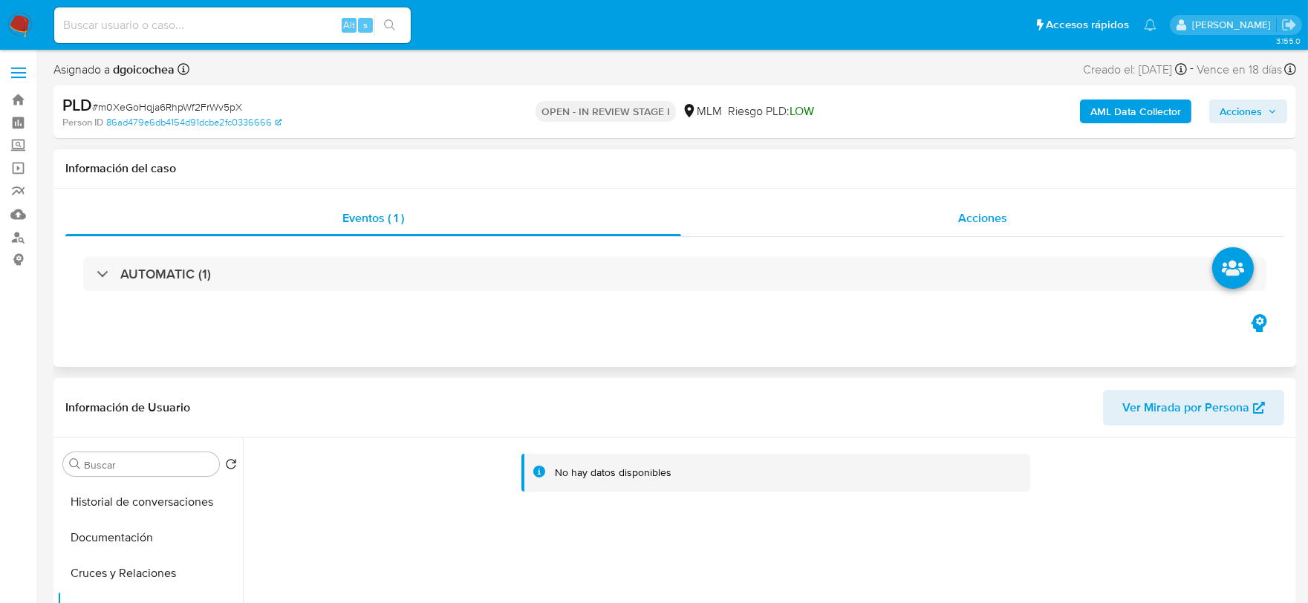
click at [940, 214] on div "Acciones" at bounding box center [982, 219] width 603 height 36
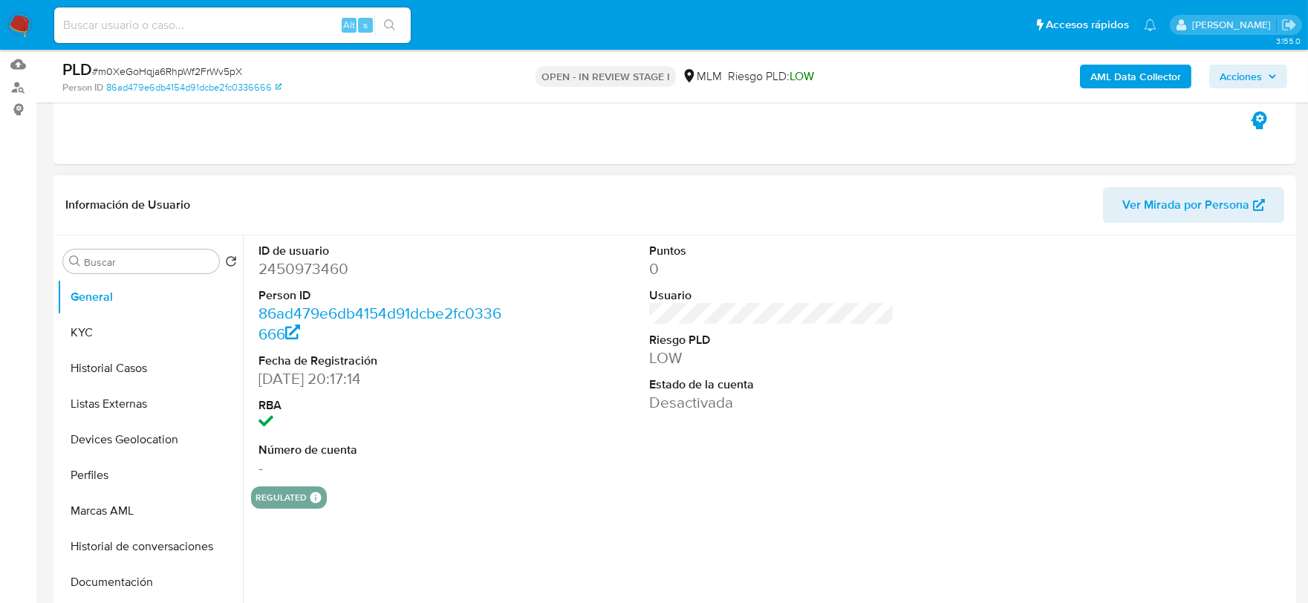
select select "10"
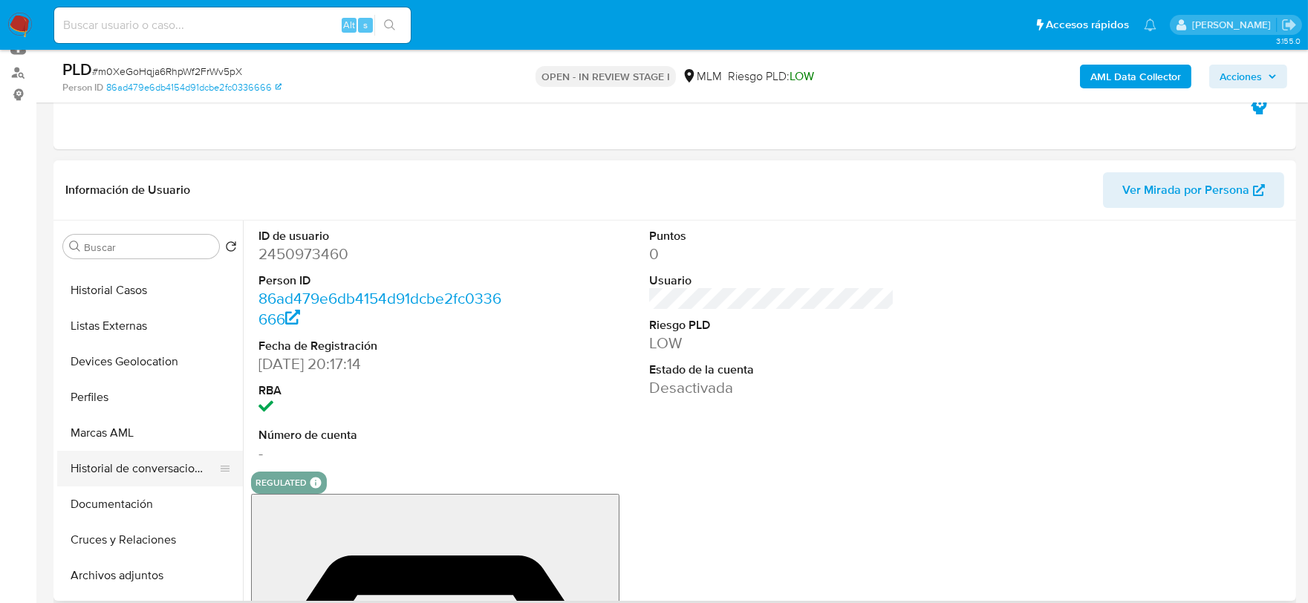
scroll to position [165, 0]
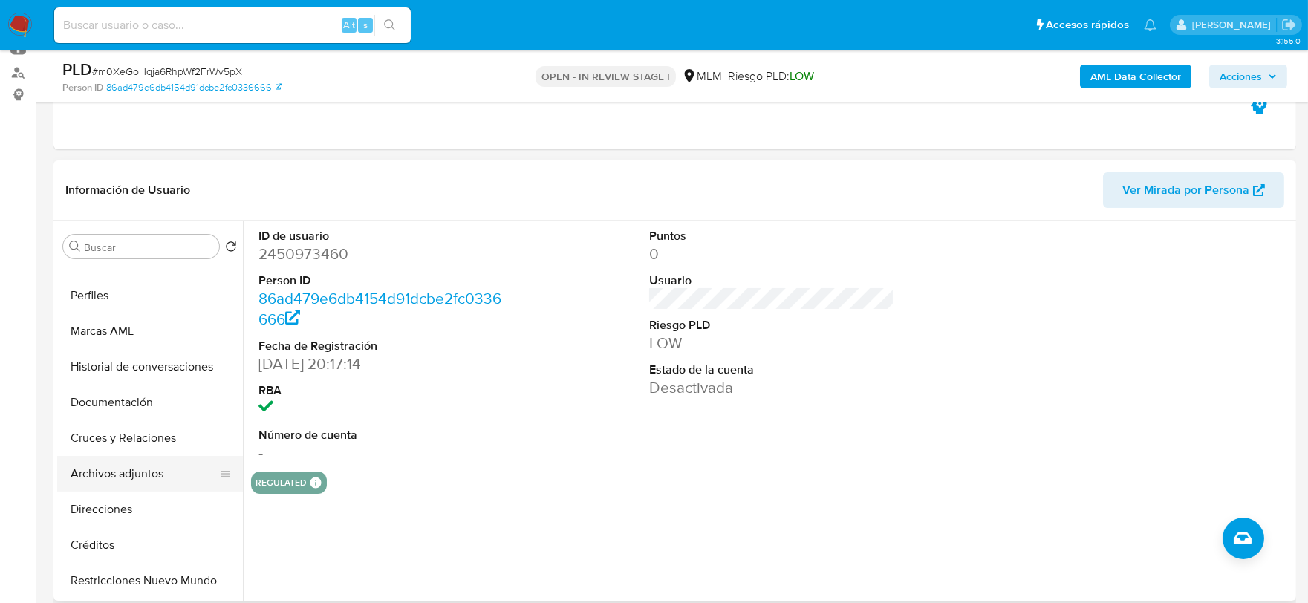
click at [165, 465] on button "Archivos adjuntos" at bounding box center [144, 474] width 174 height 36
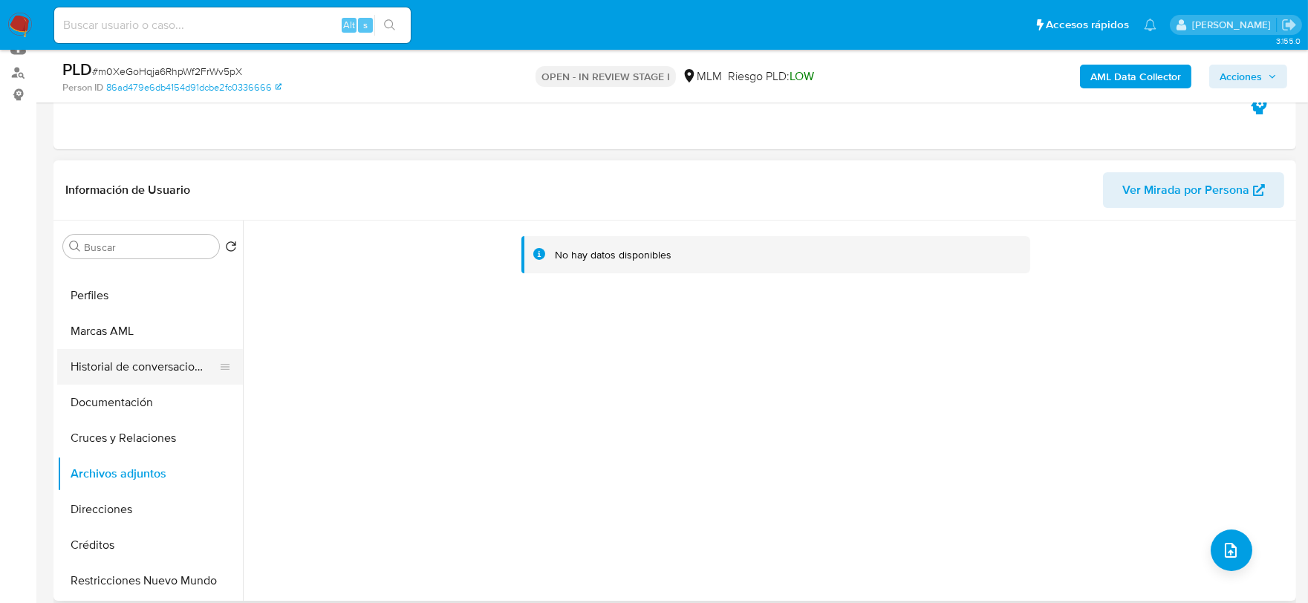
click at [146, 375] on button "Historial de conversaciones" at bounding box center [144, 367] width 174 height 36
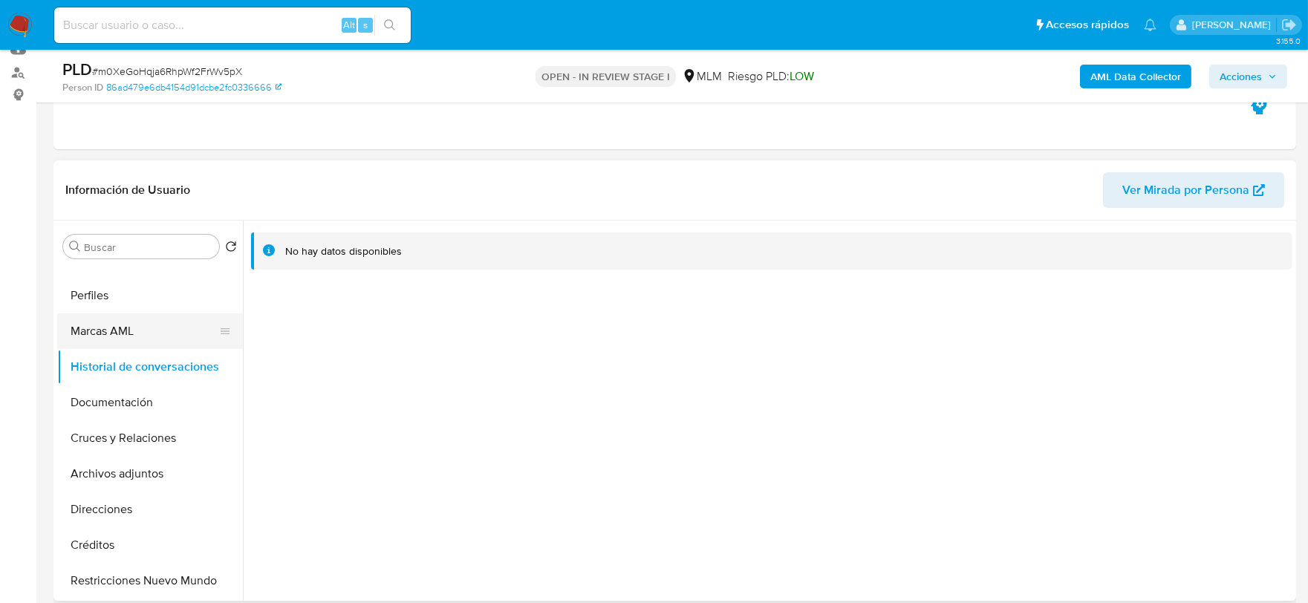
click at [157, 320] on button "Marcas AML" at bounding box center [144, 332] width 174 height 36
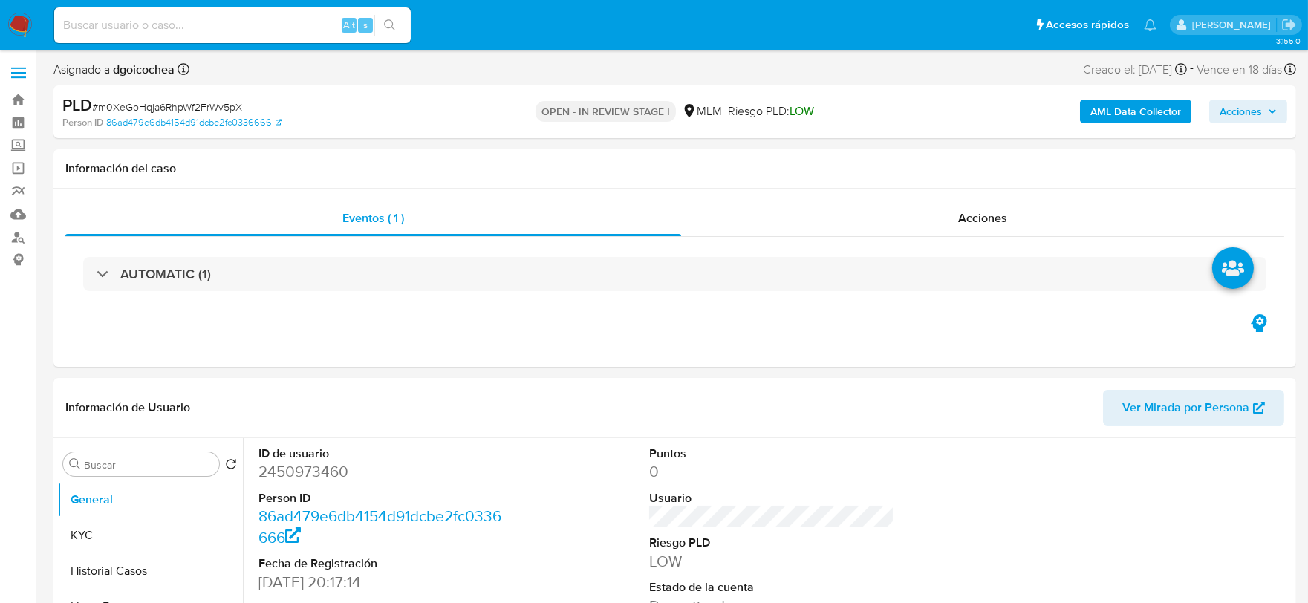
select select "10"
click at [921, 224] on div "Acciones" at bounding box center [982, 219] width 603 height 36
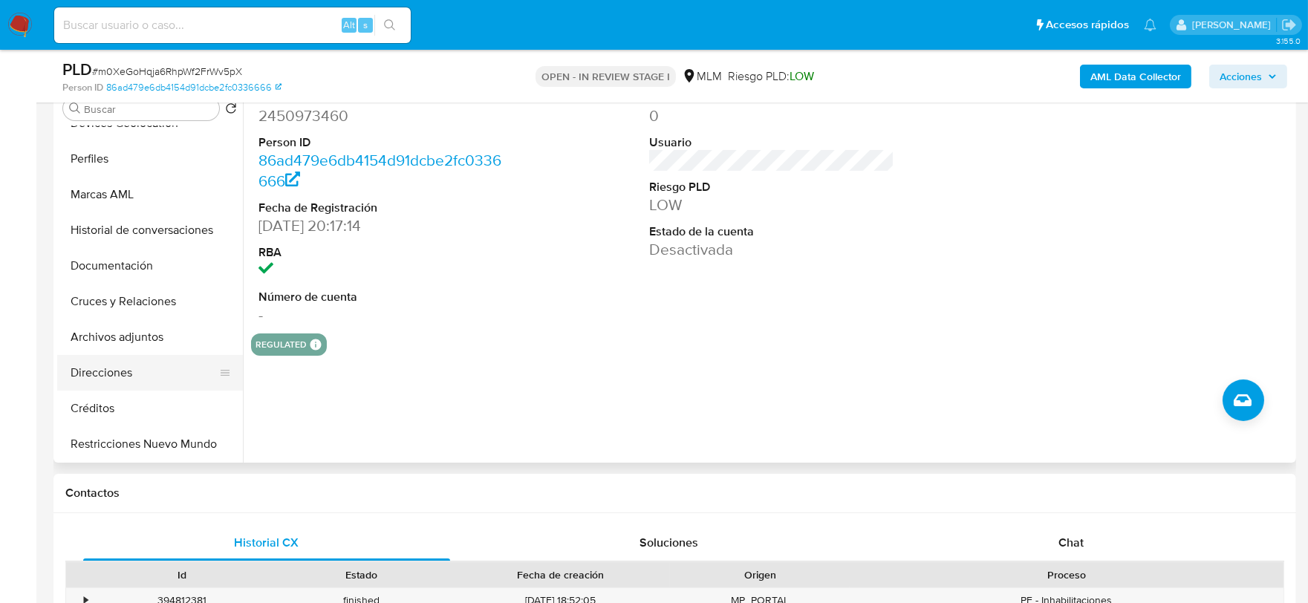
scroll to position [165, 0]
click at [143, 338] on button "Archivos adjuntos" at bounding box center [144, 336] width 174 height 36
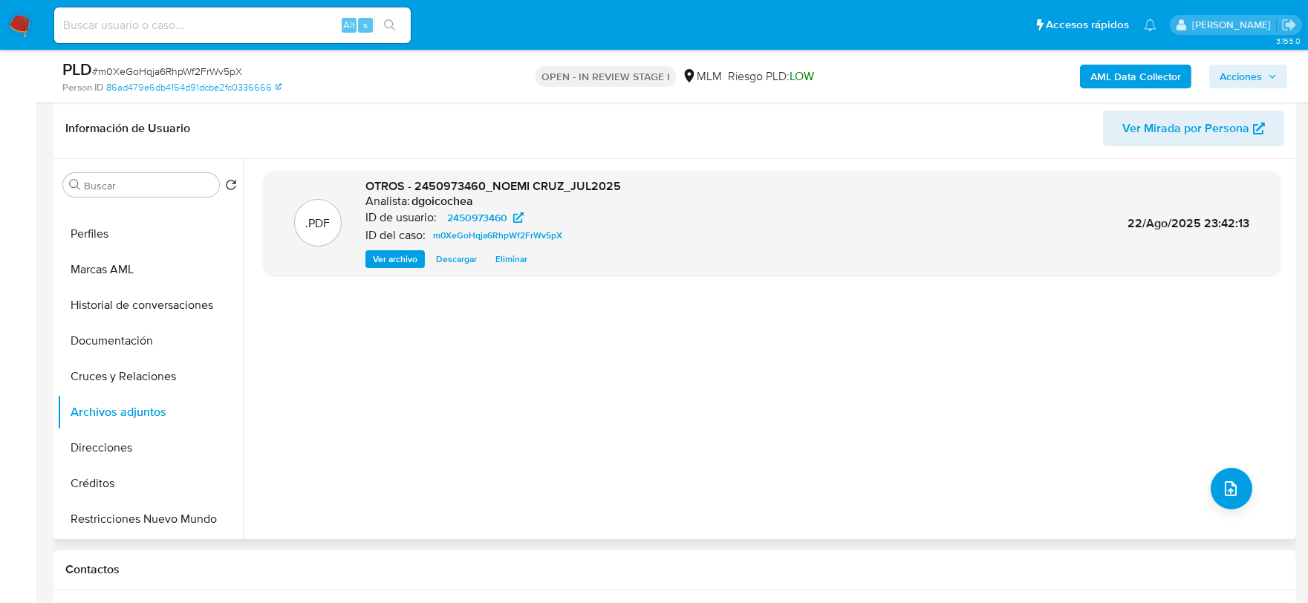
scroll to position [247, 0]
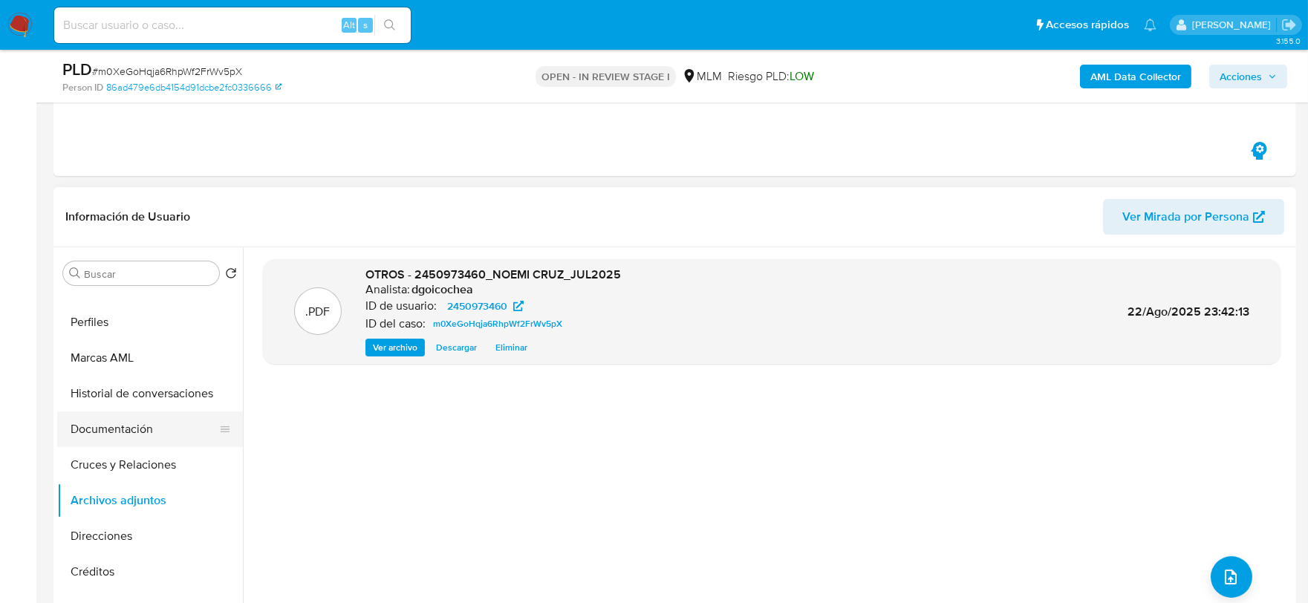
click at [132, 417] on button "Documentación" at bounding box center [144, 430] width 174 height 36
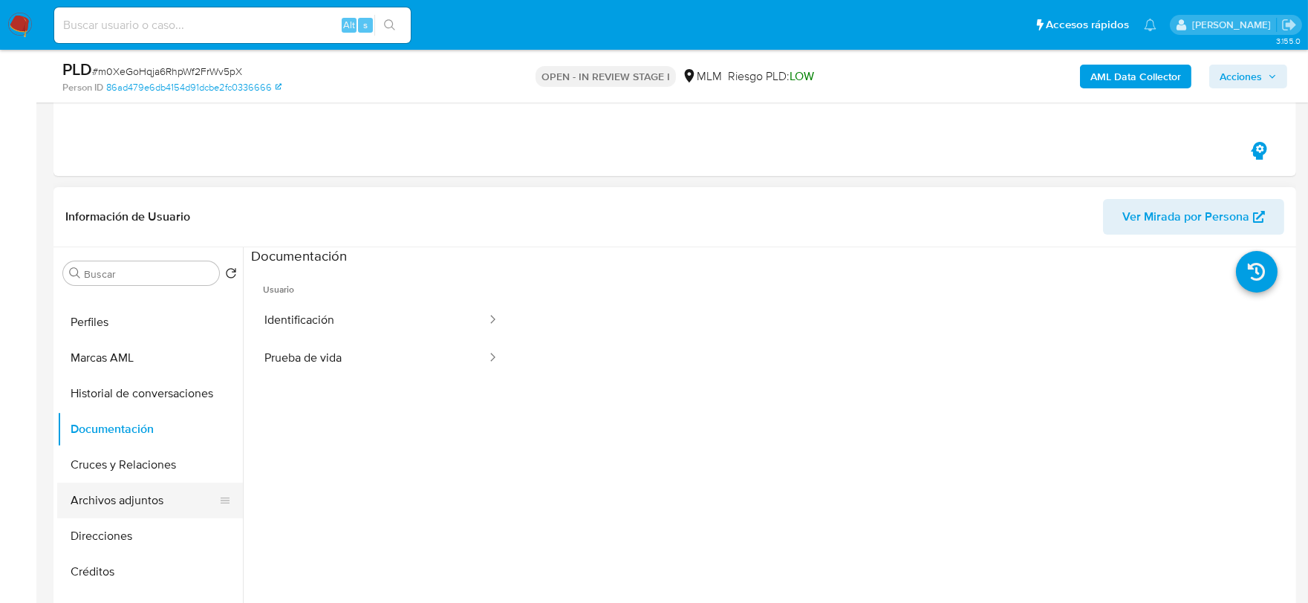
click at [141, 499] on button "Archivos adjuntos" at bounding box center [144, 501] width 174 height 36
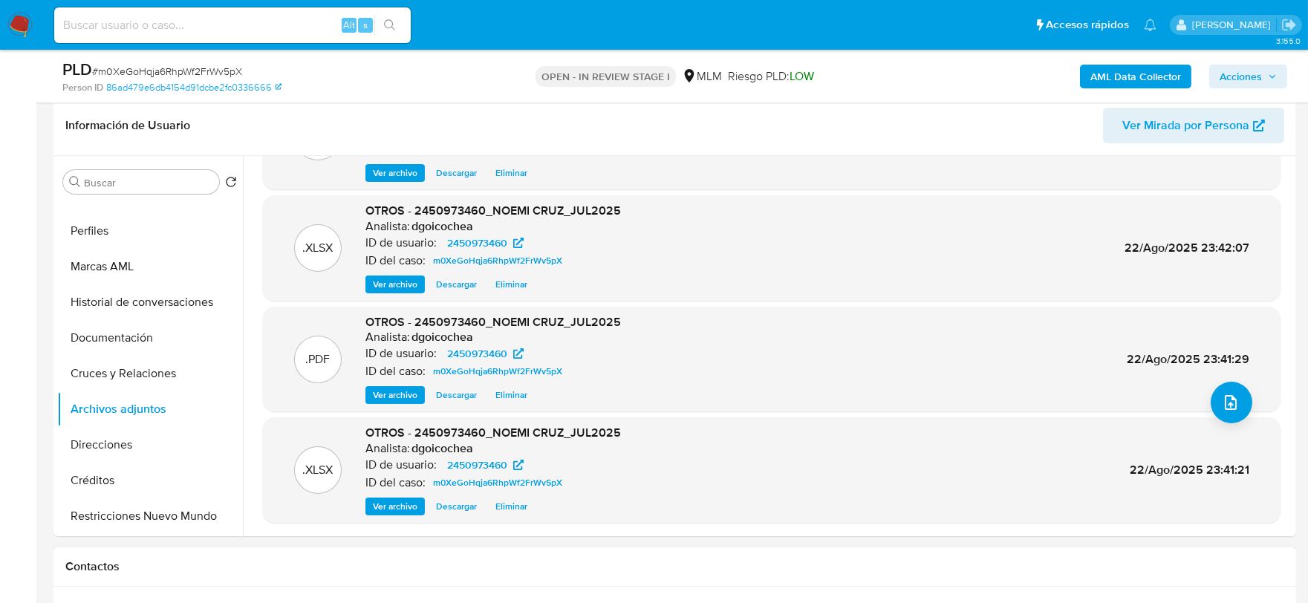
scroll to position [412, 0]
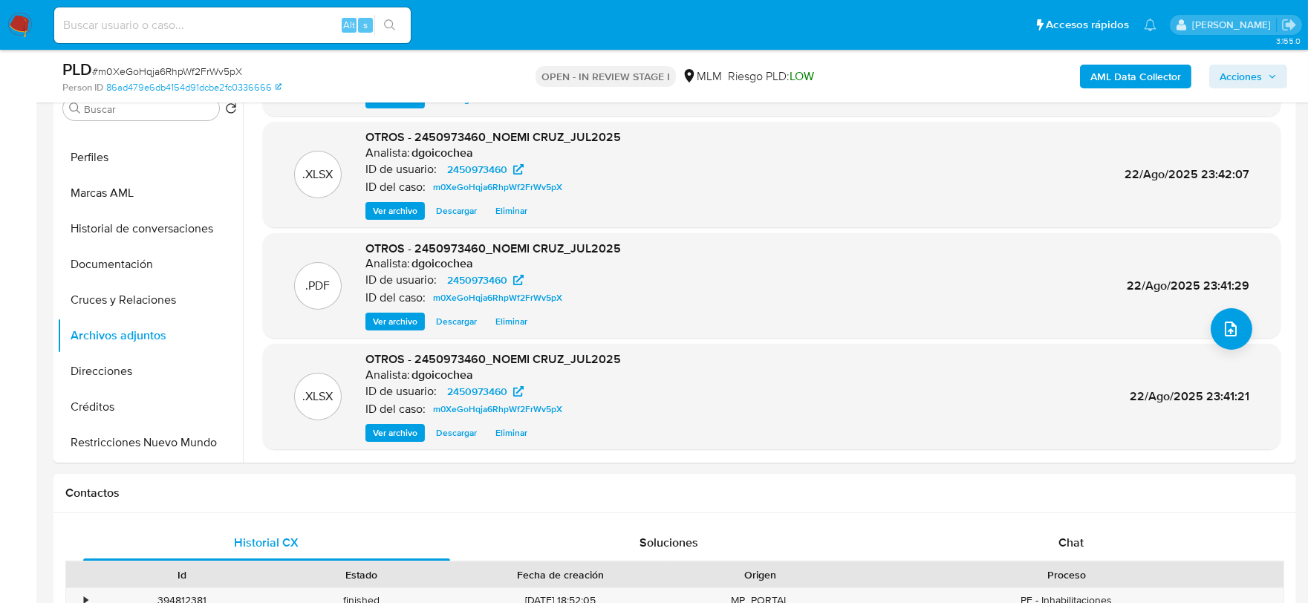
click at [1262, 70] on span "Acciones" at bounding box center [1241, 77] width 42 height 24
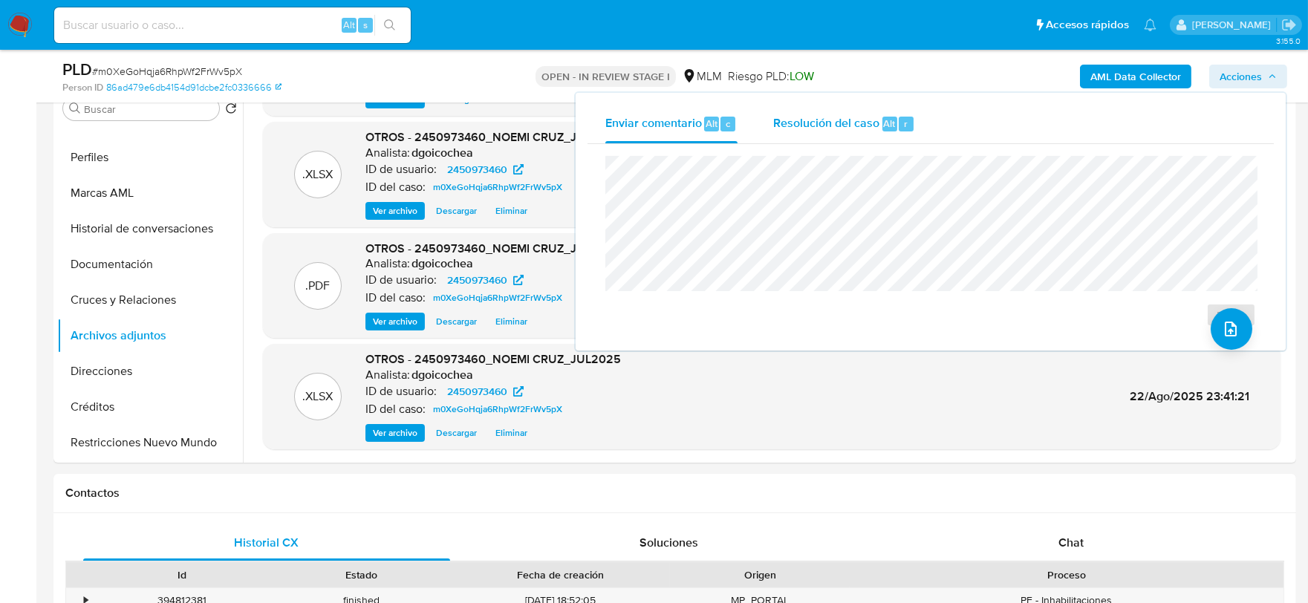
click at [797, 117] on span "Resolución del caso" at bounding box center [826, 122] width 106 height 17
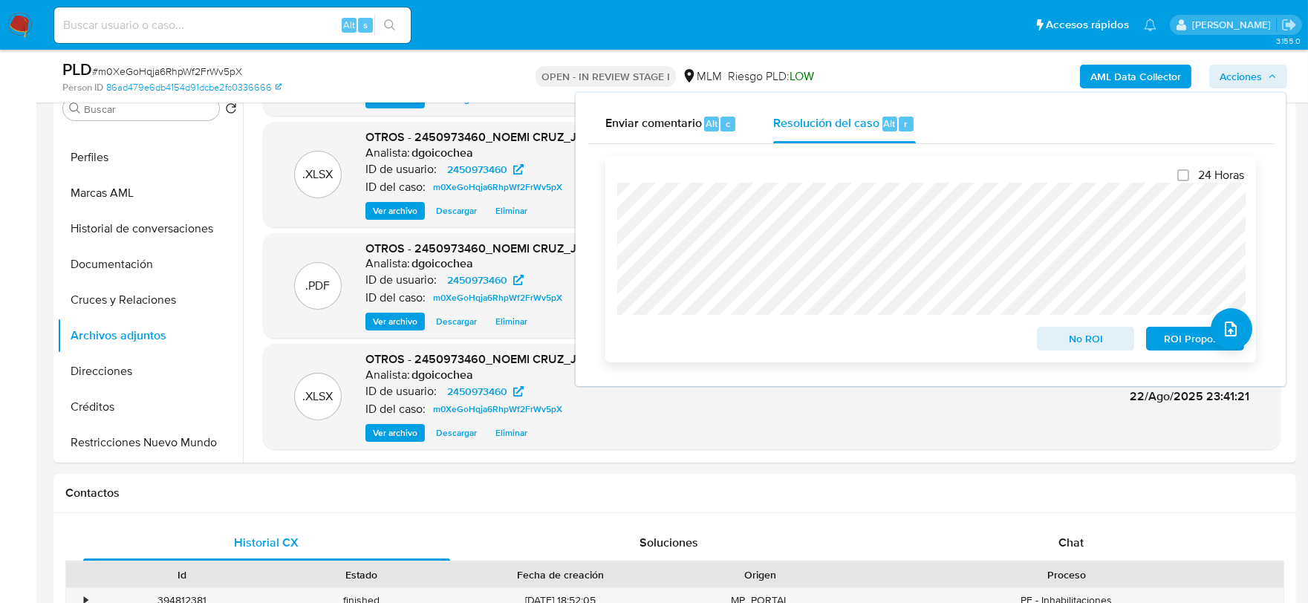
click at [1175, 337] on span "ROI Proposal" at bounding box center [1195, 338] width 77 height 21
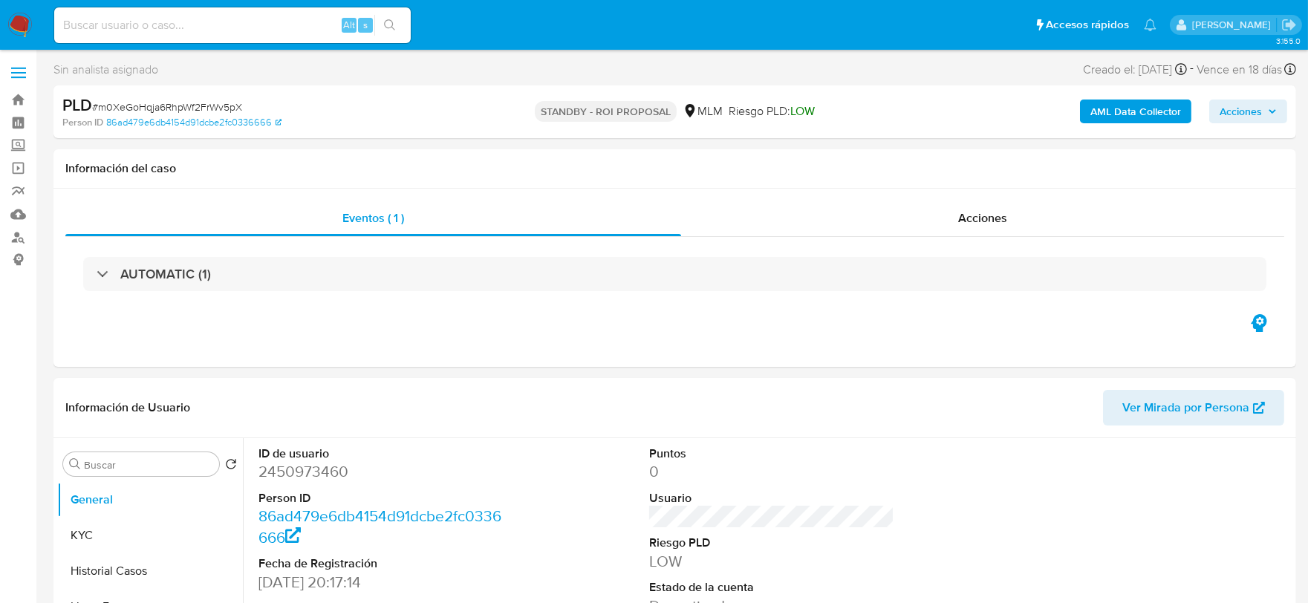
select select "10"
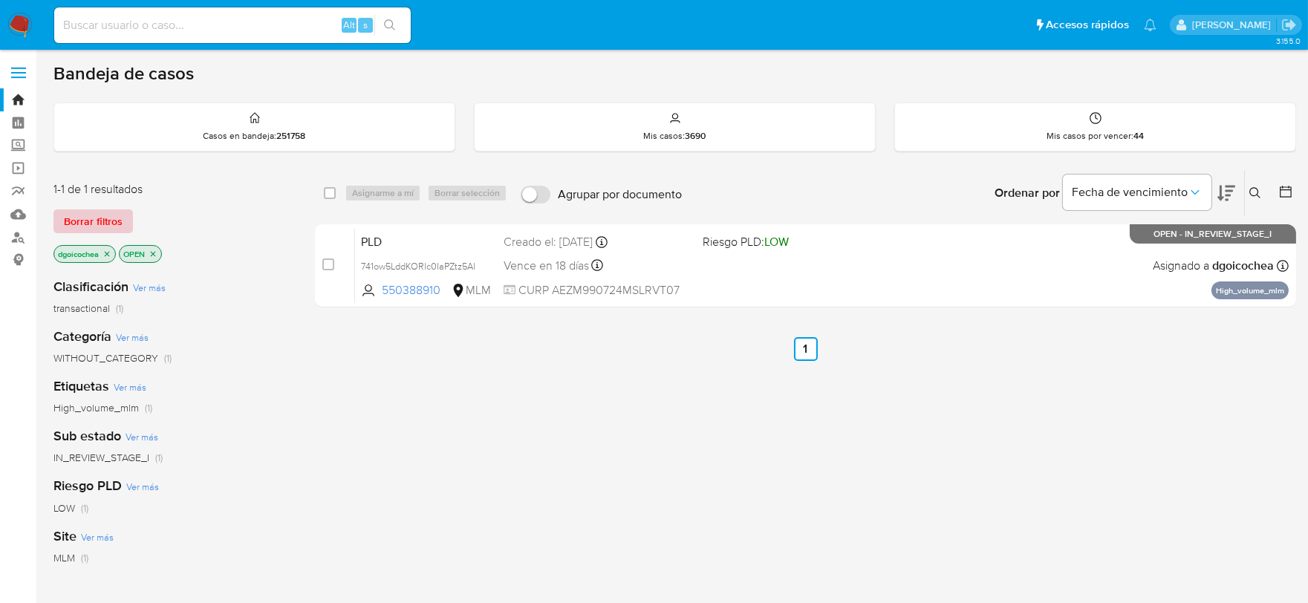
click at [95, 217] on span "Borrar filtros" at bounding box center [93, 221] width 59 height 21
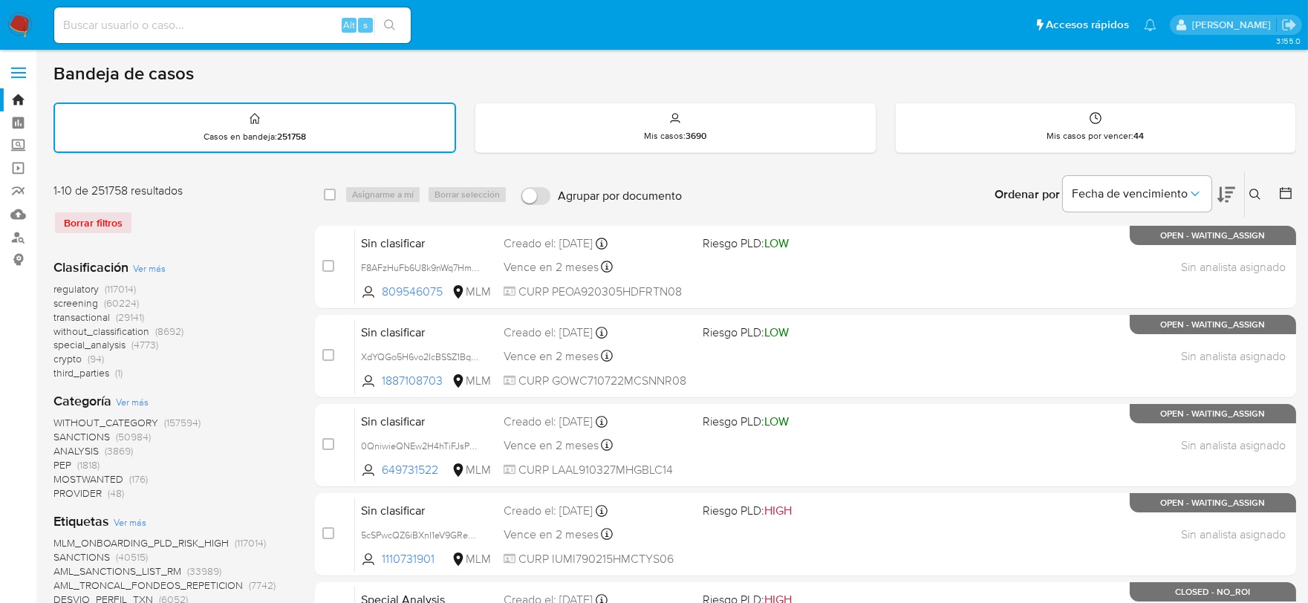
click at [1250, 189] on icon at bounding box center [1256, 195] width 12 height 12
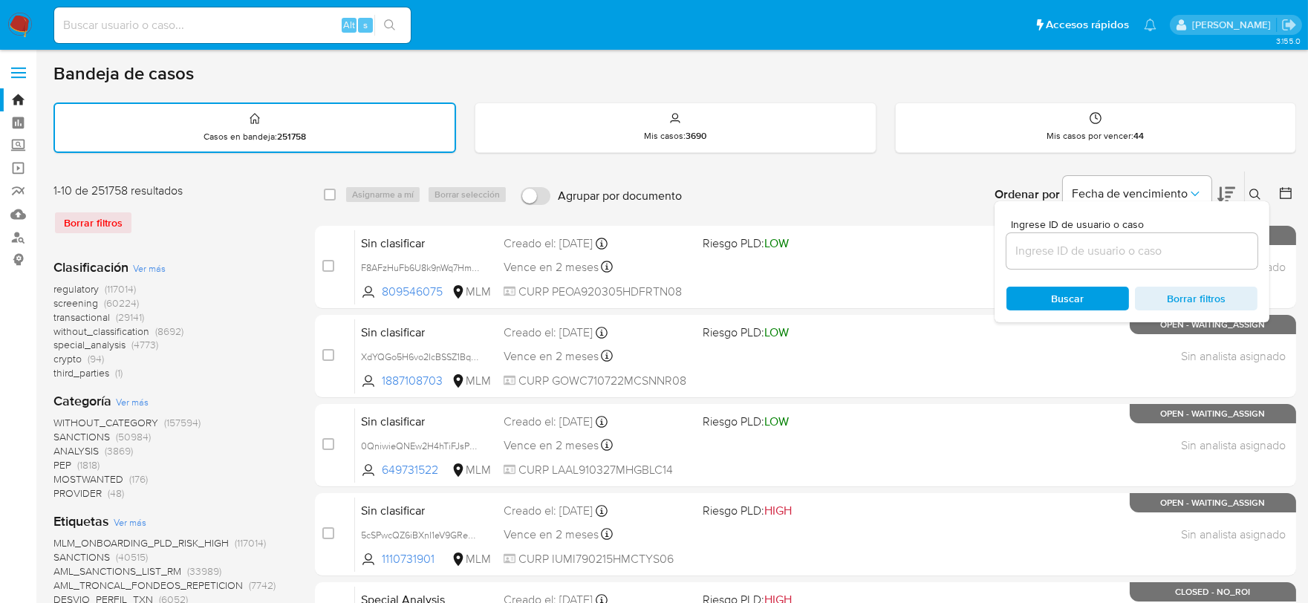
click at [1288, 186] on icon at bounding box center [1286, 193] width 15 height 15
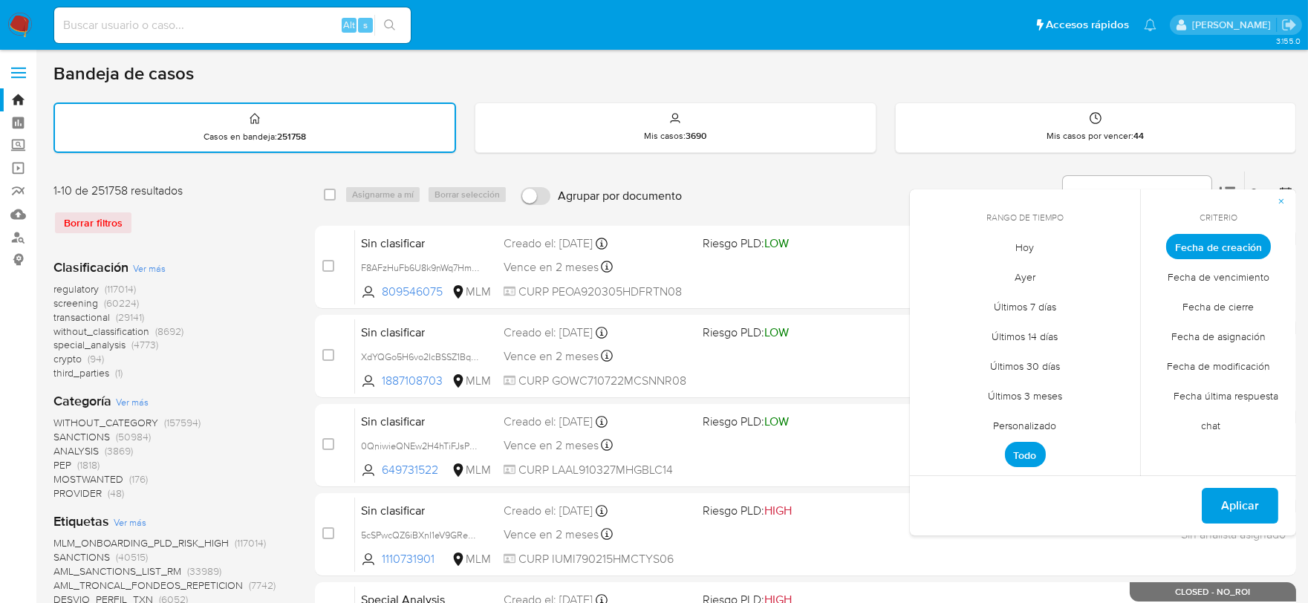
click at [1019, 432] on span "Personalizado" at bounding box center [1025, 426] width 94 height 30
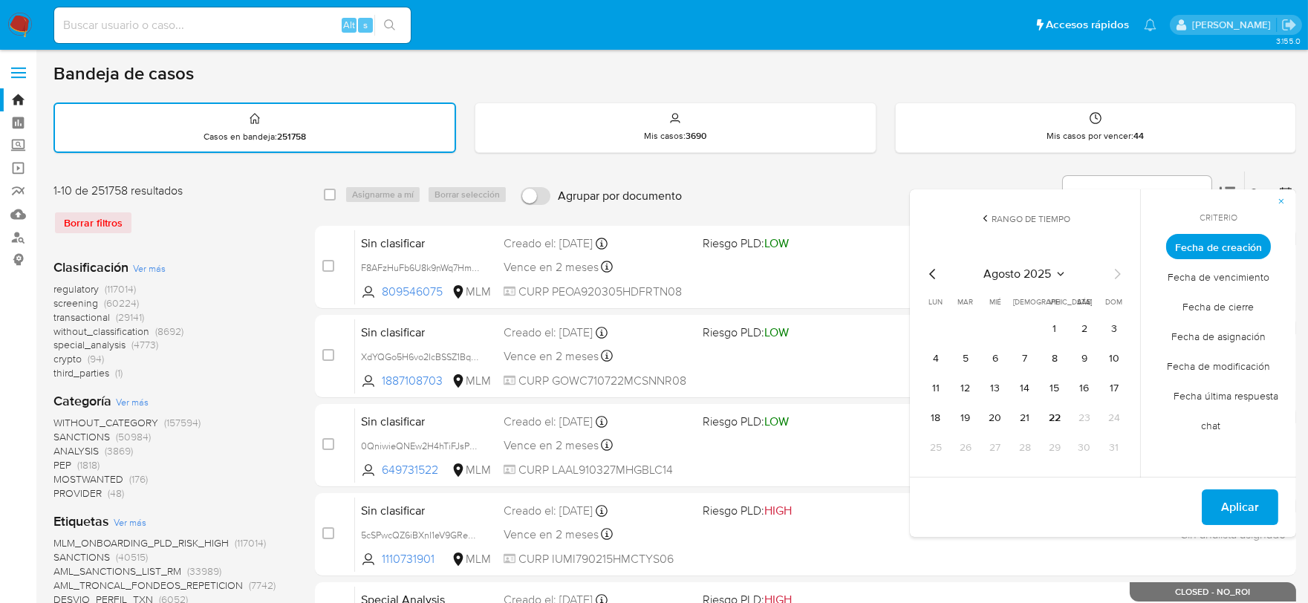
click at [935, 270] on icon "Mes anterior" at bounding box center [933, 274] width 18 height 18
click at [1080, 361] on button "12" at bounding box center [1085, 359] width 24 height 24
click at [1248, 507] on span "Aplicar" at bounding box center [1240, 507] width 38 height 33
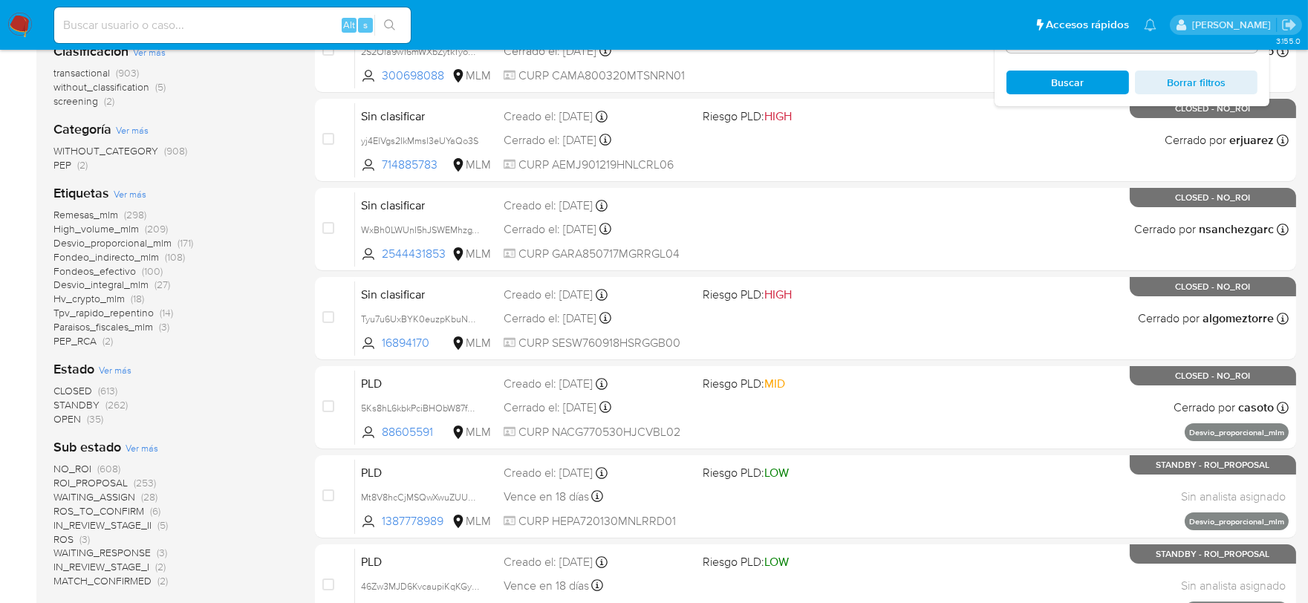
scroll to position [253, 0]
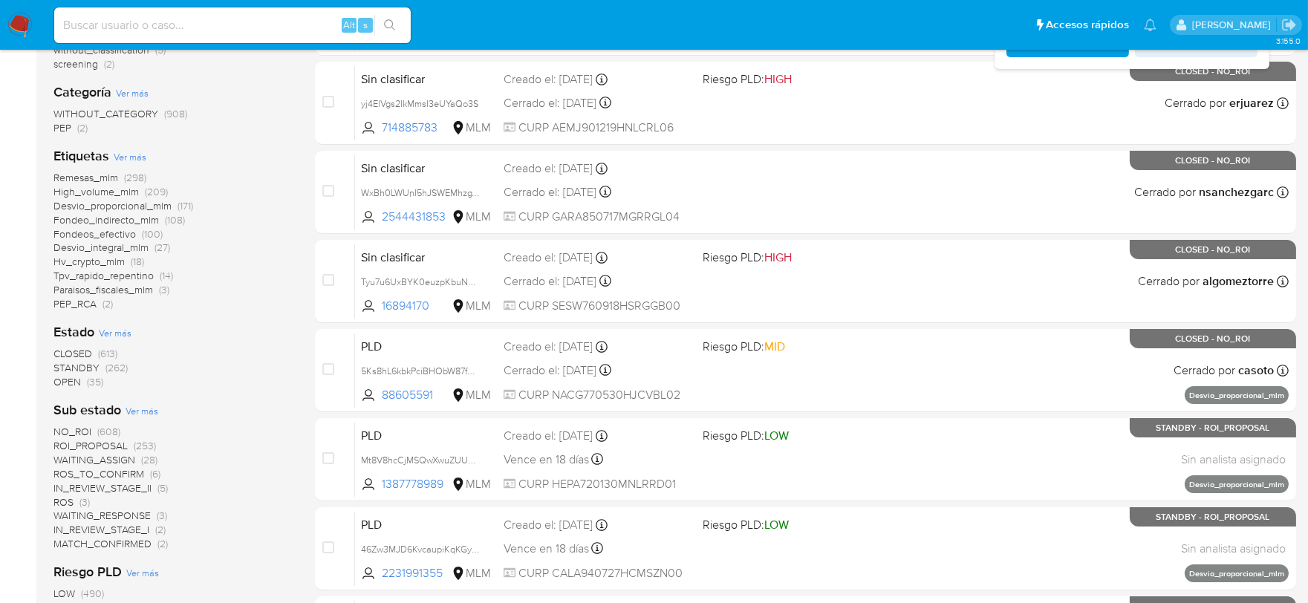
click at [128, 455] on span "WAITING_ASSIGN" at bounding box center [94, 459] width 82 height 15
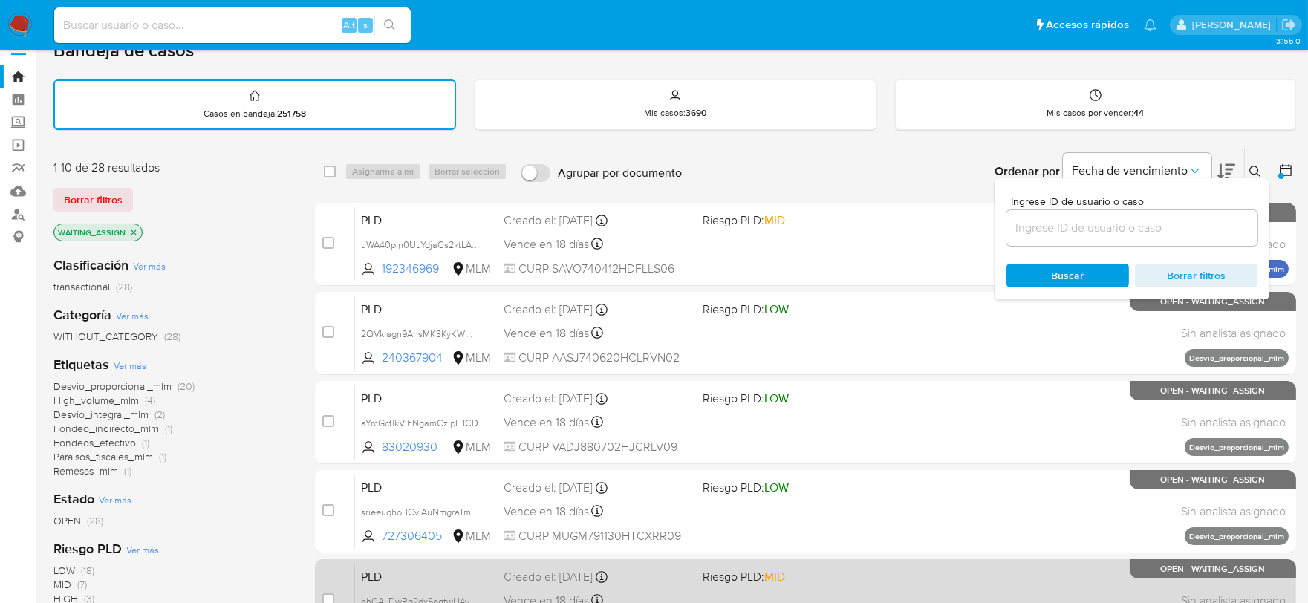
scroll to position [5, 0]
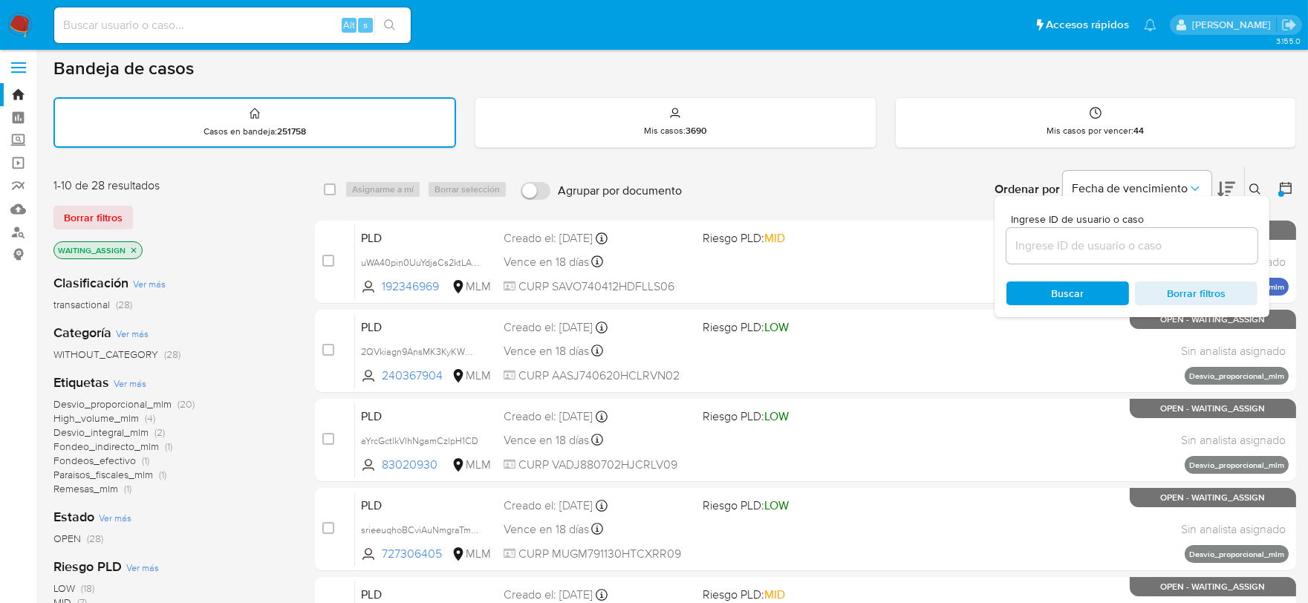
click at [1252, 184] on icon at bounding box center [1255, 189] width 11 height 11
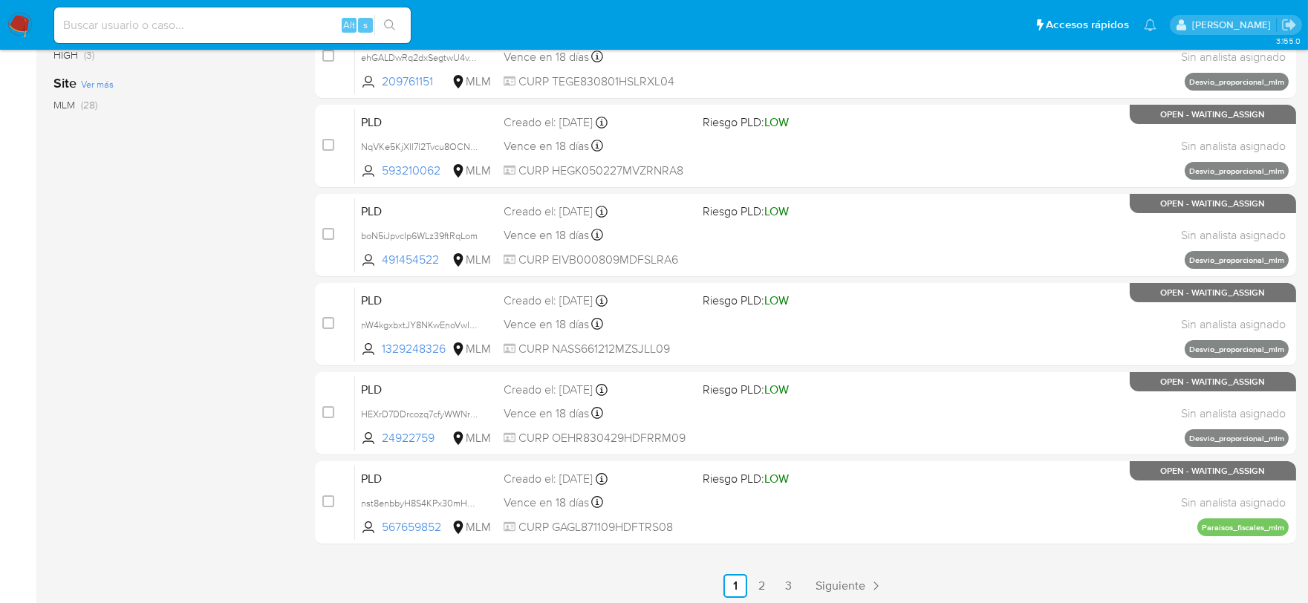
scroll to position [568, 0]
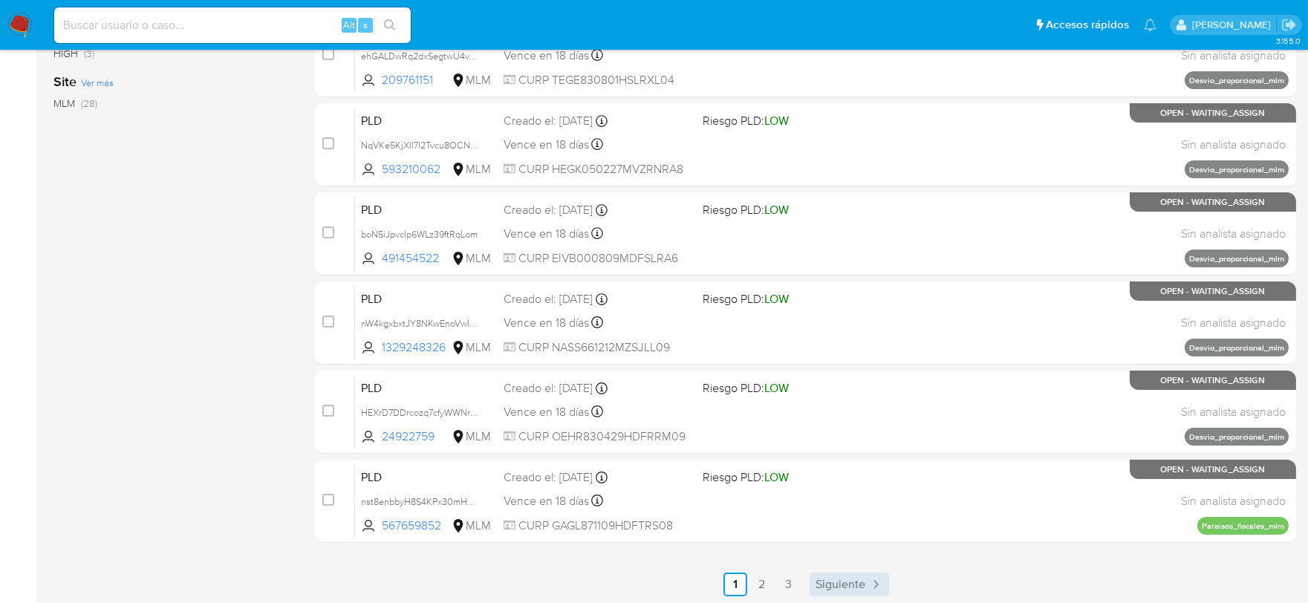
click at [837, 579] on span "Siguiente" at bounding box center [841, 585] width 50 height 12
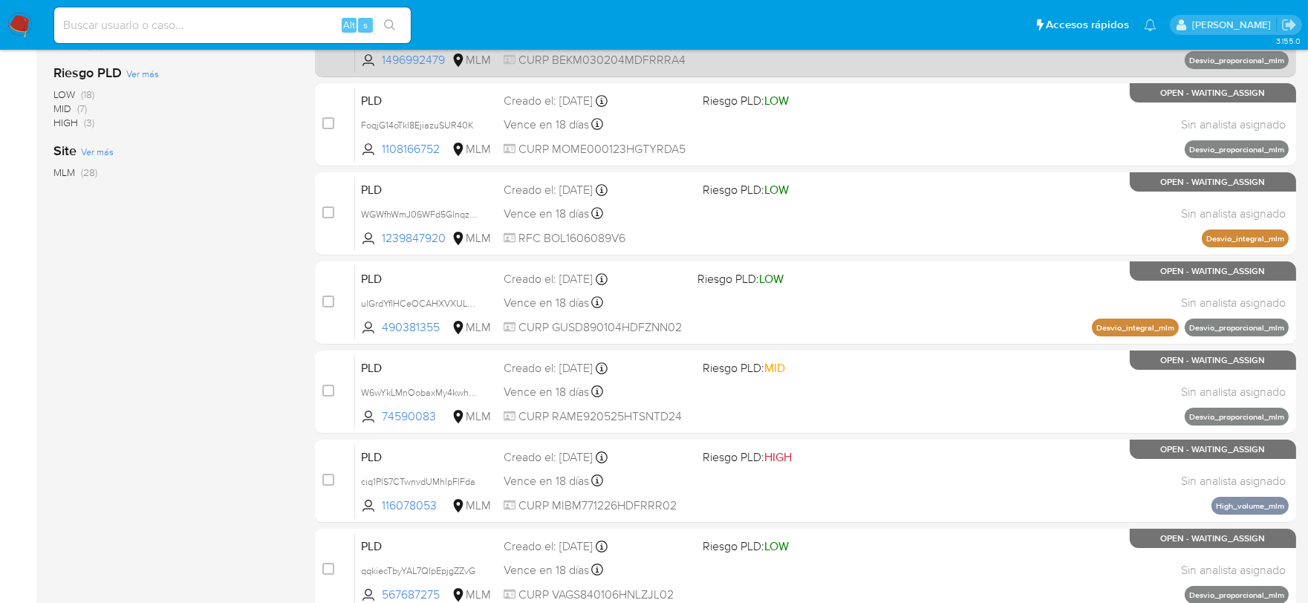
scroll to position [568, 0]
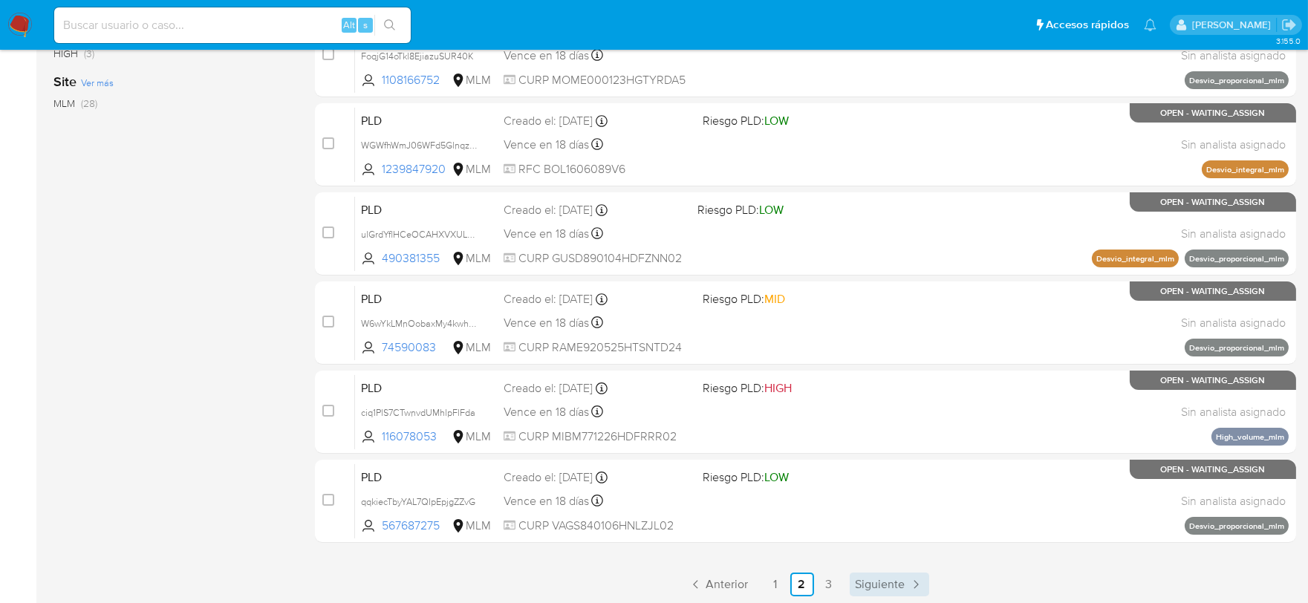
click at [877, 582] on span "Siguiente" at bounding box center [881, 585] width 50 height 12
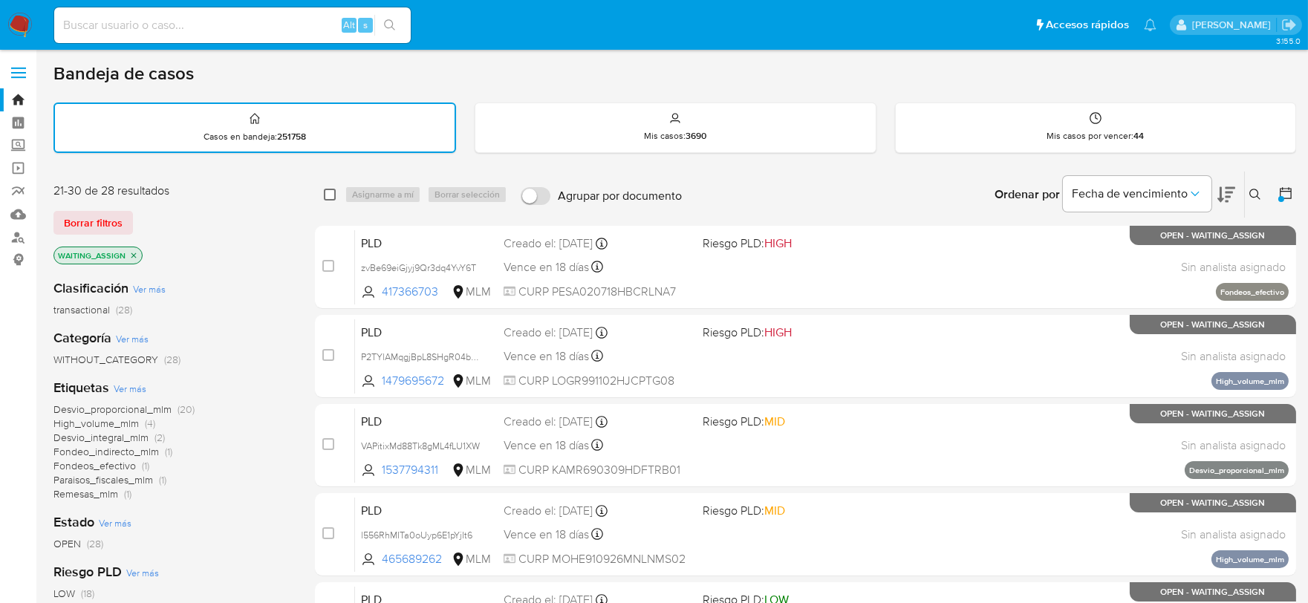
click at [328, 191] on input "checkbox" at bounding box center [330, 195] width 12 height 12
checkbox input "true"
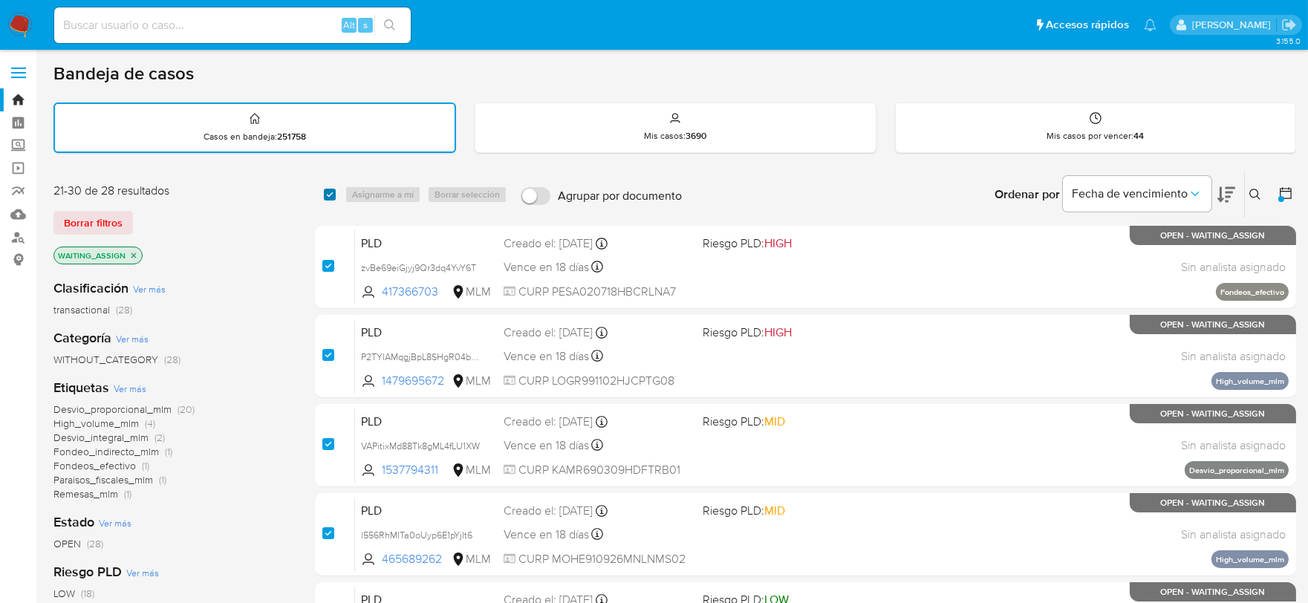
checkbox input "true"
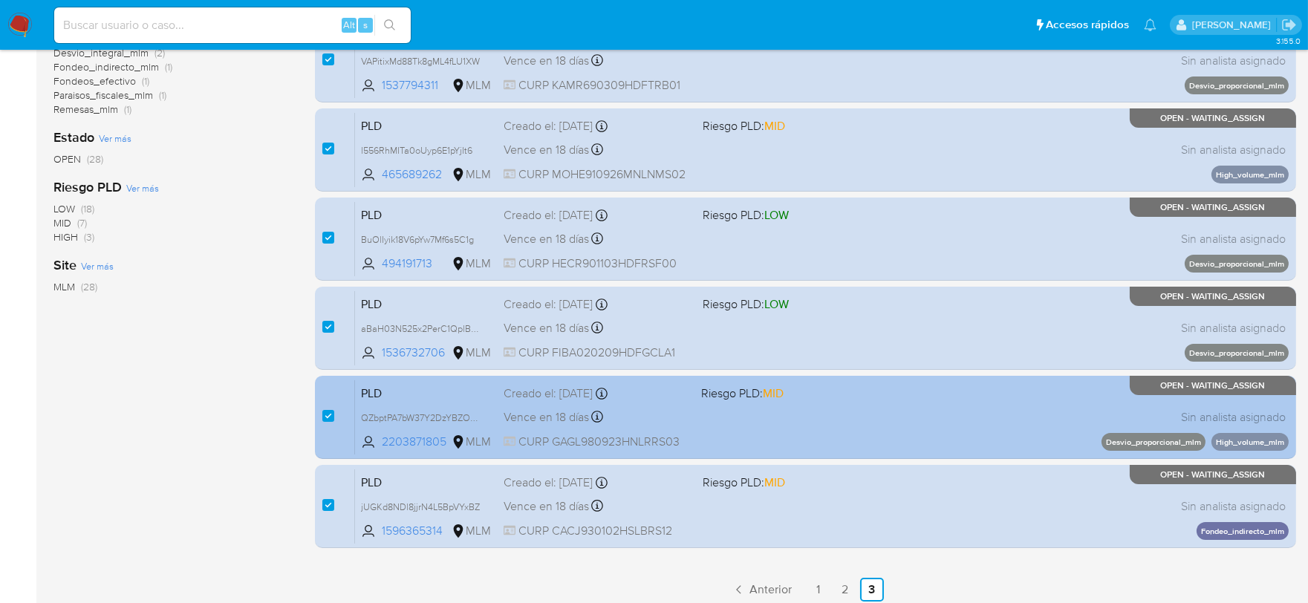
scroll to position [390, 0]
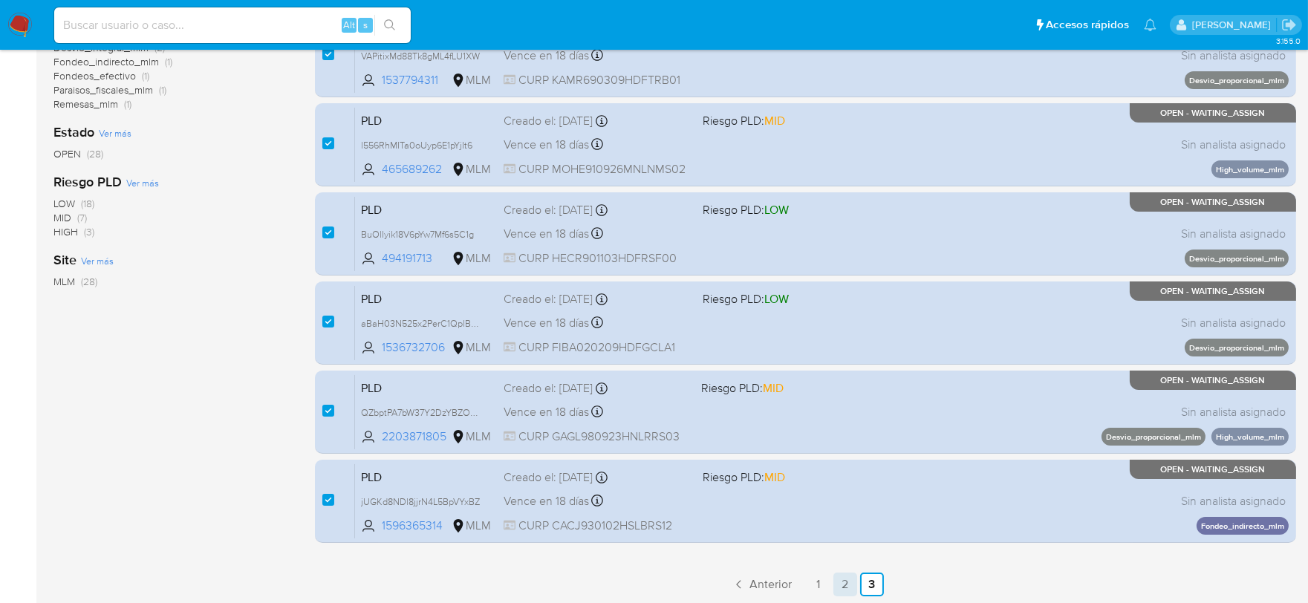
click at [846, 582] on link "2" at bounding box center [846, 585] width 24 height 24
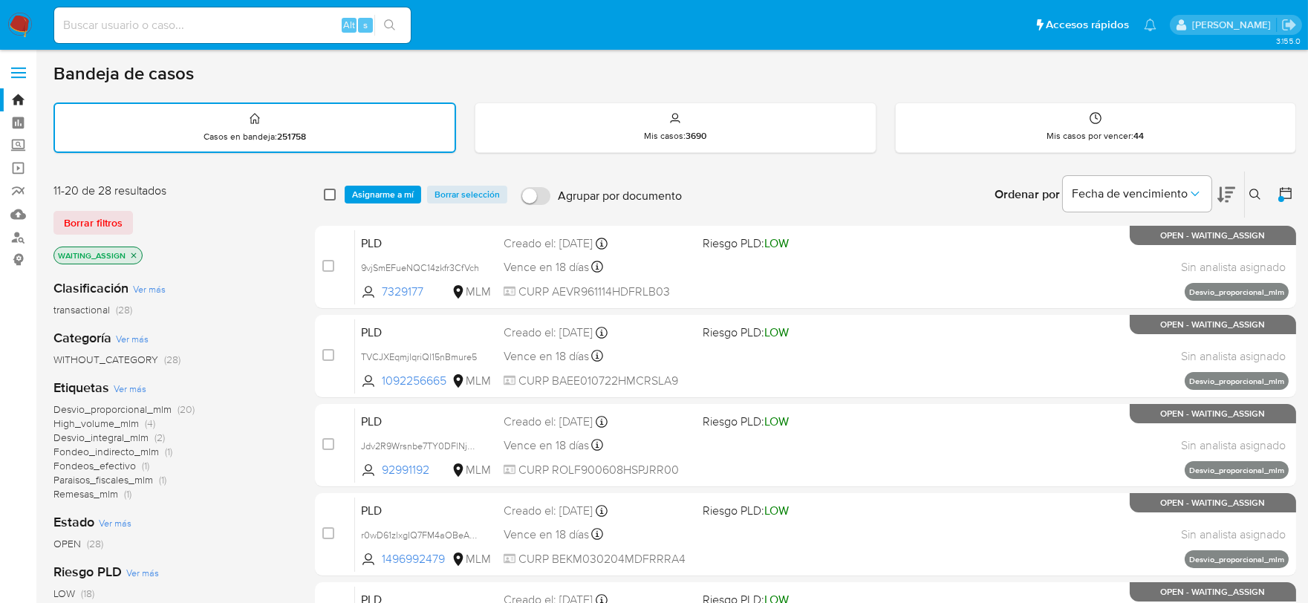
click at [327, 193] on input "checkbox" at bounding box center [330, 195] width 12 height 12
checkbox input "true"
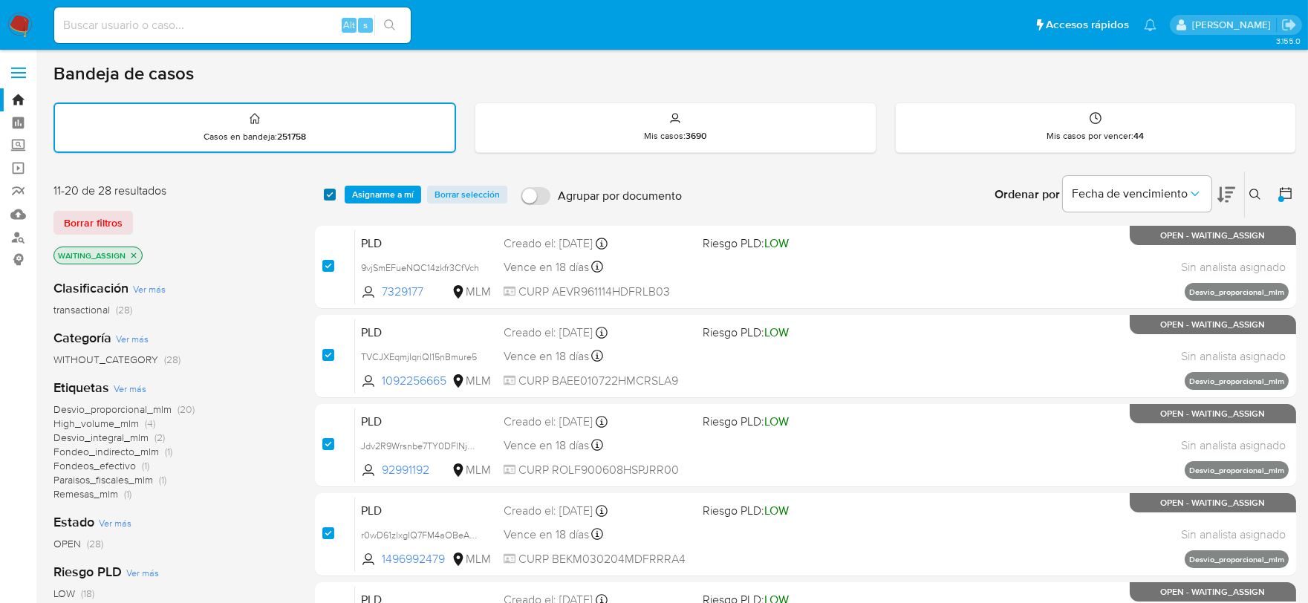
checkbox input "true"
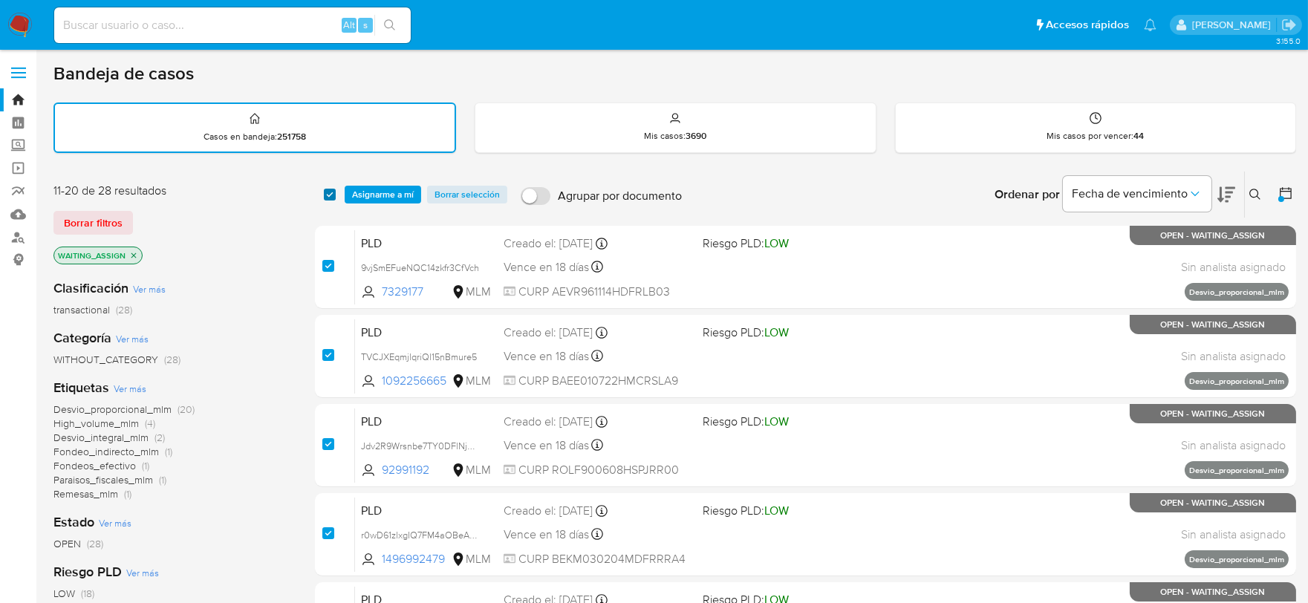
checkbox input "true"
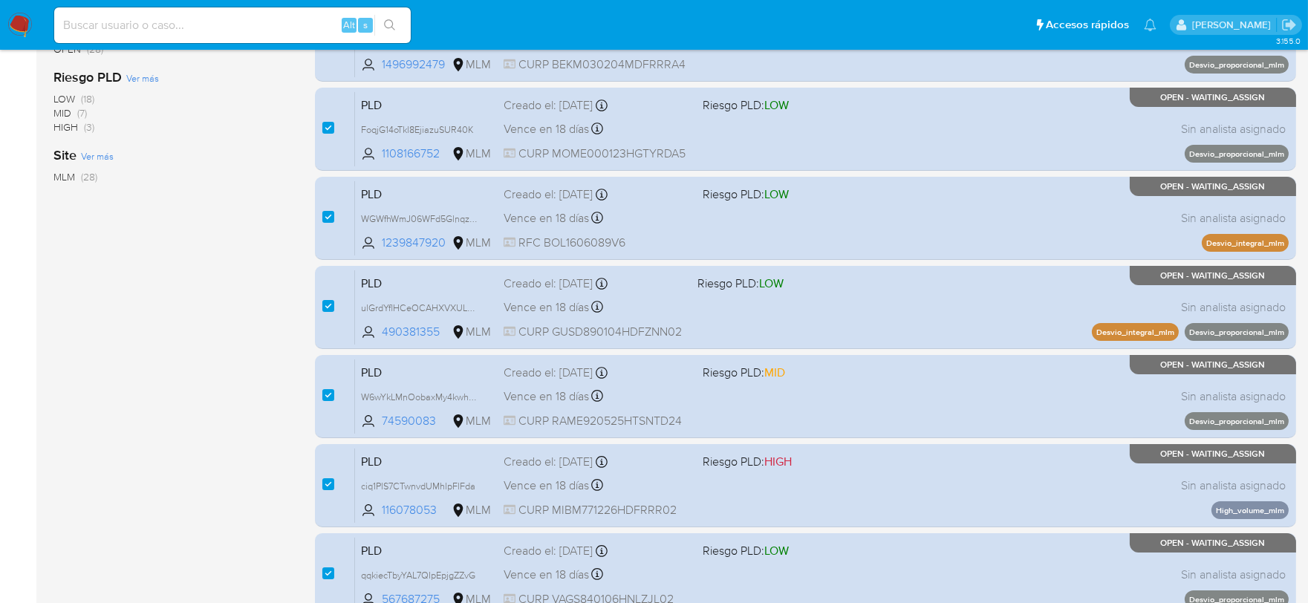
scroll to position [568, 0]
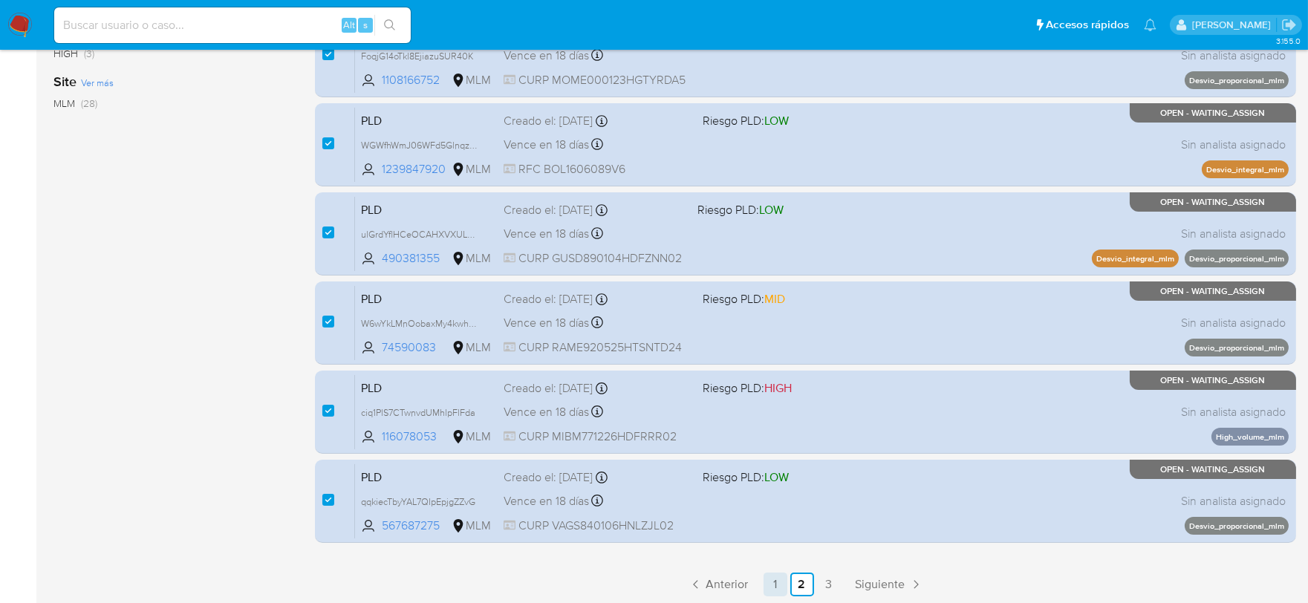
click at [771, 578] on link "1" at bounding box center [776, 585] width 24 height 24
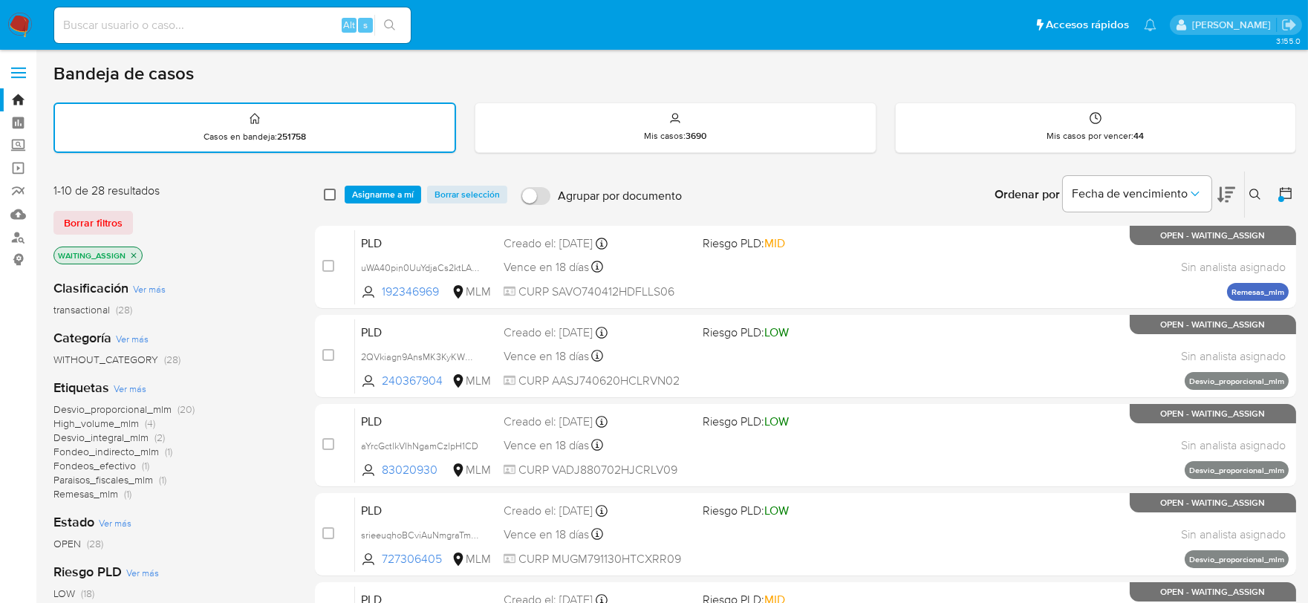
drag, startPoint x: 321, startPoint y: 190, endPoint x: 328, endPoint y: 194, distance: 8.3
click at [322, 190] on div "select-all-cases-checkbox Asignarme a mí Borrar selección Agrupar por documento…" at bounding box center [805, 195] width 981 height 46
click at [328, 194] on input "checkbox" at bounding box center [330, 195] width 12 height 12
checkbox input "true"
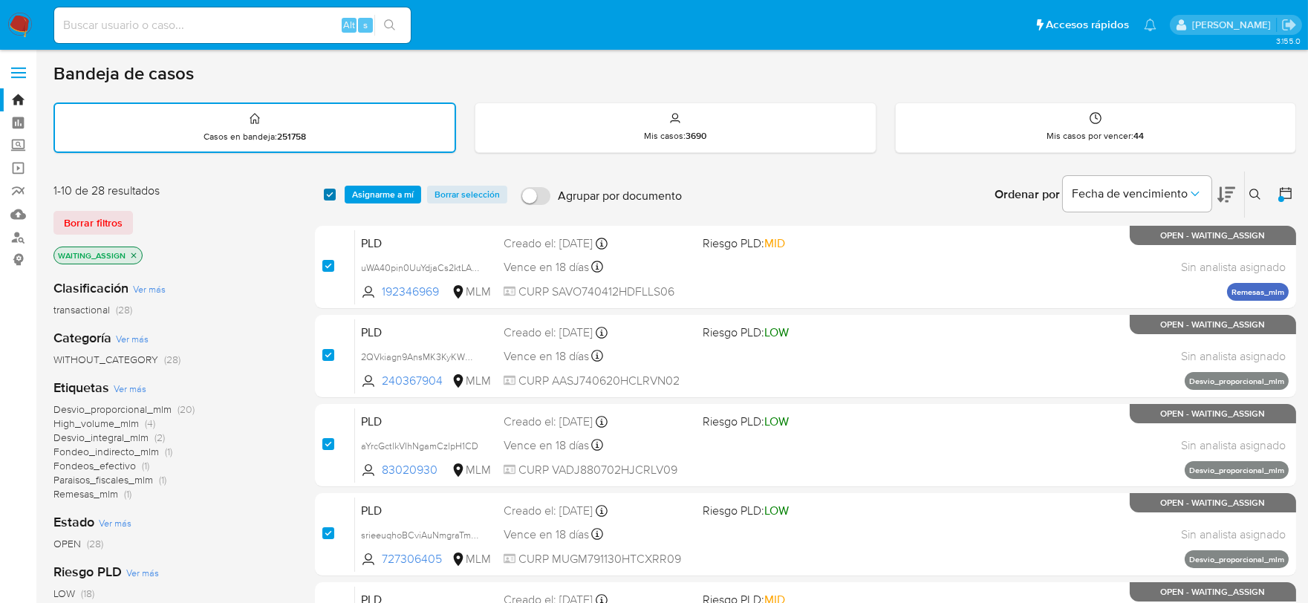
checkbox input "true"
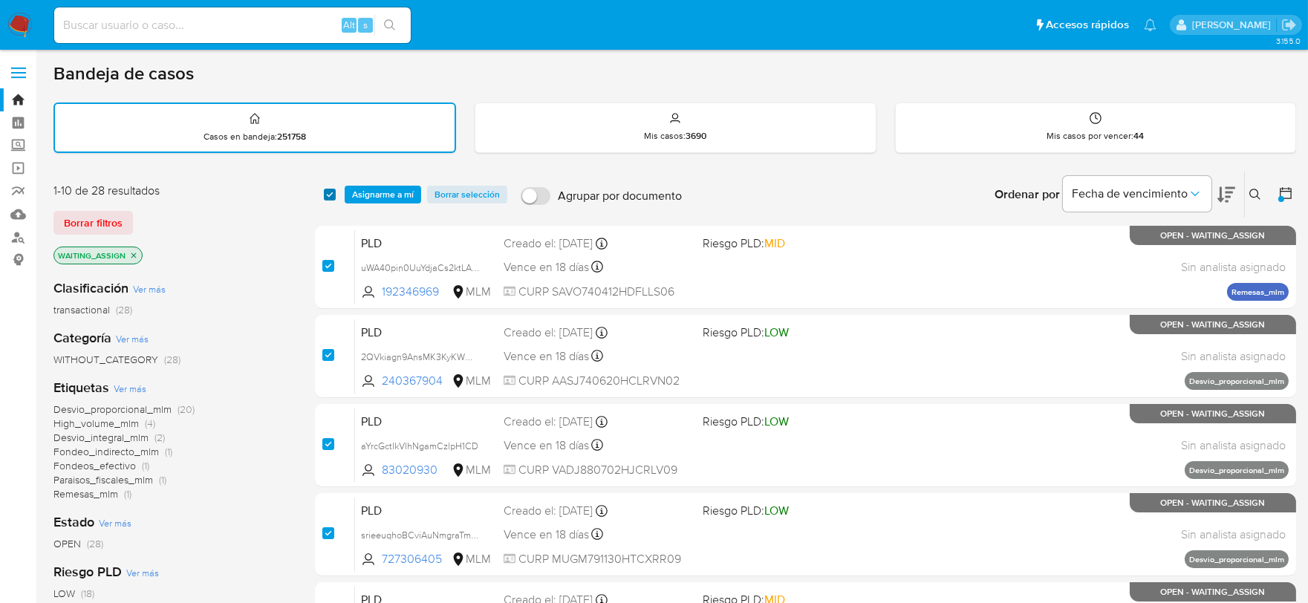
checkbox input "true"
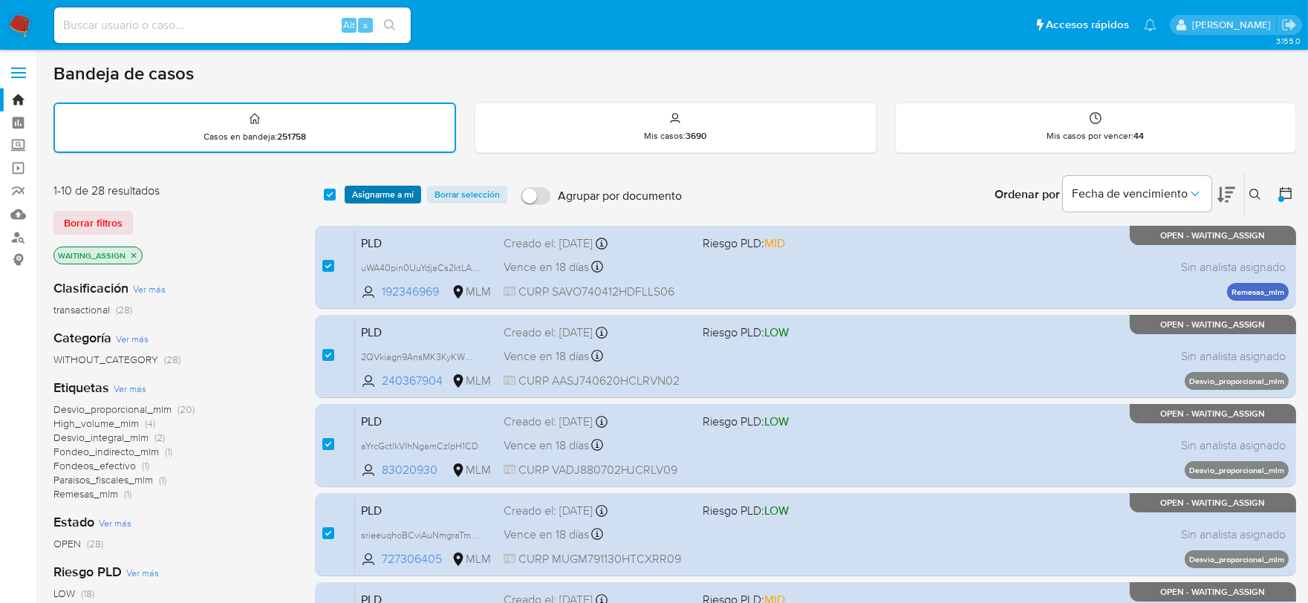
click at [361, 195] on span "Asignarme a mí" at bounding box center [383, 194] width 62 height 15
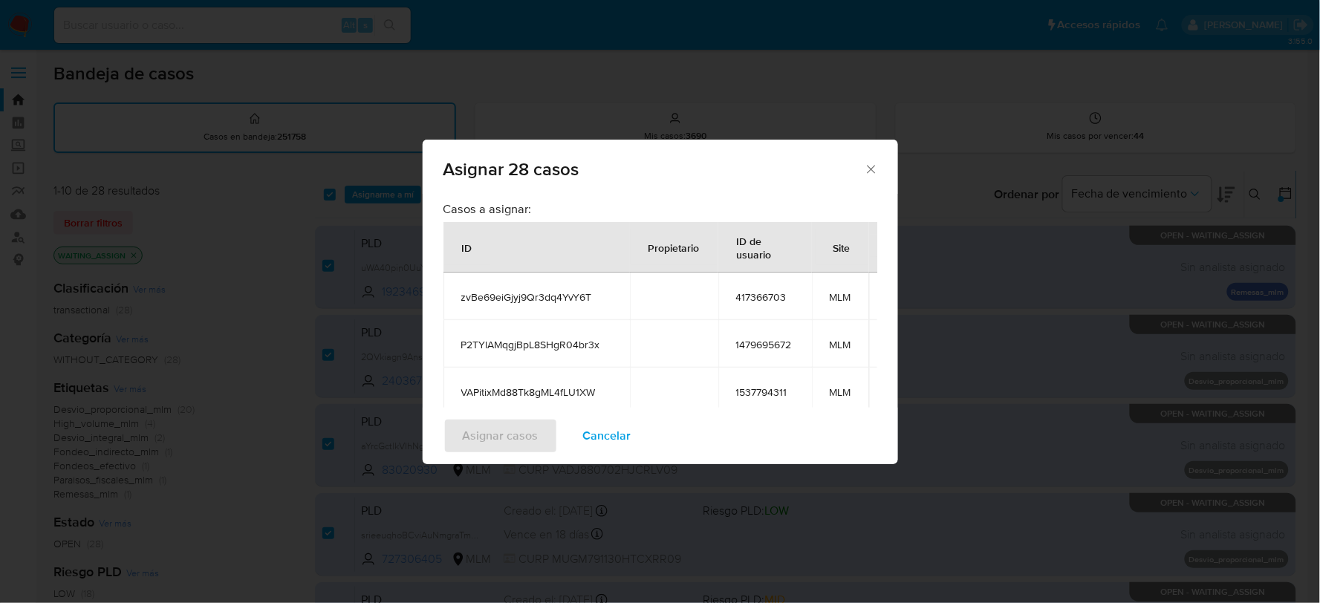
click at [536, 297] on span "zvBe69eiGjyj9Qr3dq4YvY6T" at bounding box center [536, 297] width 151 height 13
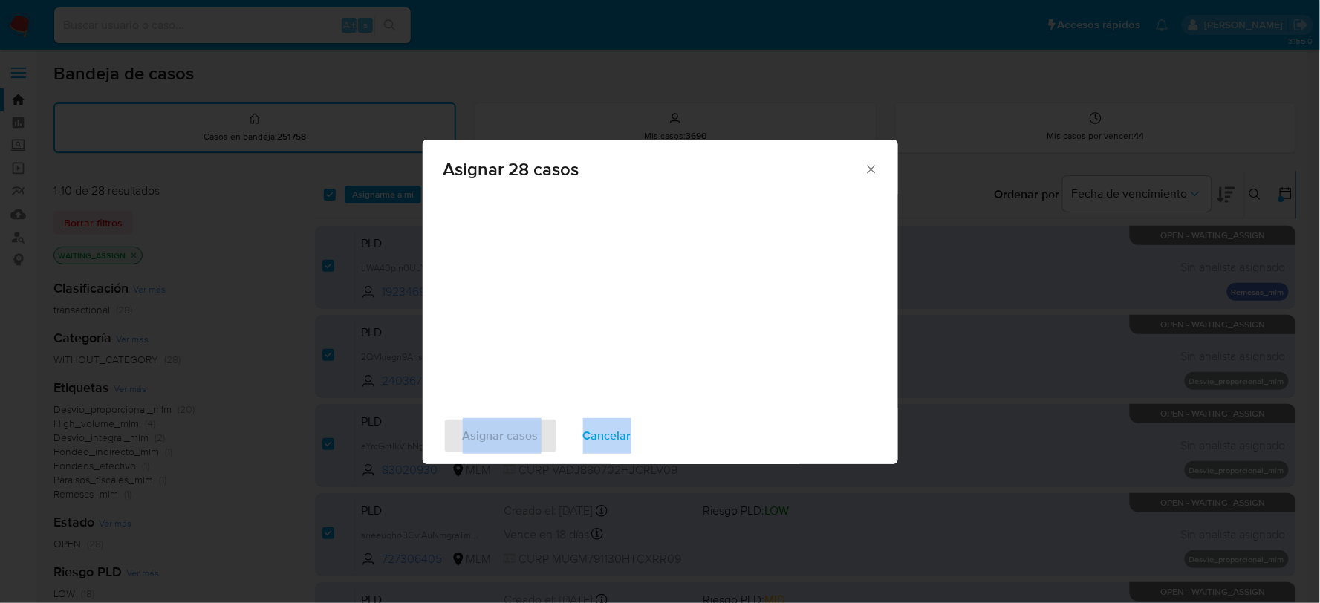
scroll to position [1194, 4]
drag, startPoint x: 464, startPoint y: 297, endPoint x: 805, endPoint y: 255, distance: 343.6
click at [805, 255] on div "Casos a asignar: ID Propietario ID de usuario Site zvBe69eiGjyj9Qr3dq4YvY6T 417…" at bounding box center [661, 301] width 476 height 214
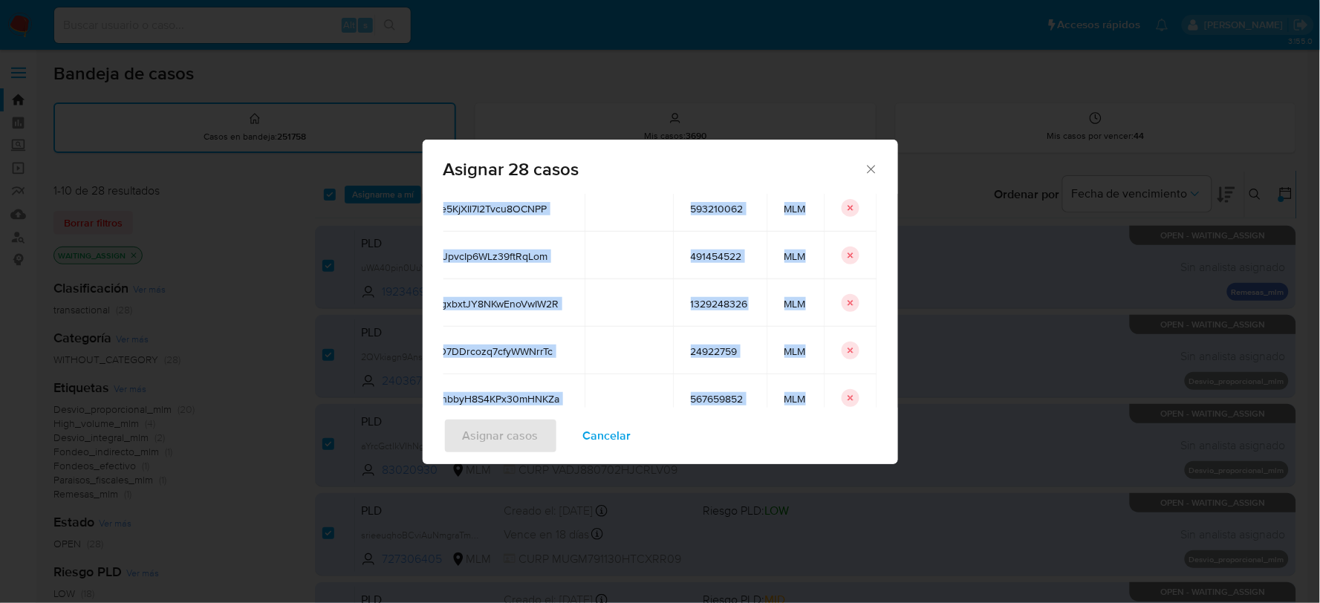
scroll to position [247, 4]
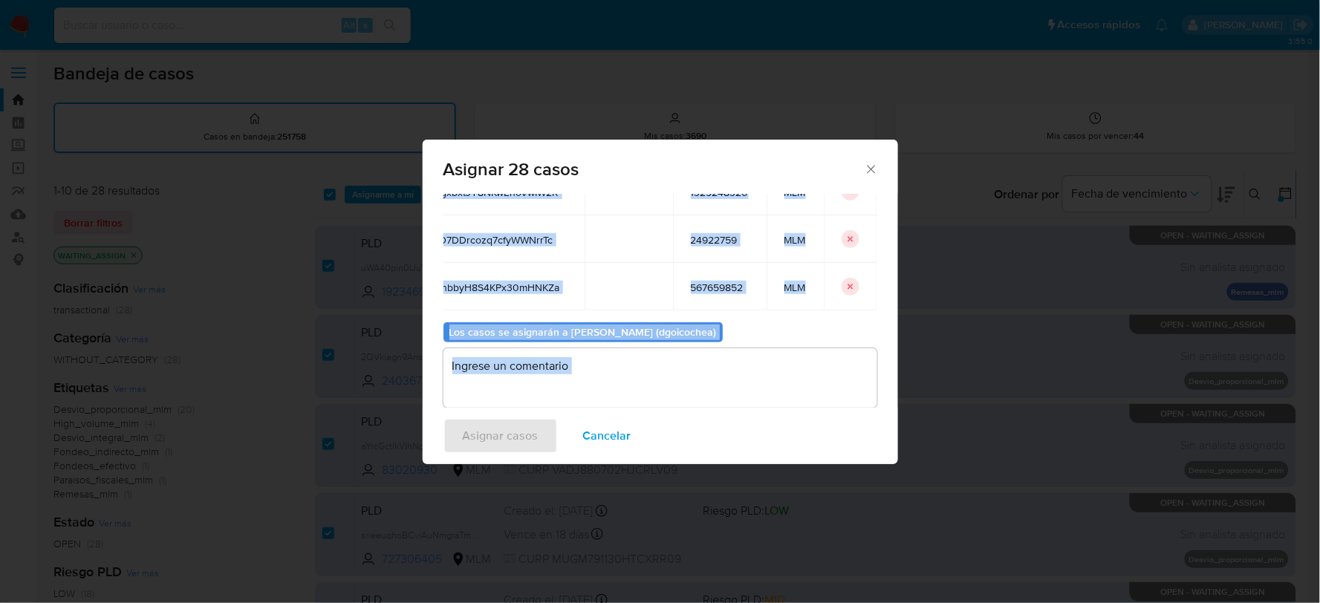
copy div "zvBe69eiGjyj9Qr3dq4YvY6T 417366703 MLM P2TYlAMqgjBpL8SHgR04br3x 1479695672 MLM …"
